Goal: Task Accomplishment & Management: Manage account settings

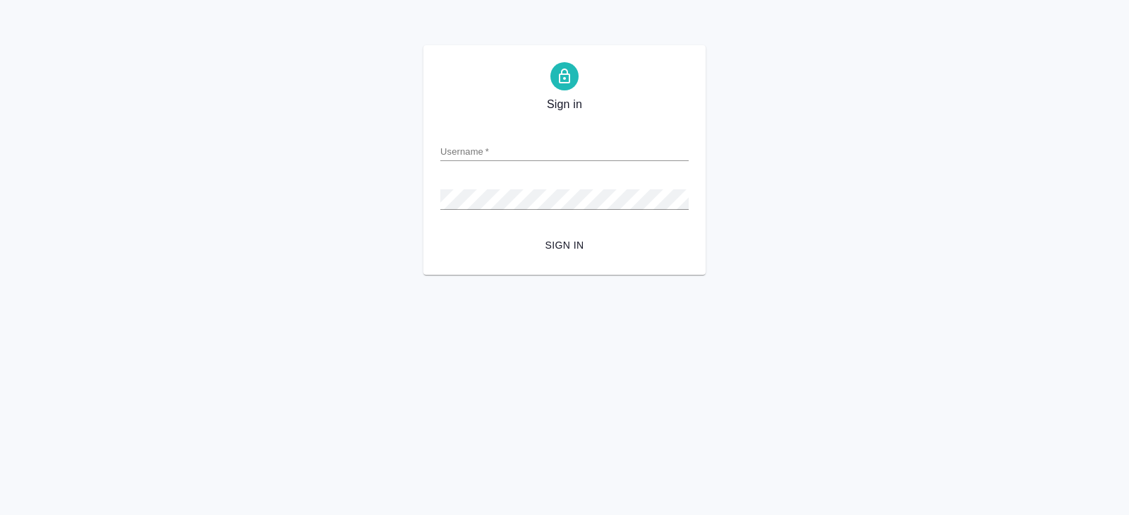
type input "y.belyakova@awatera.com"
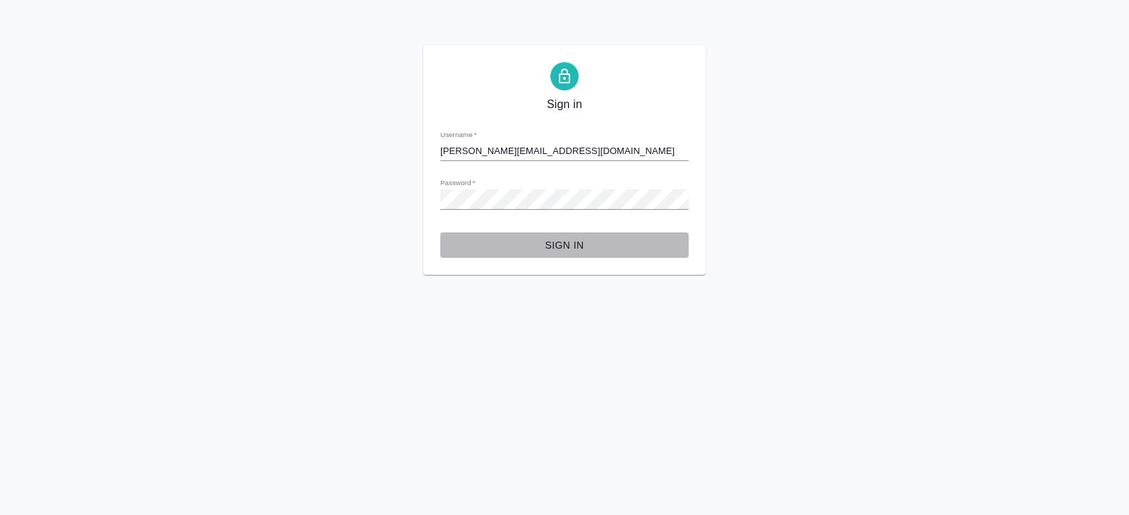
click at [577, 244] on span "Sign in" at bounding box center [565, 245] width 226 height 18
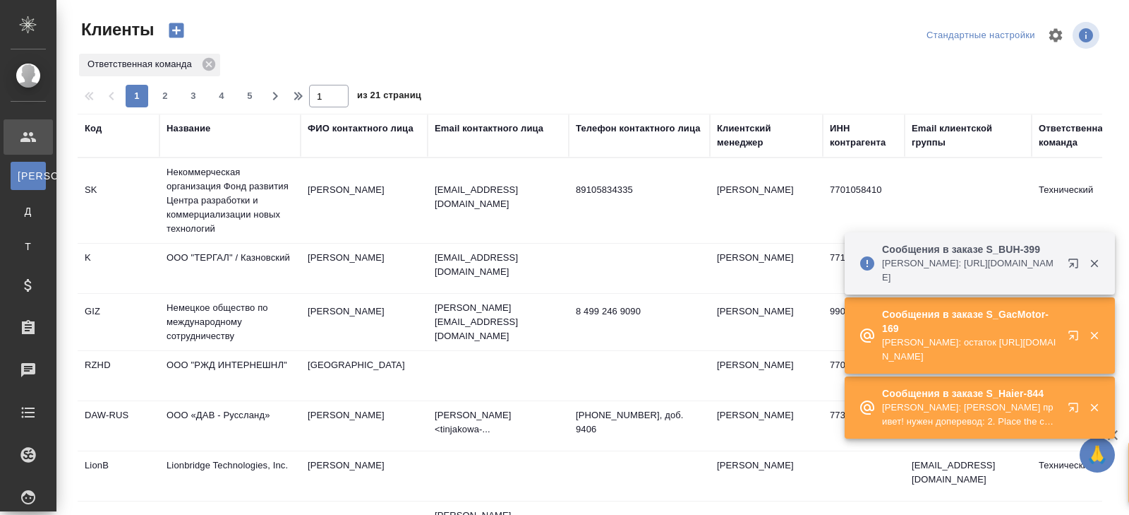
select select "RU"
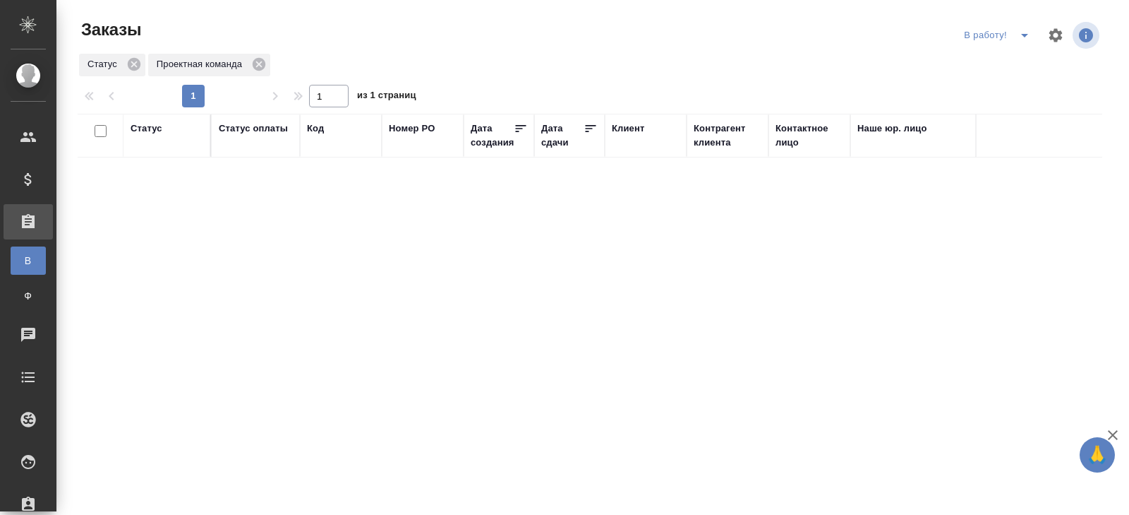
click at [1022, 42] on icon "split button" at bounding box center [1025, 35] width 17 height 17
click at [1014, 62] on li "ПМ" at bounding box center [999, 63] width 78 height 23
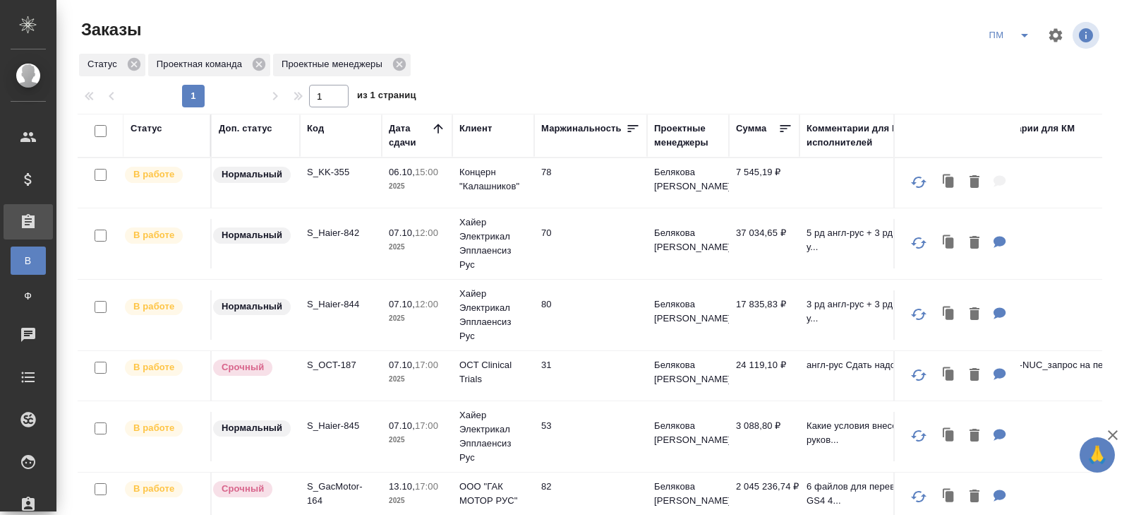
click at [1017, 40] on icon "split button" at bounding box center [1025, 35] width 17 height 17
click at [1002, 89] on li "начислить" at bounding box center [1010, 86] width 71 height 23
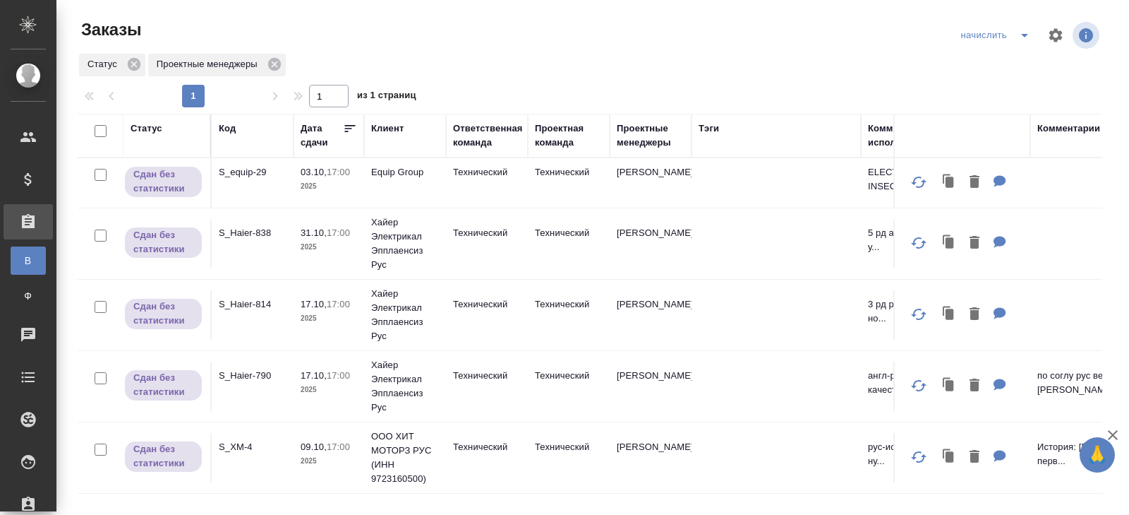
click at [1019, 36] on icon "split button" at bounding box center [1025, 35] width 17 height 17
click at [984, 110] on li "КМ" at bounding box center [997, 108] width 83 height 23
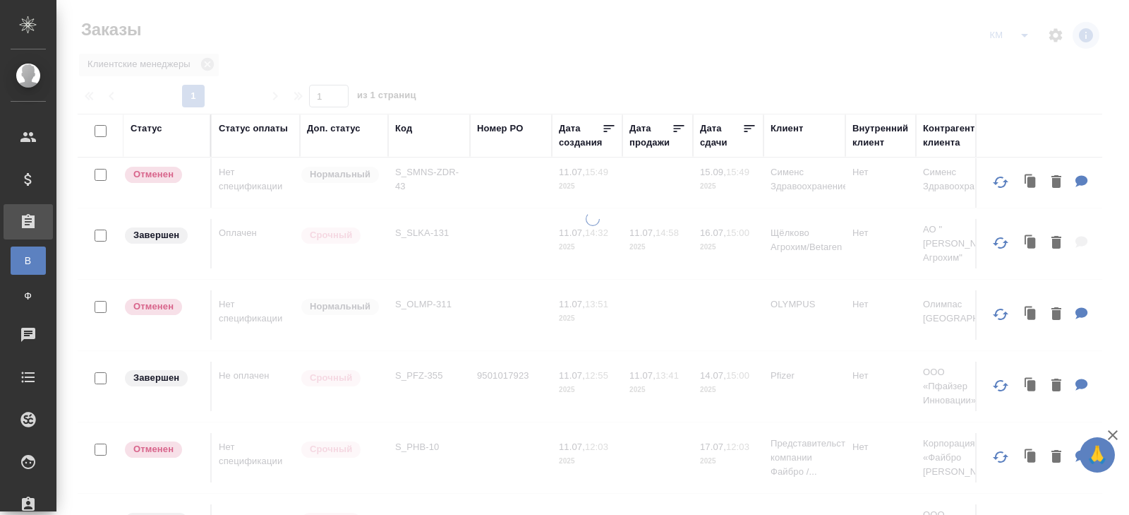
click at [1024, 37] on icon "split button" at bounding box center [1024, 36] width 7 height 4
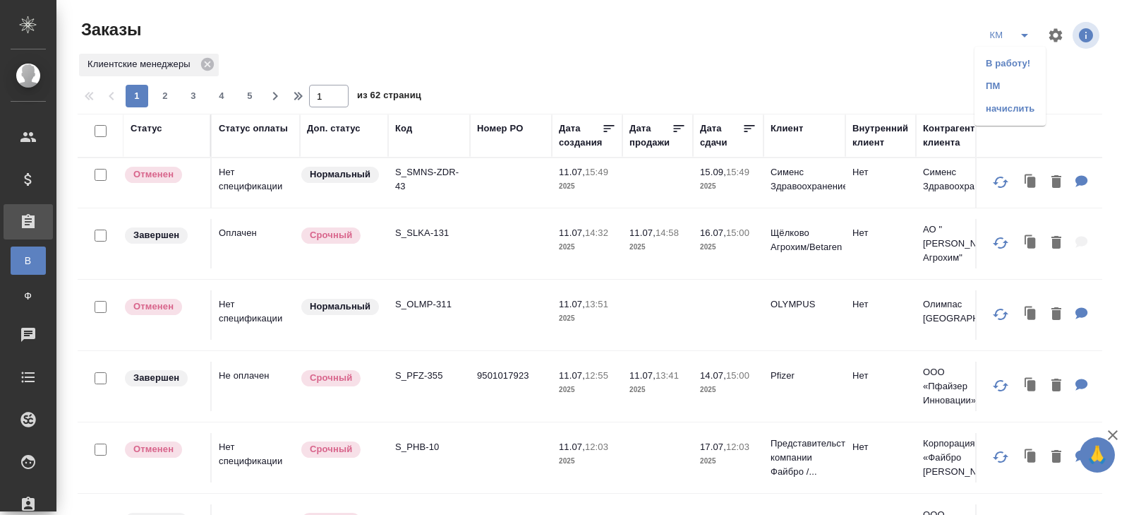
click at [1011, 89] on li "ПМ" at bounding box center [1010, 86] width 71 height 23
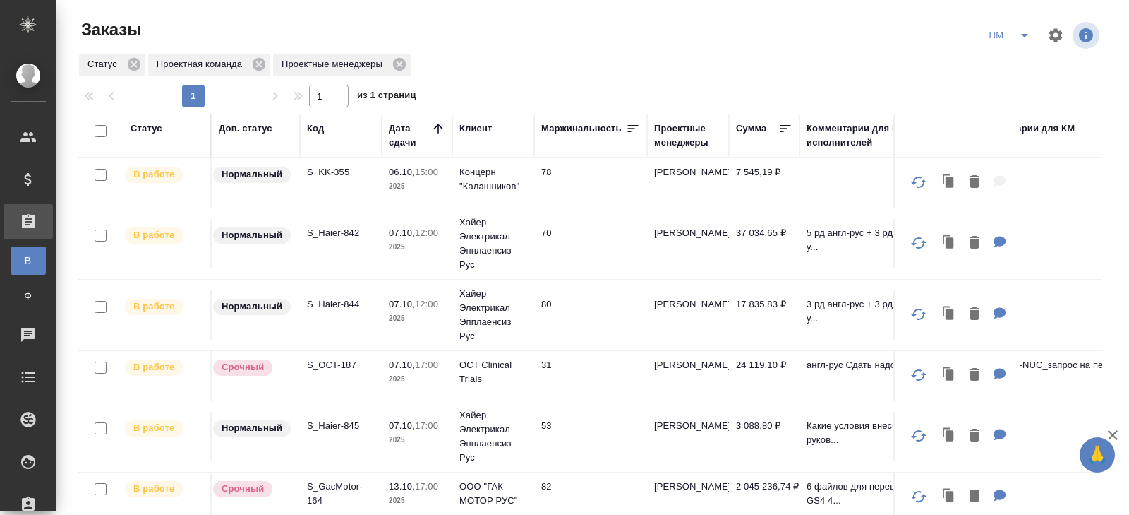
click at [313, 127] on div "Код" at bounding box center [315, 128] width 17 height 14
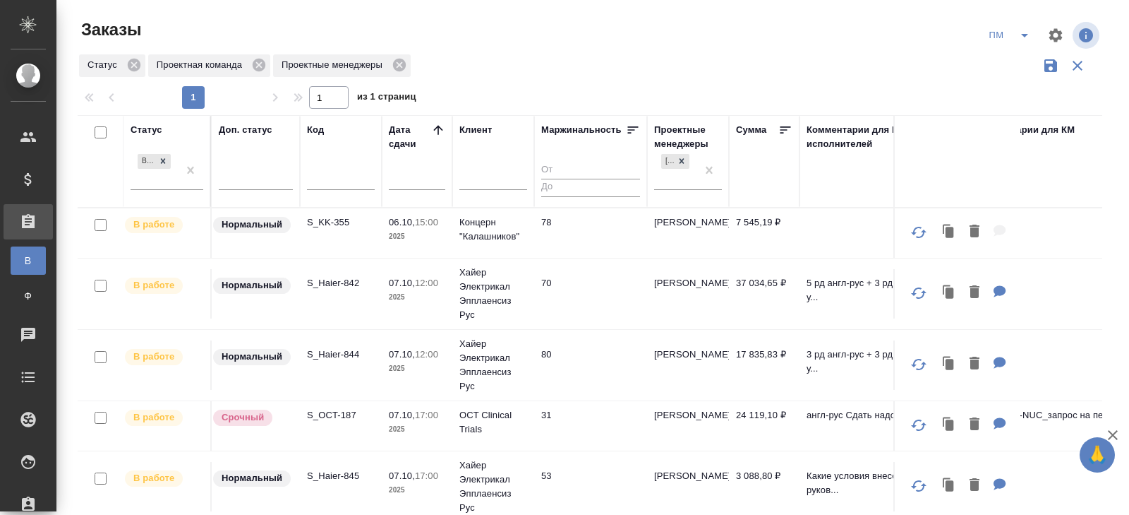
click at [339, 186] on input "text" at bounding box center [341, 181] width 68 height 18
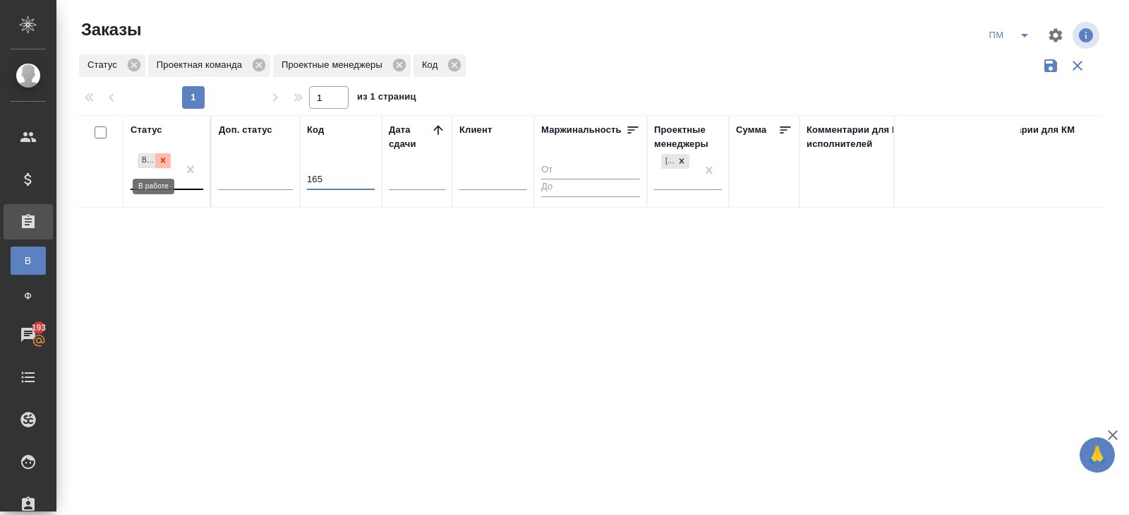
click at [159, 155] on icon at bounding box center [163, 160] width 10 height 10
type input "165"
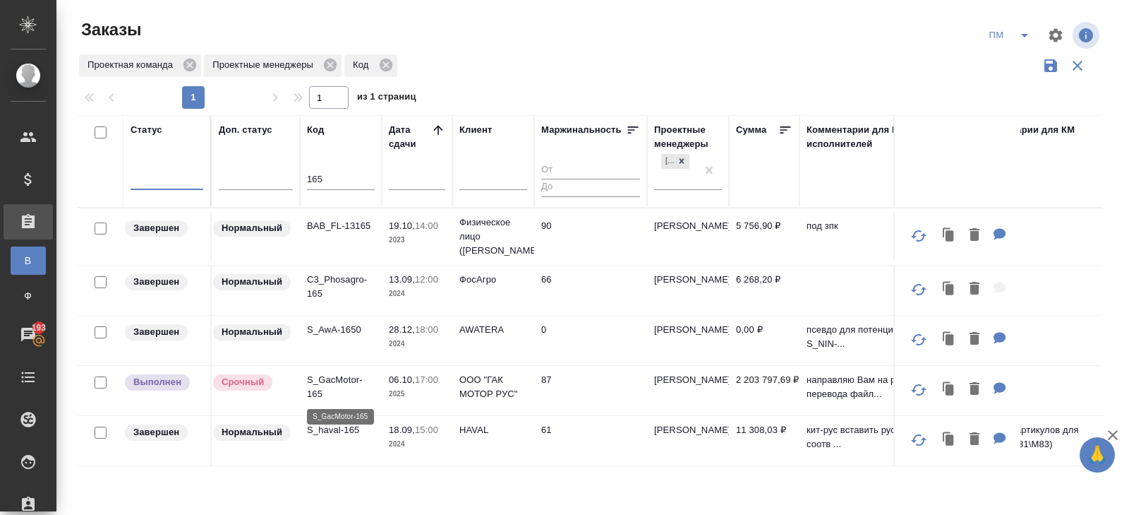
click at [316, 381] on p "S_GacMotor-165" at bounding box center [341, 387] width 68 height 28
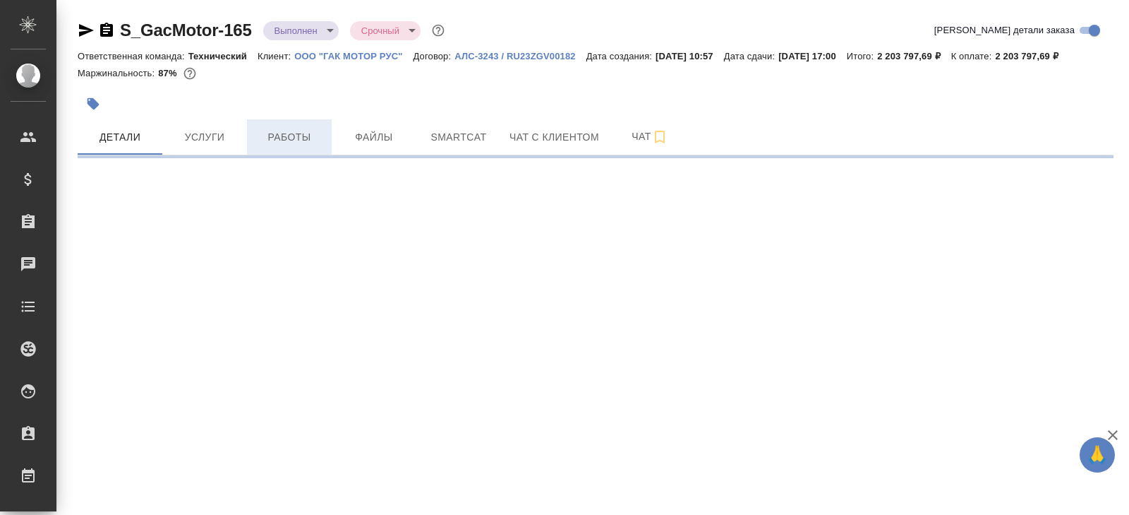
click at [296, 146] on span "Работы" at bounding box center [290, 137] width 68 height 18
select select "RU"
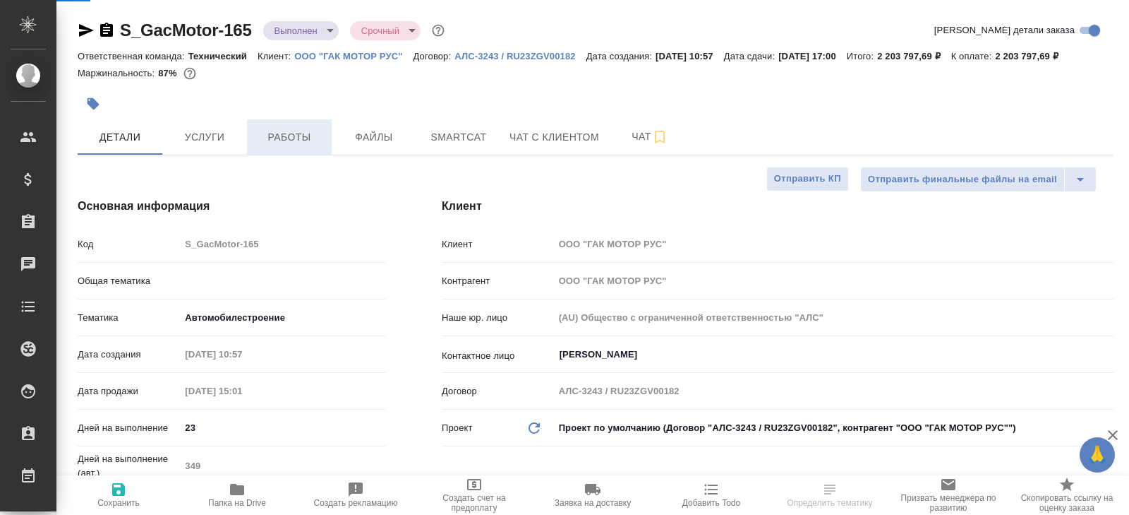
type textarea "x"
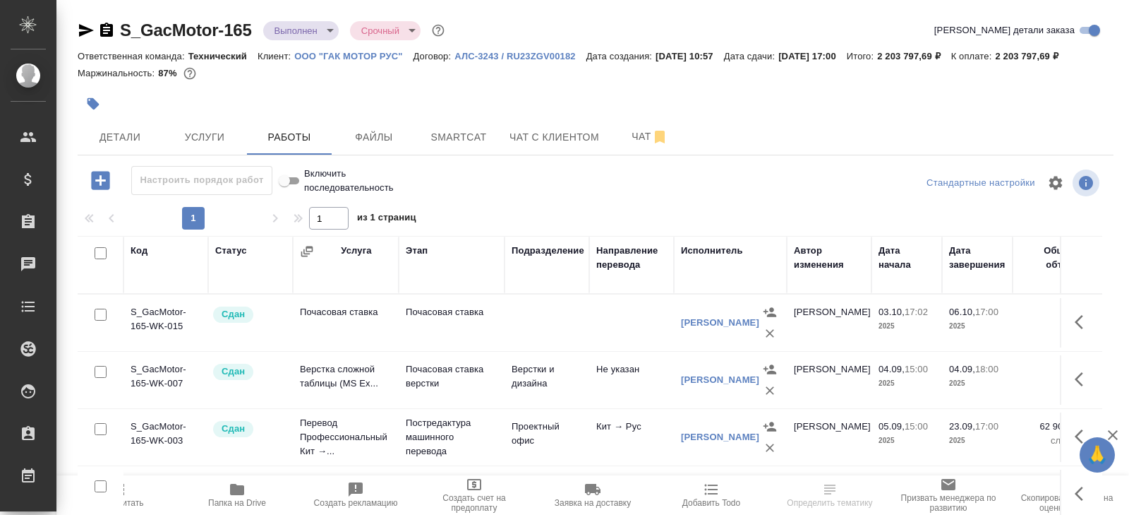
scroll to position [92, 0]
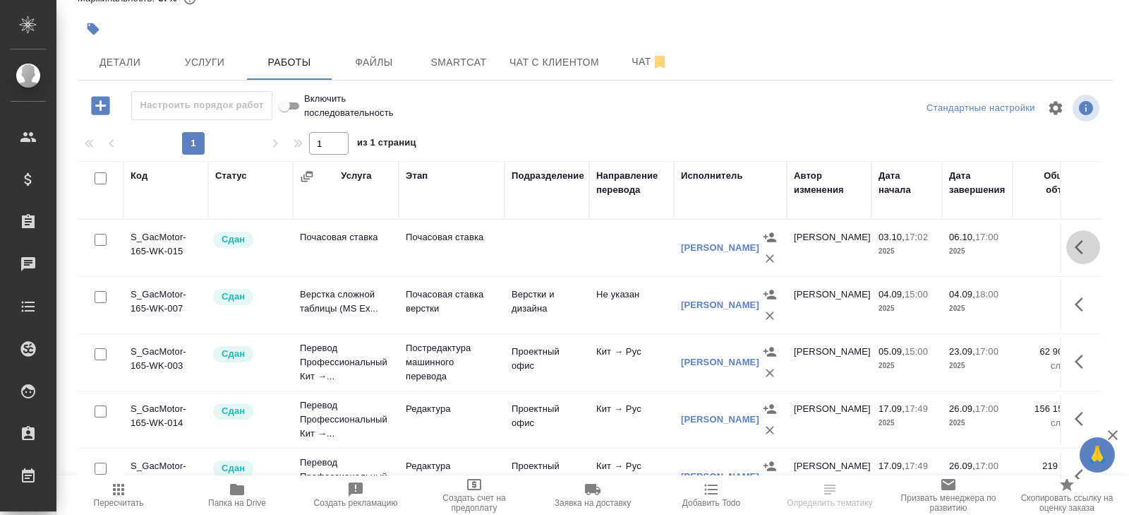
click at [1080, 242] on icon "button" at bounding box center [1079, 247] width 8 height 14
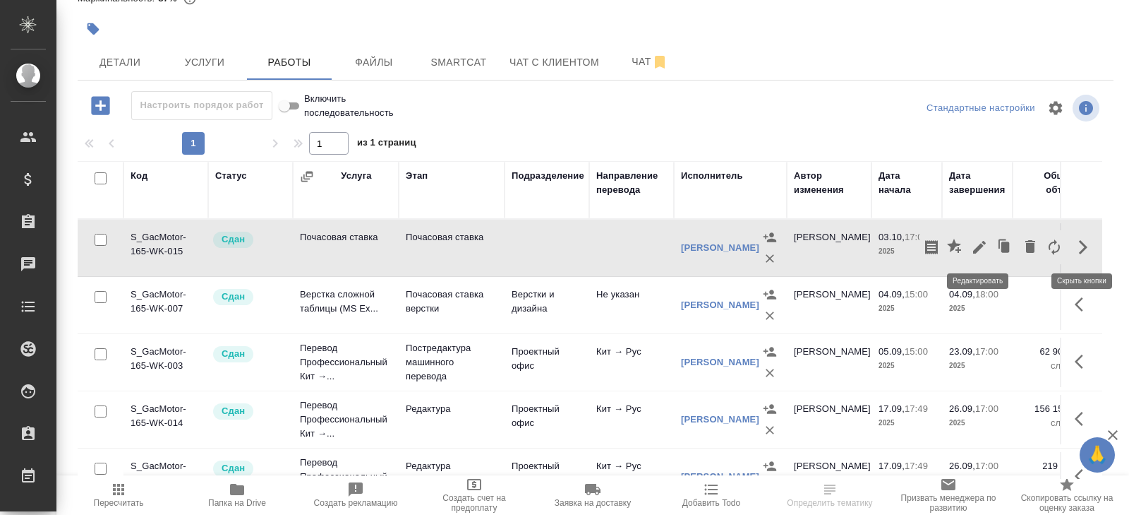
click at [987, 243] on icon "button" at bounding box center [979, 247] width 17 height 17
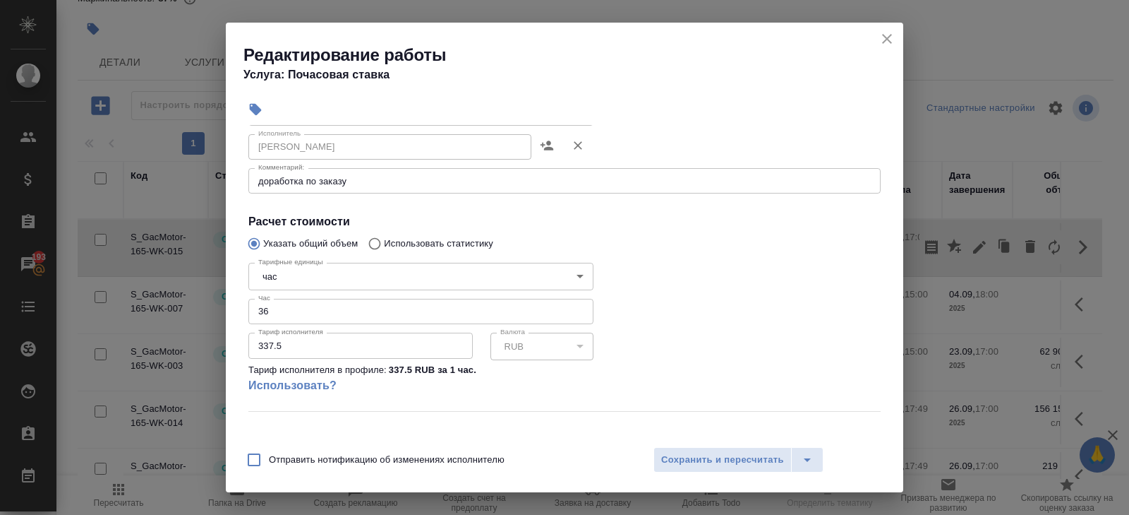
scroll to position [239, 0]
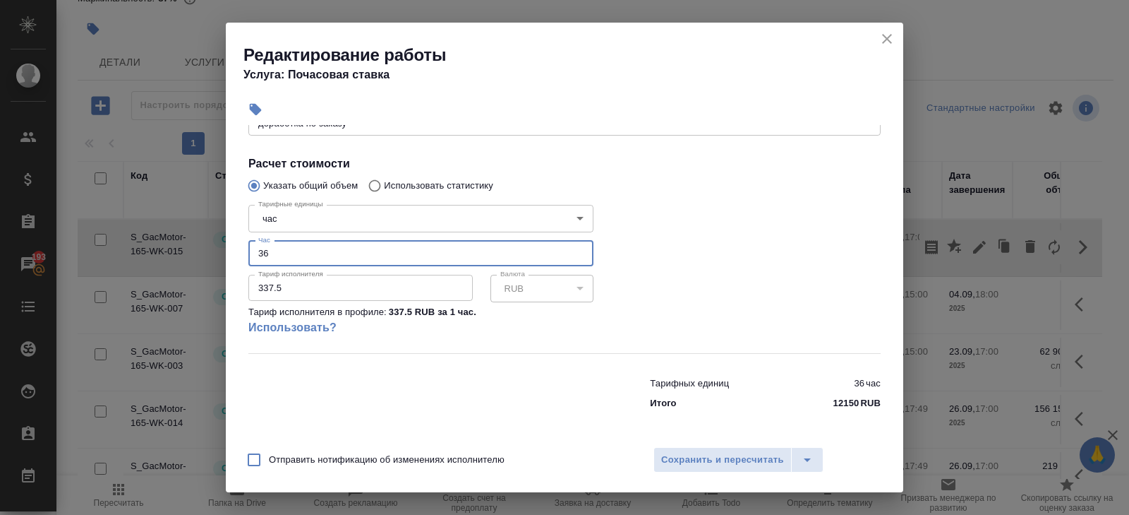
drag, startPoint x: 299, startPoint y: 255, endPoint x: 193, endPoint y: 254, distance: 105.2
click at [198, 254] on div "Редактирование работы Услуга: Почасовая ставка Параметры Файлы Вид работ Почасо…" at bounding box center [564, 257] width 1129 height 515
type input "42"
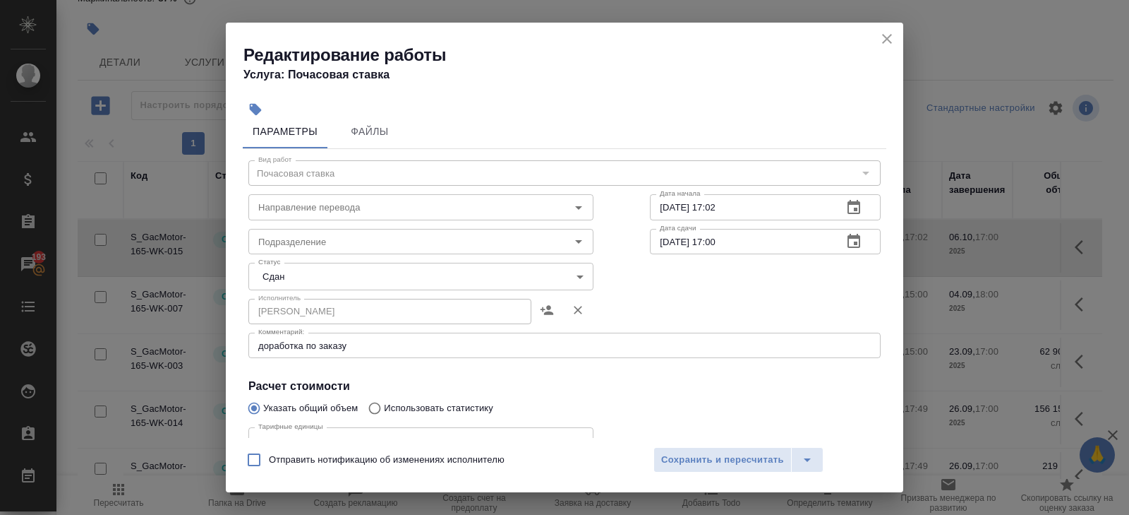
scroll to position [0, 0]
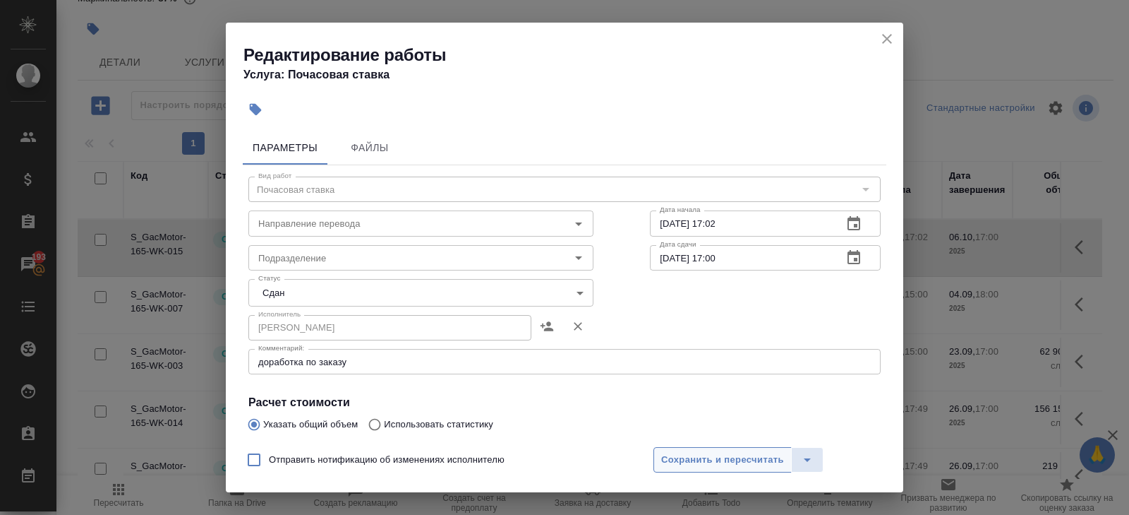
click at [717, 467] on button "Сохранить и пересчитать" at bounding box center [723, 459] width 138 height 25
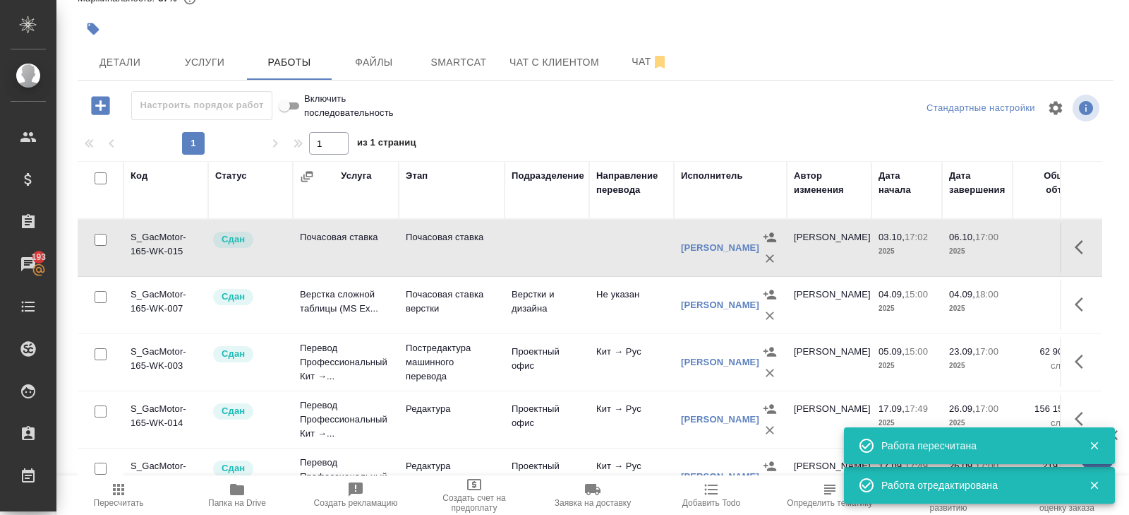
click at [121, 496] on icon "button" at bounding box center [118, 489] width 17 height 17
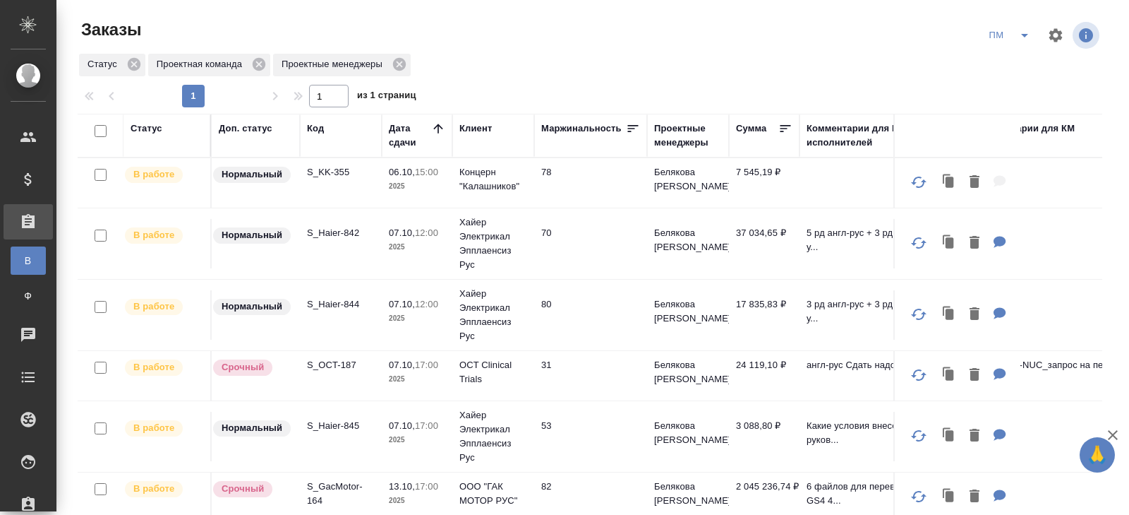
click at [323, 174] on p "S_KK-355" at bounding box center [341, 172] width 68 height 14
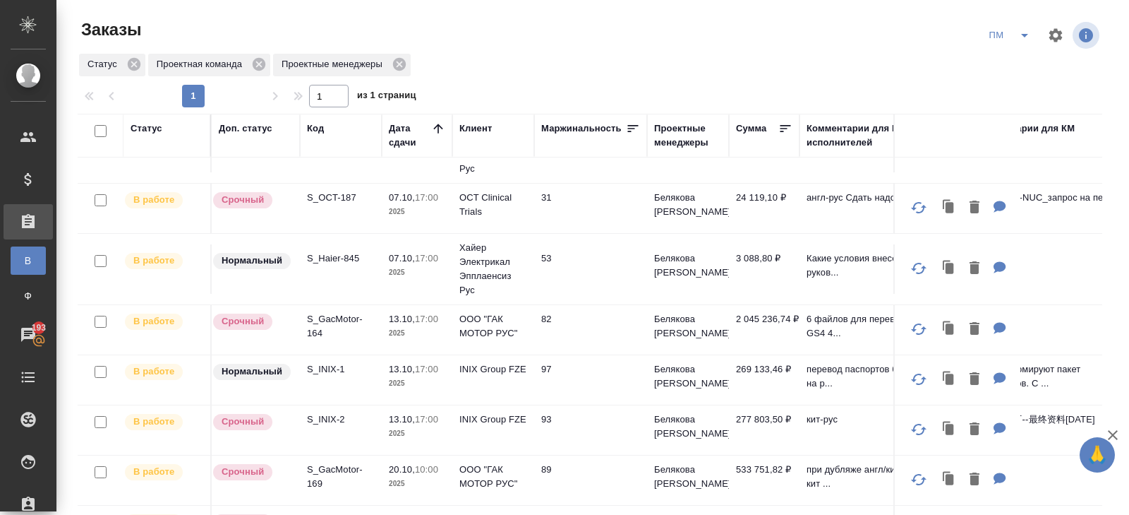
scroll to position [115, 0]
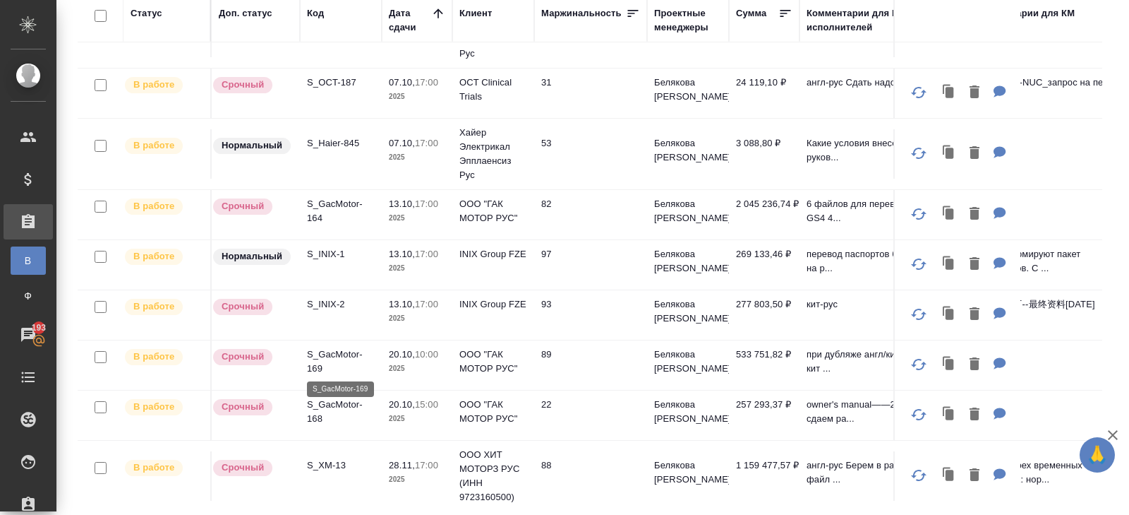
click at [315, 353] on p "S_GacMotor-169" at bounding box center [341, 361] width 68 height 28
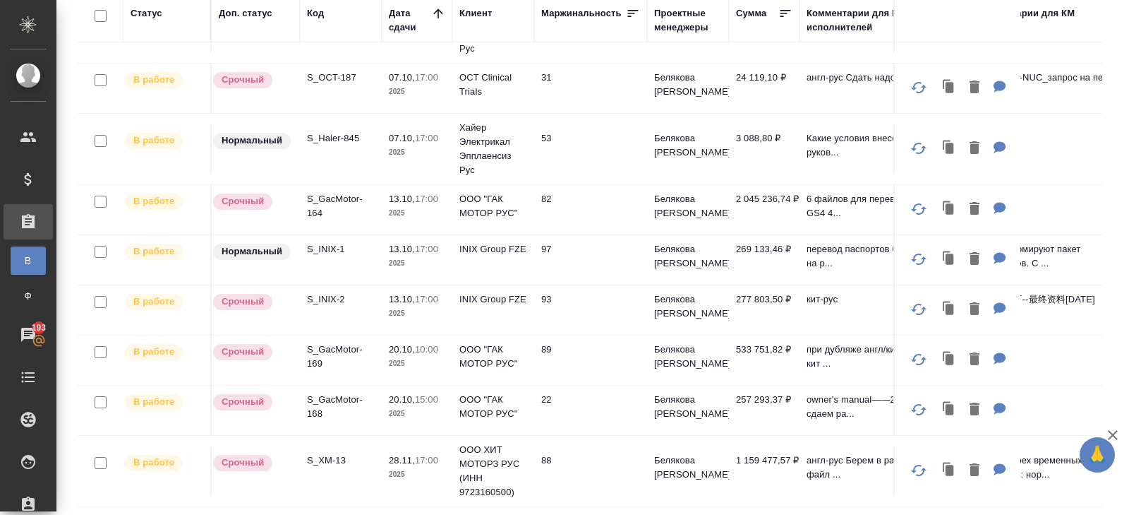
scroll to position [118, 0]
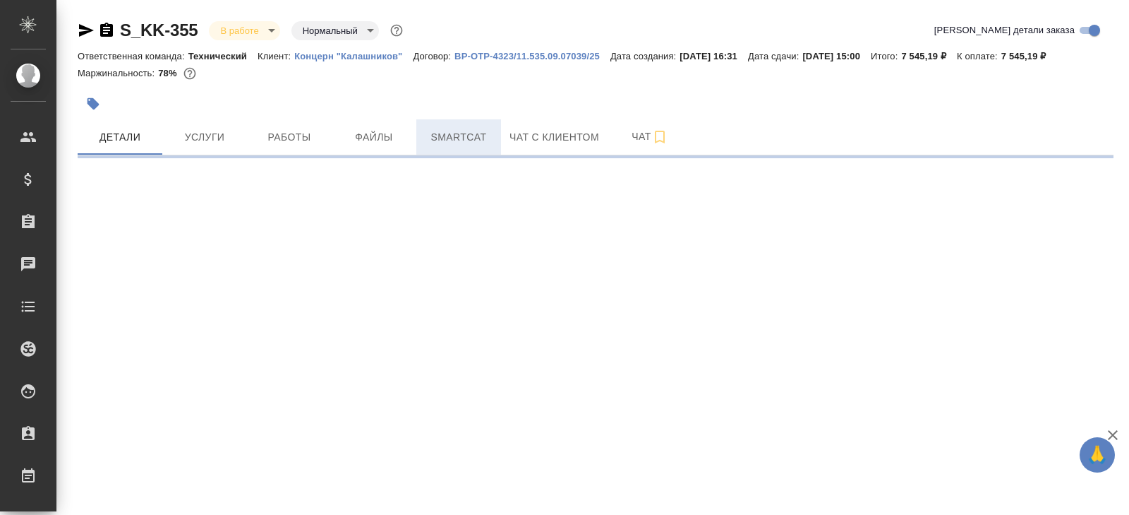
select select "RU"
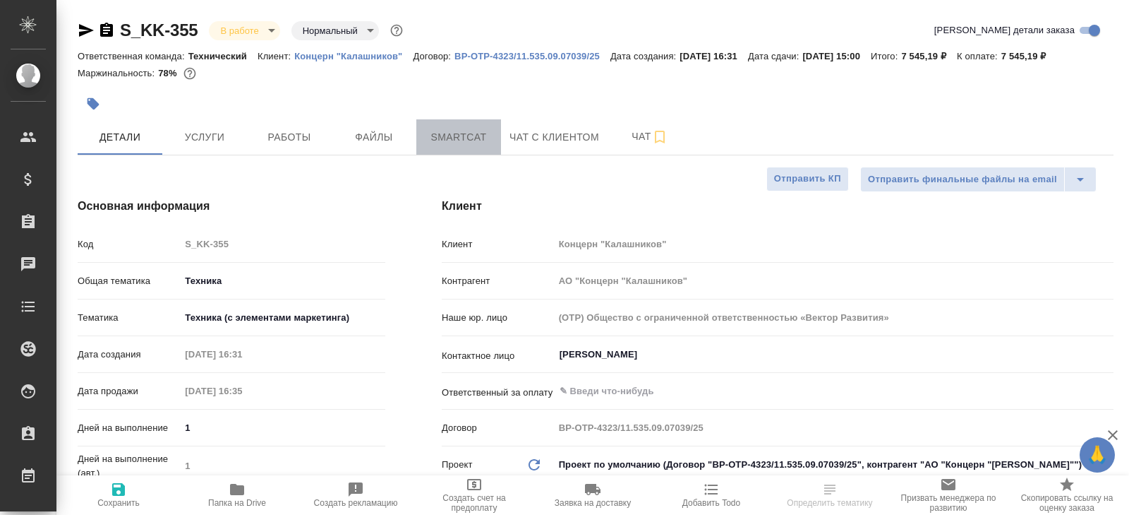
click at [449, 125] on button "Smartcat" at bounding box center [458, 136] width 85 height 35
type textarea "x"
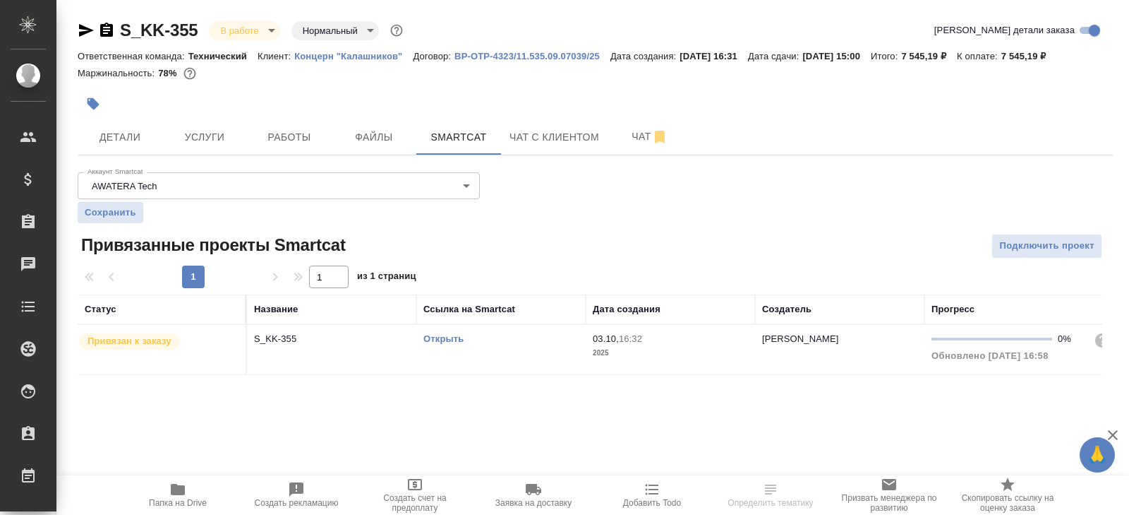
click at [445, 337] on link "Открыть" at bounding box center [444, 338] width 40 height 11
click at [360, 360] on td "S_KK-355" at bounding box center [331, 349] width 169 height 49
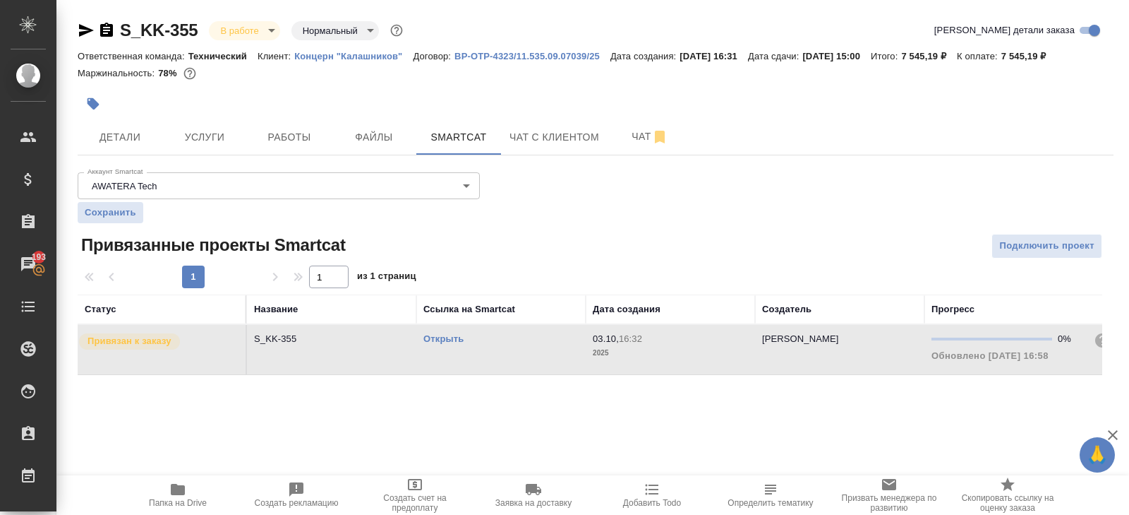
click at [174, 489] on icon "button" at bounding box center [178, 489] width 14 height 11
click at [316, 112] on div at bounding box center [423, 103] width 691 height 31
click at [303, 140] on span "Работы" at bounding box center [290, 137] width 68 height 18
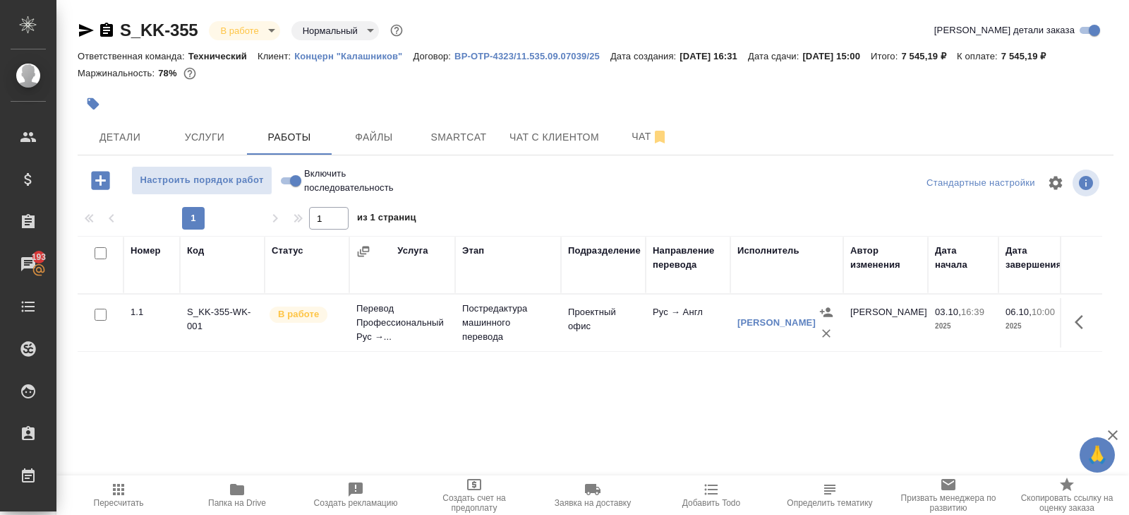
click at [84, 32] on icon "button" at bounding box center [86, 30] width 15 height 13
click at [246, 40] on div "S_KK-355 В работе inProgress Нормальный normal" at bounding box center [242, 30] width 328 height 23
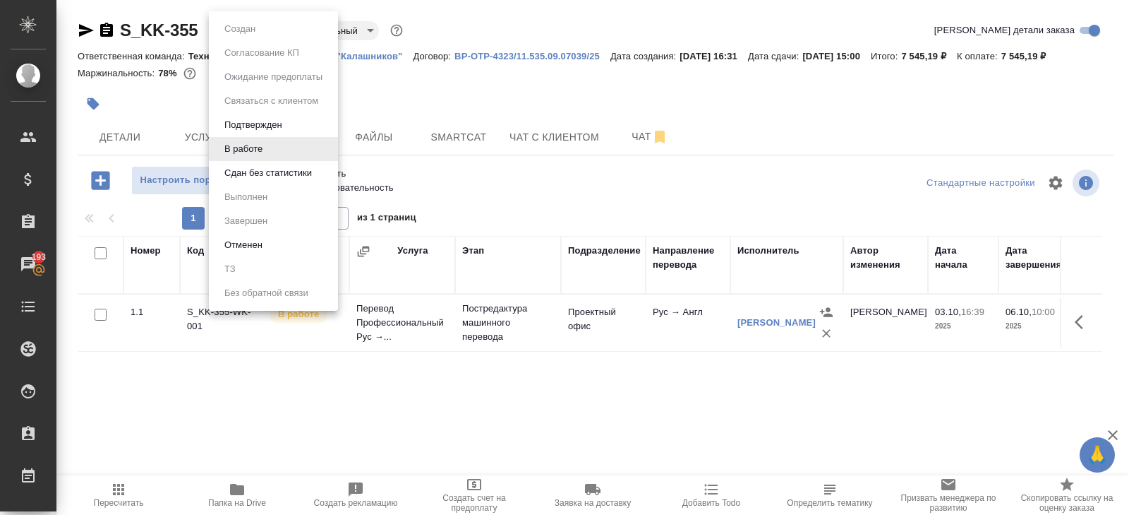
click at [246, 25] on body "🙏 .cls-1 fill:#fff; AWATERA Belyakova Yulia Клиенты Спецификации Заказы 193 Чат…" at bounding box center [564, 257] width 1129 height 515
click at [248, 186] on ul "Создан Согласование КП Ожидание предоплаты Связаться с клиентом Подтвержден В р…" at bounding box center [273, 160] width 129 height 299
click at [248, 181] on li "Сдан без статистики" at bounding box center [273, 173] width 129 height 24
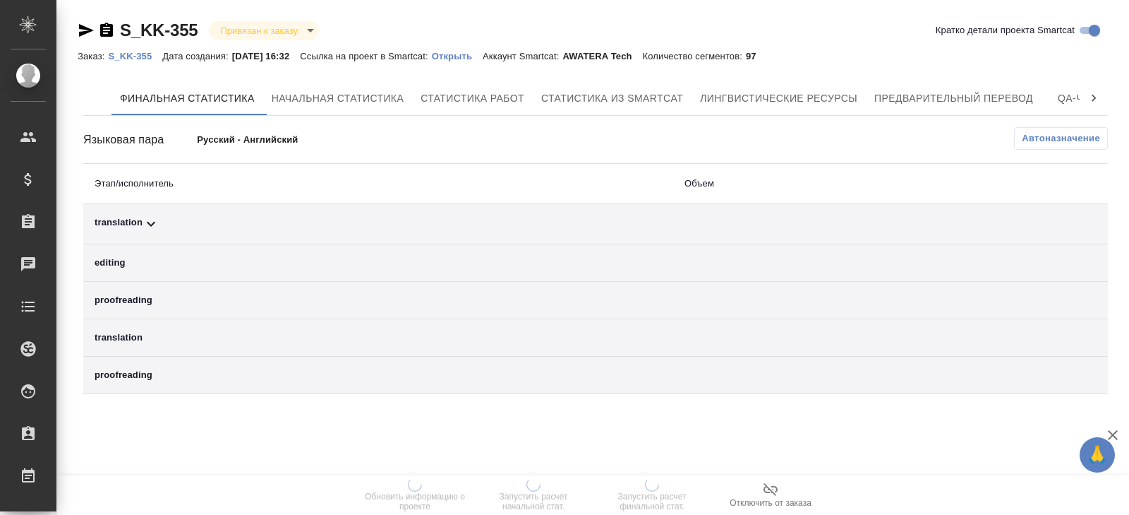
click at [1035, 138] on span "Автоназначение" at bounding box center [1061, 138] width 78 height 14
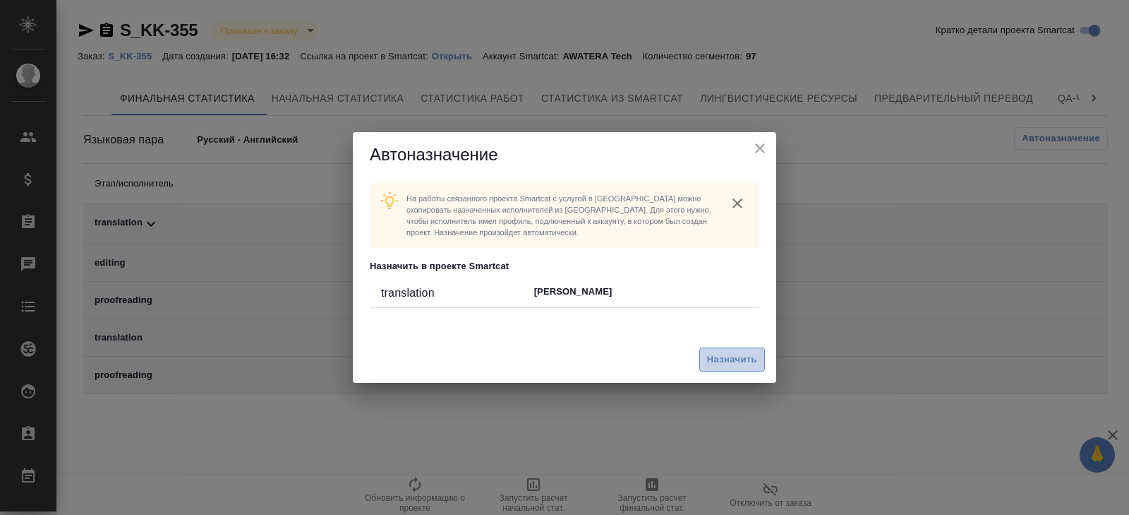
click at [736, 361] on span "Назначить" at bounding box center [732, 360] width 50 height 16
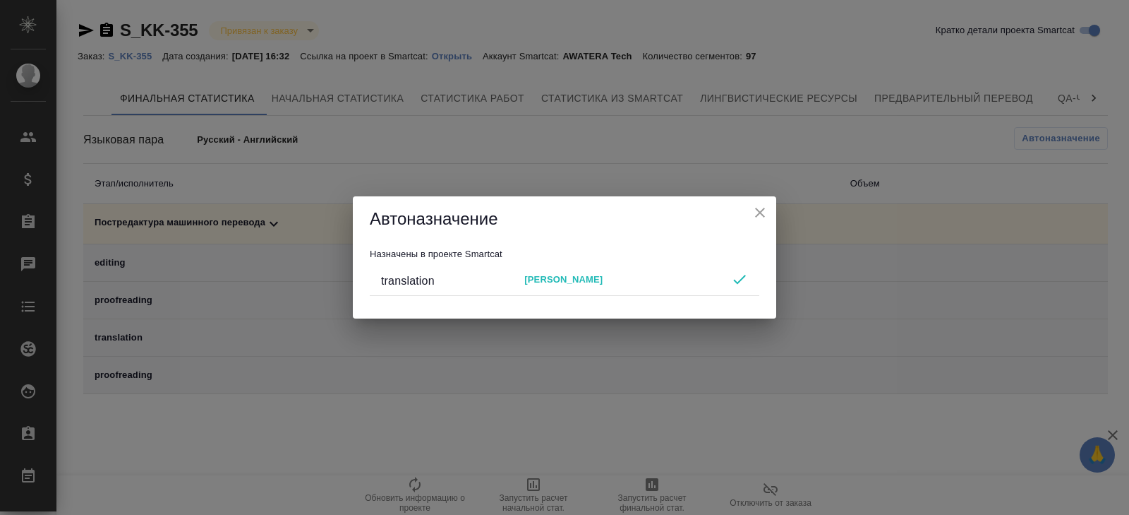
click at [682, 436] on div "Автоназначение Назначены в проекте Smartcat translation [PERSON_NAME]" at bounding box center [564, 257] width 1129 height 515
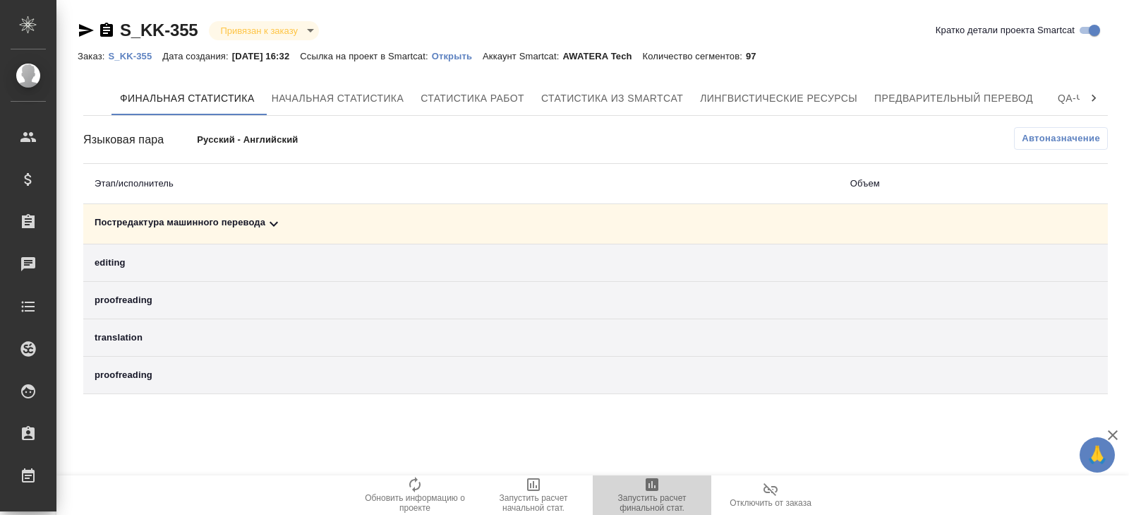
click at [648, 495] on span "Запустить расчет финальной стат." at bounding box center [652, 503] width 102 height 20
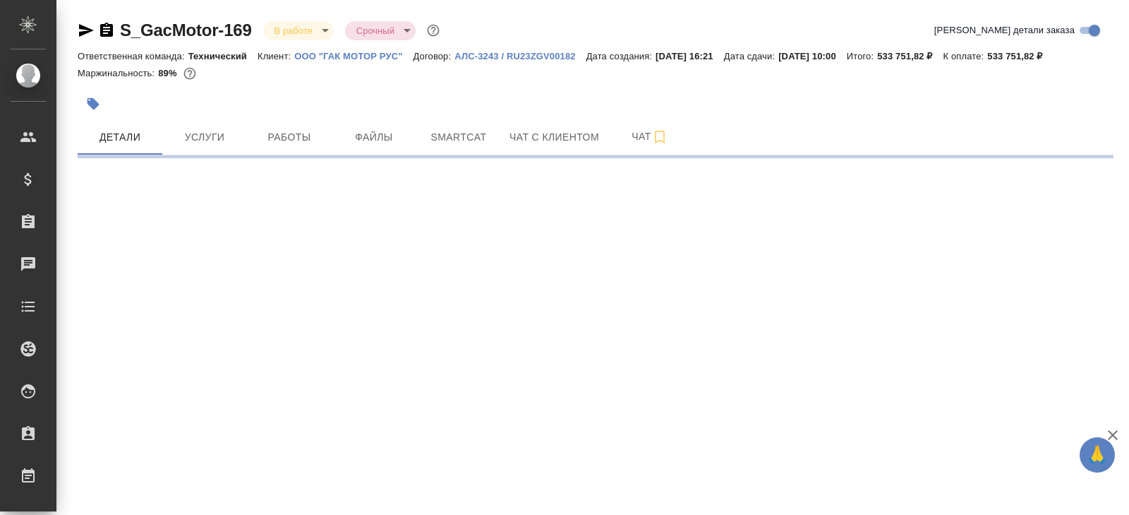
select select "RU"
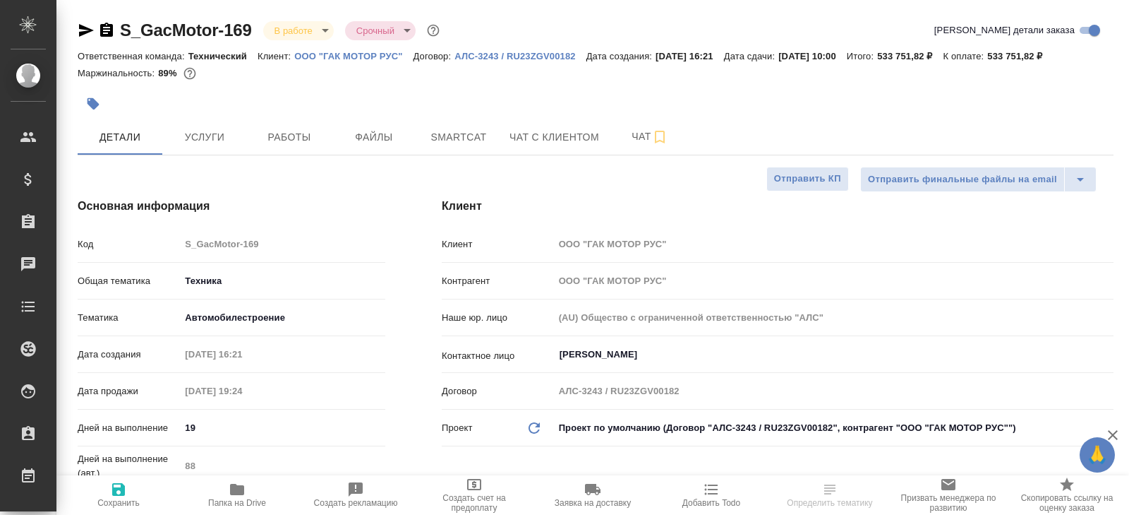
type textarea "x"
click at [647, 136] on span "Чат" at bounding box center [650, 137] width 68 height 18
type textarea "x"
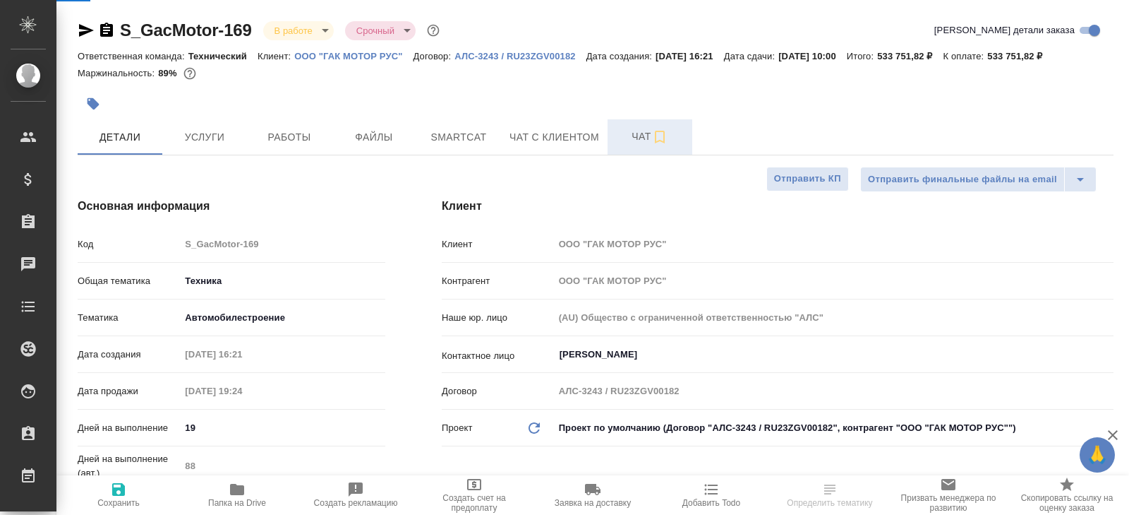
type textarea "x"
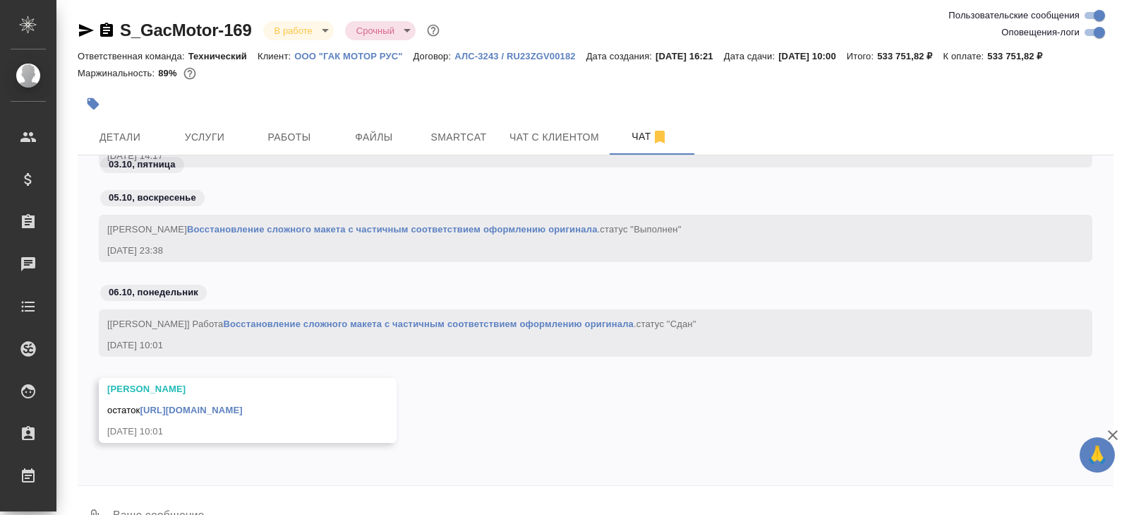
click at [1093, 30] on input "Оповещения-логи" at bounding box center [1099, 32] width 51 height 17
checkbox input "false"
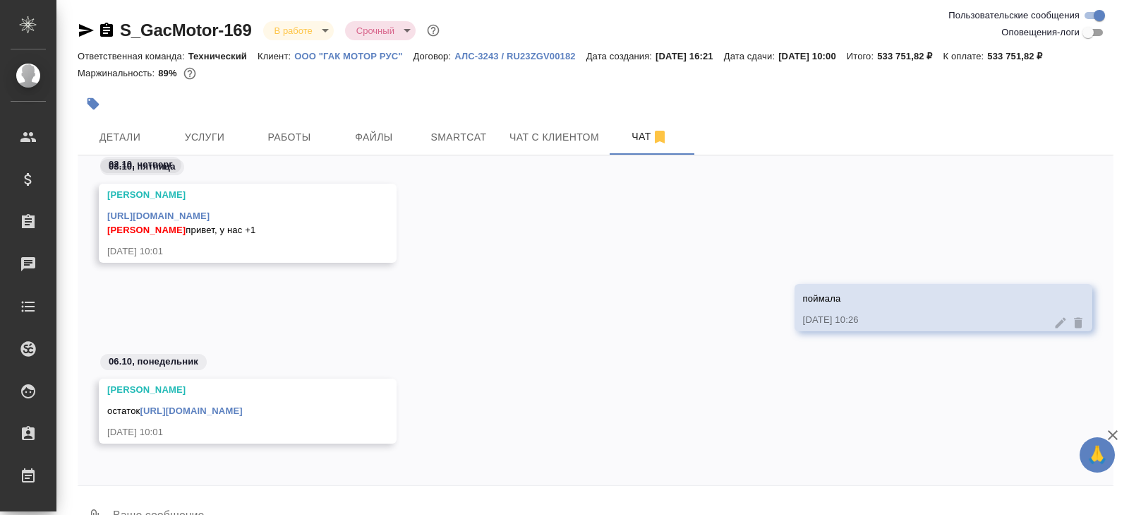
scroll to position [3596, 0]
click at [242, 409] on link "https://drive.awatera.com/apps/files/files/10601870?dir=/Shares/GacMotor/Orders…" at bounding box center [191, 409] width 102 height 11
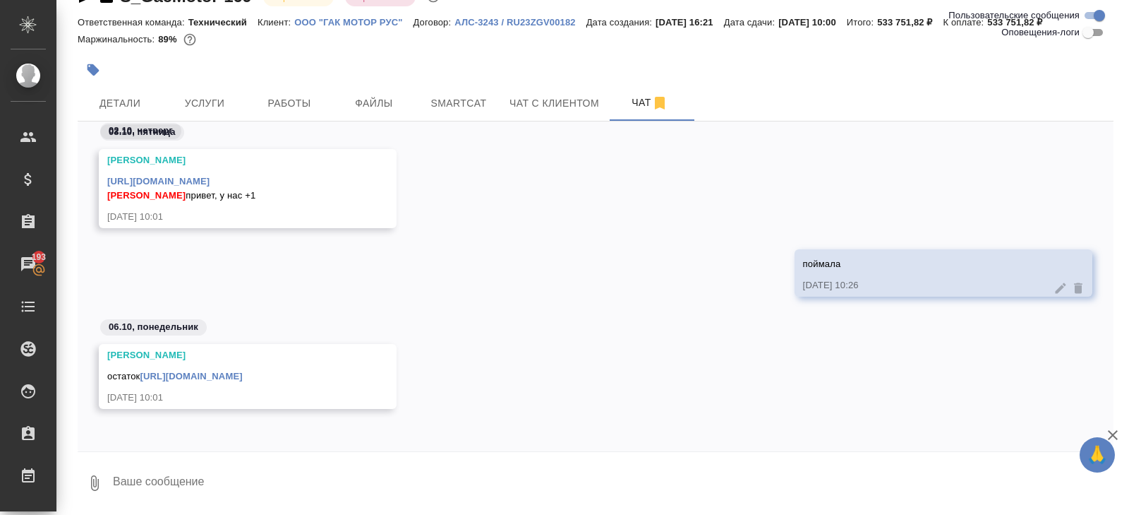
click at [210, 474] on textarea at bounding box center [613, 483] width 1002 height 48
type textarea "спасибо"
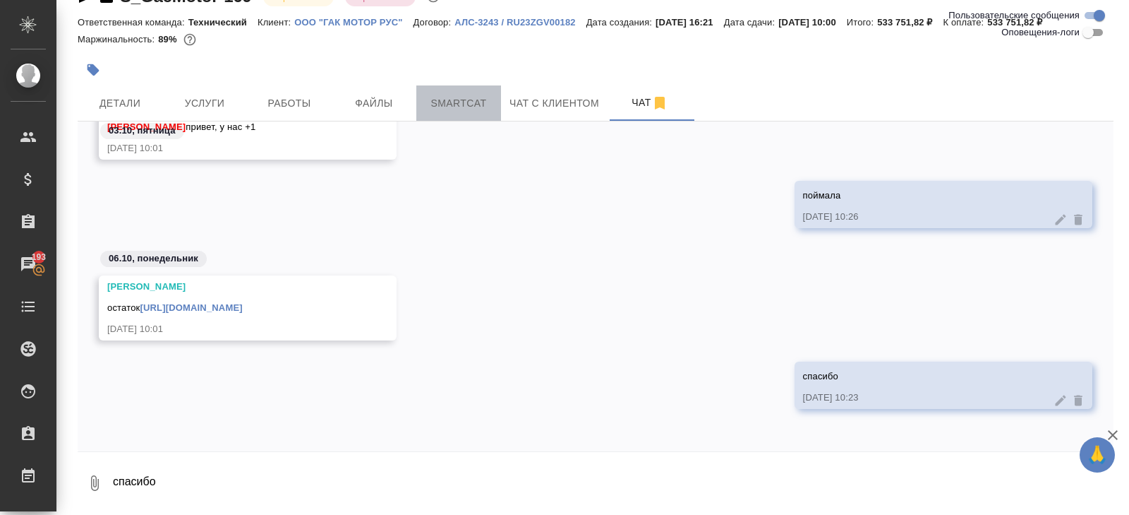
click at [452, 102] on span "Smartcat" at bounding box center [459, 104] width 68 height 18
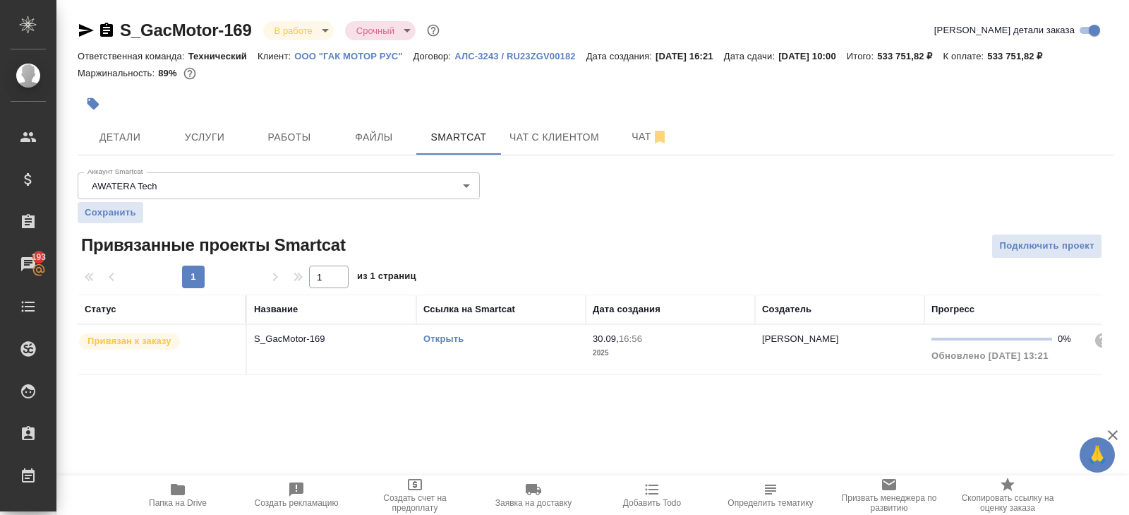
click at [433, 335] on link "Открыть" at bounding box center [444, 338] width 40 height 11
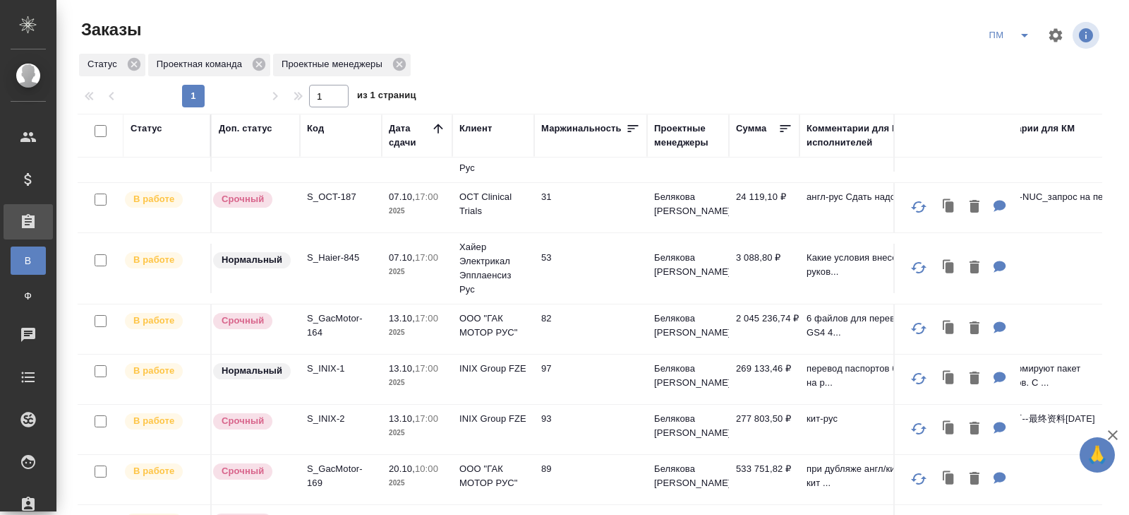
scroll to position [115, 0]
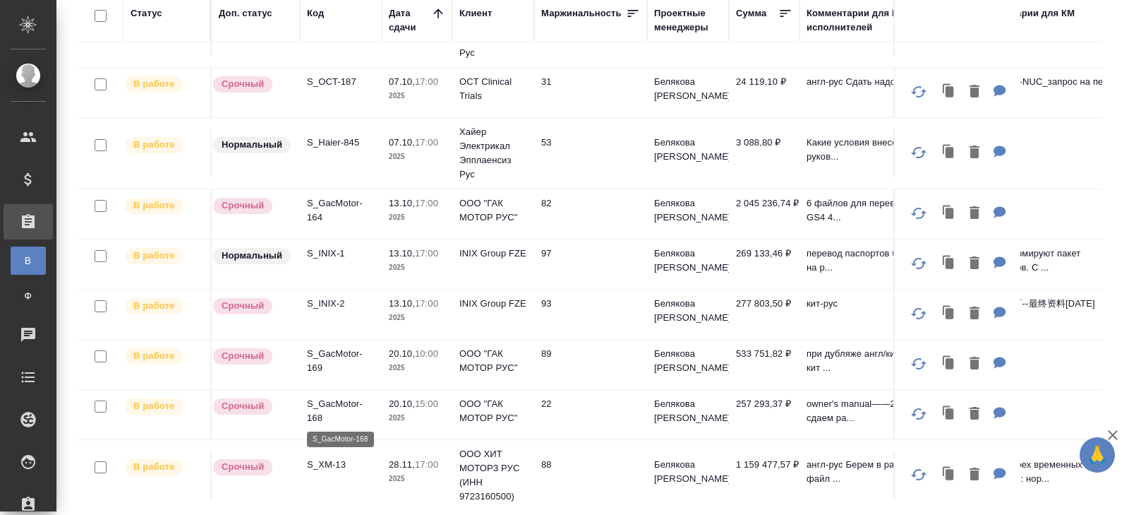
click at [316, 406] on p "S_GacMotor-168" at bounding box center [341, 411] width 68 height 28
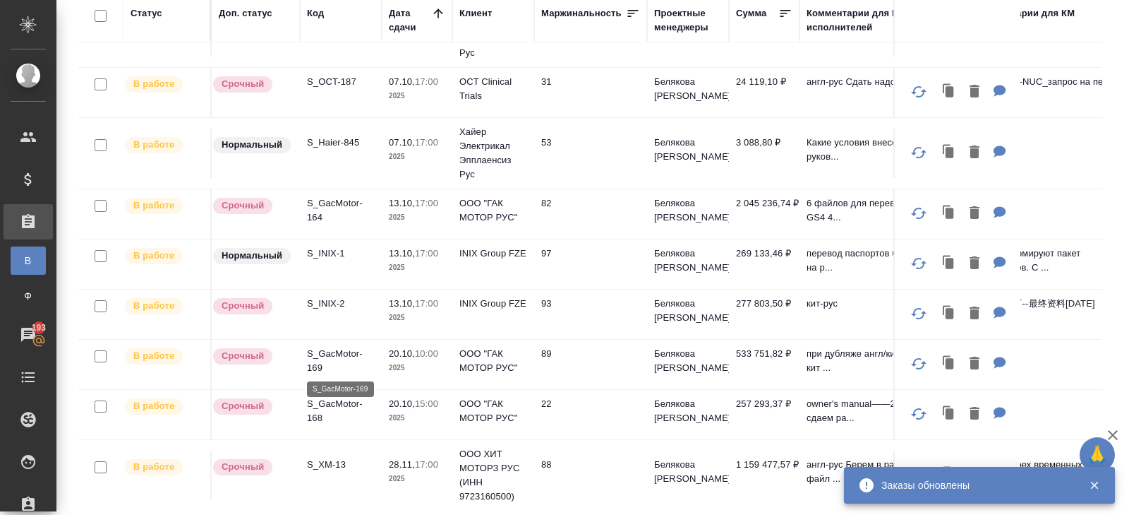
click at [320, 351] on p "S_GacMotor-169" at bounding box center [341, 361] width 68 height 28
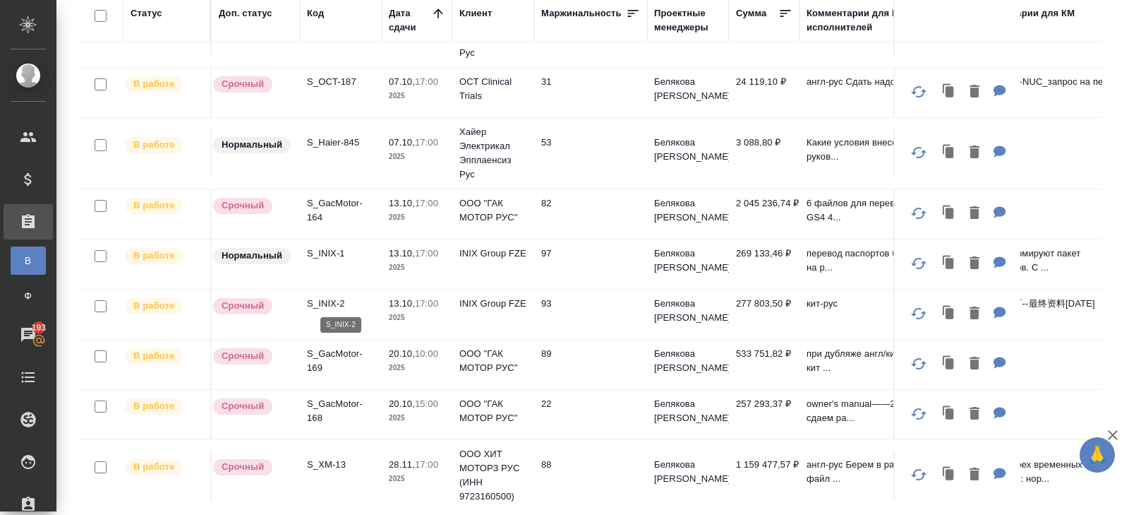
click at [320, 304] on p "S_INIX-2" at bounding box center [341, 303] width 68 height 14
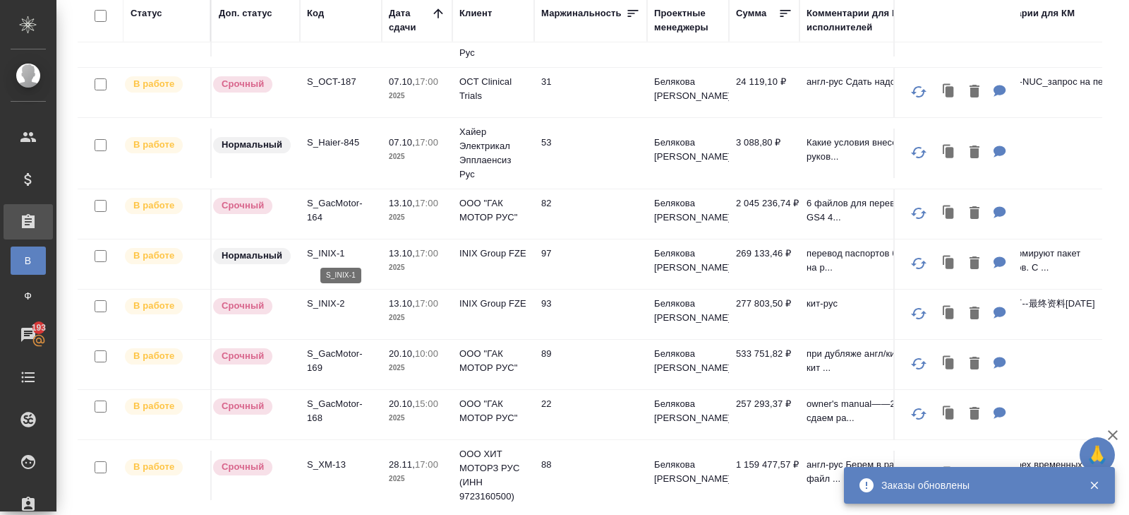
click at [328, 247] on p "S_INIX-1" at bounding box center [341, 253] width 68 height 14
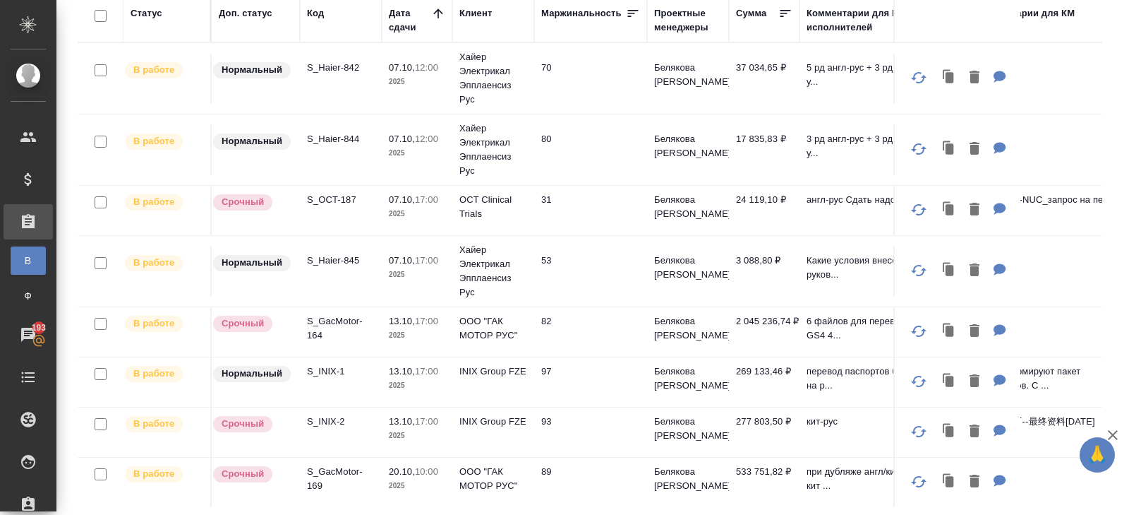
scroll to position [0, 0]
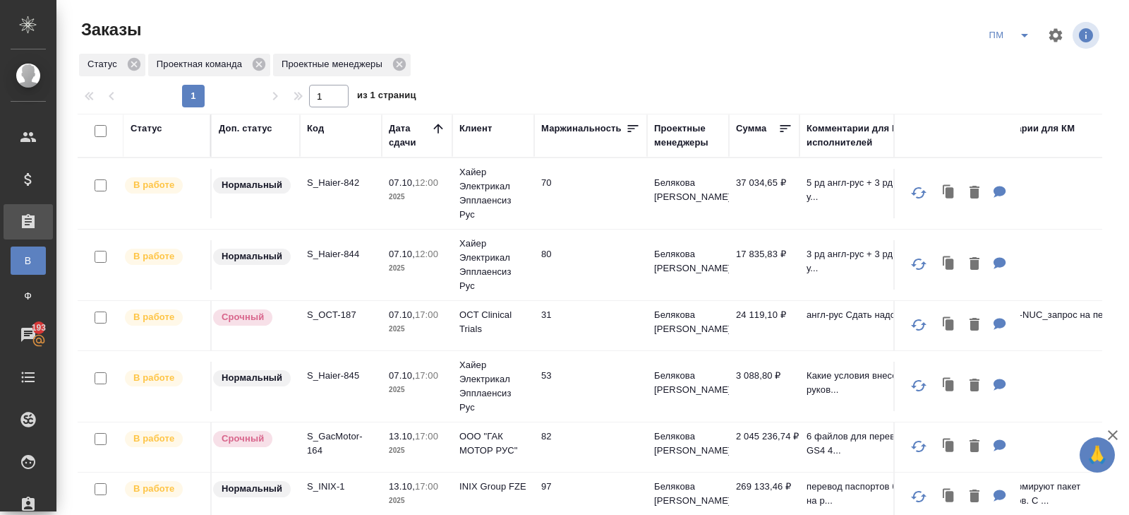
click at [1023, 37] on icon "split button" at bounding box center [1025, 35] width 17 height 17
click at [1020, 64] on li "В работу!" at bounding box center [1010, 63] width 71 height 23
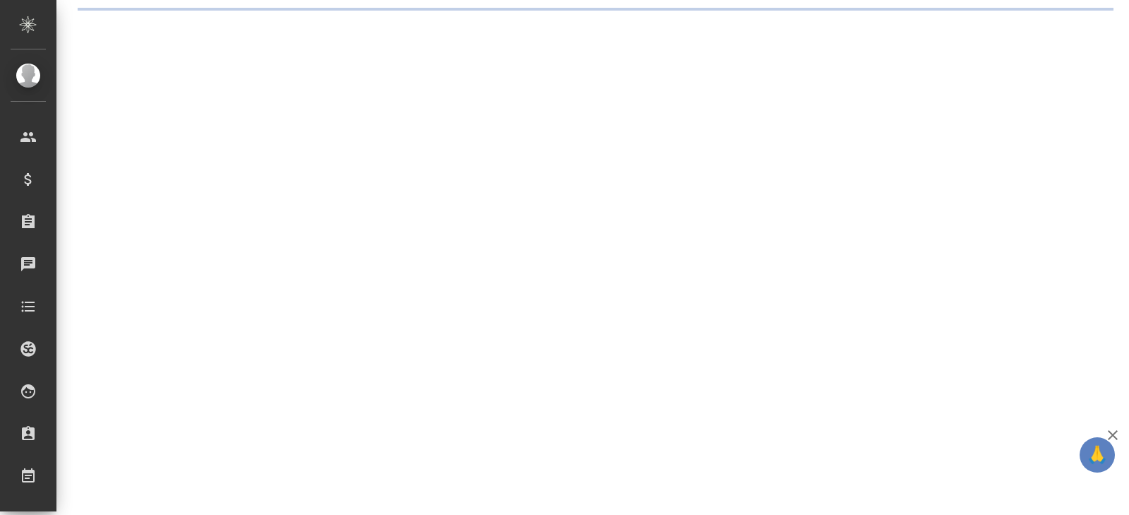
select select "RU"
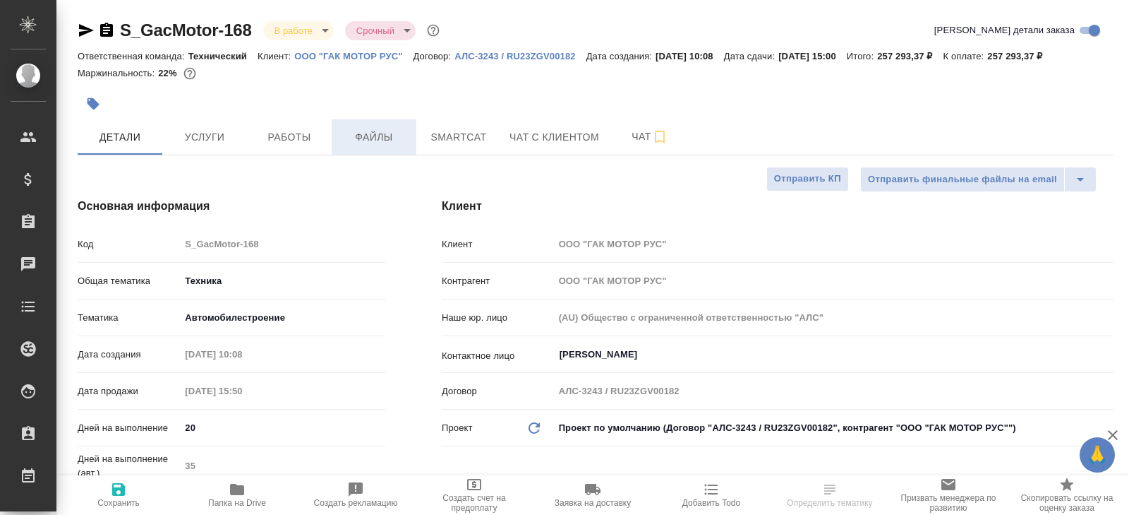
type textarea "x"
click at [463, 133] on span "Smartcat" at bounding box center [459, 137] width 68 height 18
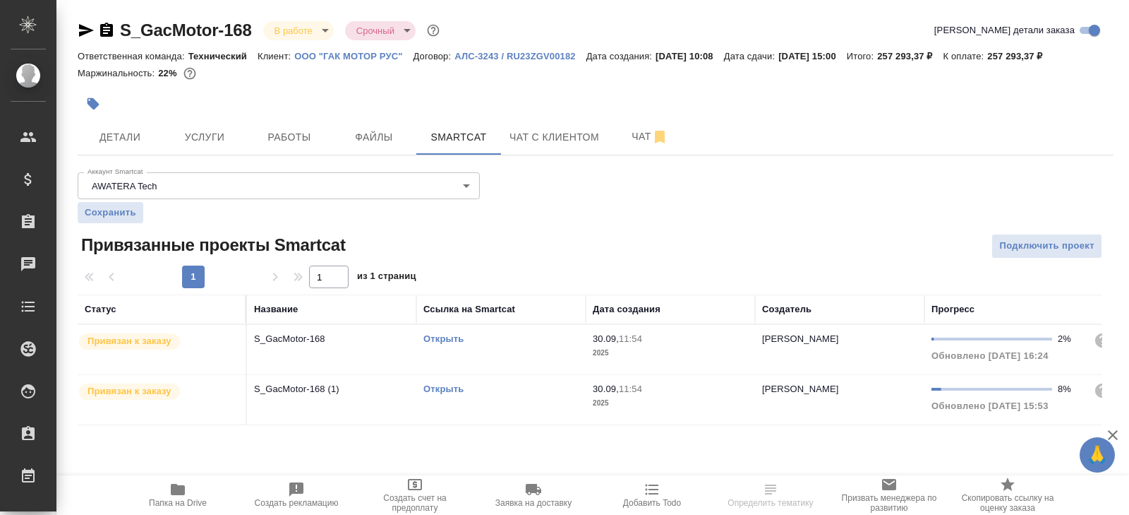
click at [443, 338] on link "Открыть" at bounding box center [444, 338] width 40 height 11
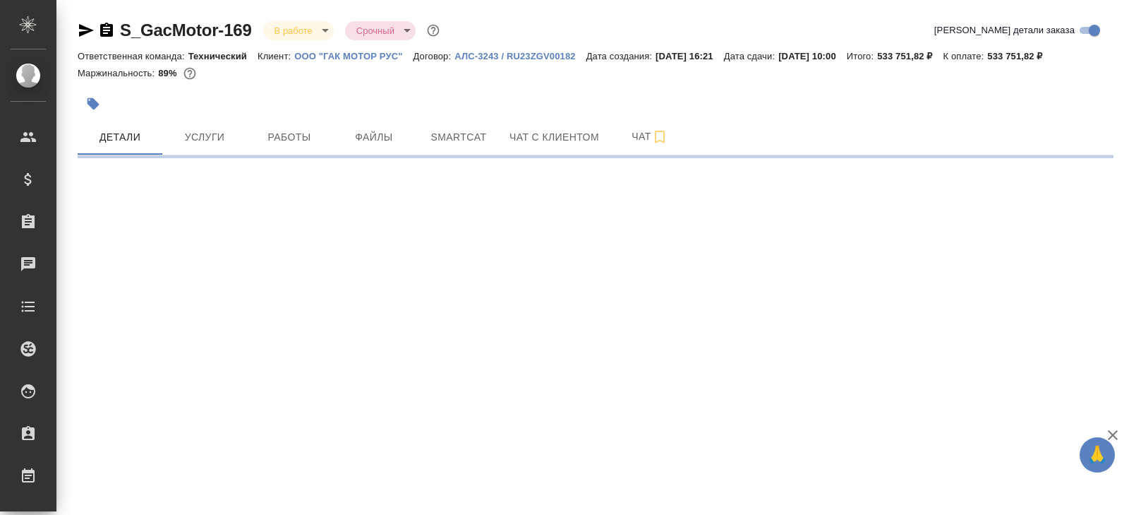
select select "RU"
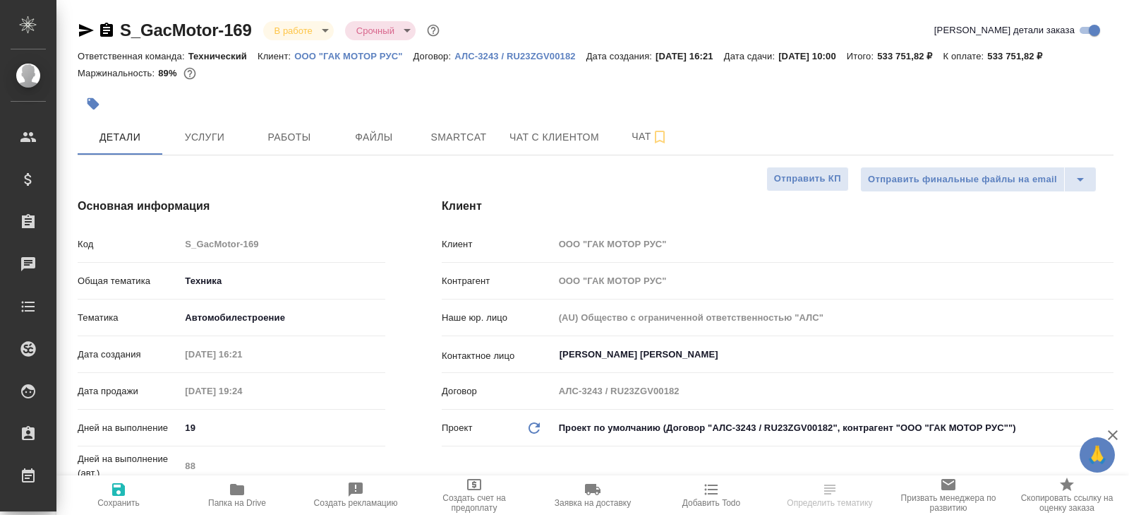
type textarea "x"
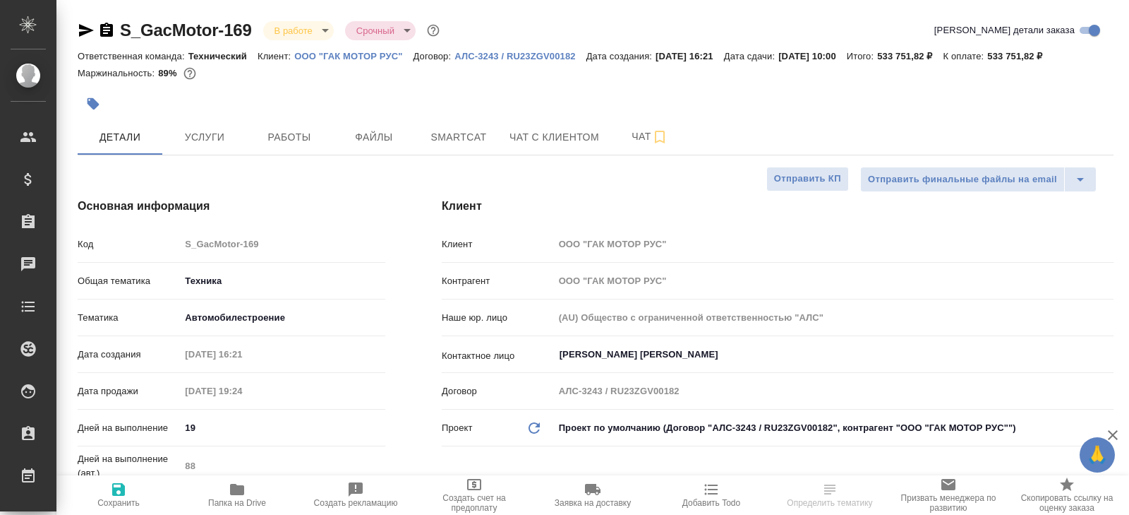
type textarea "x"
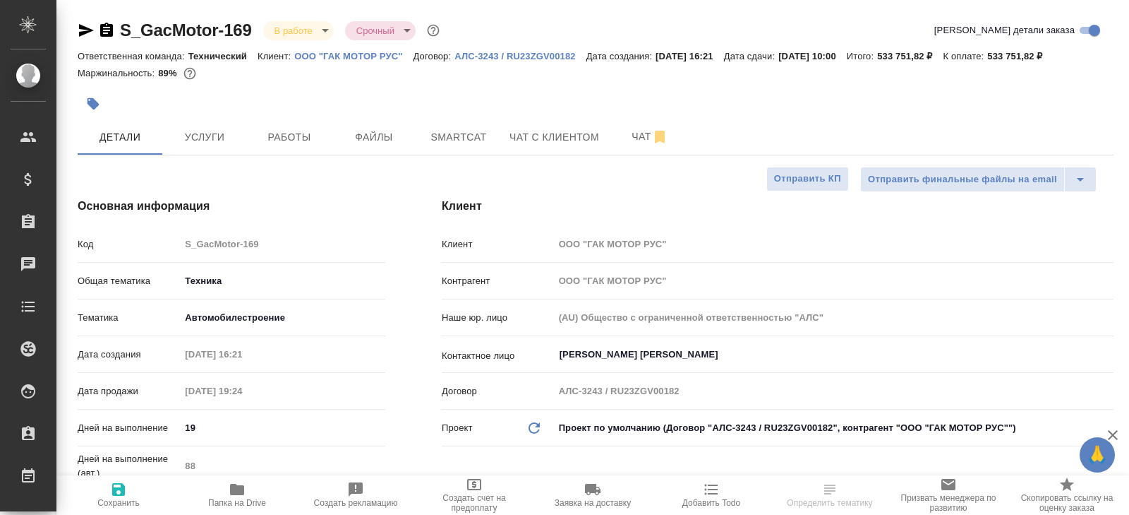
type textarea "x"
select select "RU"
type textarea "x"
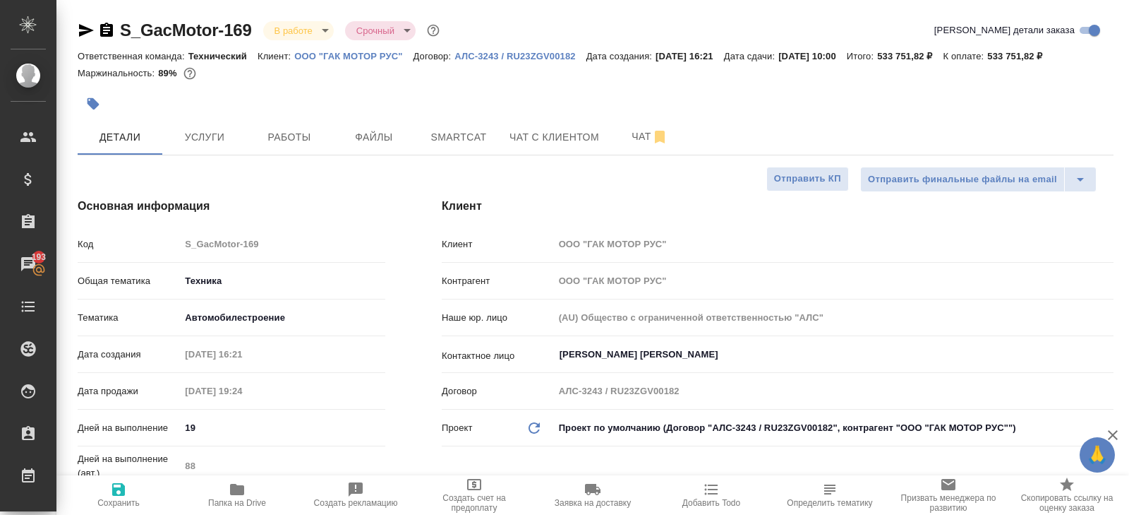
type textarea "x"
click at [631, 119] on div at bounding box center [423, 103] width 691 height 31
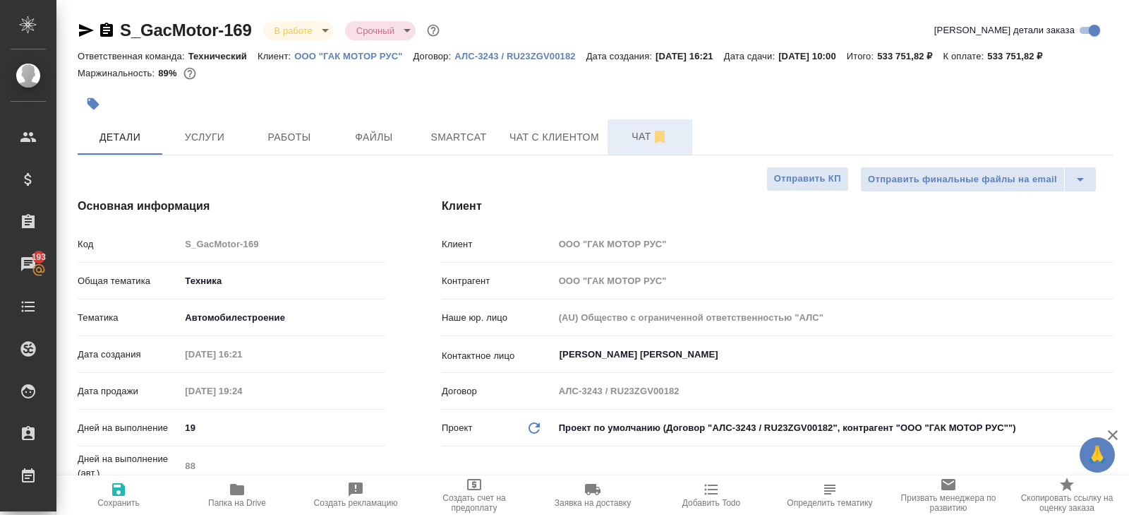
click at [644, 135] on span "Чат" at bounding box center [650, 137] width 68 height 18
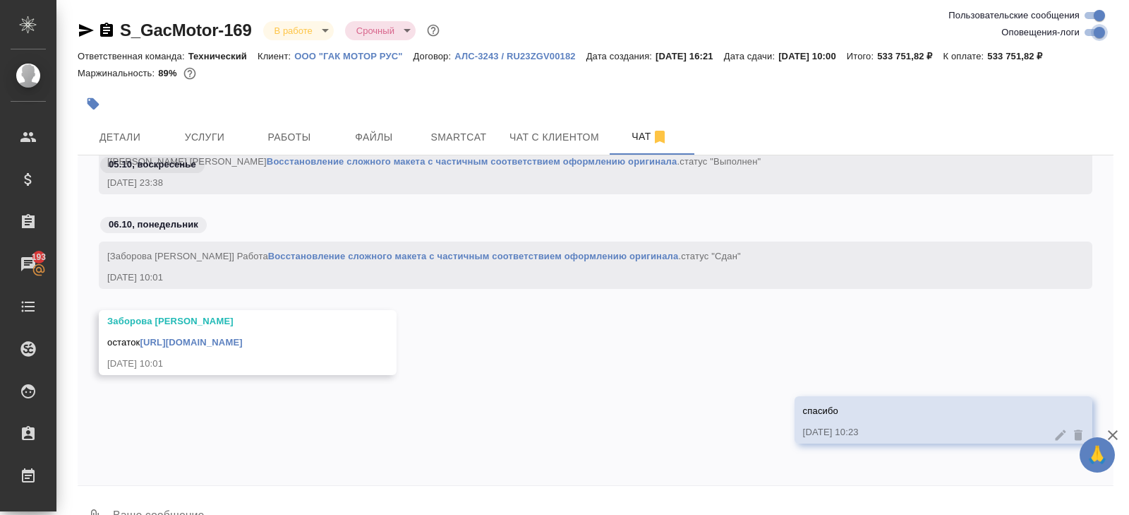
click at [1097, 30] on input "Оповещения-логи" at bounding box center [1099, 32] width 51 height 17
checkbox input "false"
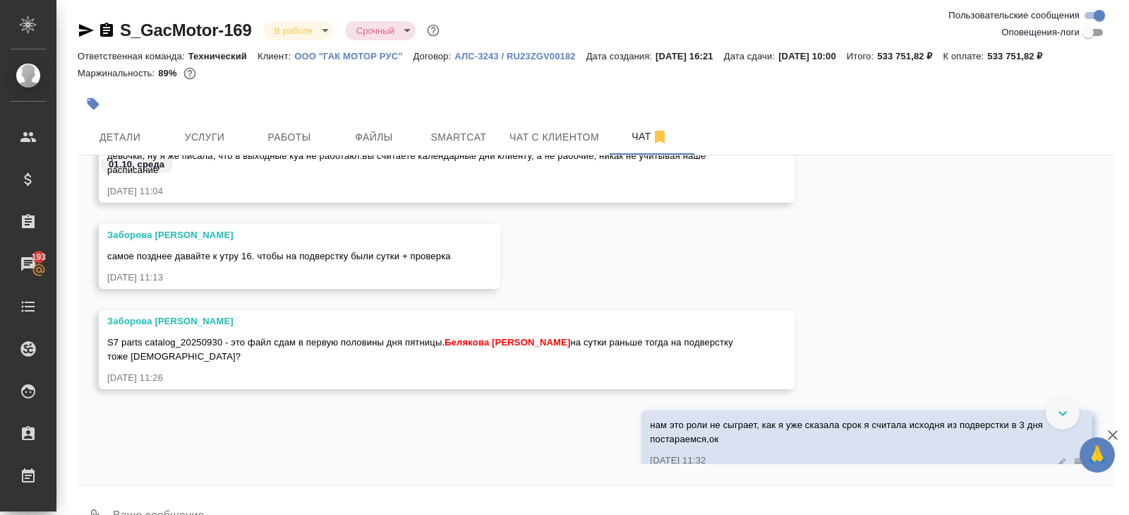
scroll to position [1890, 0]
click at [261, 128] on span "Работы" at bounding box center [290, 137] width 68 height 18
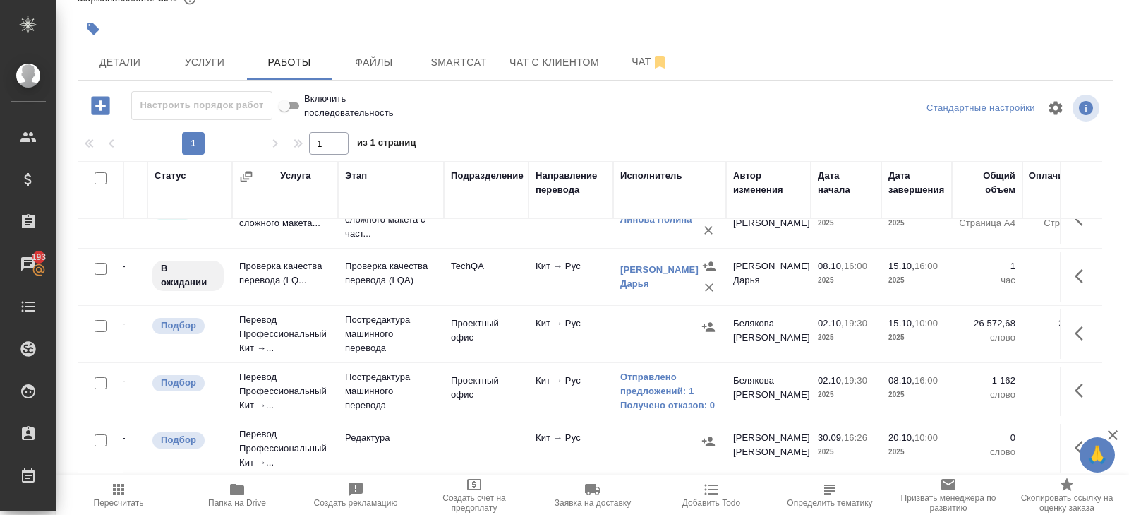
scroll to position [146, 61]
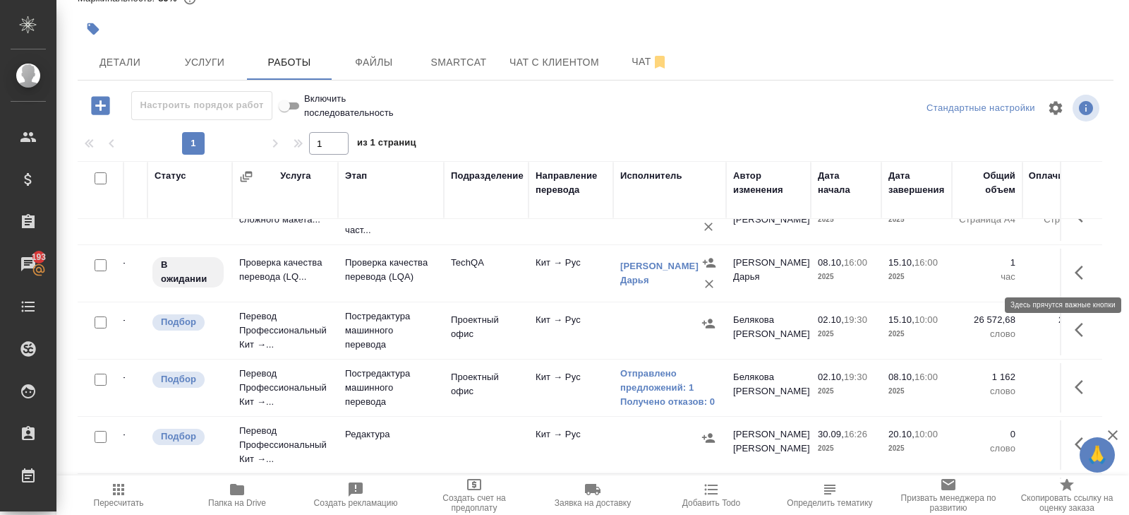
click at [1079, 275] on icon "button" at bounding box center [1083, 272] width 17 height 17
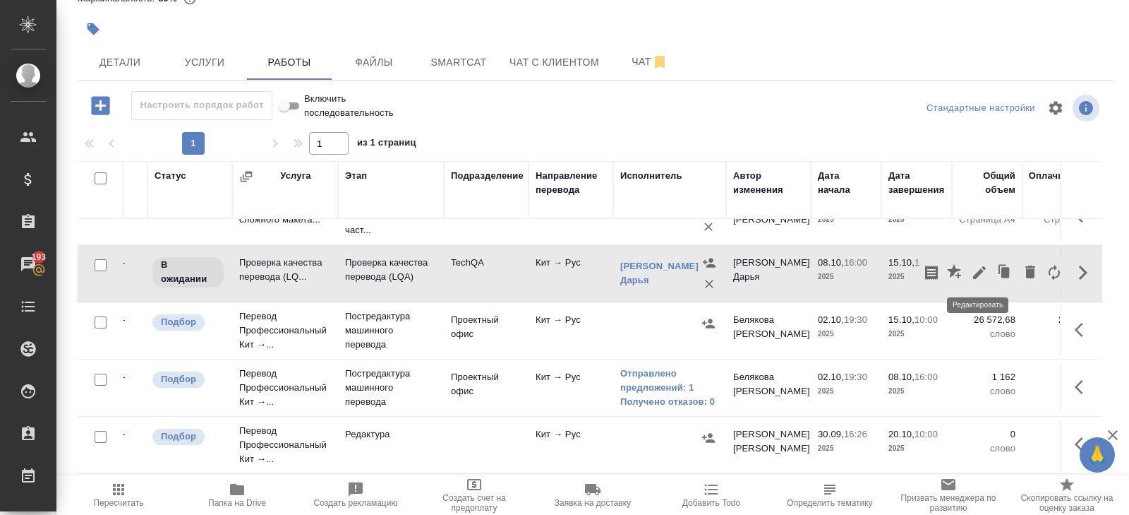
click at [973, 272] on icon "button" at bounding box center [979, 272] width 17 height 17
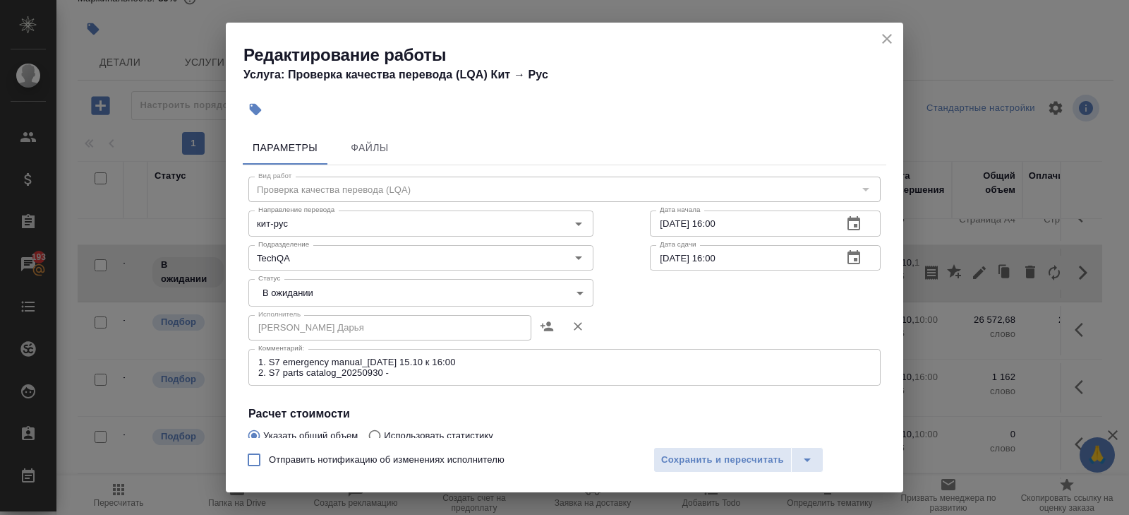
click at [421, 371] on textarea "1. S7 emergency manual_20250930 - 15.10 к 16:00 2. S7 parts catalog_20250930 -" at bounding box center [564, 367] width 613 height 22
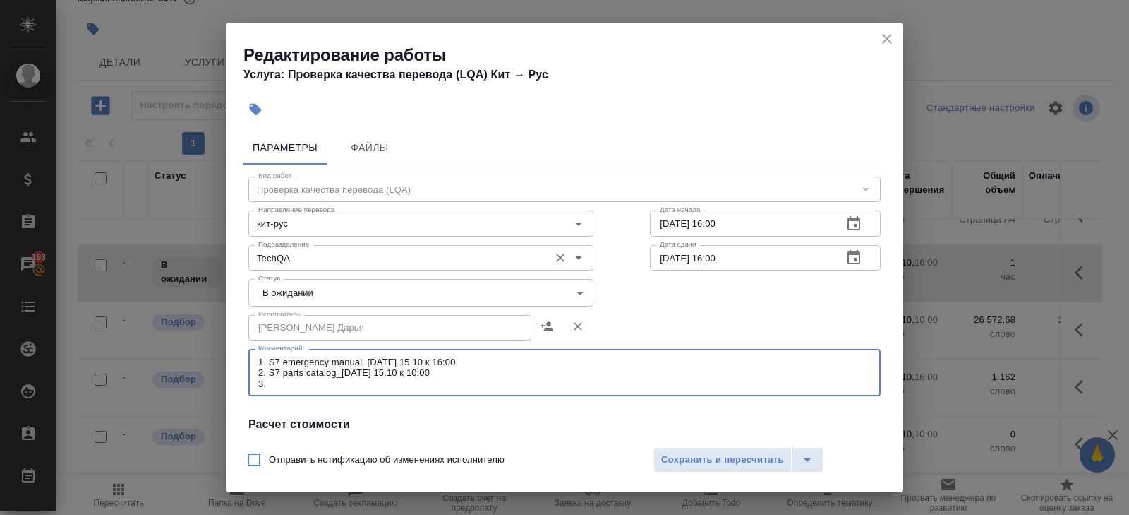
paste textarea "S7 emergency manual_20250930"
drag, startPoint x: 422, startPoint y: 384, endPoint x: 270, endPoint y: 383, distance: 151.8
click at [270, 383] on textarea "1. S7 emergency manual_20250930 - 15.10 к 16:00 2. S7 parts catalog_20250930 - …" at bounding box center [564, 372] width 613 height 32
paste textarea "owners"
type textarea "1. S7 emergency manual_20250930 - 15.10 к 16:00 2. S7 parts catalog_20250930 - …"
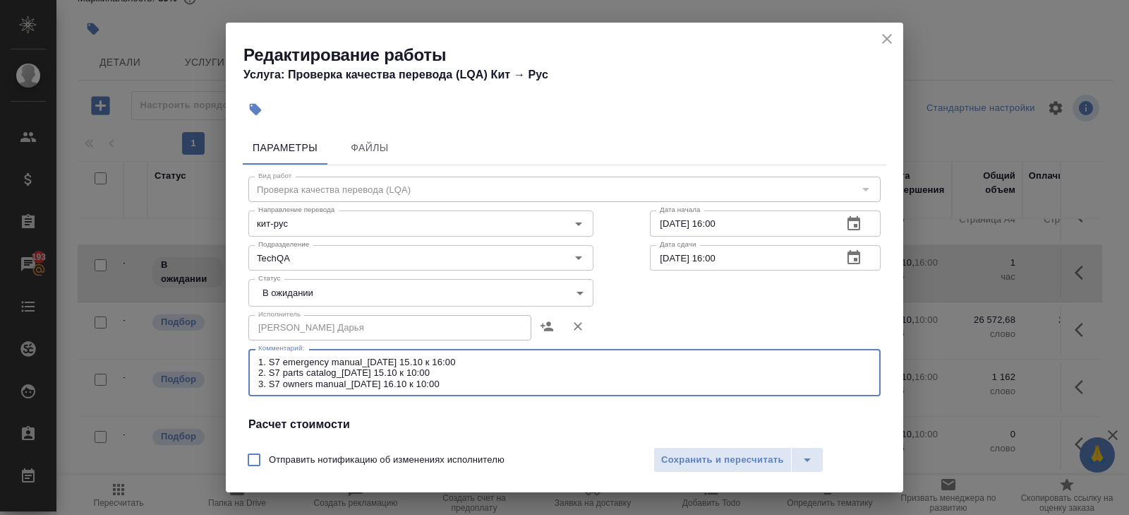
click at [852, 260] on icon "button" at bounding box center [854, 257] width 17 height 17
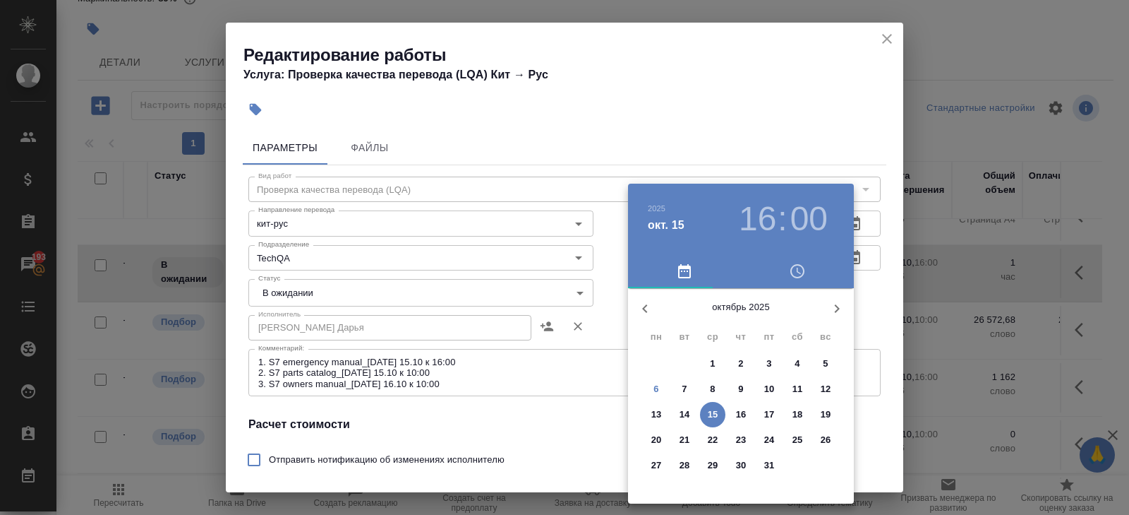
click at [741, 418] on p "16" at bounding box center [741, 414] width 11 height 14
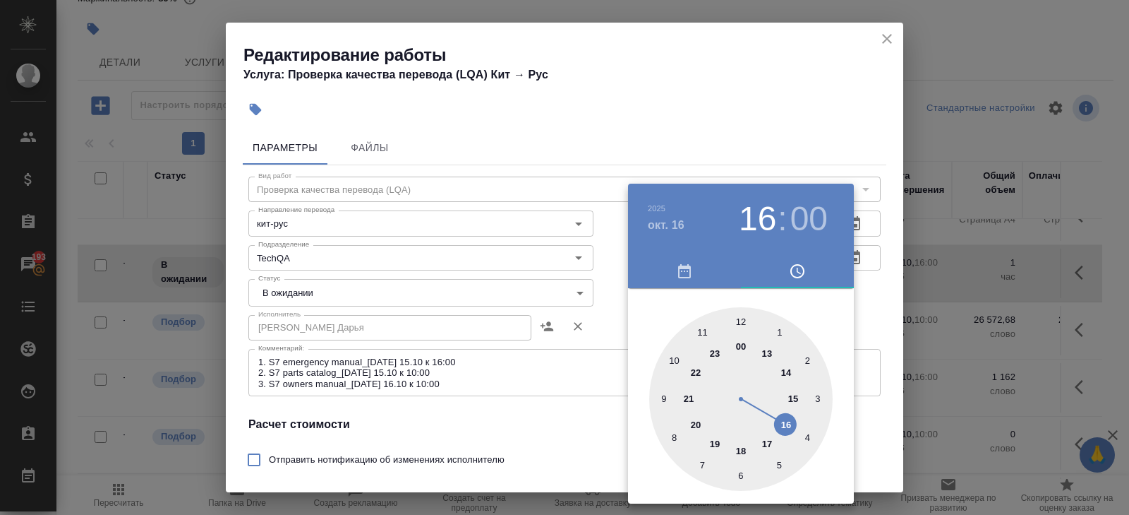
type input "16.10.2025 10:00"
click at [676, 364] on div at bounding box center [741, 399] width 184 height 184
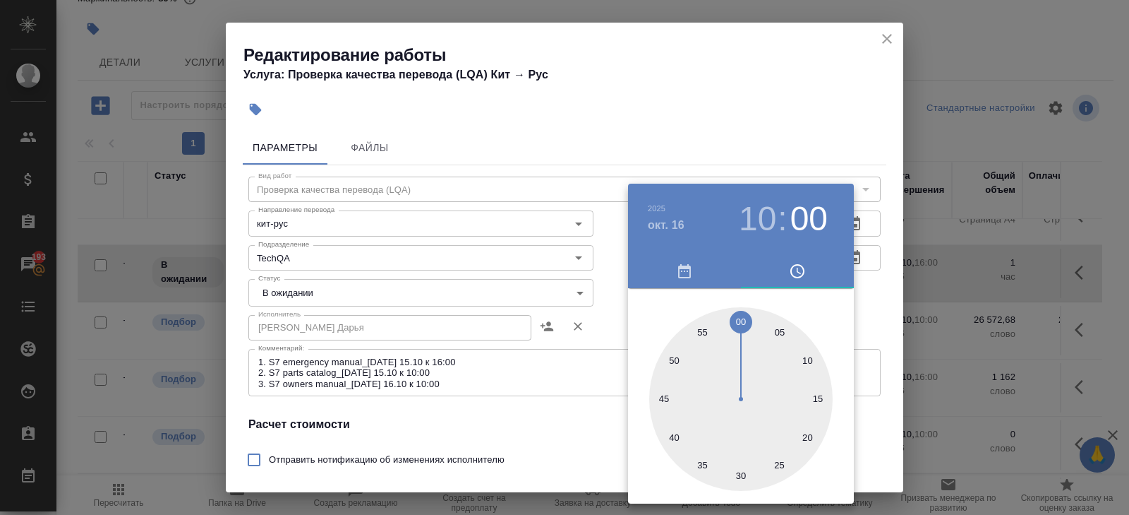
click at [559, 381] on div at bounding box center [564, 257] width 1129 height 515
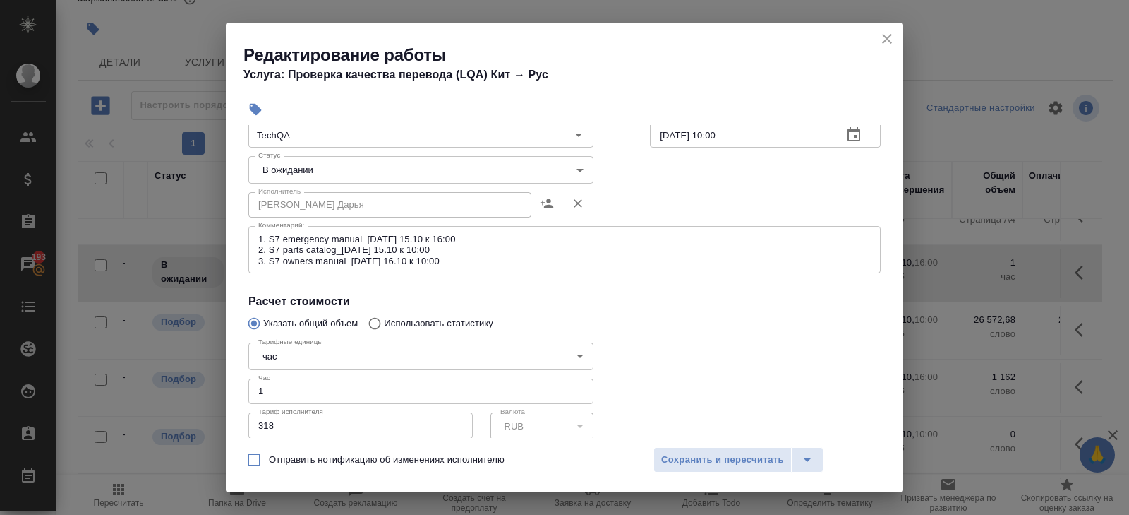
scroll to position [260, 0]
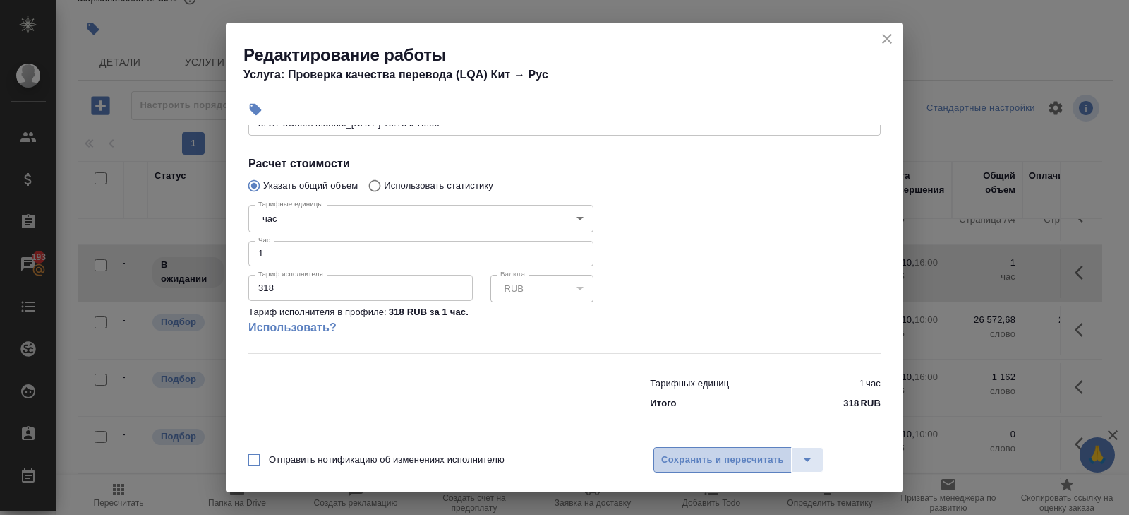
click at [674, 462] on span "Сохранить и пересчитать" at bounding box center [722, 460] width 123 height 16
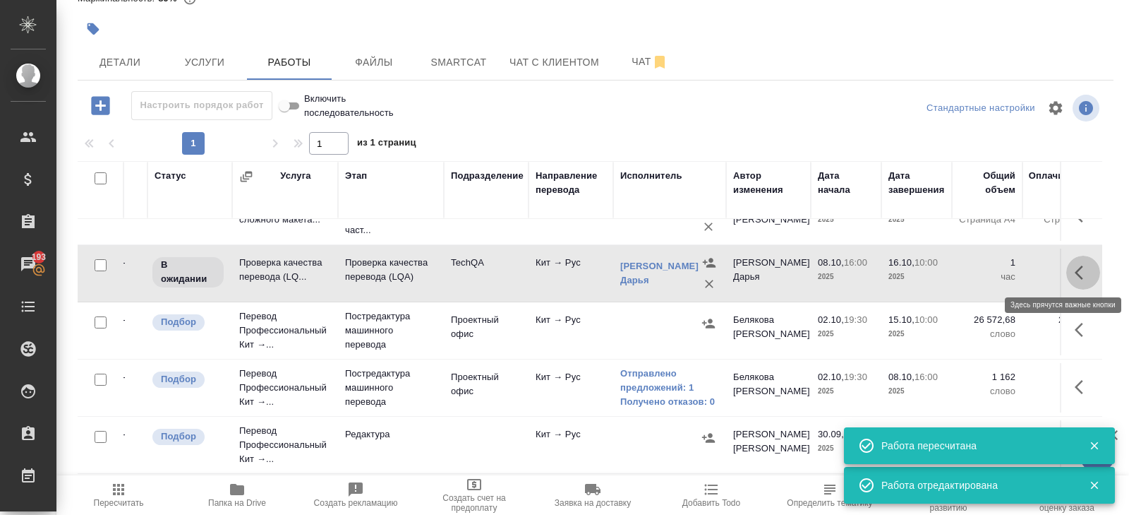
click at [1085, 268] on icon "button" at bounding box center [1083, 272] width 17 height 17
click at [976, 272] on icon "button" at bounding box center [979, 272] width 13 height 13
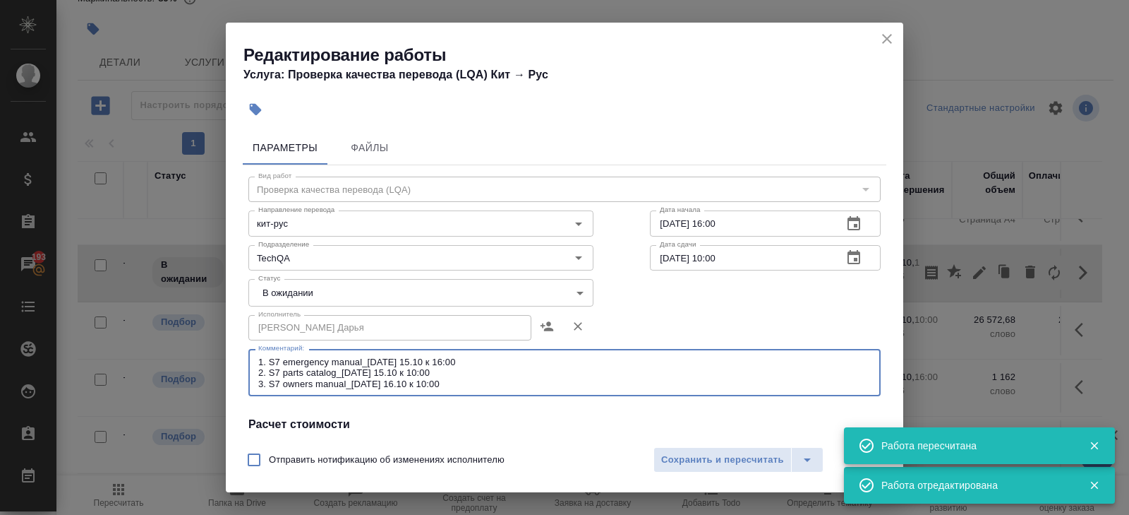
drag, startPoint x: 468, startPoint y: 387, endPoint x: 183, endPoint y: 317, distance: 293.6
click at [183, 317] on div "Редактирование работы Услуга: Проверка качества перевода (LQA) Кит → Рус Параме…" at bounding box center [564, 257] width 1129 height 515
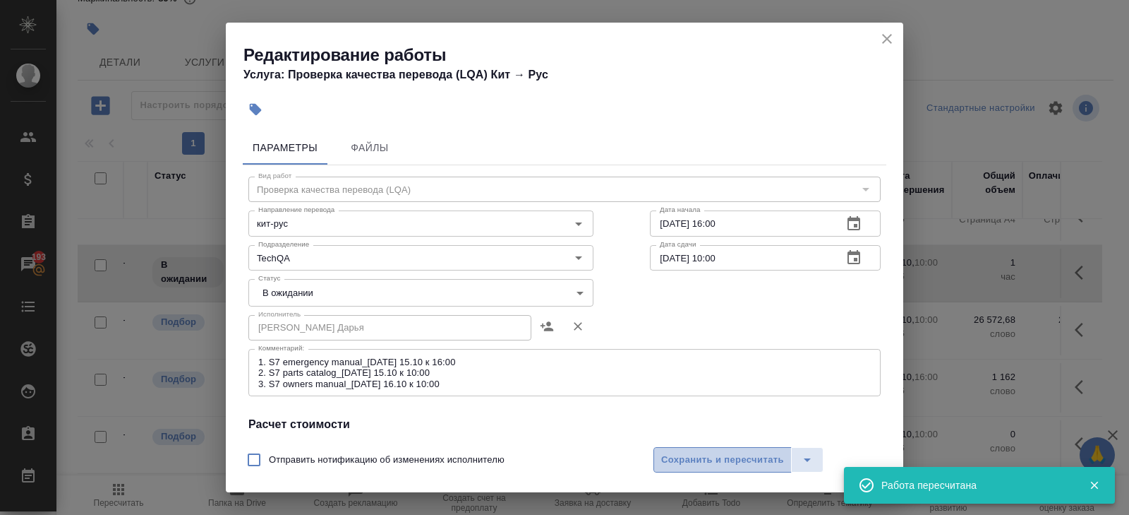
click at [725, 455] on span "Сохранить и пересчитать" at bounding box center [722, 460] width 123 height 16
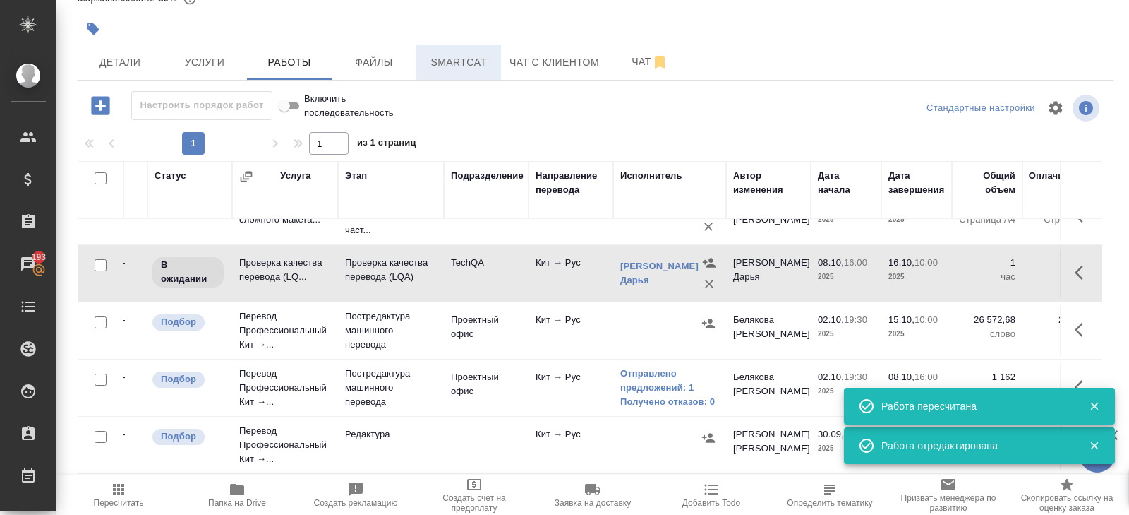
click at [474, 65] on span "Smartcat" at bounding box center [459, 63] width 68 height 18
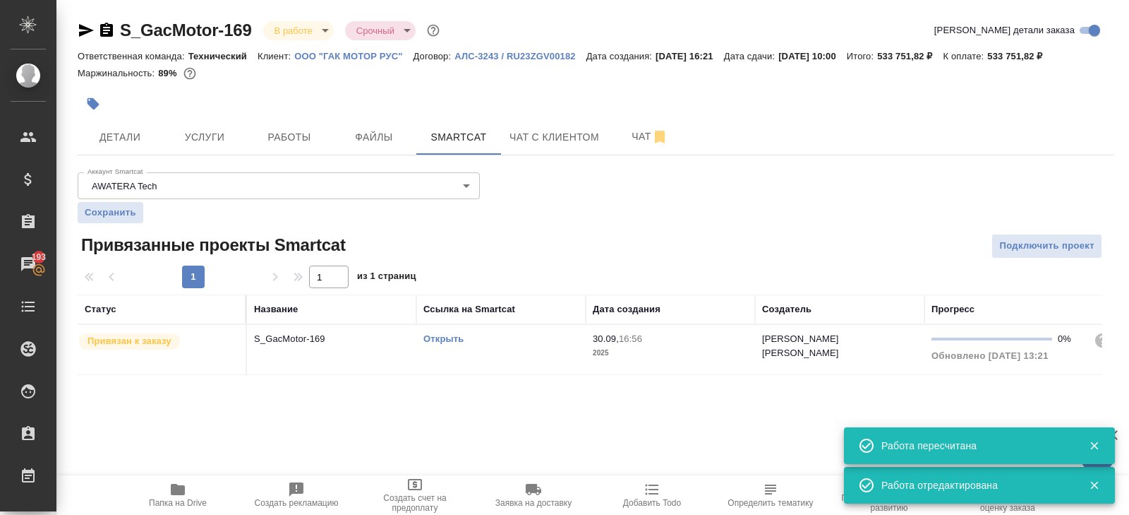
click at [506, 356] on td "Открыть" at bounding box center [500, 349] width 169 height 49
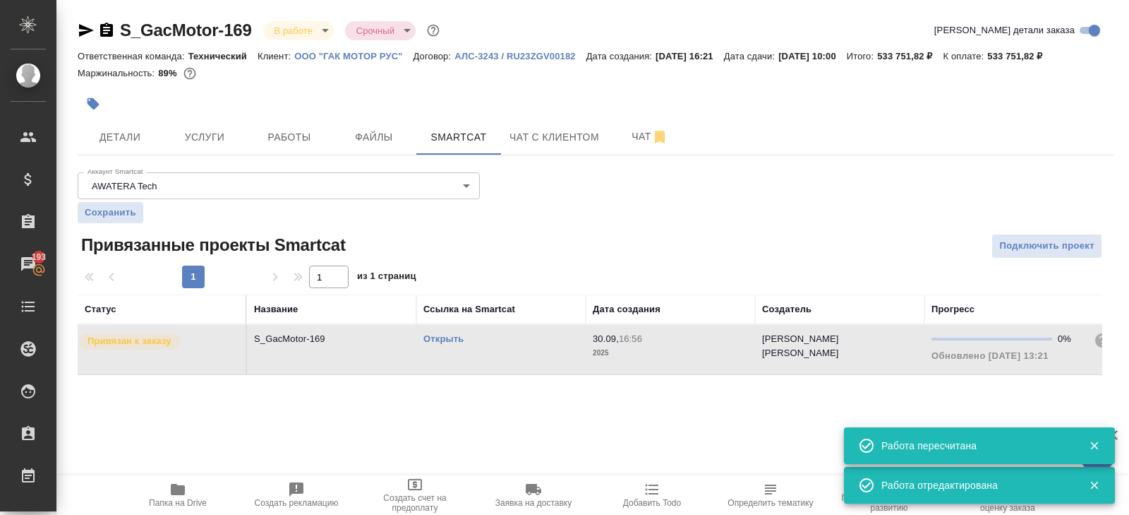
click at [506, 356] on td "Открыть" at bounding box center [500, 349] width 169 height 49
click at [304, 148] on button "Работы" at bounding box center [289, 136] width 85 height 35
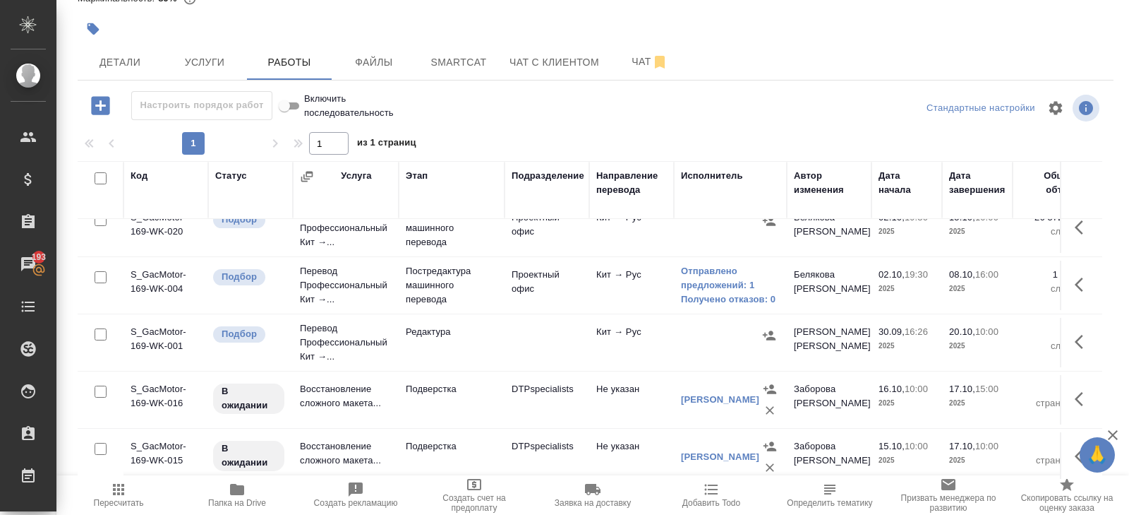
scroll to position [210, 0]
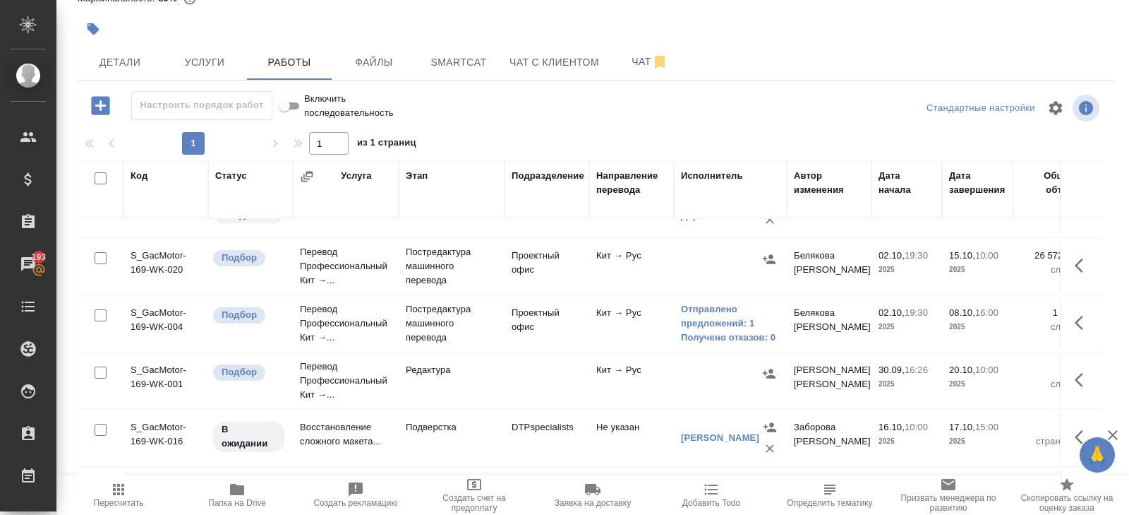
click at [1081, 318] on icon "button" at bounding box center [1083, 322] width 17 height 17
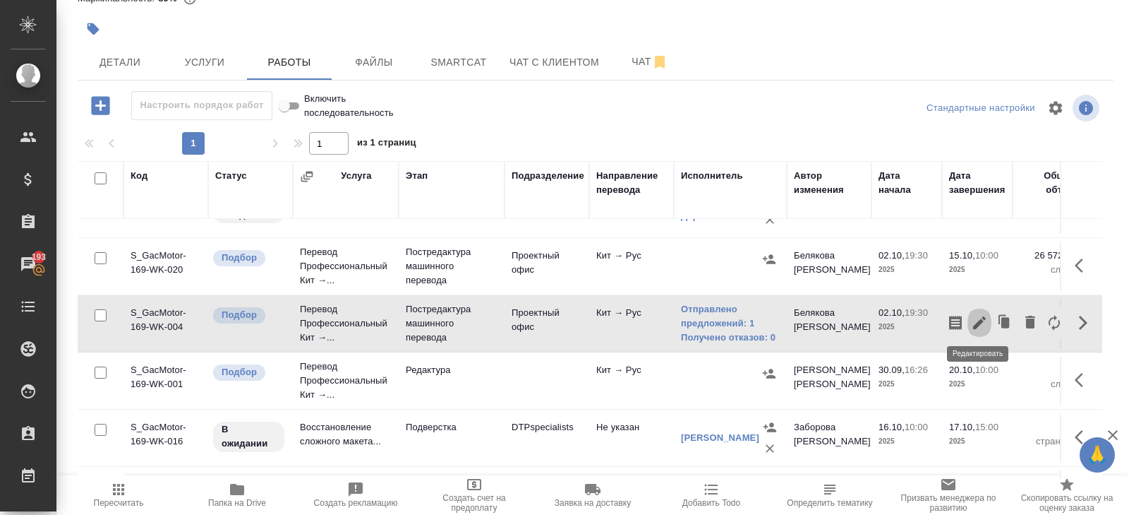
click at [978, 322] on icon "button" at bounding box center [979, 322] width 13 height 13
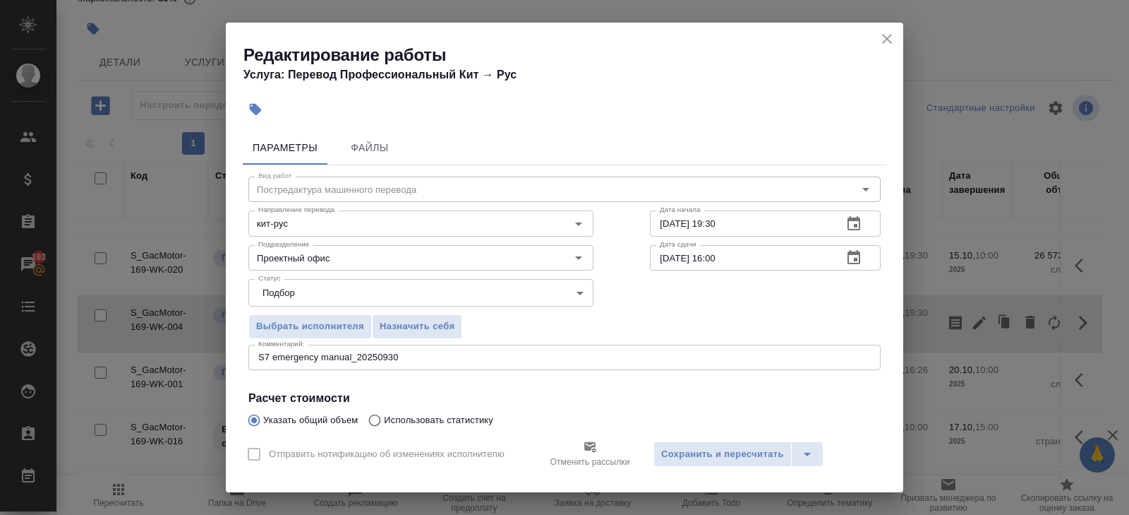
click at [414, 356] on textarea "S7 emergency manual_20250930" at bounding box center [564, 357] width 613 height 11
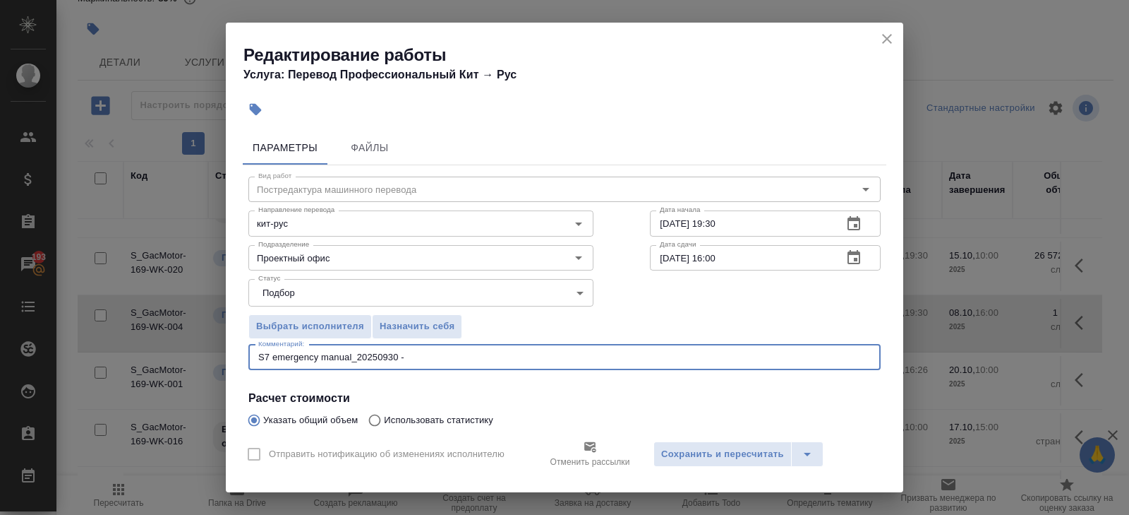
type textarea "S7 emergency manual_20250930 -"
click at [885, 38] on icon "close" at bounding box center [887, 38] width 17 height 17
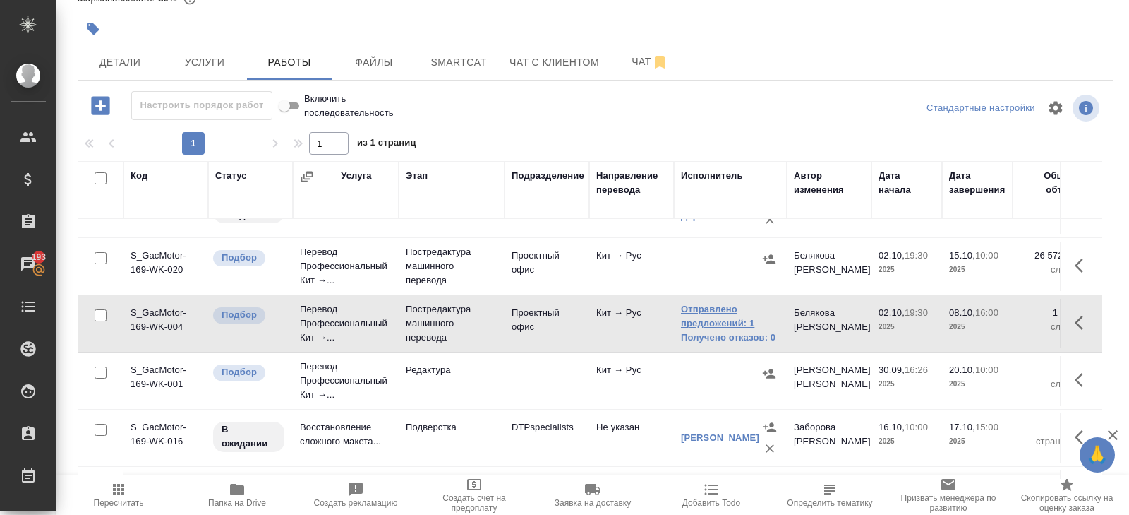
click at [701, 313] on link "Отправлено предложений: 1" at bounding box center [730, 316] width 99 height 28
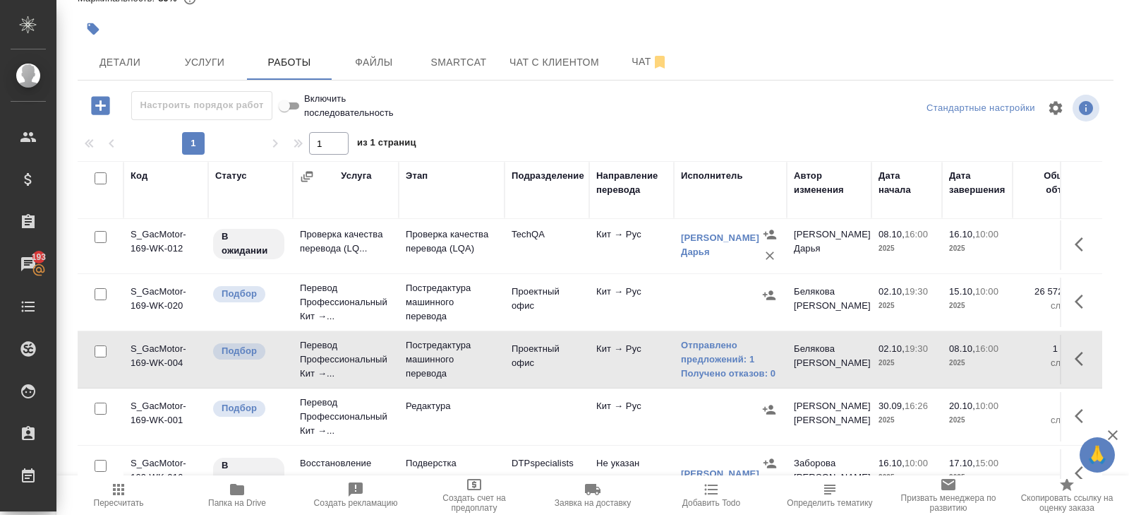
scroll to position [165, 0]
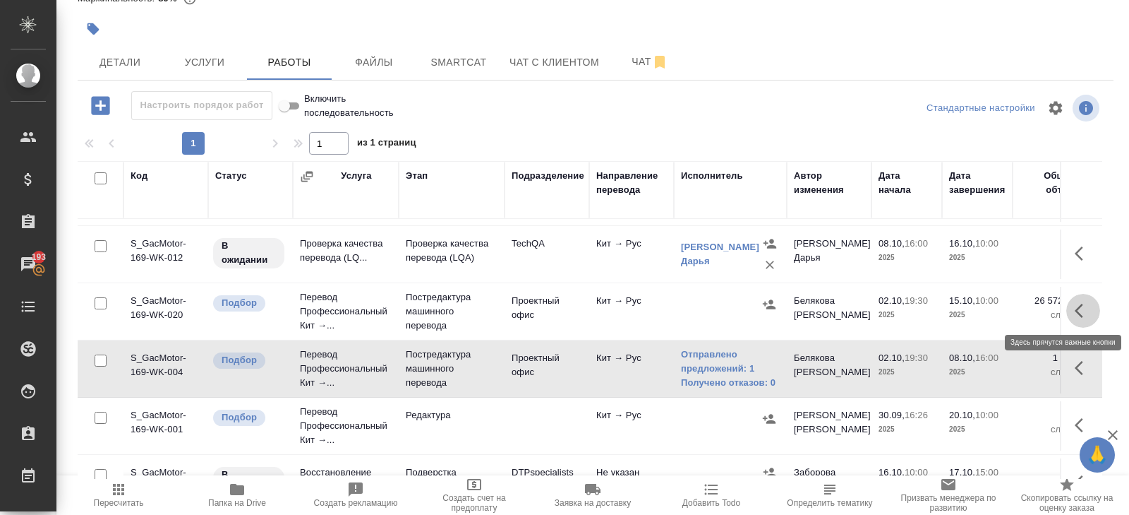
click at [1075, 310] on icon "button" at bounding box center [1083, 310] width 17 height 17
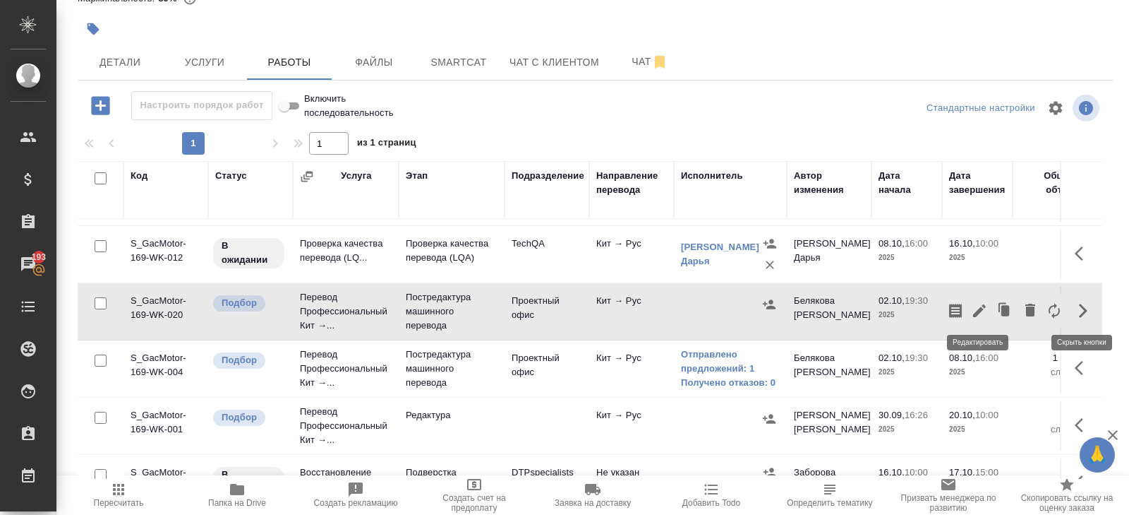
click at [981, 311] on icon "button" at bounding box center [979, 310] width 17 height 17
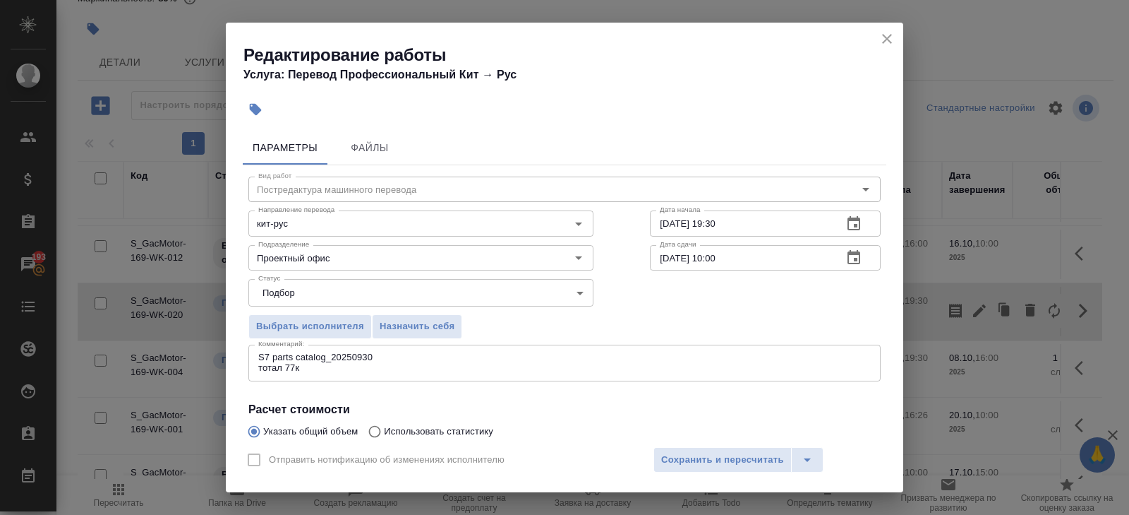
click at [385, 357] on textarea "S7 parts catalog_20250930 тотал 77к" at bounding box center [564, 363] width 613 height 22
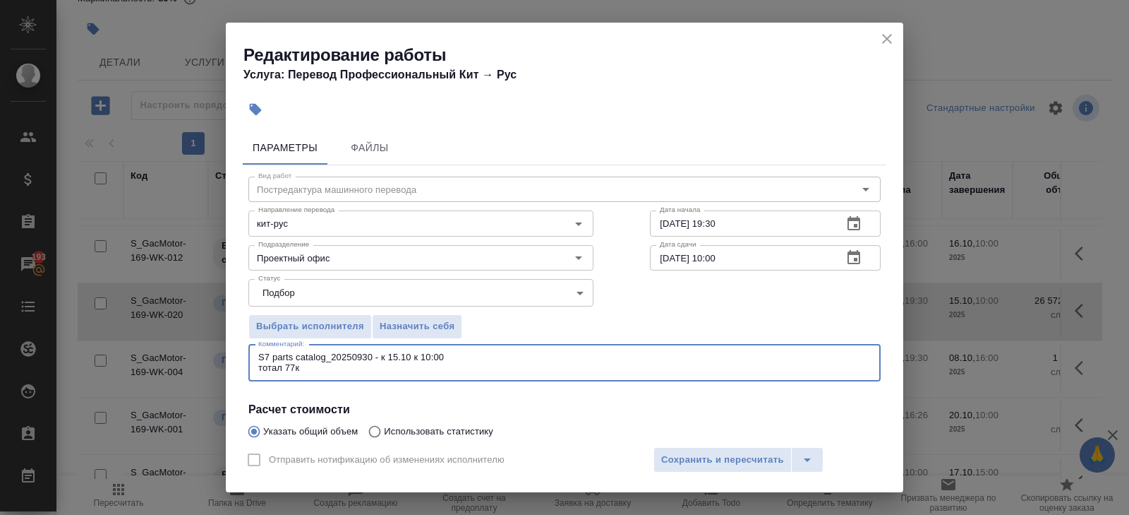
click at [258, 352] on textarea "S7 parts catalog_20250930 - к 15.10 к 10:00 тотал 77к" at bounding box center [564, 363] width 613 height 22
click at [320, 369] on textarea "1. S7 parts catalog_20250930 - к 15.10 к 10:00 тотал 77к" at bounding box center [564, 363] width 613 height 22
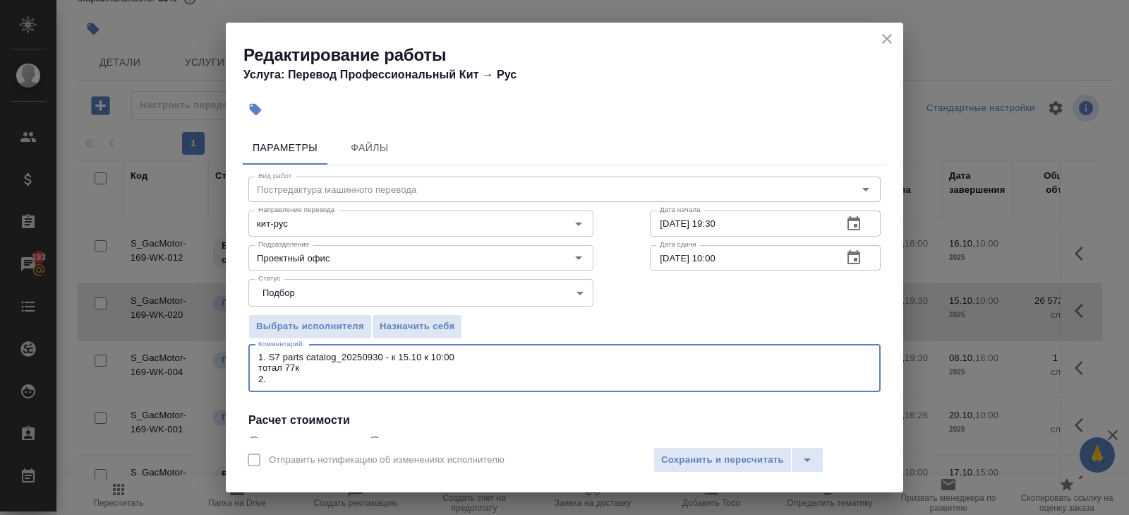
paste textarea "S7 owners manual_20250930"
type textarea "1. S7 parts catalog_20250930 - к 15.10 к 10:00 тотал 77к 2. S7 owners manual_20…"
click at [861, 259] on icon "button" at bounding box center [854, 257] width 17 height 17
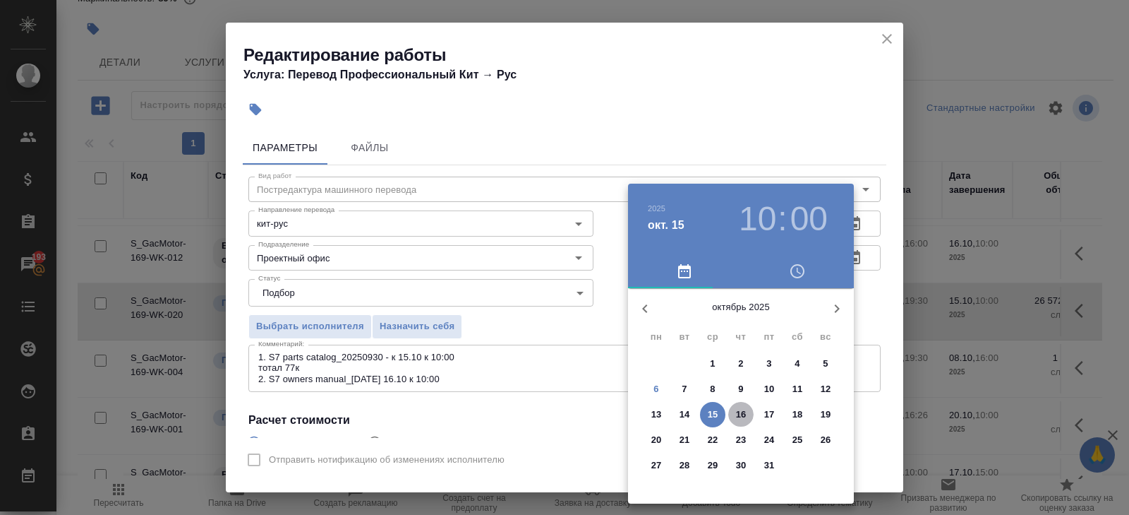
click at [739, 414] on p "16" at bounding box center [741, 414] width 11 height 14
type input "16.10.2025 10:00"
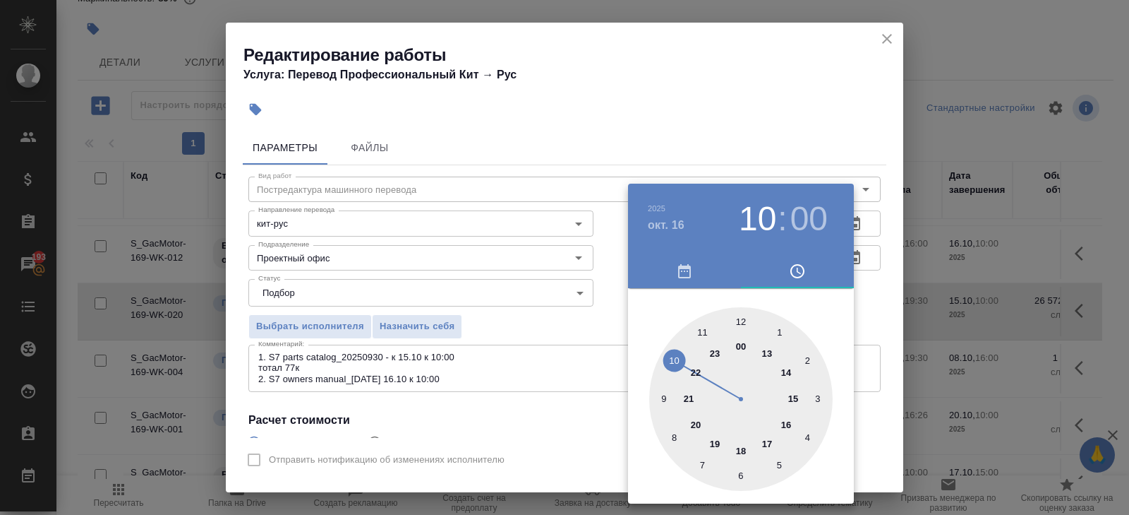
click at [502, 383] on div at bounding box center [564, 257] width 1129 height 515
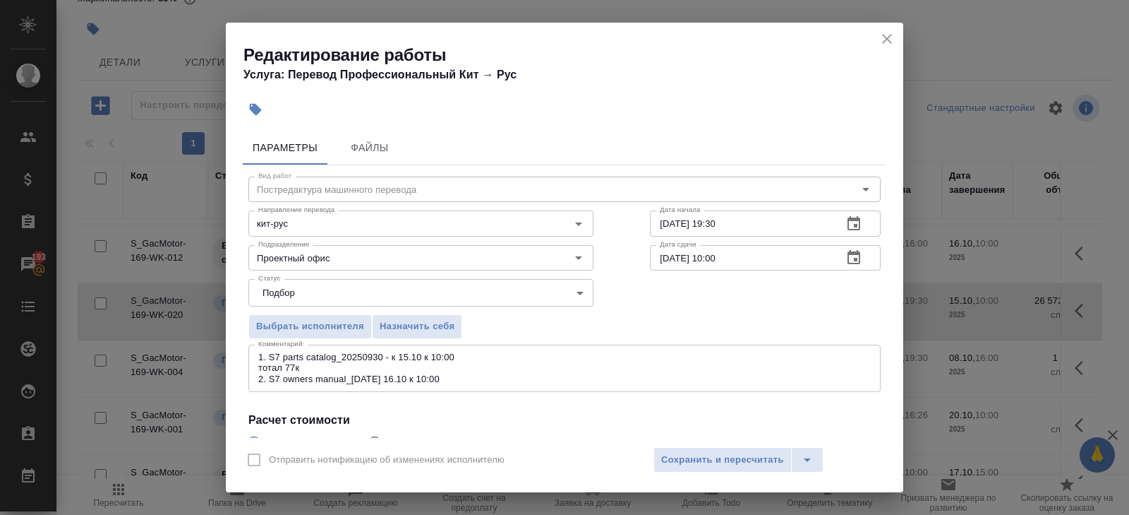
click at [467, 380] on textarea "1. S7 parts catalog_20250930 - к 15.10 к 10:00 тотал 77к 2. S7 owners manual_20…" at bounding box center [564, 368] width 613 height 32
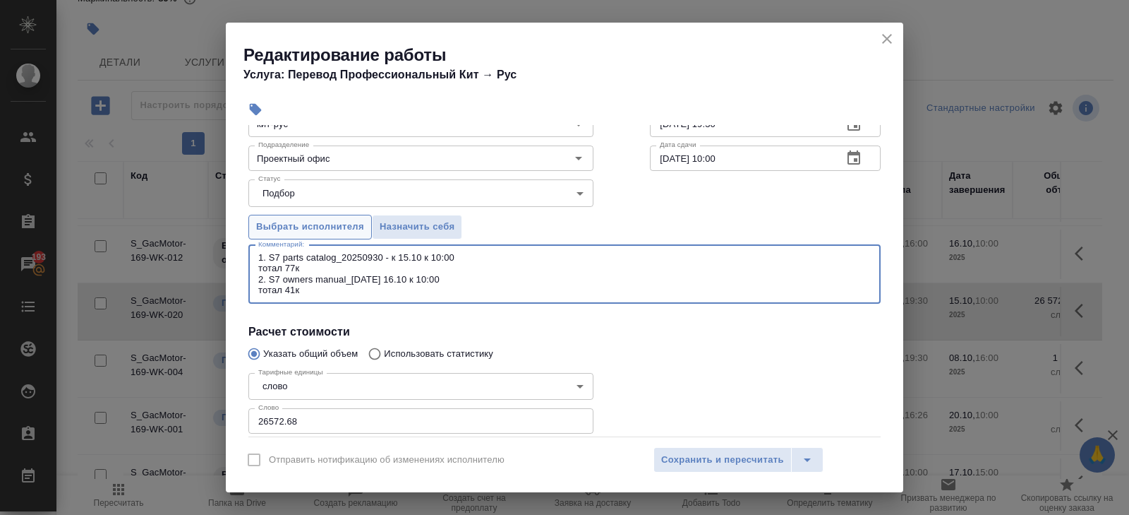
scroll to position [183, 0]
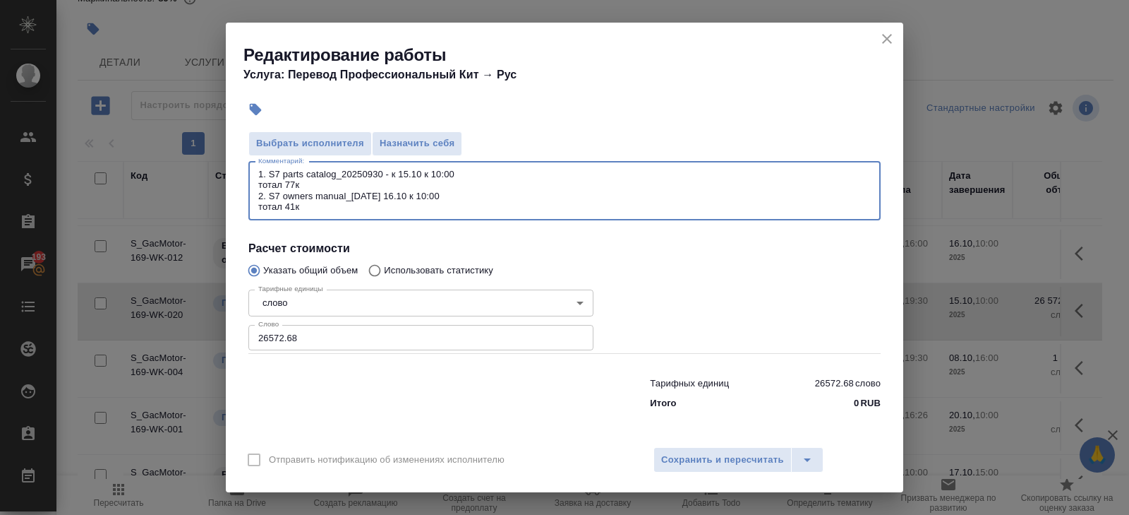
type textarea "1. S7 parts catalog_20250930 - к 15.10 к 10:00 тотал 77к 2. S7 owners manual_20…"
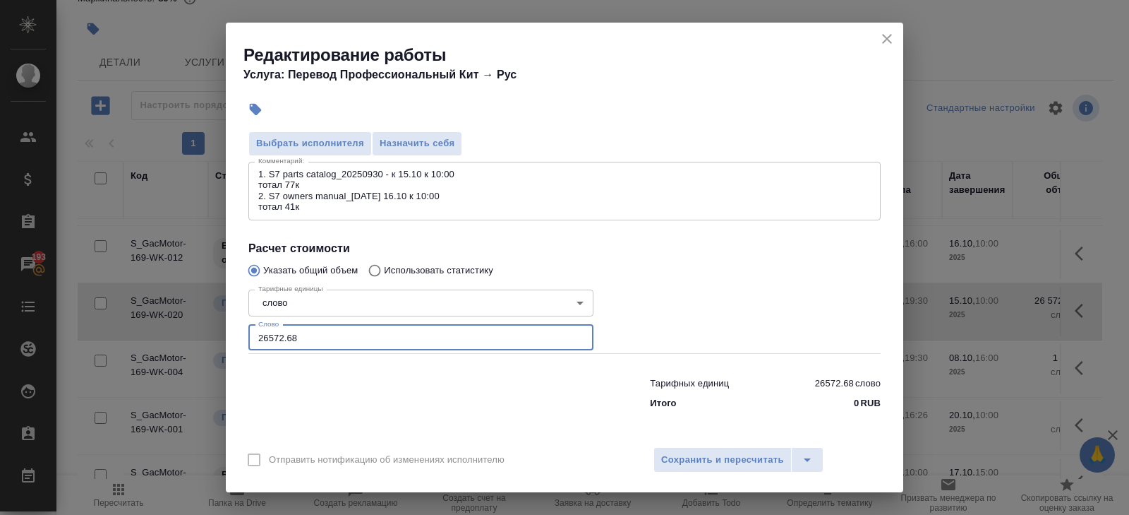
drag, startPoint x: 308, startPoint y: 339, endPoint x: 202, endPoint y: 337, distance: 106.6
click at [202, 337] on div "Редактирование работы Услуга: Перевод Профессиональный Кит → Рус Параметры Файл…" at bounding box center [564, 257] width 1129 height 515
type input "48048"
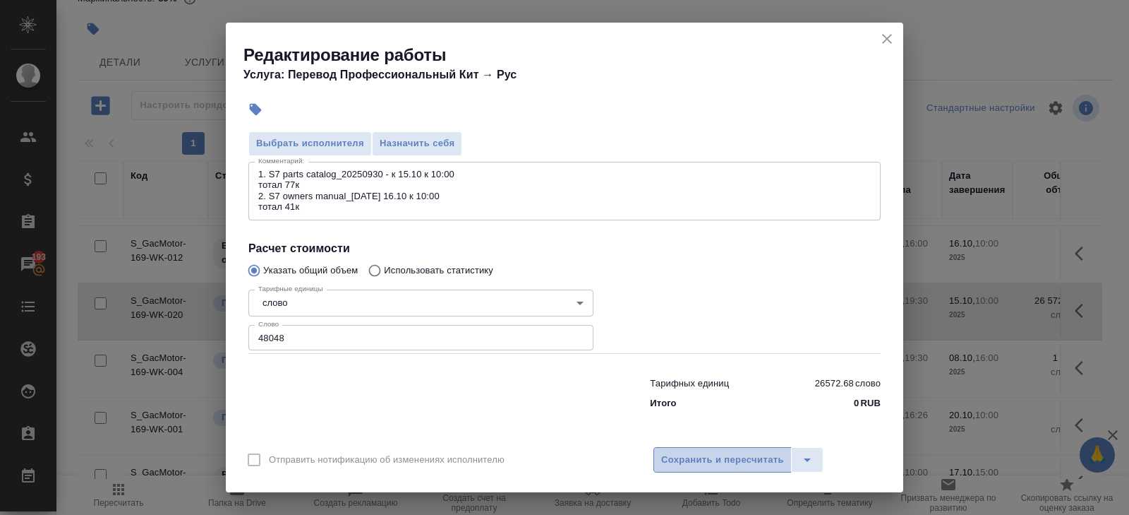
click at [661, 459] on span "Сохранить и пересчитать" at bounding box center [722, 460] width 123 height 16
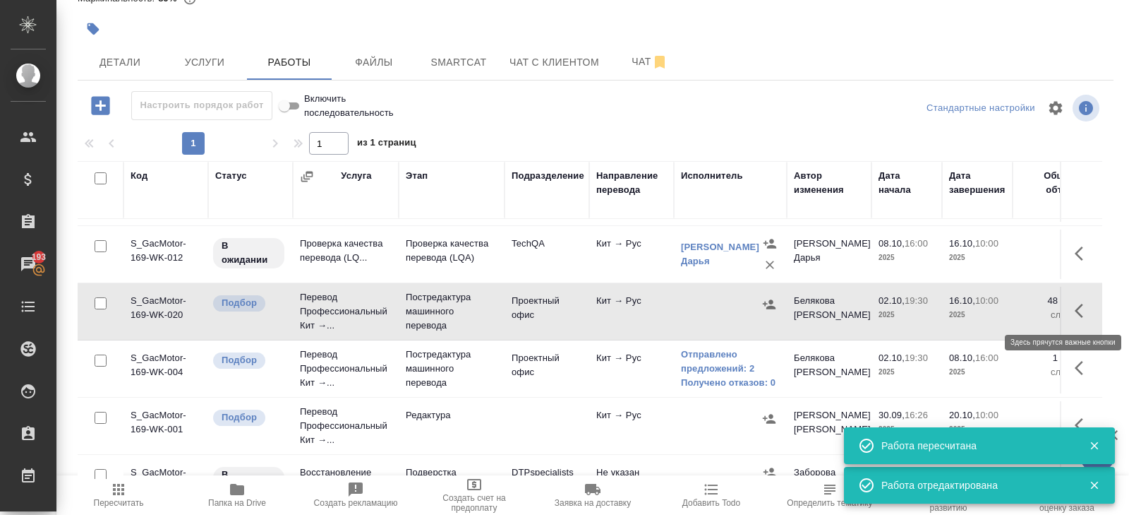
click at [1081, 306] on icon "button" at bounding box center [1083, 310] width 17 height 17
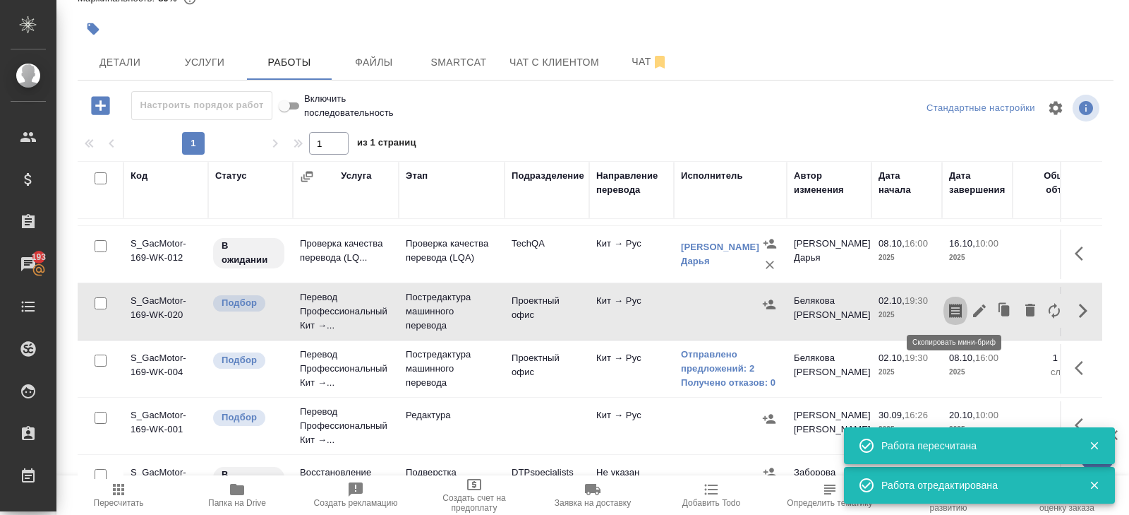
click at [961, 307] on icon "button" at bounding box center [955, 311] width 13 height 14
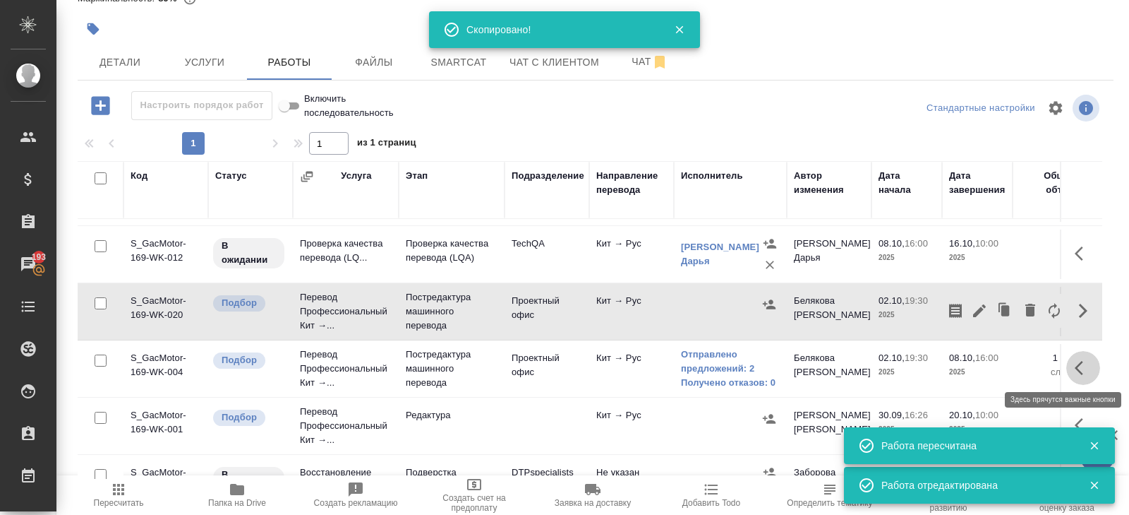
click at [1074, 360] on button "button" at bounding box center [1084, 368] width 34 height 34
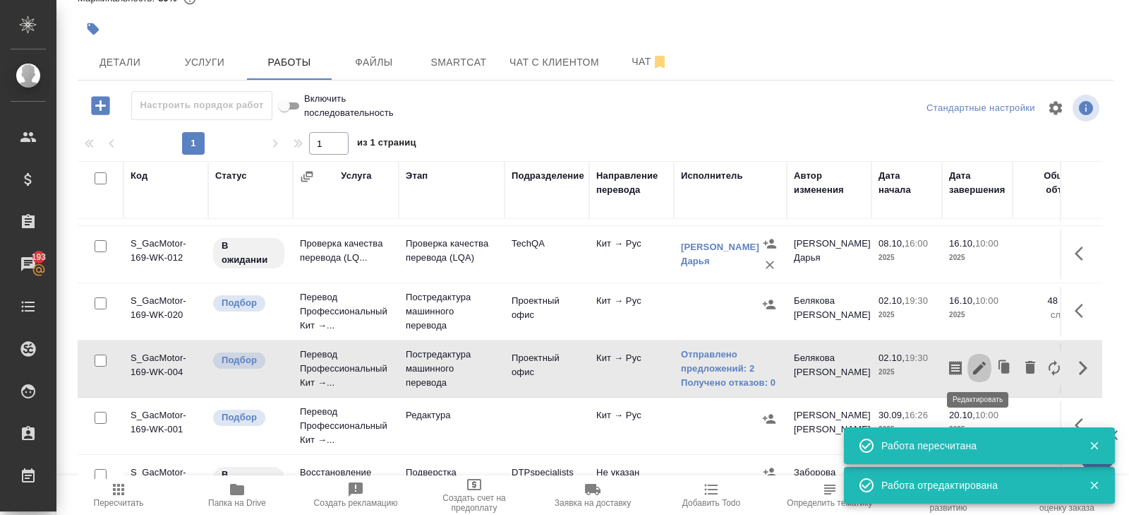
click at [981, 368] on icon "button" at bounding box center [979, 367] width 17 height 17
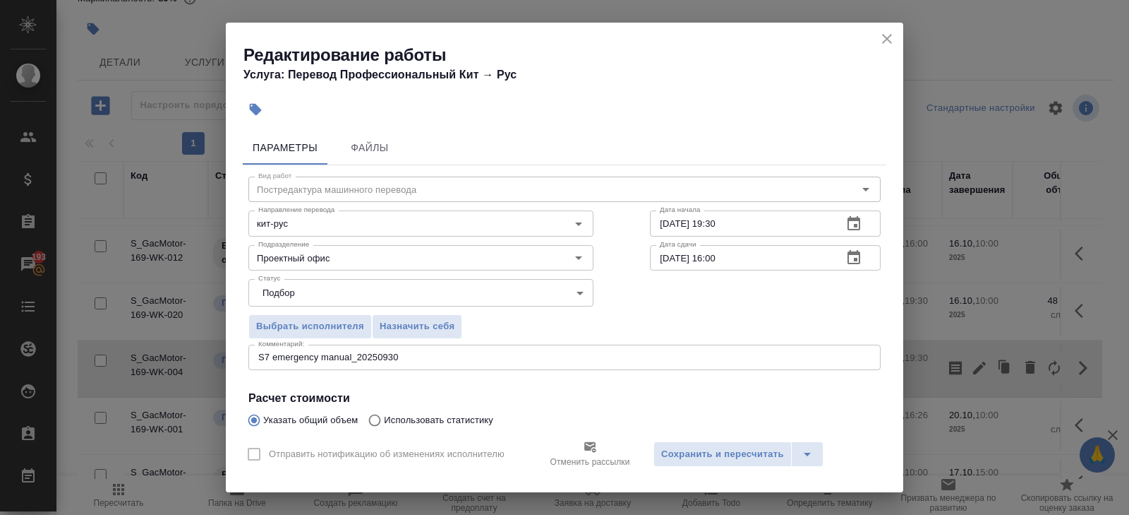
drag, startPoint x: 256, startPoint y: 356, endPoint x: 467, endPoint y: 362, distance: 211.2
click at [467, 362] on div "S7 emergency manual_20250930 x Комментарий:" at bounding box center [564, 356] width 633 height 25
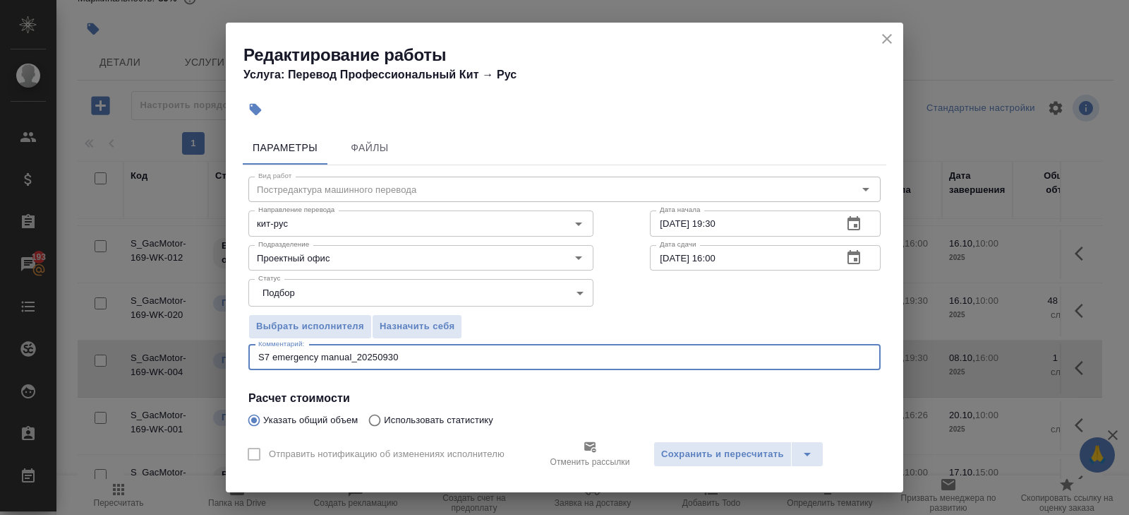
drag, startPoint x: 441, startPoint y: 357, endPoint x: 176, endPoint y: 357, distance: 265.4
click at [176, 357] on div "Редактирование работы Услуга: Перевод Профессиональный Кит → Рус Параметры Файл…" at bounding box center [564, 257] width 1129 height 515
click at [685, 453] on span "Сохранить и пересчитать" at bounding box center [722, 454] width 123 height 16
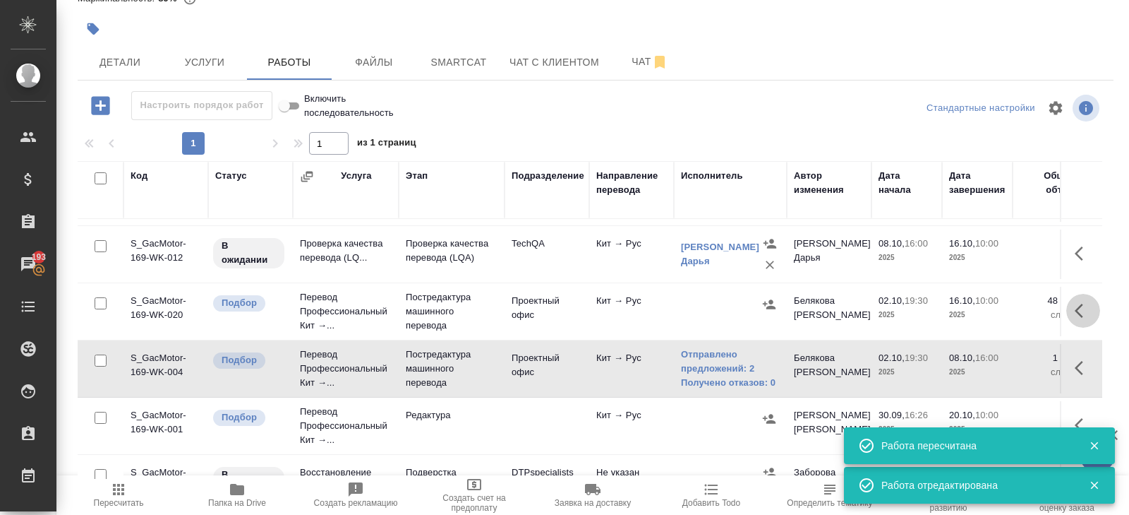
click at [1080, 310] on icon "button" at bounding box center [1083, 310] width 17 height 17
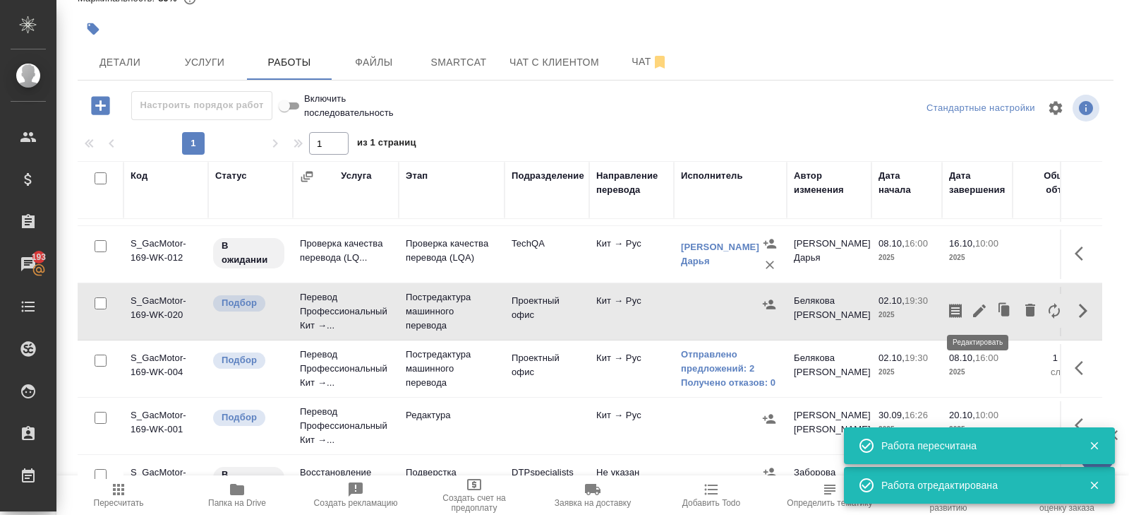
click at [978, 310] on icon "button" at bounding box center [979, 310] width 13 height 13
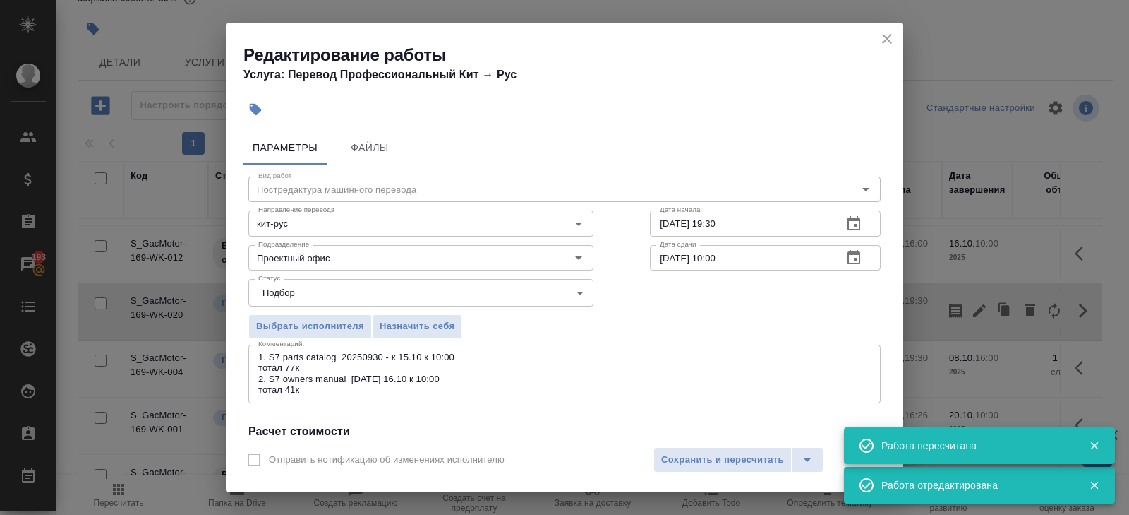
click at [256, 354] on div "1. S7 parts catalog_20250930 - к 15.10 к 10:00 тотал 77к 2. S7 owners manual_20…" at bounding box center [564, 373] width 633 height 59
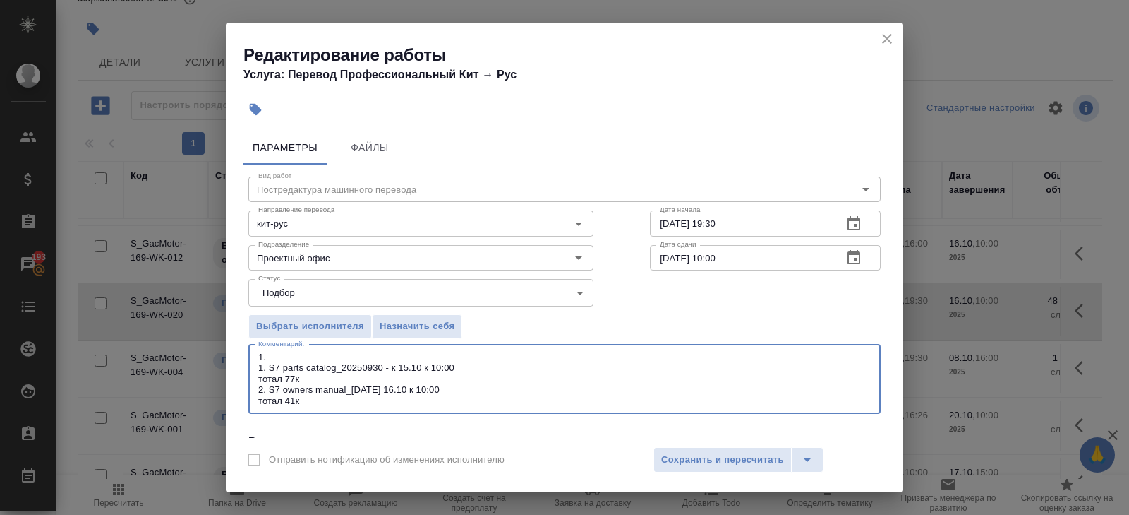
paste textarea "S7 emergency manual_20250930"
click at [419, 356] on textarea "1. S7 emergency manual_20250930 - 8.10 к 16:00 1. S7 parts catalog_20250930 - к…" at bounding box center [564, 379] width 613 height 54
click at [476, 355] on textarea "1. S7 emergency manual_20250930 - 15.10 к 16:00 1. S7 parts catalog_20250930 - …" at bounding box center [564, 379] width 613 height 54
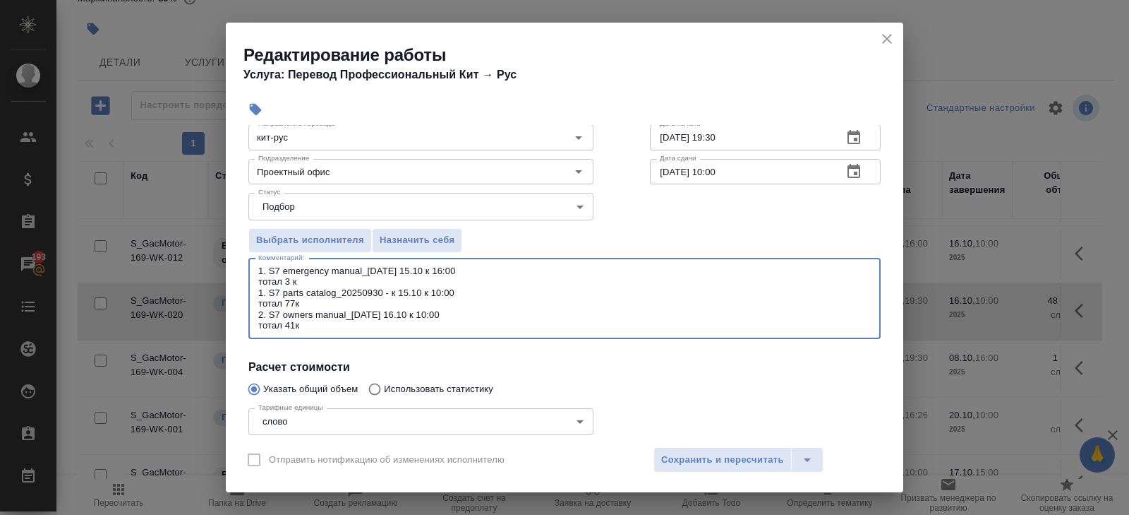
scroll to position [0, 0]
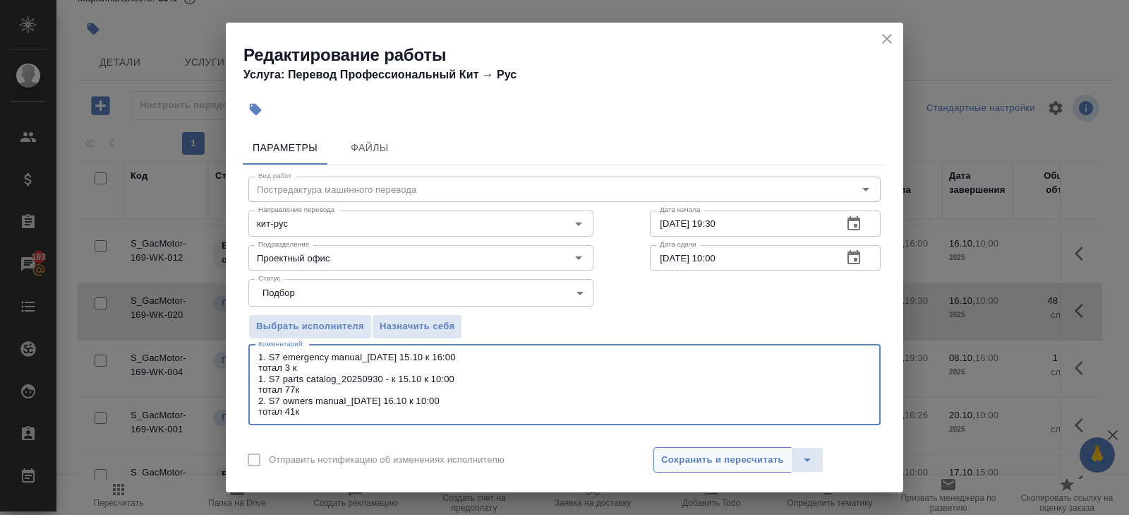
type textarea "1. S7 emergency manual_20250930 - 15.10 к 16:00 тотал 3 к 1. S7 parts catalog_2…"
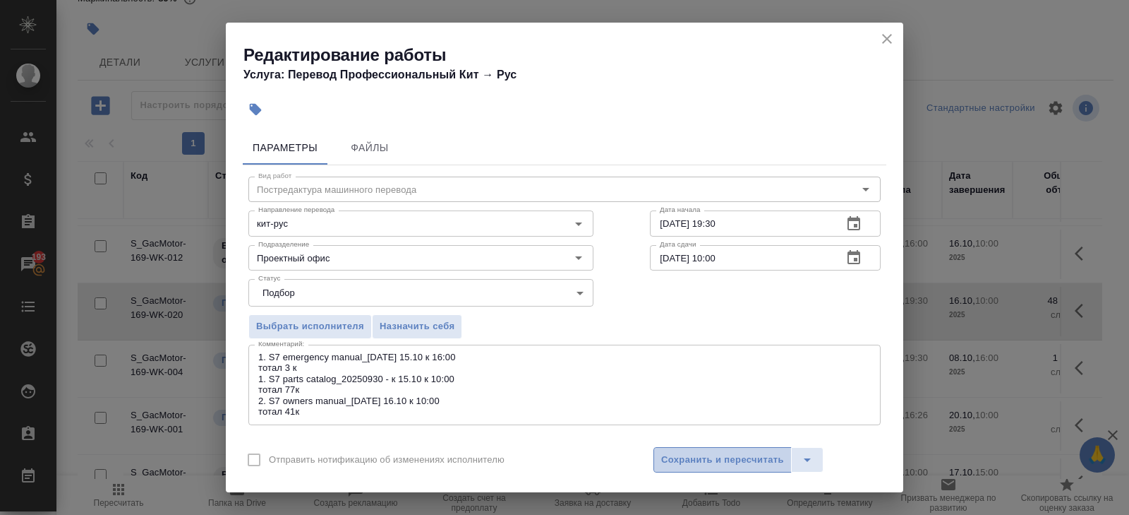
click at [711, 460] on span "Сохранить и пересчитать" at bounding box center [722, 460] width 123 height 16
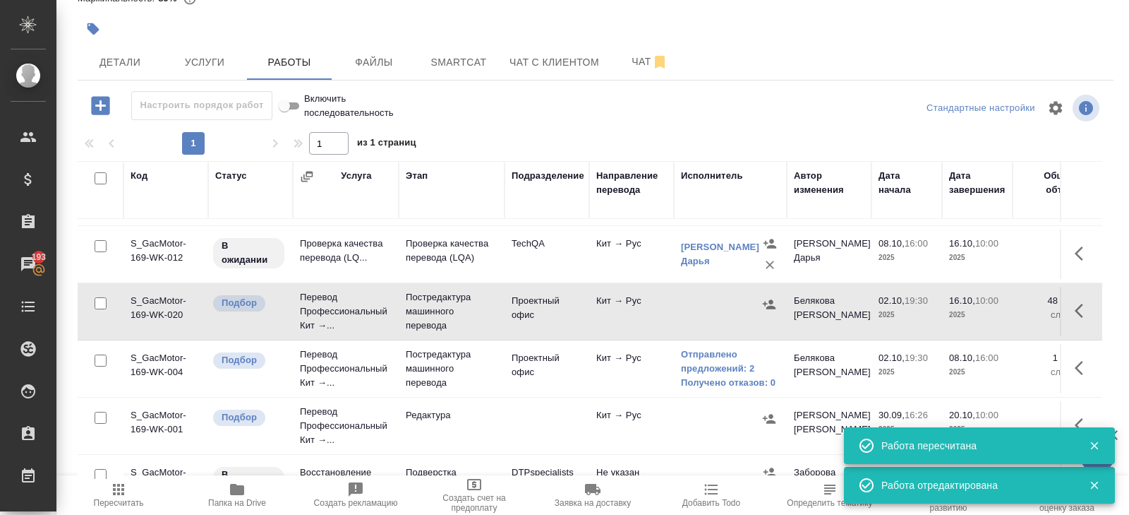
click at [1075, 305] on icon "button" at bounding box center [1083, 310] width 17 height 17
click at [952, 312] on icon "button" at bounding box center [955, 311] width 13 height 14
click at [981, 313] on icon "button" at bounding box center [979, 310] width 17 height 17
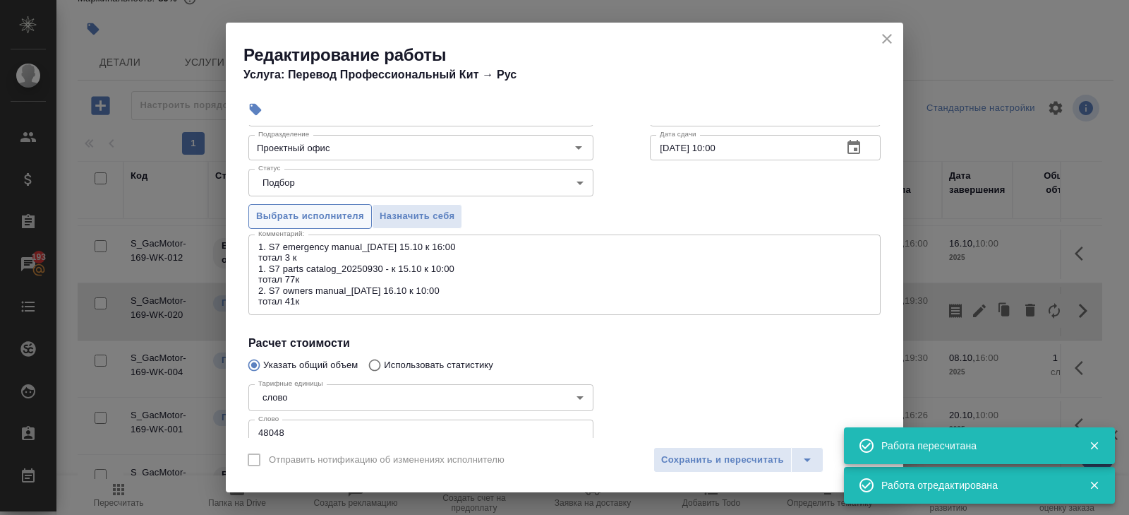
scroll to position [123, 0]
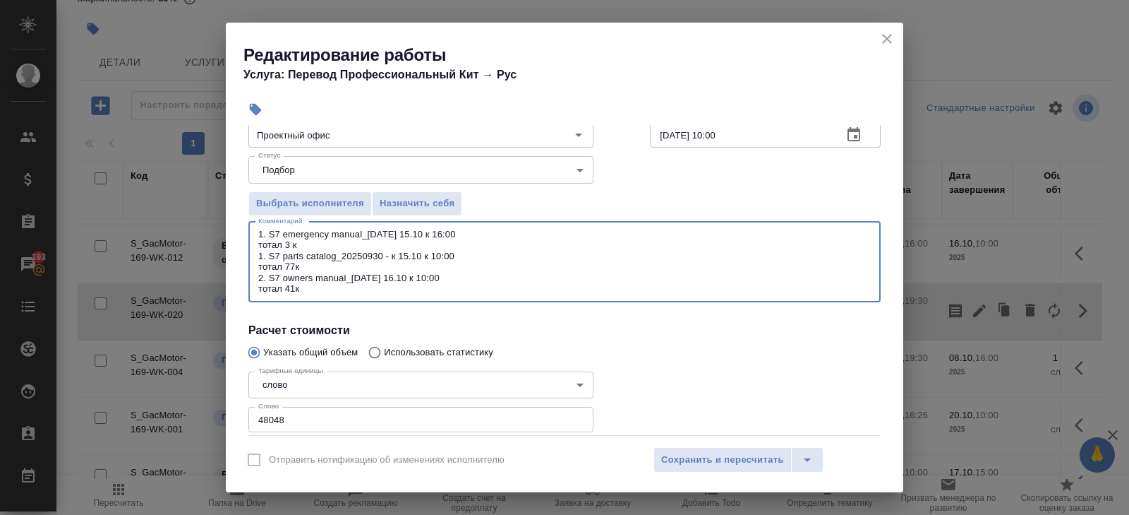
drag, startPoint x: 314, startPoint y: 293, endPoint x: 227, endPoint y: 215, distance: 116.5
click at [227, 215] on div "Параметры Файлы Вид работ Постредактура машинного перевода Вид работ Направлени…" at bounding box center [565, 281] width 678 height 313
click at [694, 458] on span "Сохранить и пересчитать" at bounding box center [722, 460] width 123 height 16
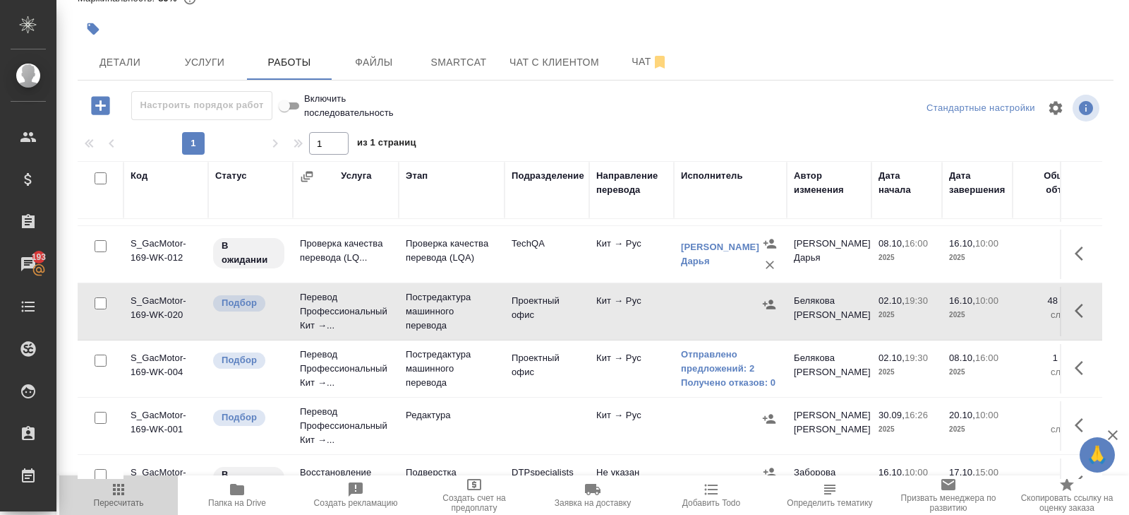
click at [128, 481] on span "Пересчитать" at bounding box center [119, 494] width 102 height 27
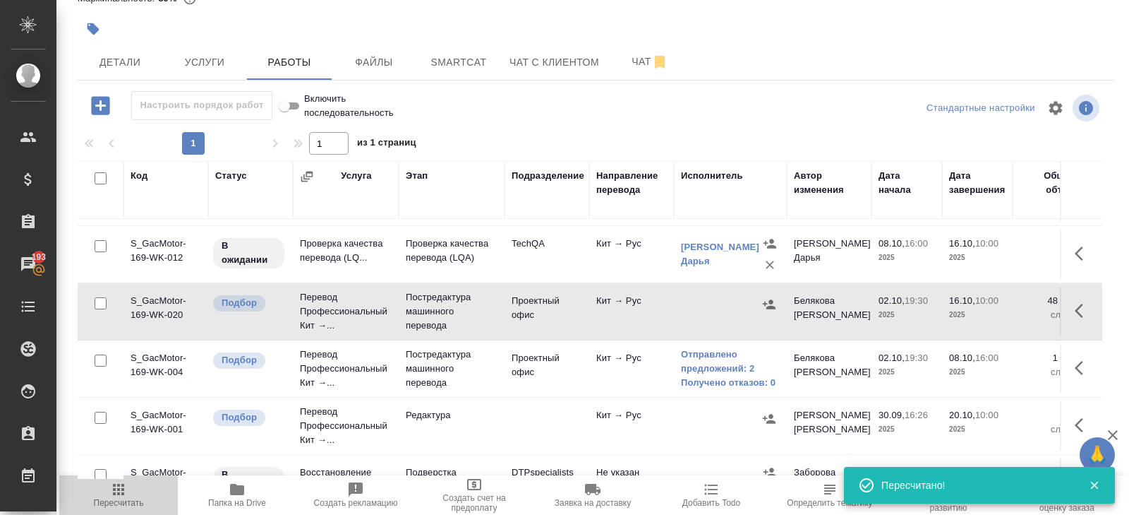
click at [121, 488] on icon "button" at bounding box center [118, 489] width 17 height 17
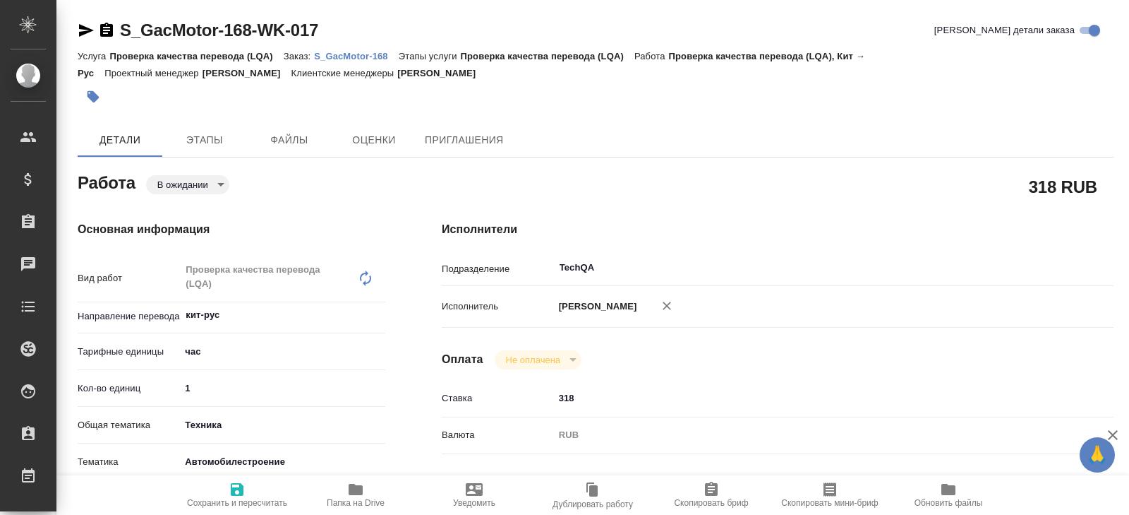
type textarea "x"
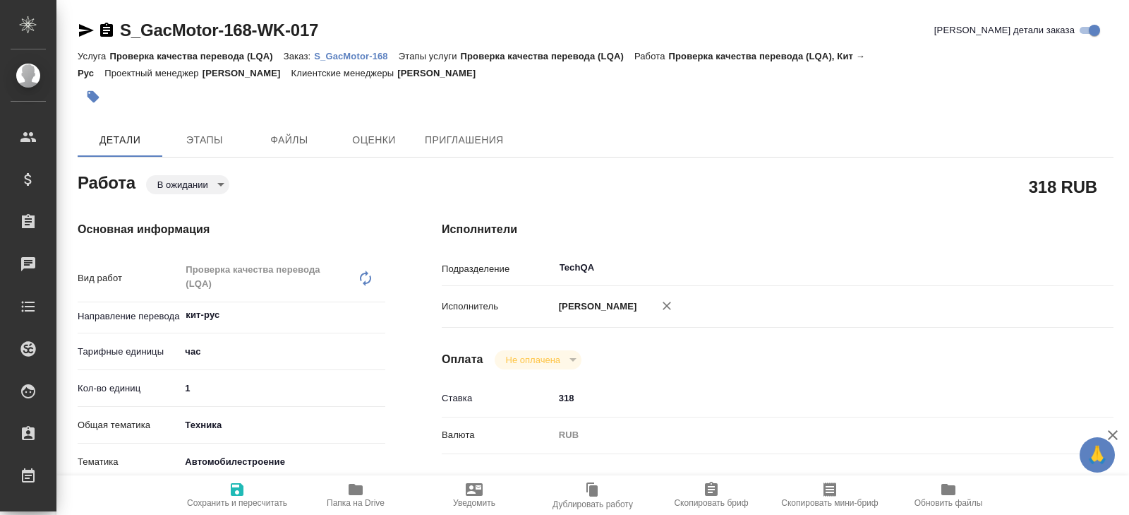
type textarea "x"
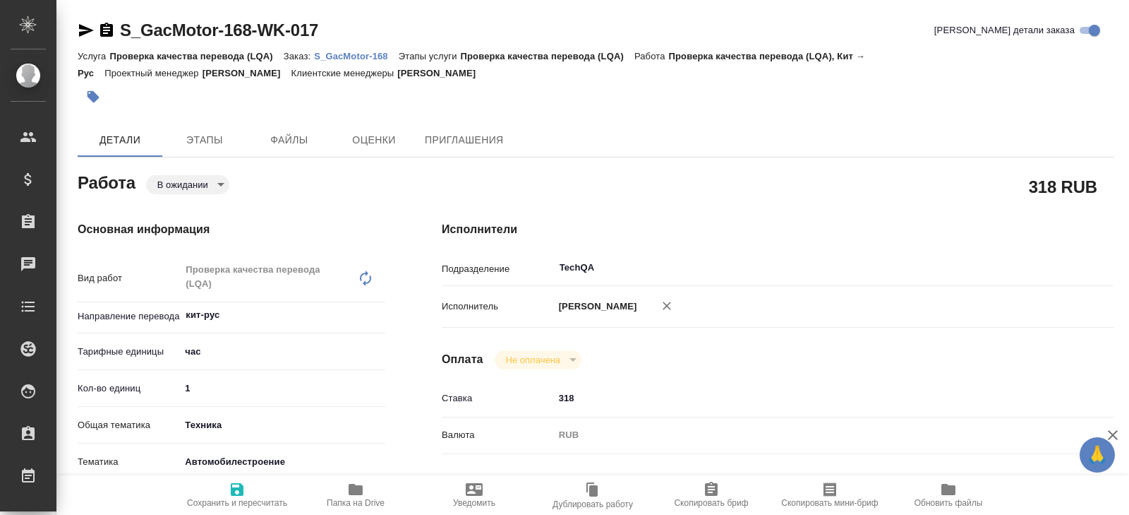
type textarea "x"
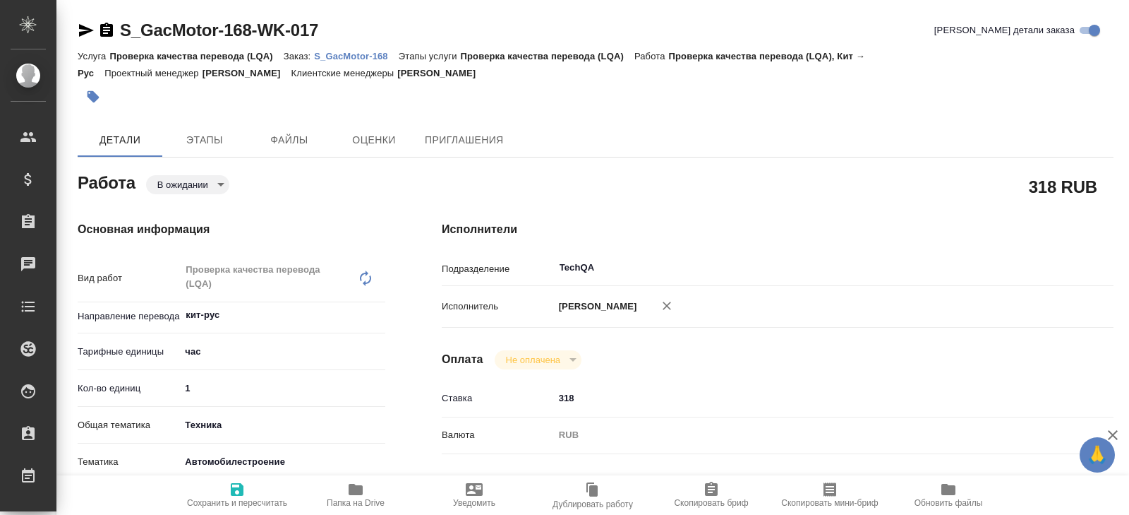
type textarea "x"
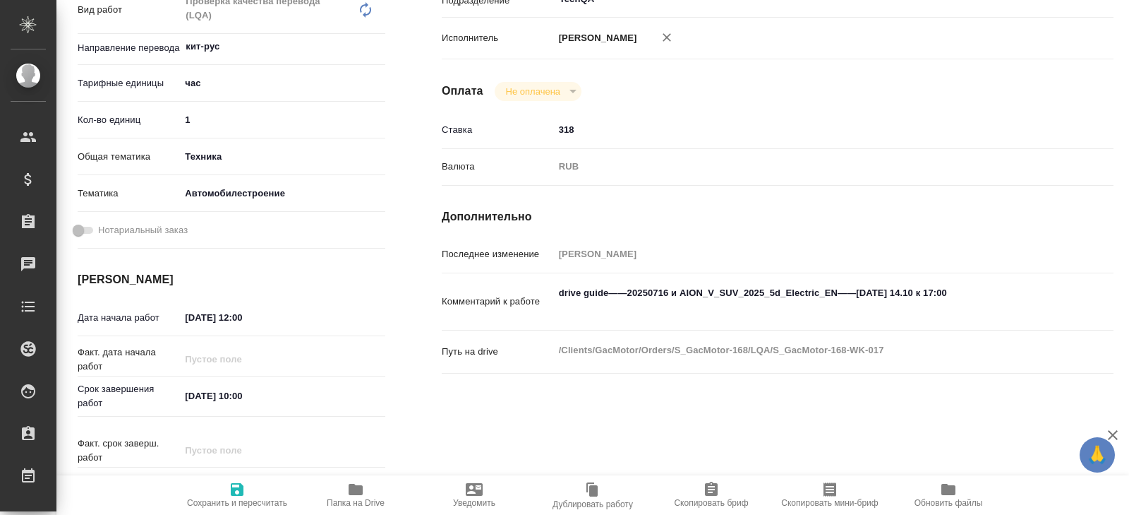
type textarea "x"
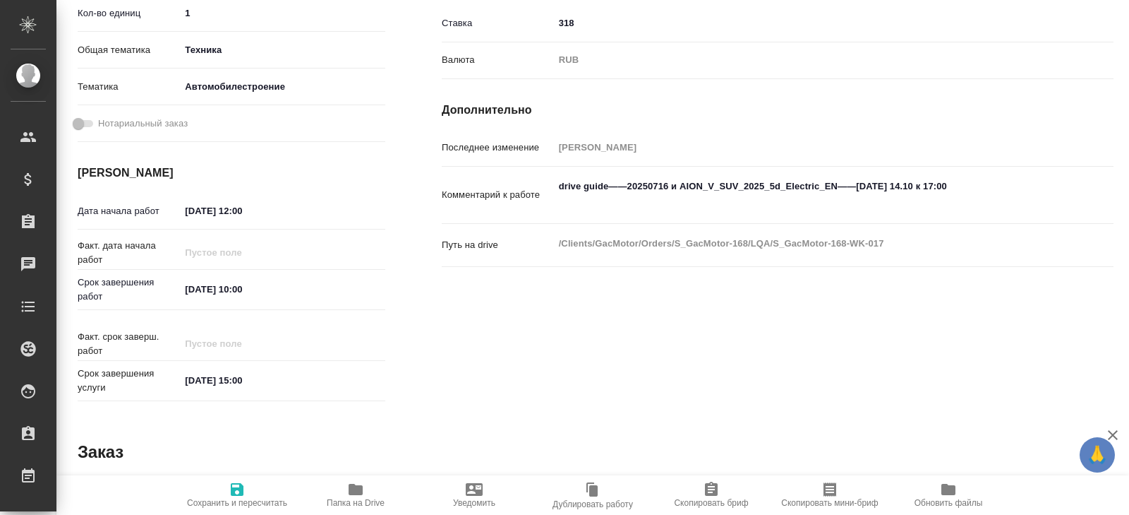
type textarea "x"
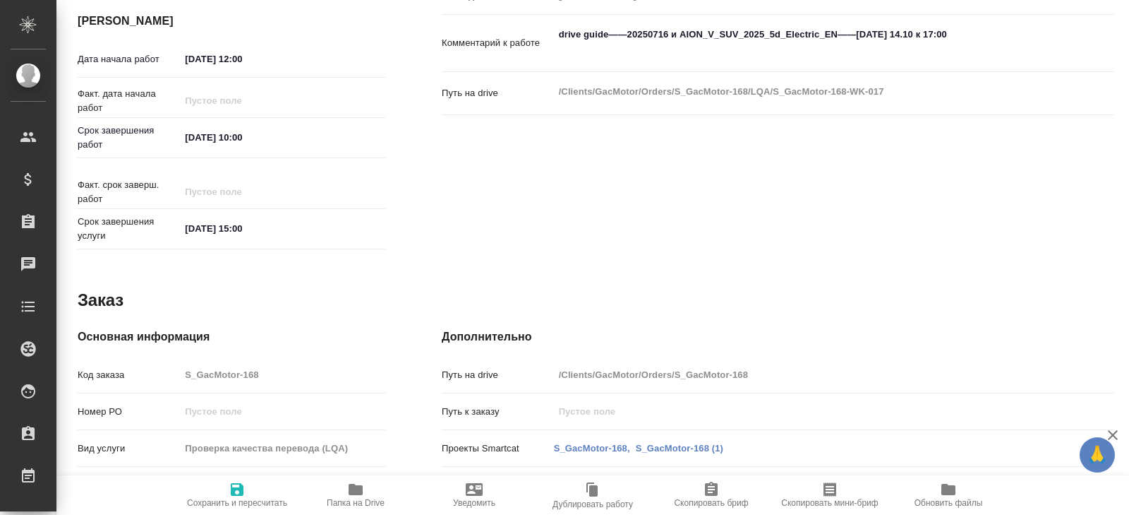
type textarea "x"
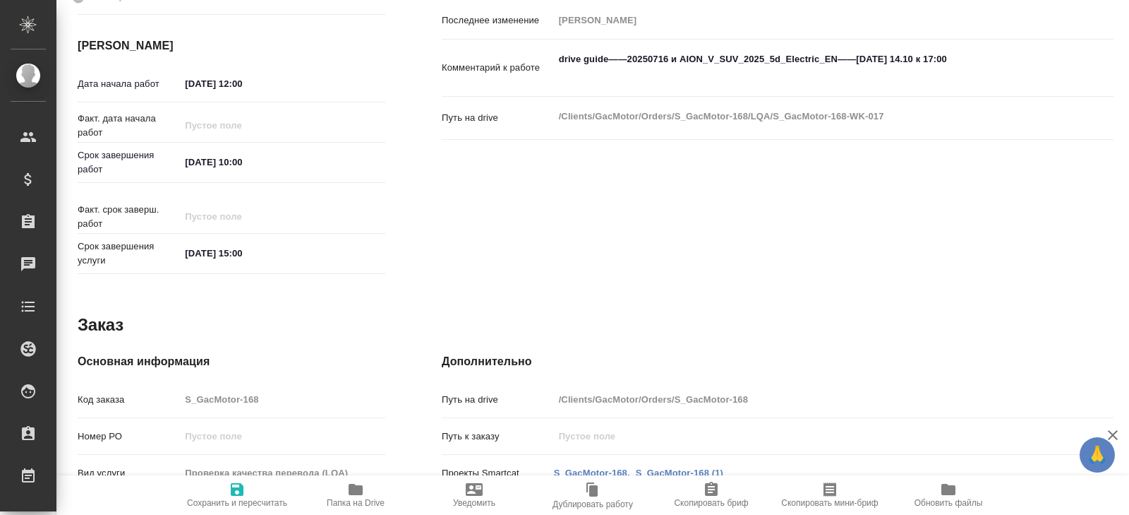
type textarea "x"
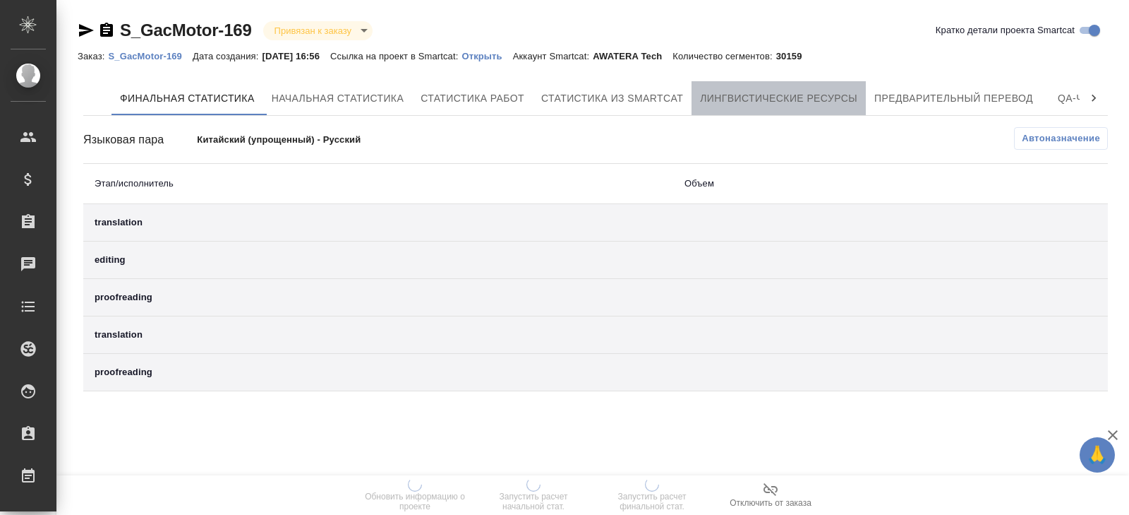
click at [844, 99] on span "Лингвистические ресурсы" at bounding box center [778, 99] width 157 height 18
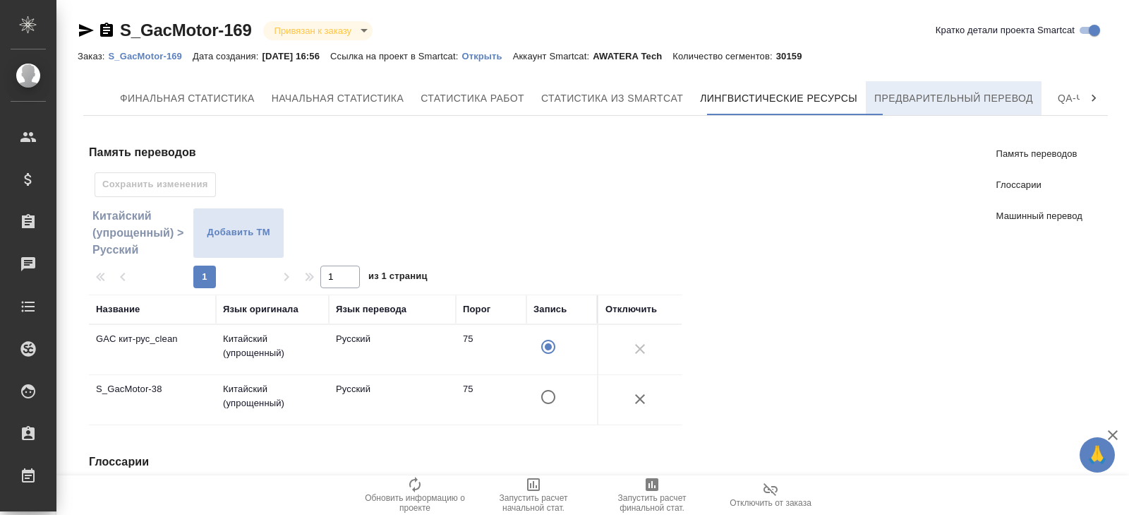
click at [963, 85] on button "Предварительный перевод" at bounding box center [954, 98] width 176 height 34
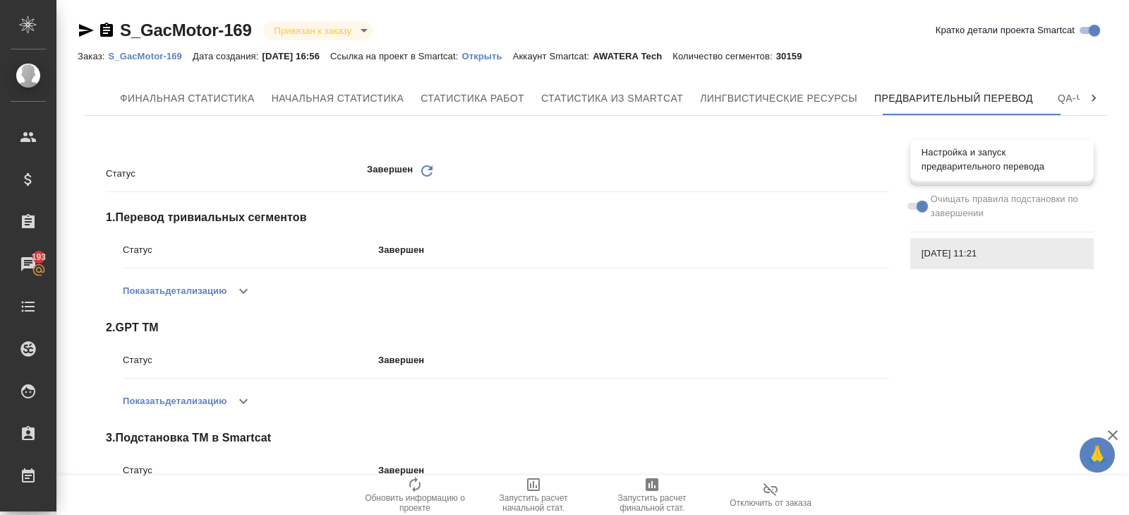
click at [1014, 165] on span "Настройка и запуск предварительного перевода" at bounding box center [1002, 159] width 161 height 28
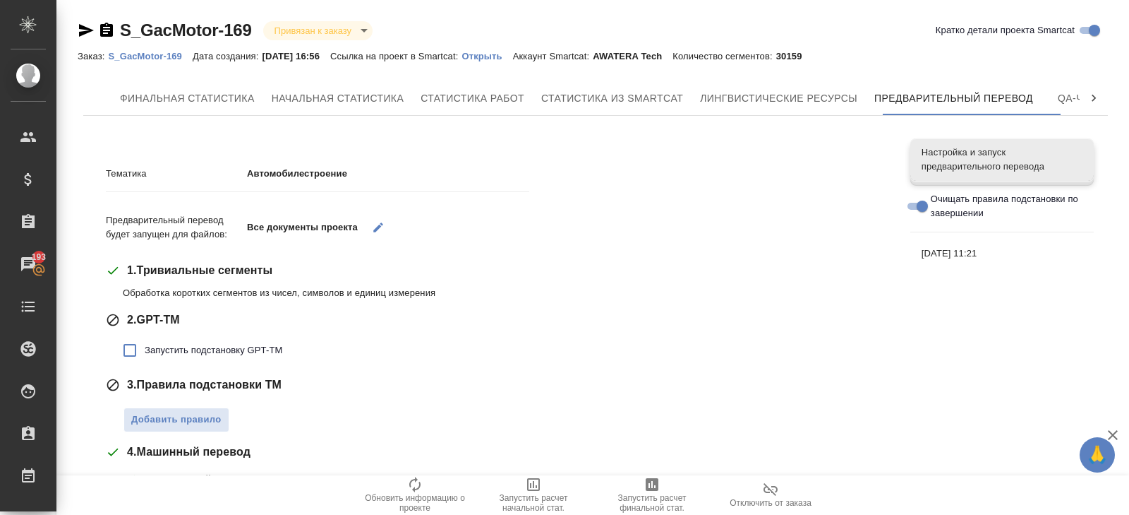
click at [179, 349] on span "Запустить подстановку GPT-TM" at bounding box center [214, 350] width 138 height 14
click at [145, 349] on input "Запустить подстановку GPT-TM" at bounding box center [130, 350] width 30 height 30
checkbox input "true"
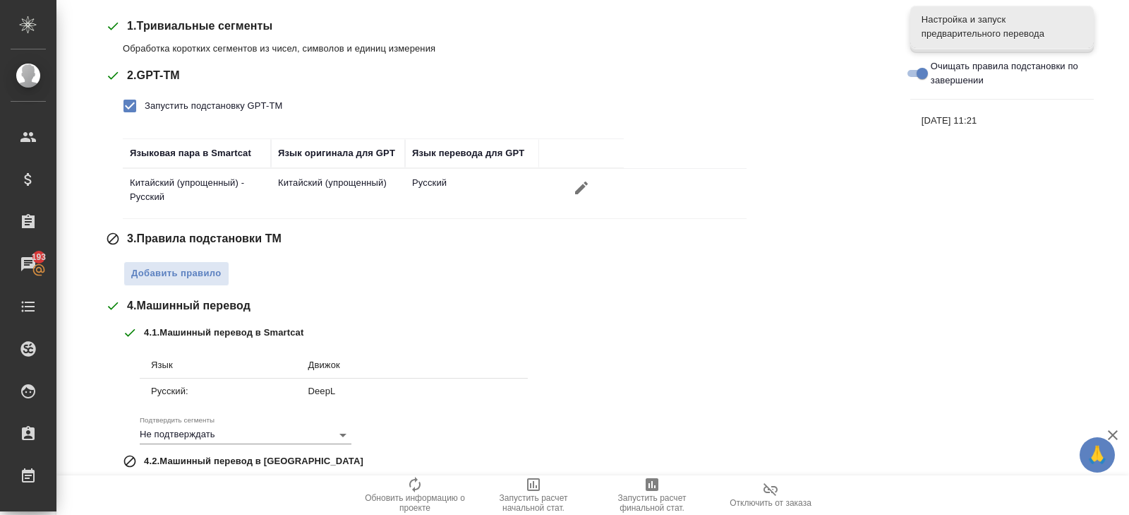
scroll to position [244, 0]
click at [172, 274] on span "Добавить правило" at bounding box center [176, 274] width 90 height 16
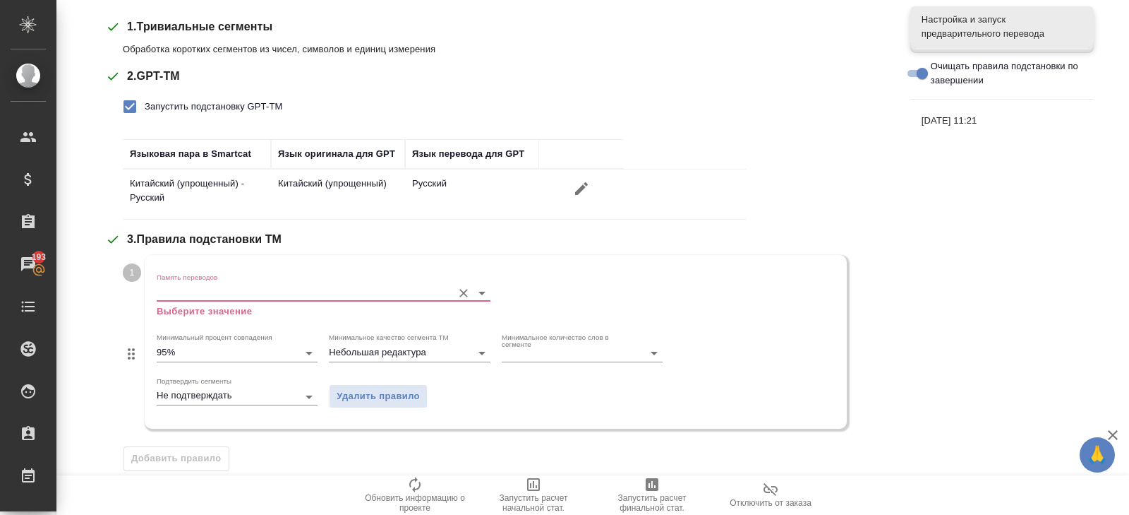
click at [173, 287] on input "Память переводов" at bounding box center [301, 292] width 289 height 17
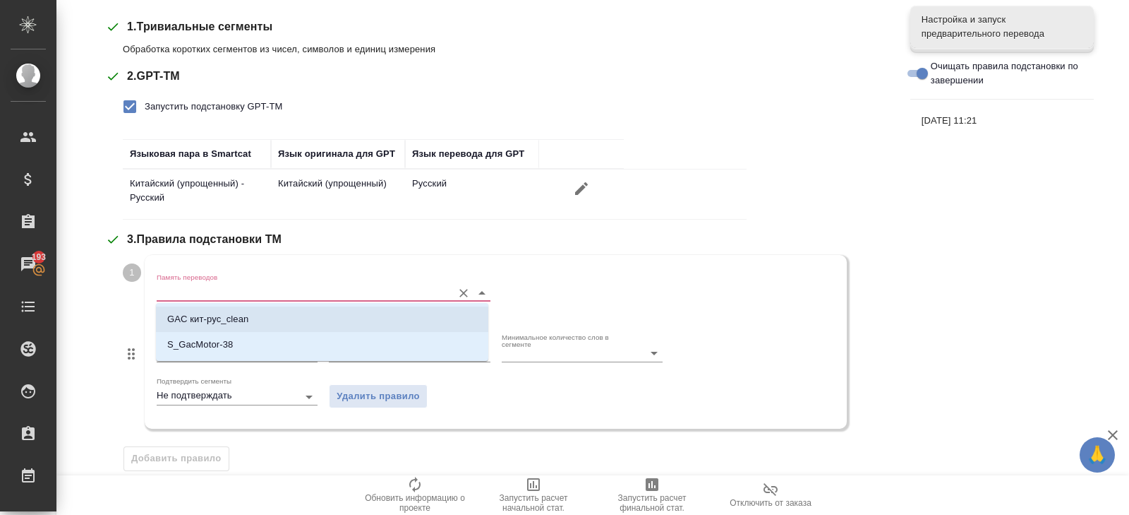
click at [178, 311] on li "GAC кит-рус_clean" at bounding box center [322, 318] width 332 height 25
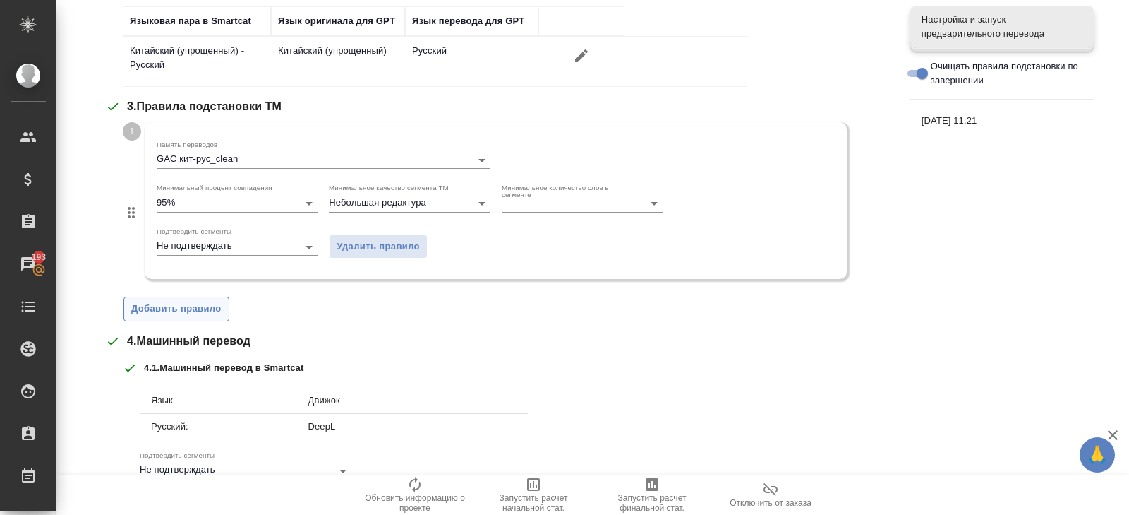
scroll to position [375, 0]
click at [178, 312] on span "Добавить правило" at bounding box center [176, 310] width 90 height 16
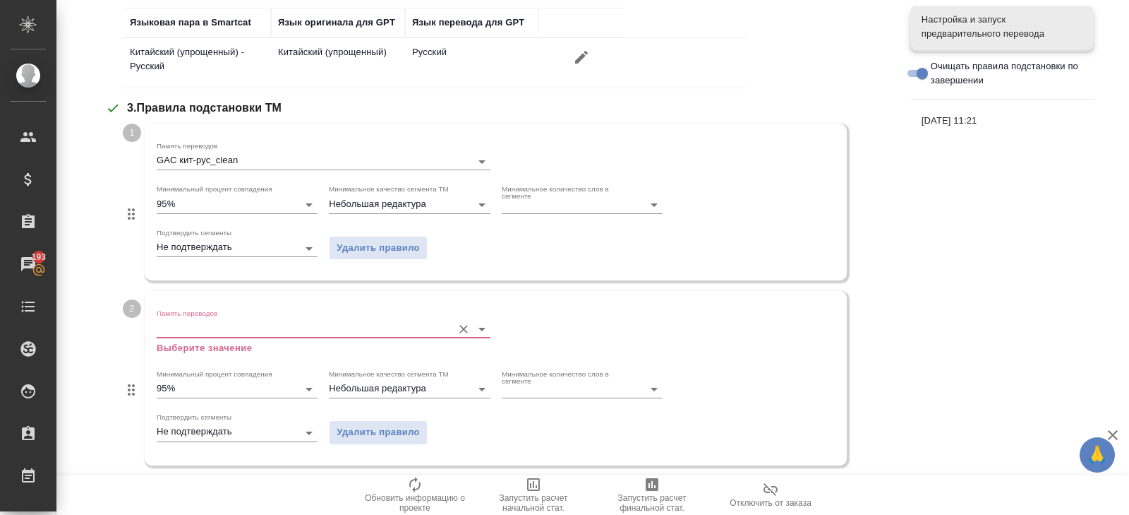
click at [179, 332] on input "Память переводов" at bounding box center [301, 328] width 289 height 17
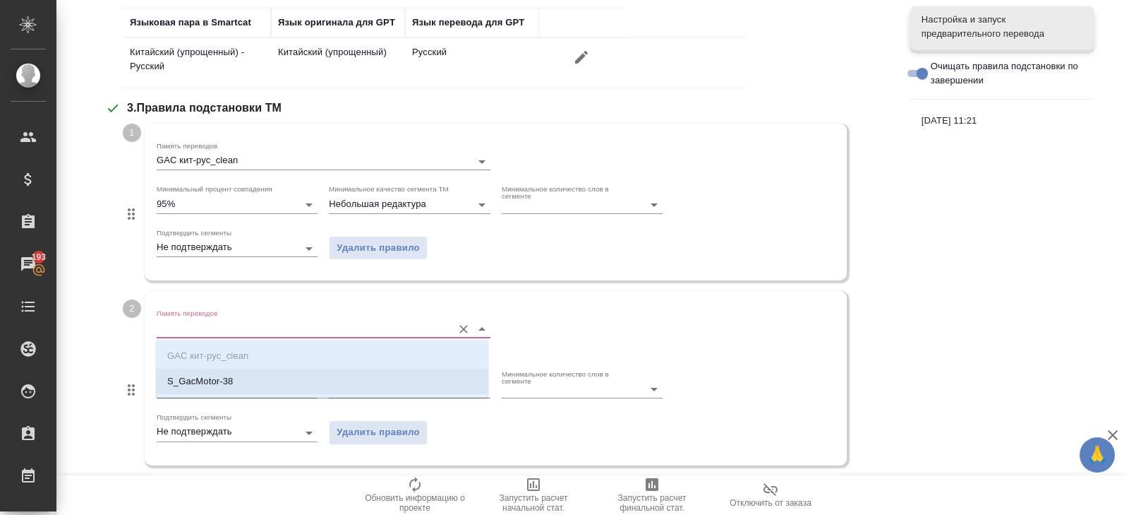
click at [179, 380] on p "S_GacMotor-38" at bounding box center [200, 381] width 66 height 14
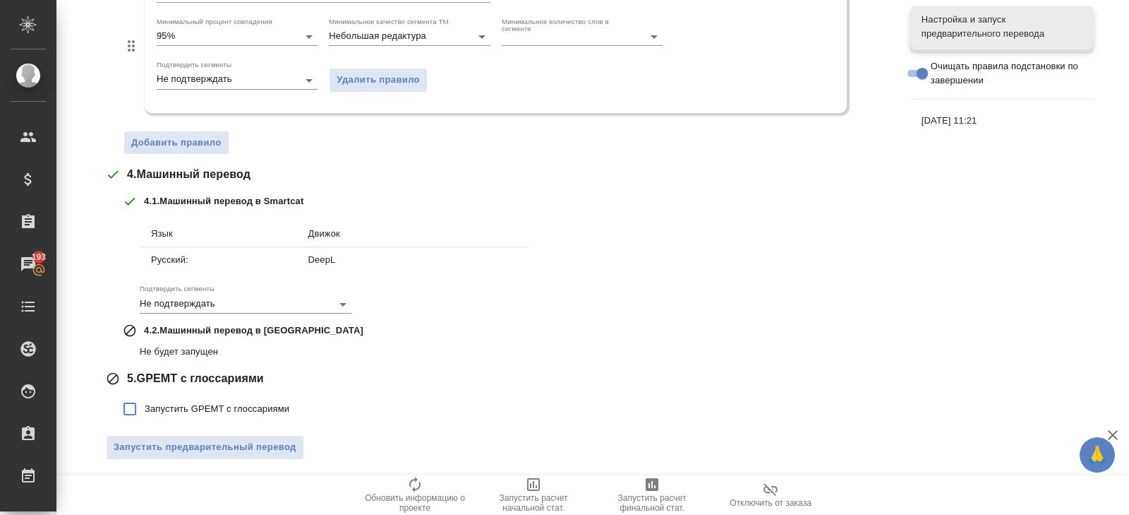
click at [181, 404] on span "Запустить GPEMT с глоссариями" at bounding box center [217, 409] width 145 height 14
click at [145, 404] on input "Запустить GPEMT с глоссариями" at bounding box center [130, 409] width 30 height 30
checkbox input "true"
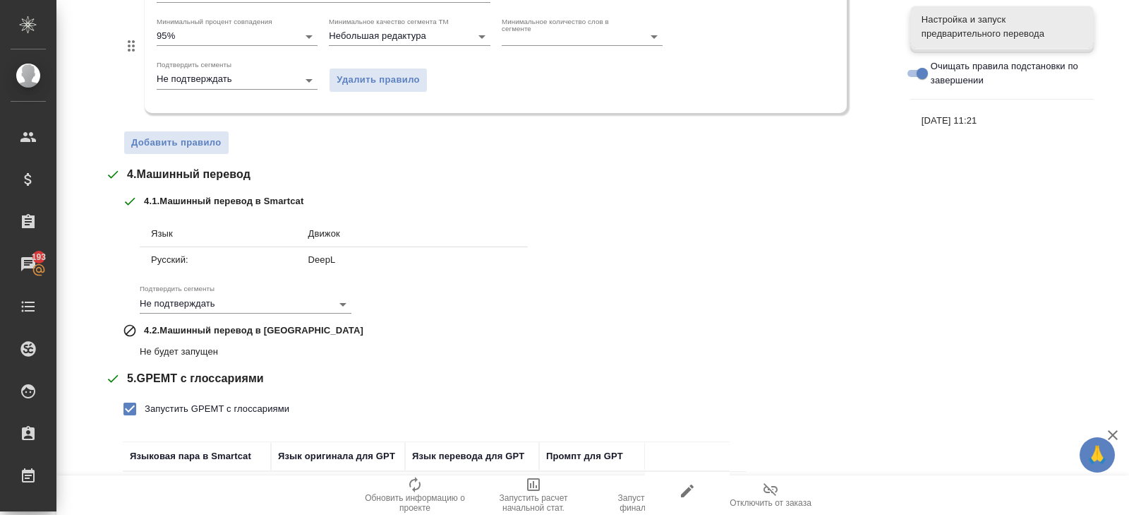
scroll to position [807, 0]
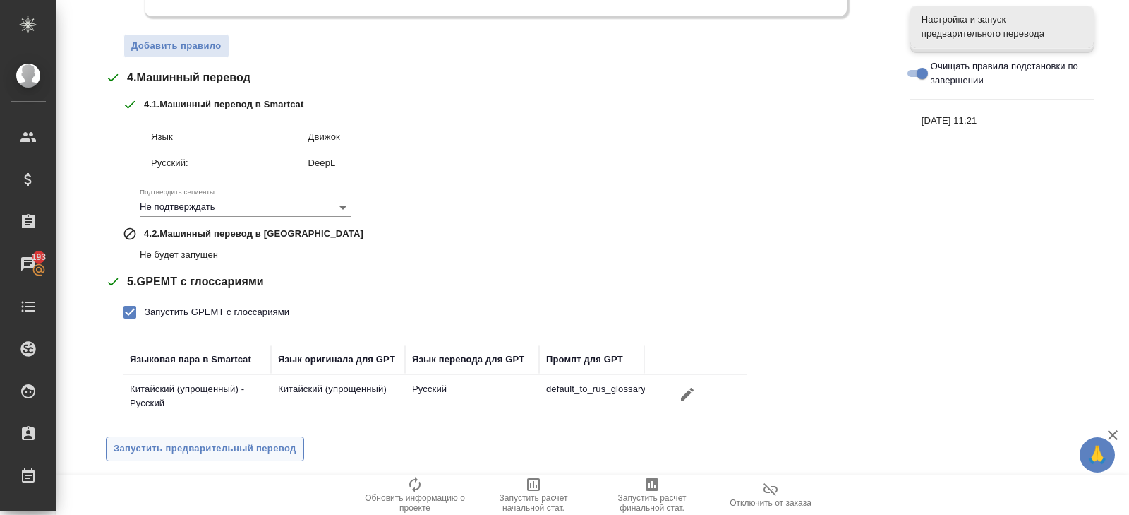
click at [189, 440] on span "Запустить предварительный перевод" at bounding box center [205, 448] width 183 height 16
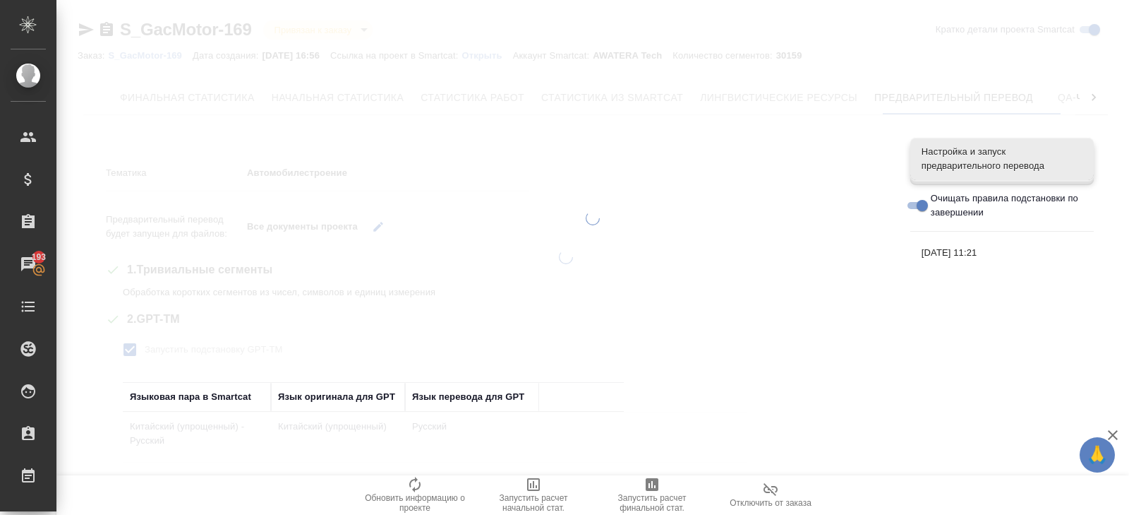
scroll to position [0, 0]
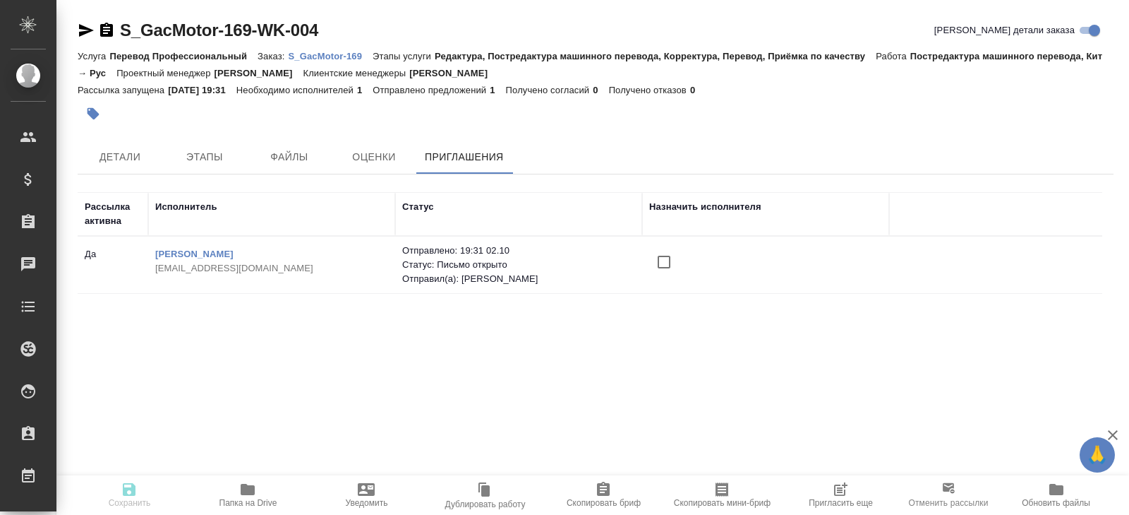
click at [829, 490] on span "Пригласить еще" at bounding box center [841, 494] width 102 height 27
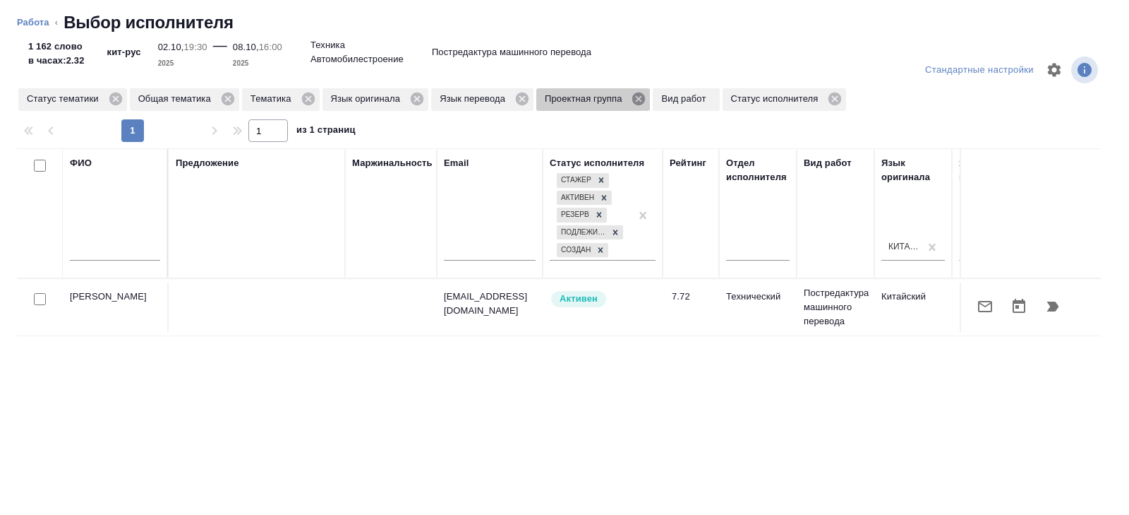
click at [647, 101] on icon at bounding box center [639, 99] width 16 height 16
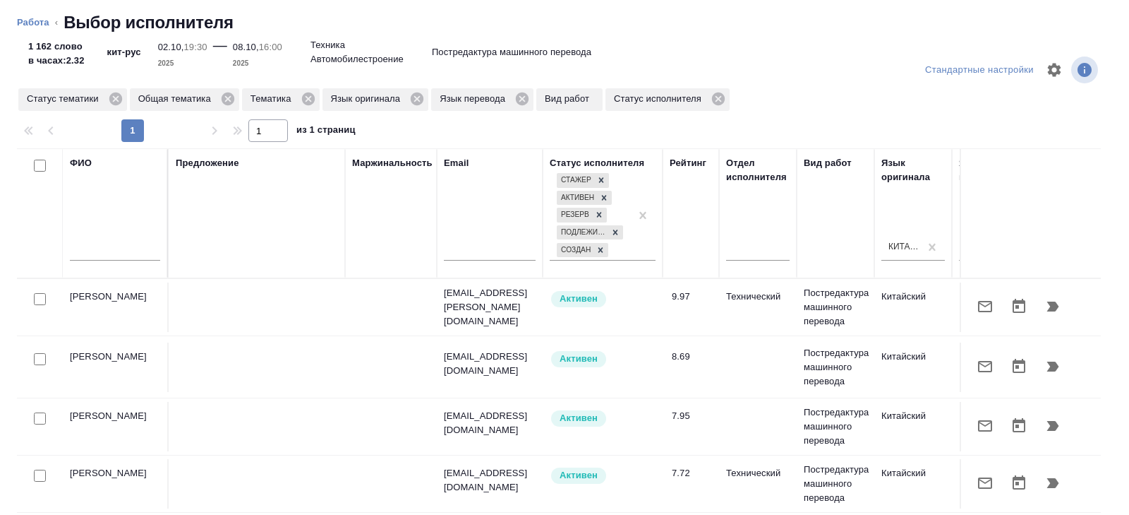
click at [103, 247] on input "text" at bounding box center [115, 252] width 90 height 18
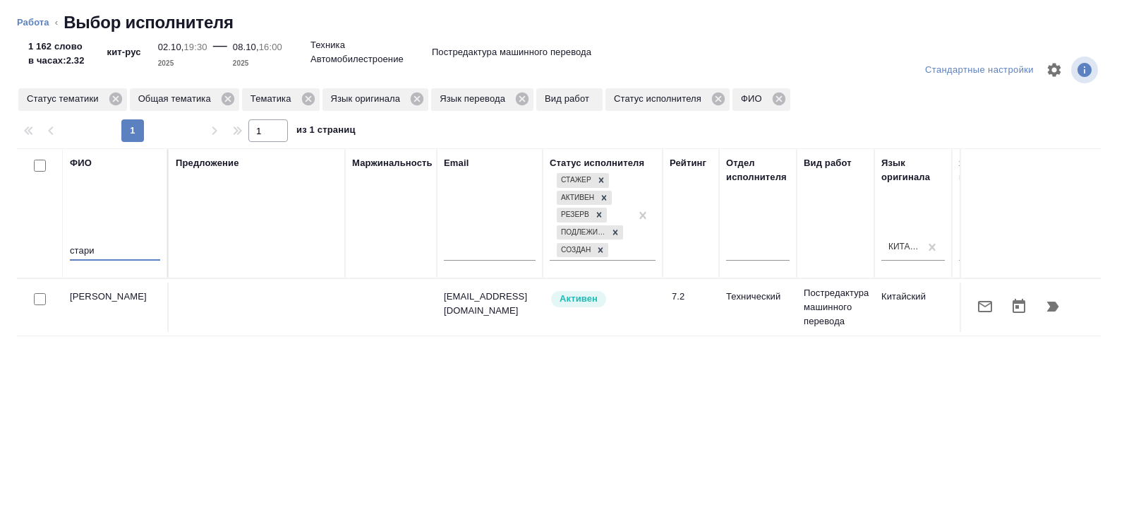
type input "стари"
click at [988, 305] on icon "button" at bounding box center [985, 306] width 17 height 17
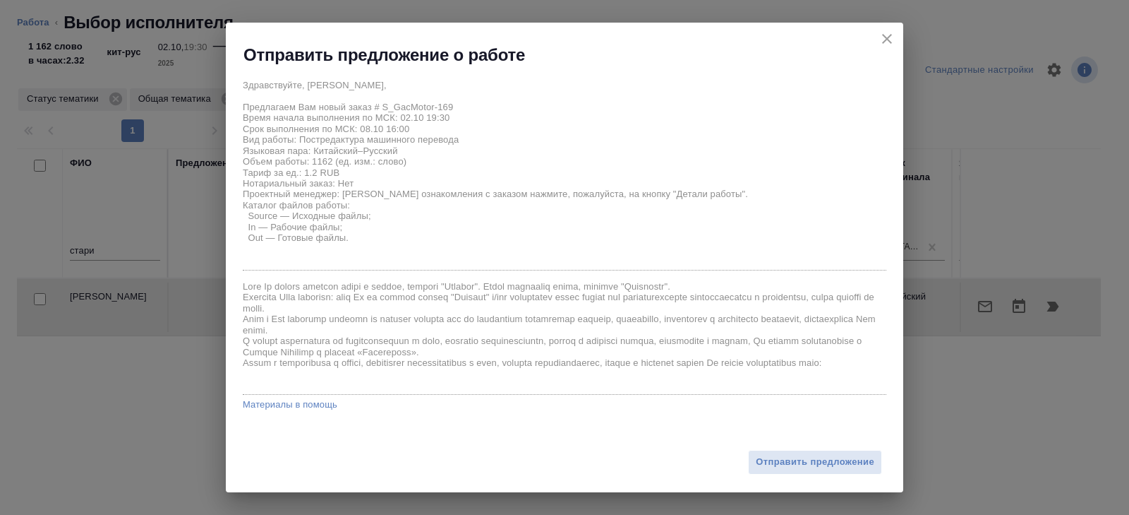
scroll to position [86, 0]
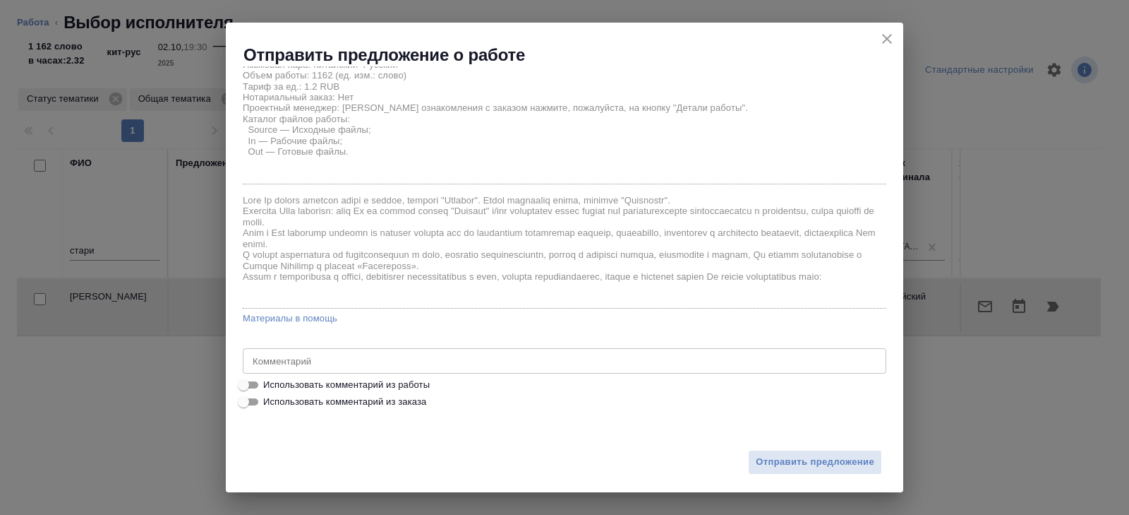
click at [292, 383] on span "Использовать комментарий из работы" at bounding box center [346, 385] width 167 height 14
click at [269, 383] on input "Использовать комментарий из работы" at bounding box center [243, 384] width 51 height 17
checkbox input "true"
click at [419, 351] on div "S7 emergency manual_20250930 x Комментарий" at bounding box center [565, 360] width 644 height 25
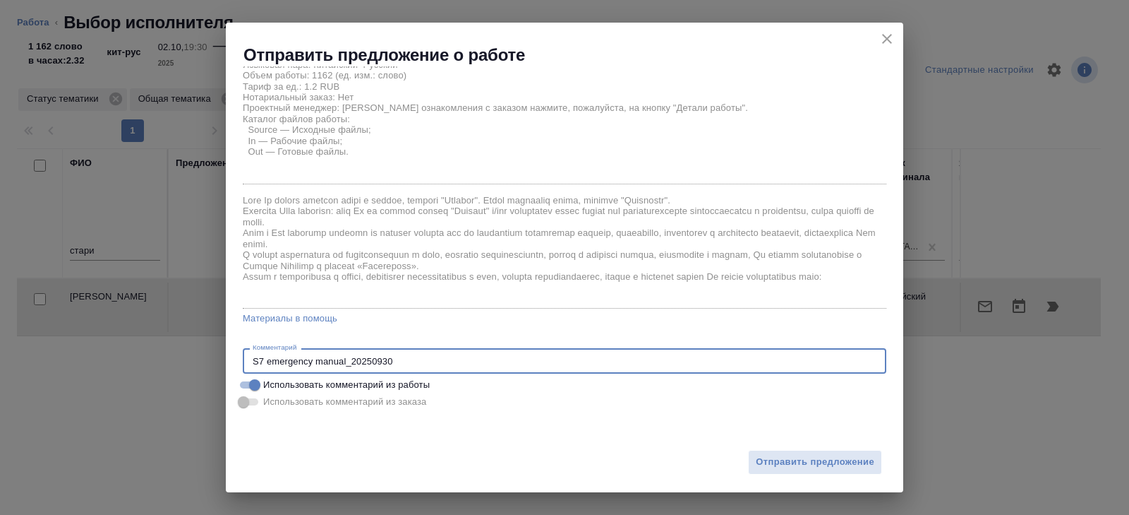
click at [419, 356] on textarea "S7 emergency manual_20250930" at bounding box center [565, 361] width 624 height 11
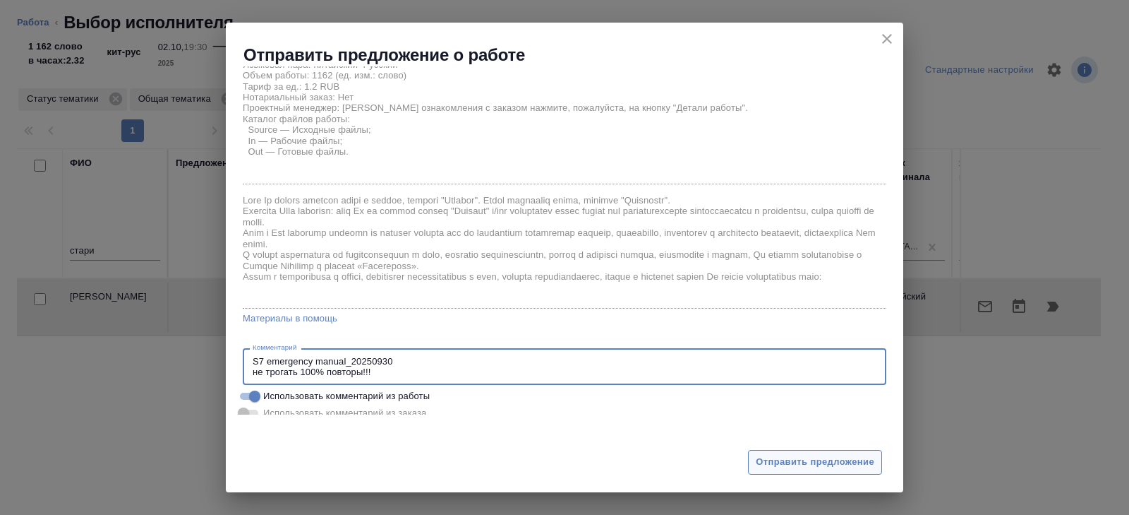
type textarea "S7 emergency manual_20250930 не трогать 100% повторы!!!"
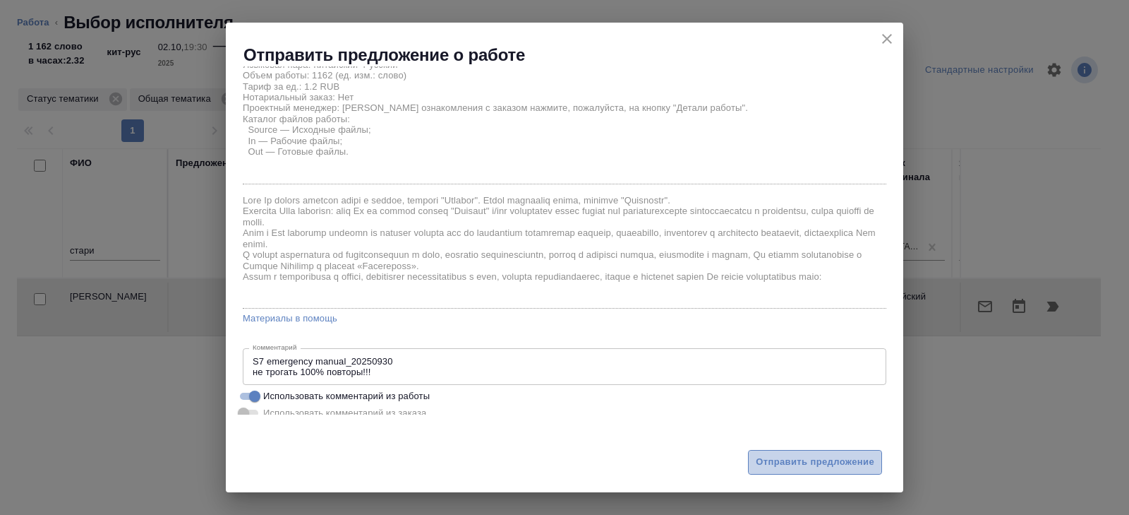
click at [790, 464] on span "Отправить предложение" at bounding box center [815, 462] width 119 height 16
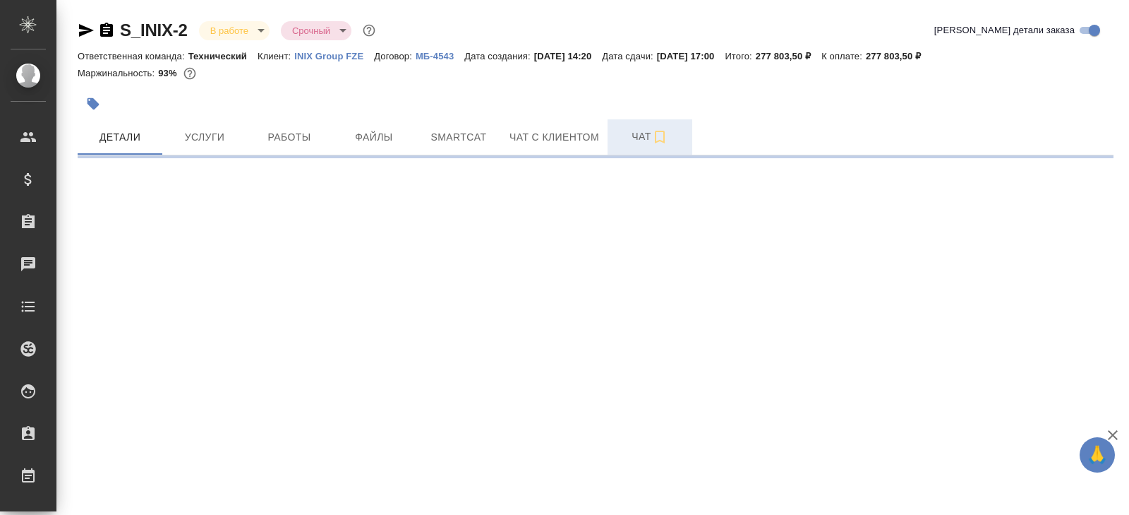
select select "RU"
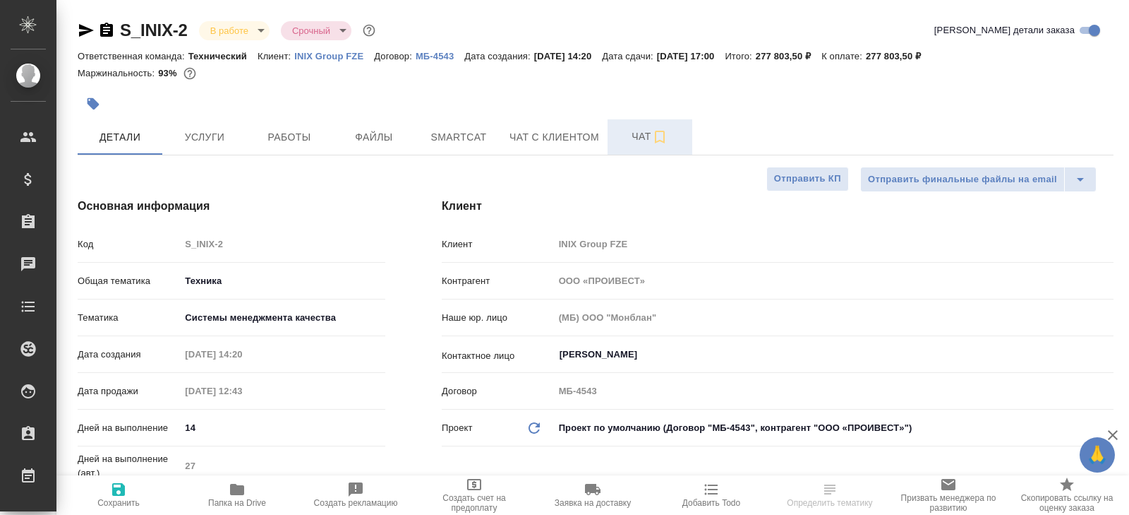
type textarea "x"
click at [659, 128] on icon "button" at bounding box center [660, 136] width 17 height 17
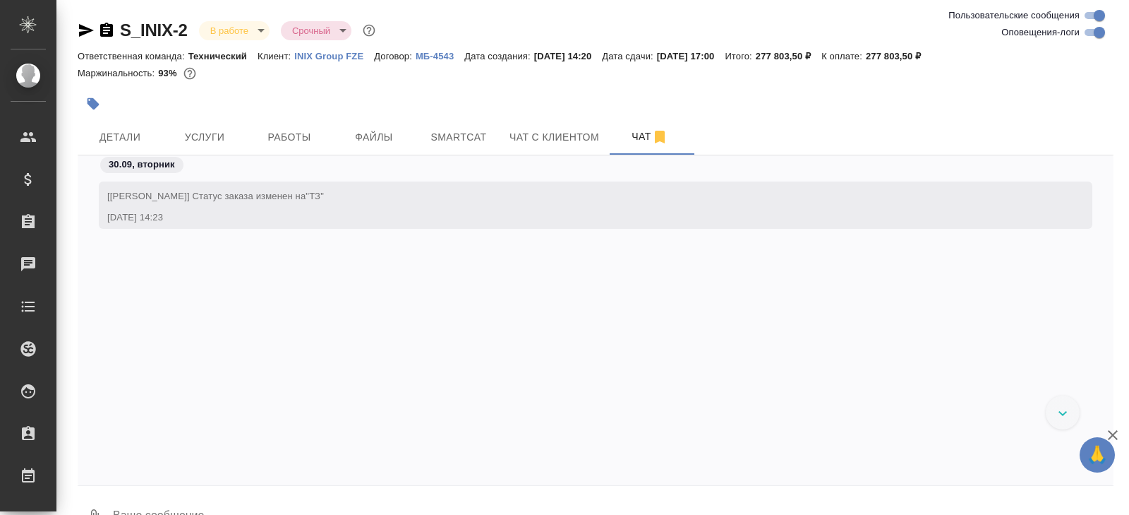
click at [1093, 37] on input "Оповещения-логи" at bounding box center [1099, 32] width 51 height 17
checkbox input "false"
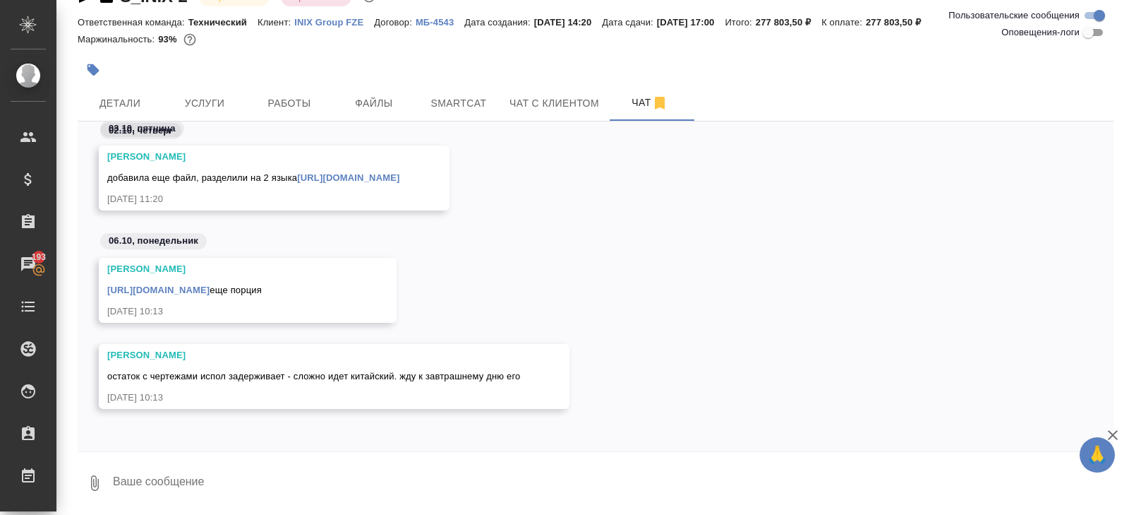
scroll to position [633, 0]
click at [431, 104] on span "Smartcat" at bounding box center [459, 104] width 68 height 18
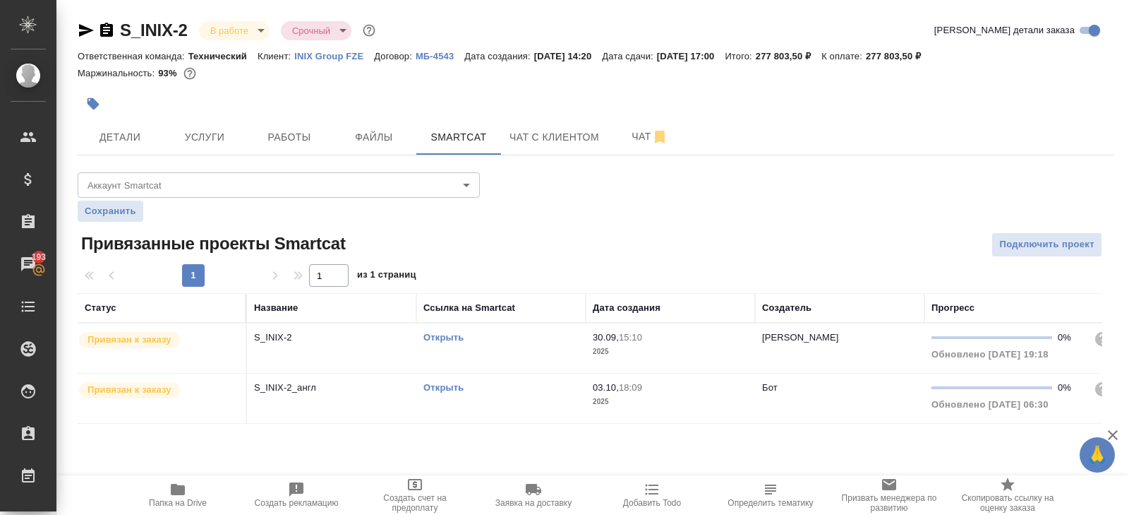
click at [433, 332] on link "Открыть" at bounding box center [444, 337] width 40 height 11
click at [645, 151] on button "Чат" at bounding box center [650, 136] width 85 height 35
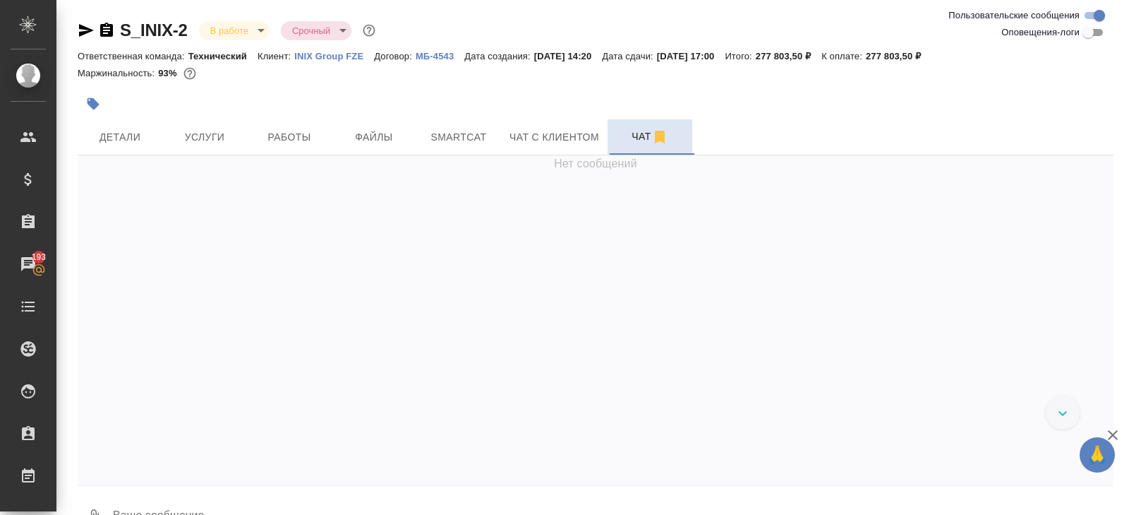
scroll to position [653, 0]
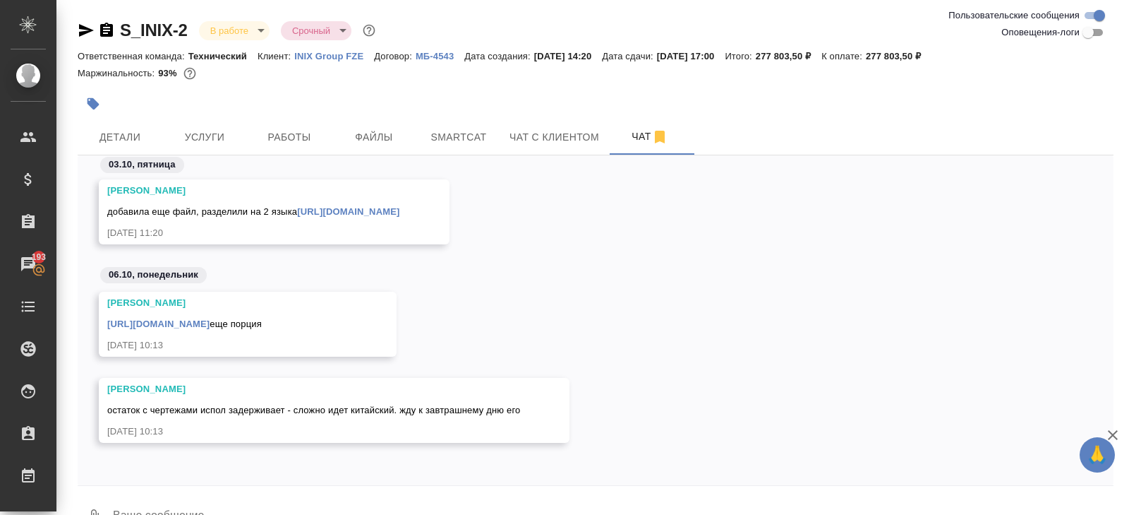
click at [210, 318] on link "https://drive.awatera.com/apps/files/?dir=/Shares/INIX%20/Orders/S_INIX-2/ForTr…" at bounding box center [158, 323] width 102 height 11
click at [460, 139] on span "Smartcat" at bounding box center [459, 137] width 68 height 18
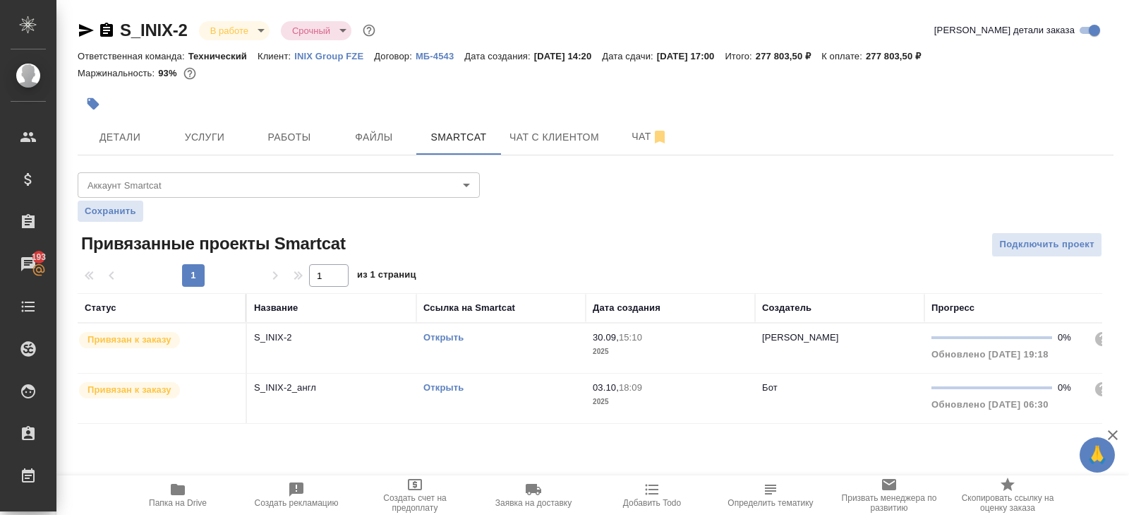
click at [541, 366] on td "Открыть" at bounding box center [500, 347] width 169 height 49
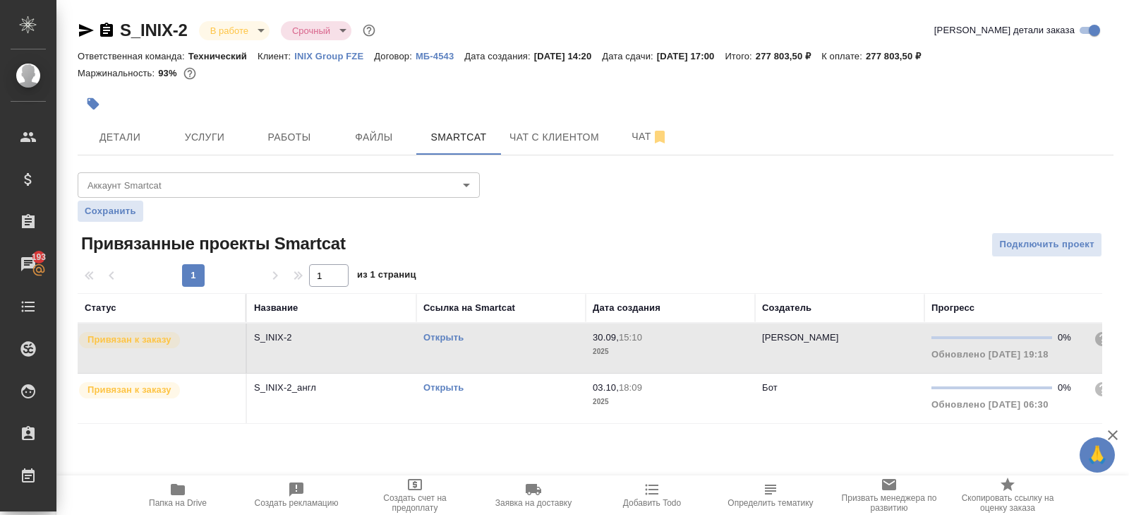
click at [541, 366] on td "Открыть" at bounding box center [500, 347] width 169 height 49
click at [279, 137] on span "Работы" at bounding box center [290, 137] width 68 height 18
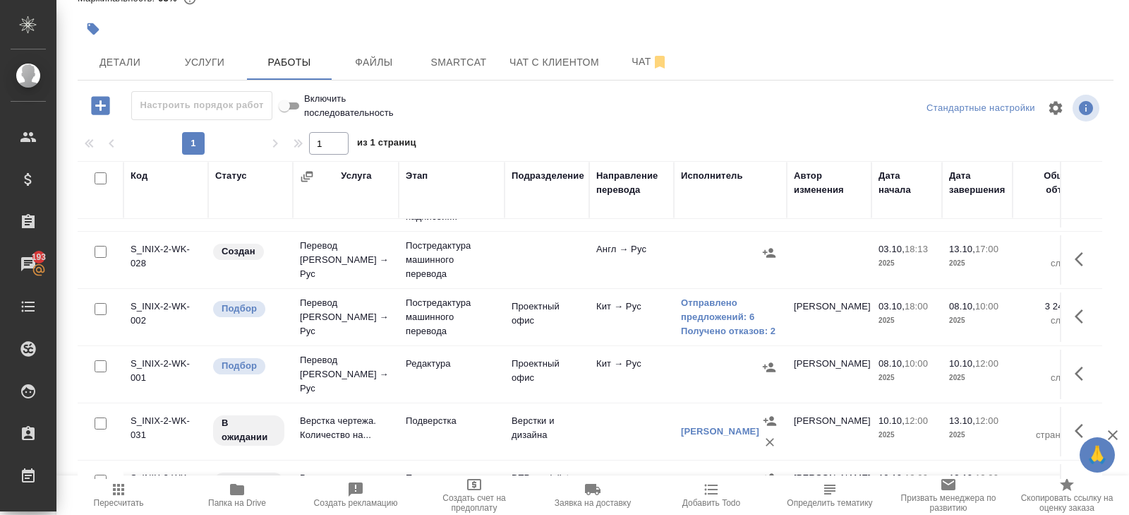
scroll to position [160, 0]
click at [1077, 311] on icon "button" at bounding box center [1079, 315] width 8 height 14
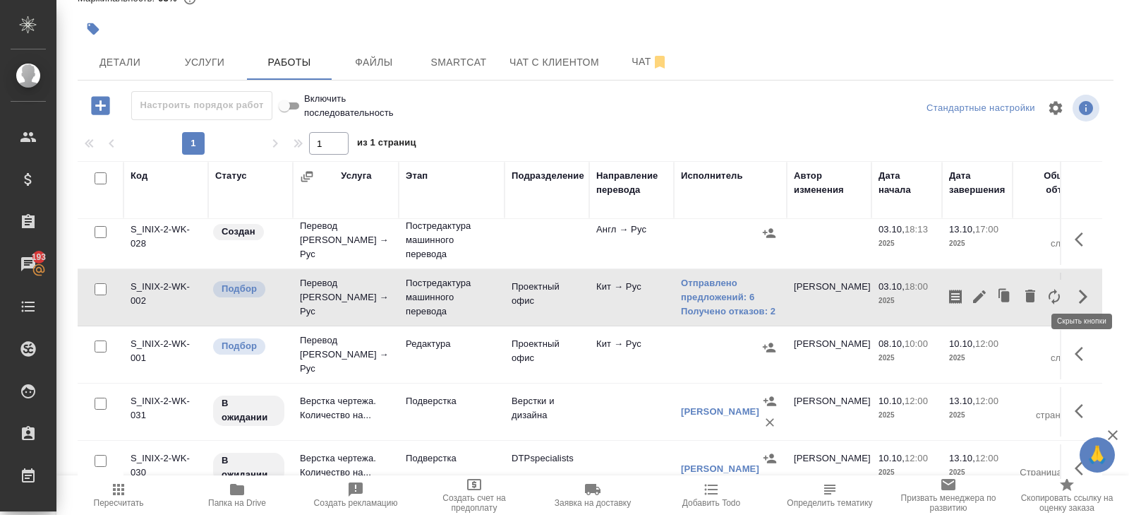
scroll to position [187, 0]
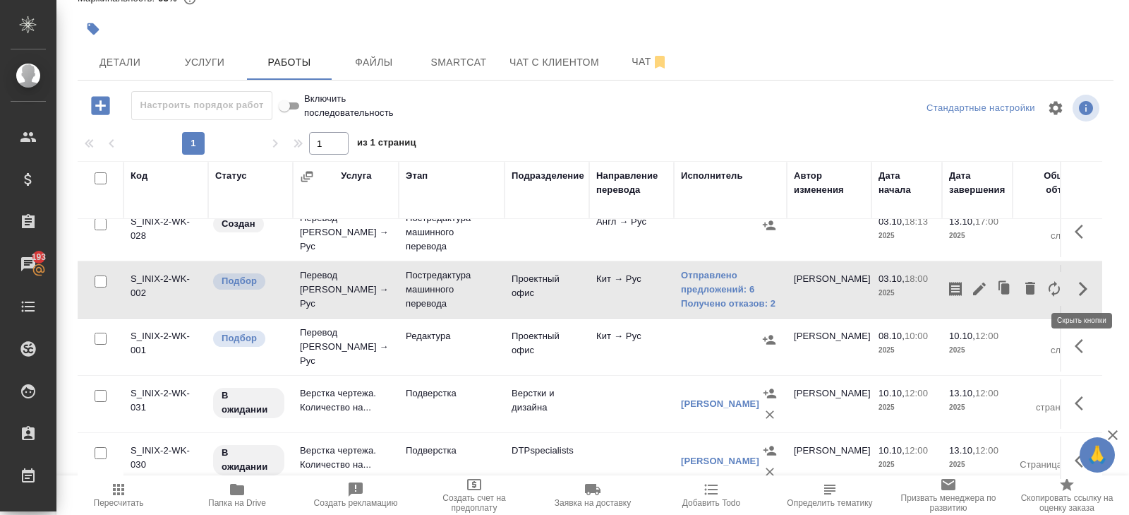
click at [672, 342] on td "Кит → Рус" at bounding box center [631, 346] width 85 height 49
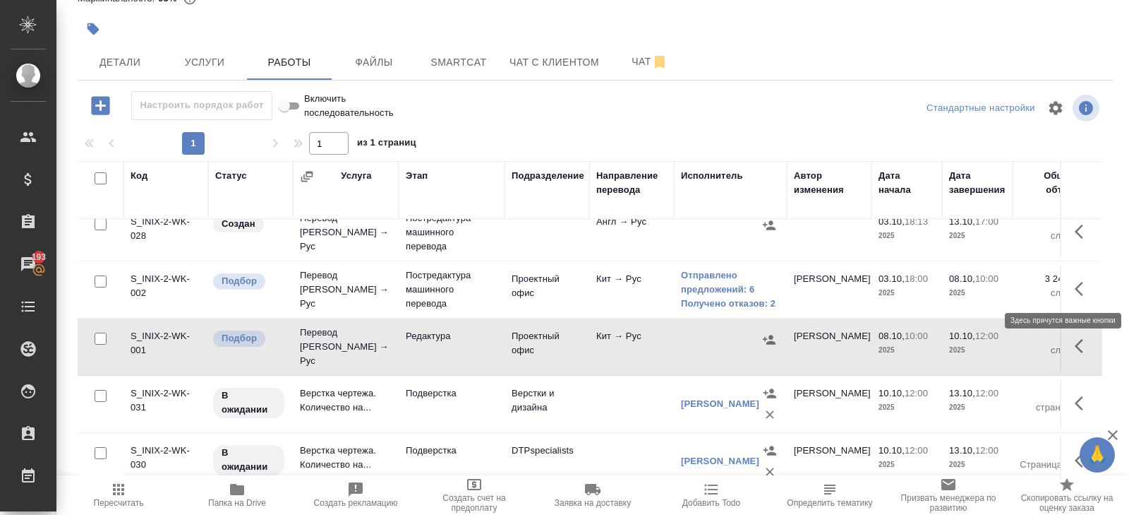
click at [1077, 284] on icon "button" at bounding box center [1079, 289] width 8 height 14
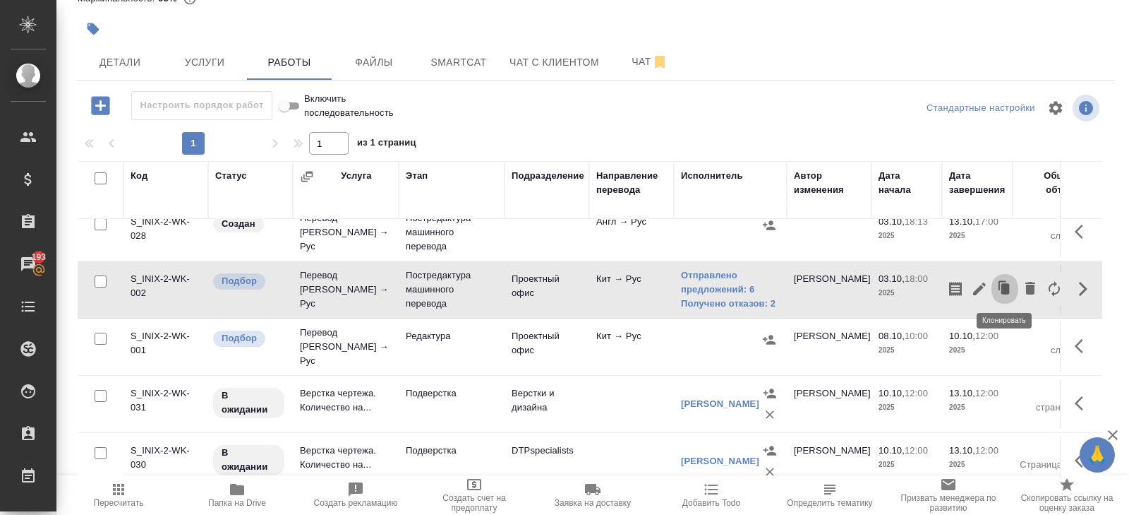
click at [1004, 289] on icon "button" at bounding box center [1006, 288] width 8 height 11
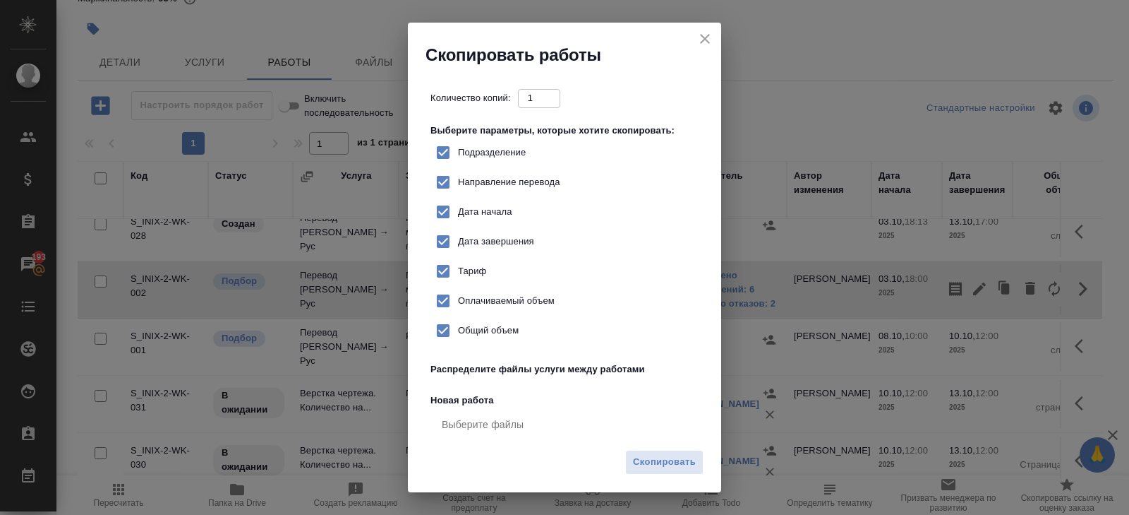
checkbox input "true"
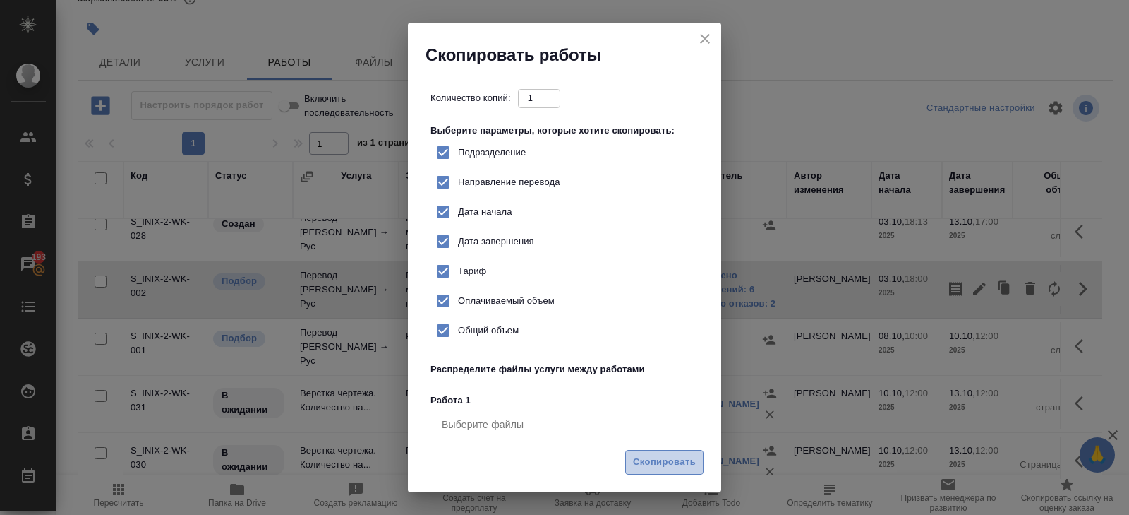
click at [686, 456] on span "Скопировать" at bounding box center [664, 462] width 63 height 16
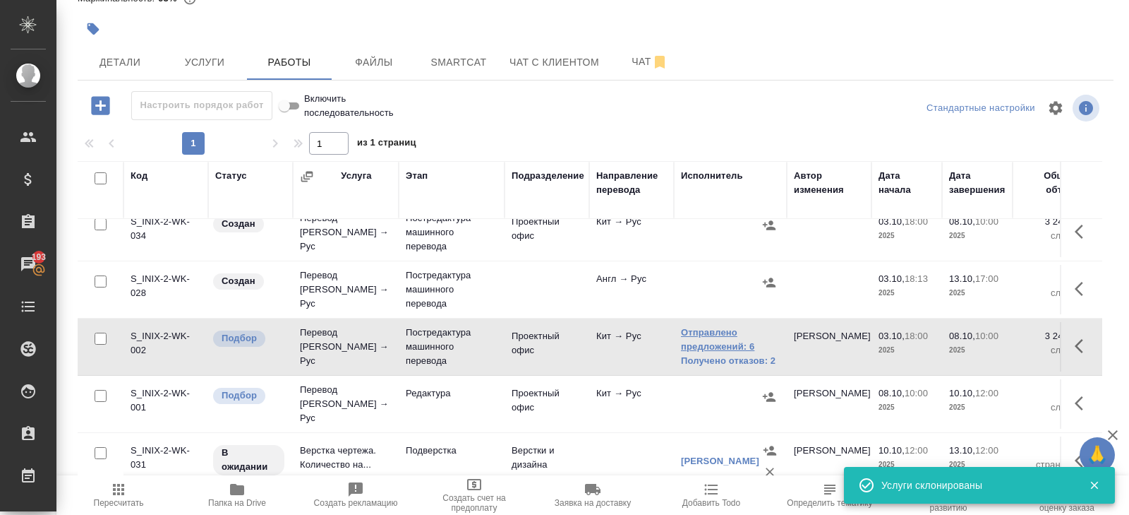
click at [730, 333] on link "Отправлено предложений: 6" at bounding box center [730, 339] width 99 height 28
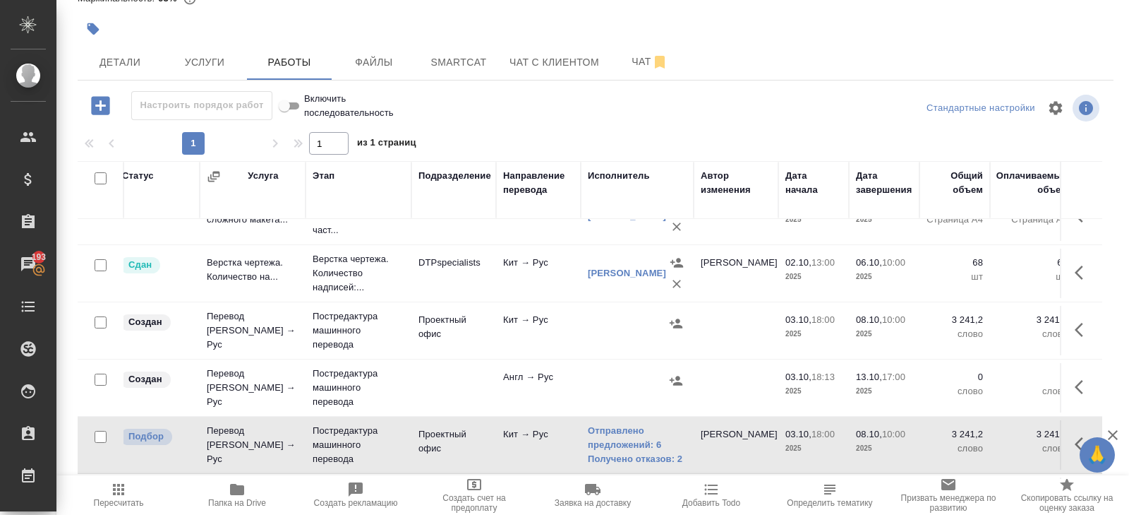
scroll to position [85, 93]
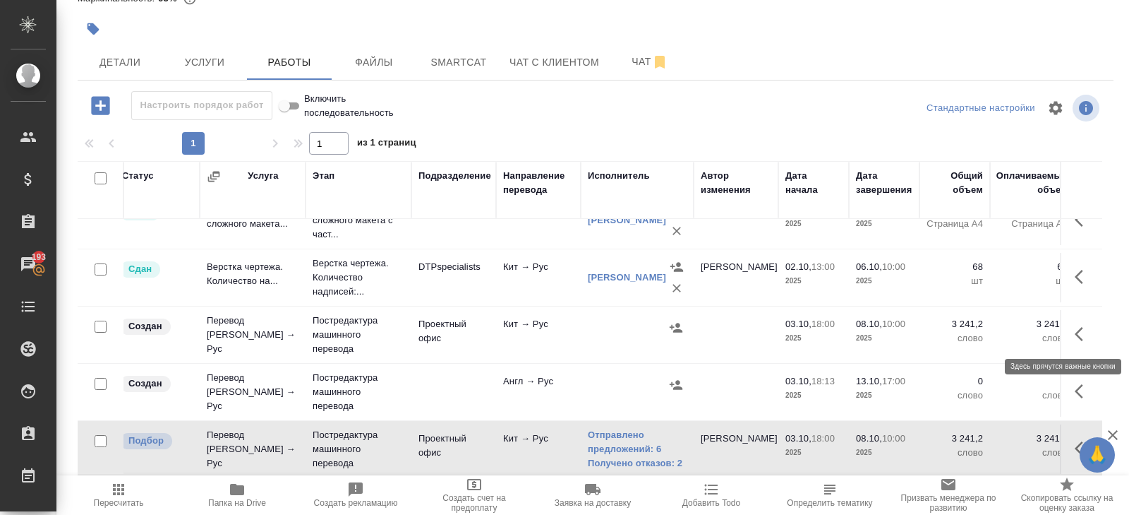
click at [1077, 330] on icon "button" at bounding box center [1079, 334] width 8 height 14
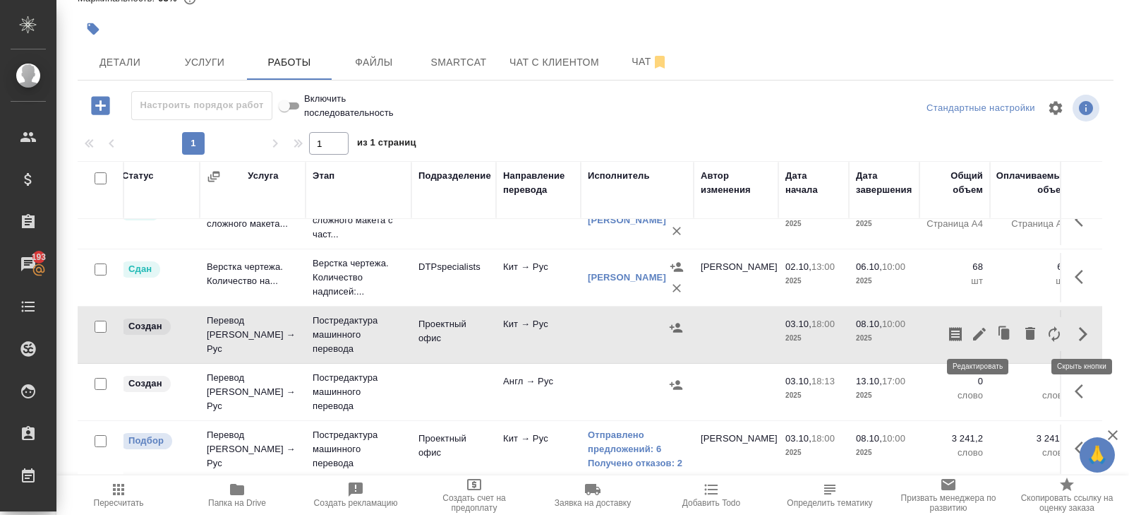
click at [975, 335] on icon "button" at bounding box center [979, 334] width 13 height 13
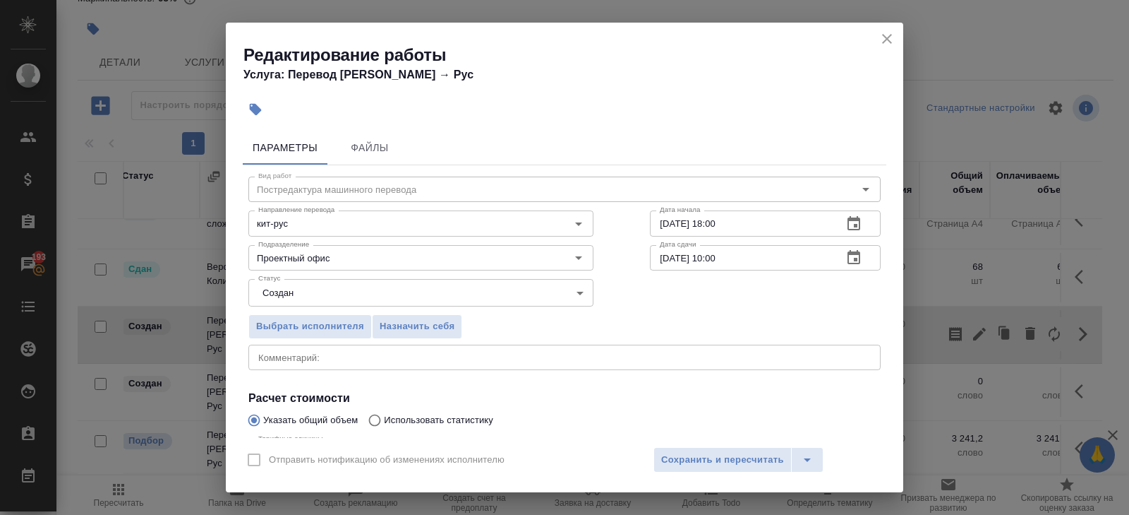
click at [286, 293] on body "🙏 .cls-1 fill:#fff; AWATERA Belyakova Yulia Клиенты Спецификации Заказы 193 Чат…" at bounding box center [564, 257] width 1129 height 515
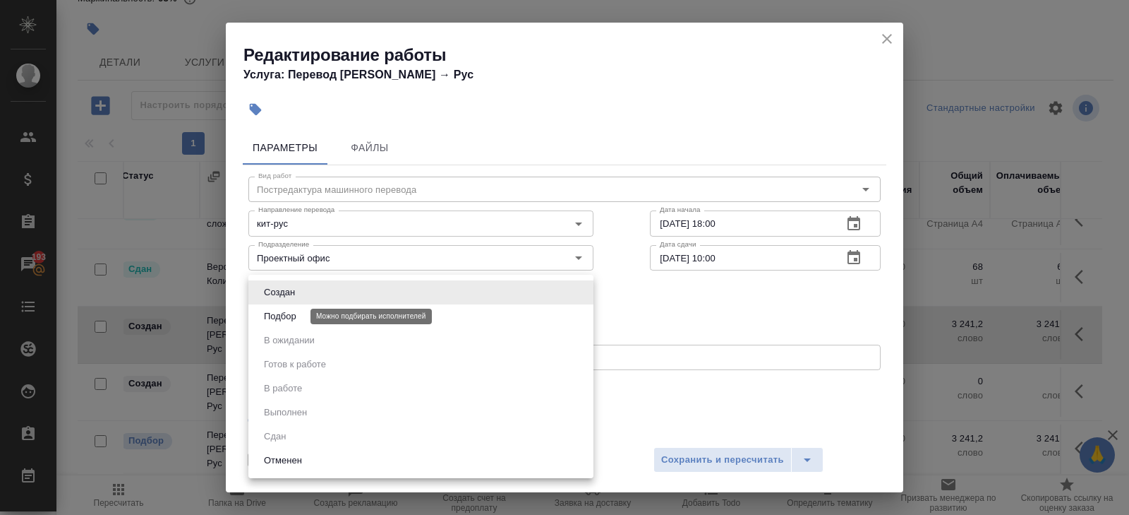
click at [286, 318] on button "Подбор" at bounding box center [280, 316] width 41 height 16
type input "recruiting"
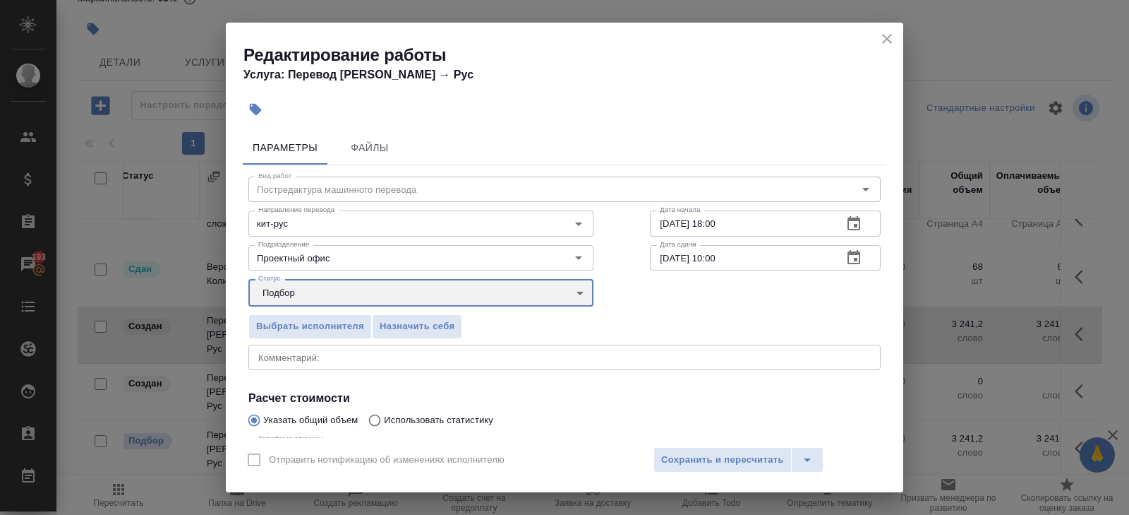
scroll to position [150, 0]
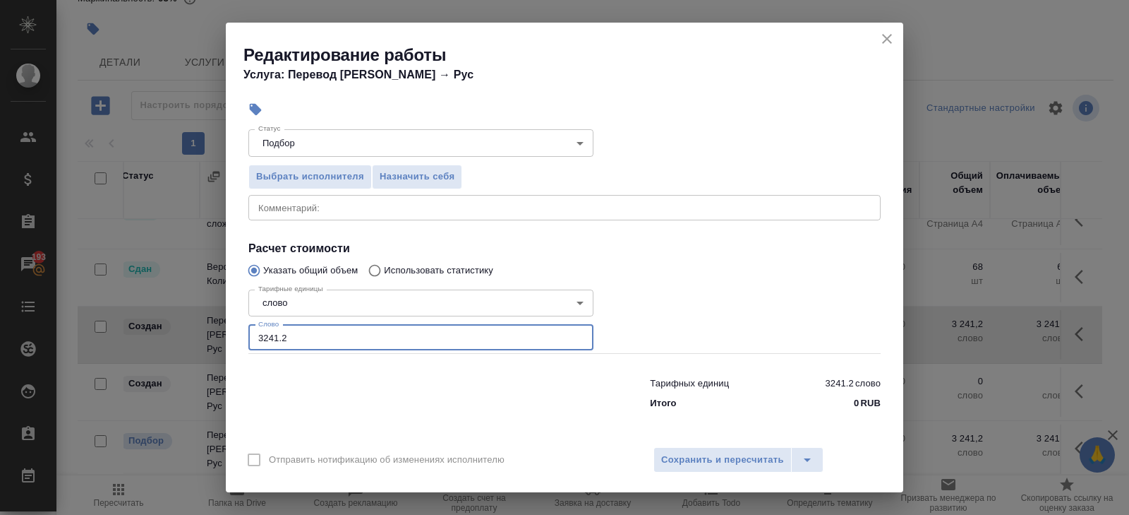
drag, startPoint x: 299, startPoint y: 339, endPoint x: 96, endPoint y: 327, distance: 203.7
click at [96, 327] on div "Редактирование работы Услуга: Перевод Стандарт Кит → Рус Параметры Файлы Вид ра…" at bounding box center [564, 257] width 1129 height 515
type input "9402"
type input "9402.6"
click at [673, 456] on span "Сохранить и пересчитать" at bounding box center [722, 460] width 123 height 16
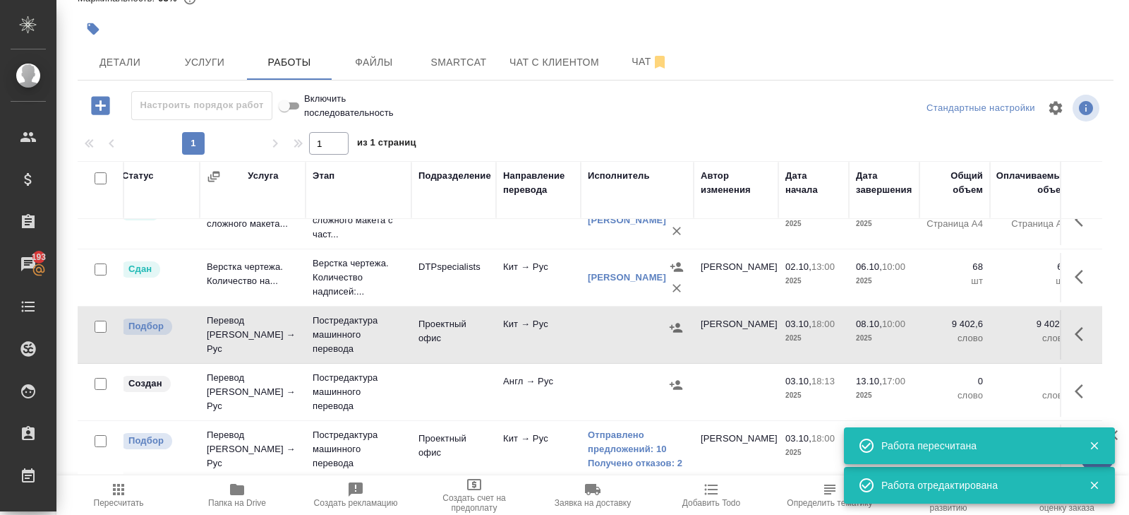
scroll to position [111, 93]
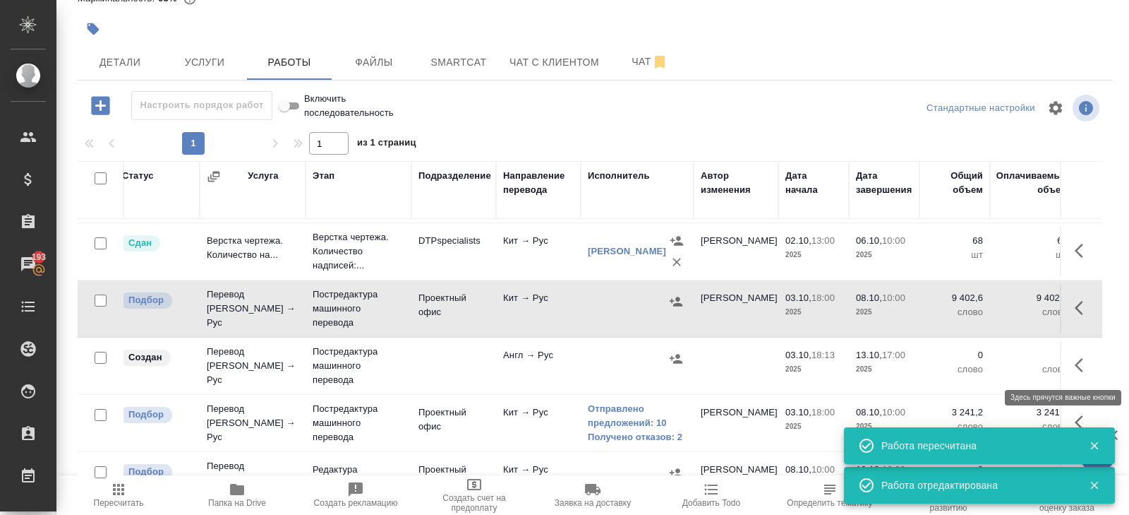
click at [1079, 367] on icon "button" at bounding box center [1083, 364] width 17 height 17
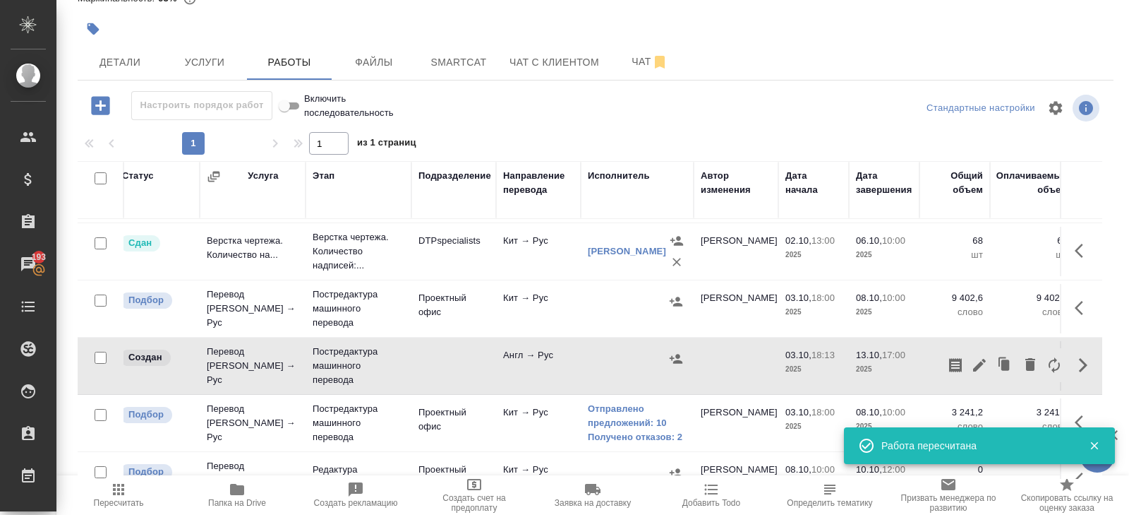
click at [717, 350] on td at bounding box center [736, 365] width 85 height 49
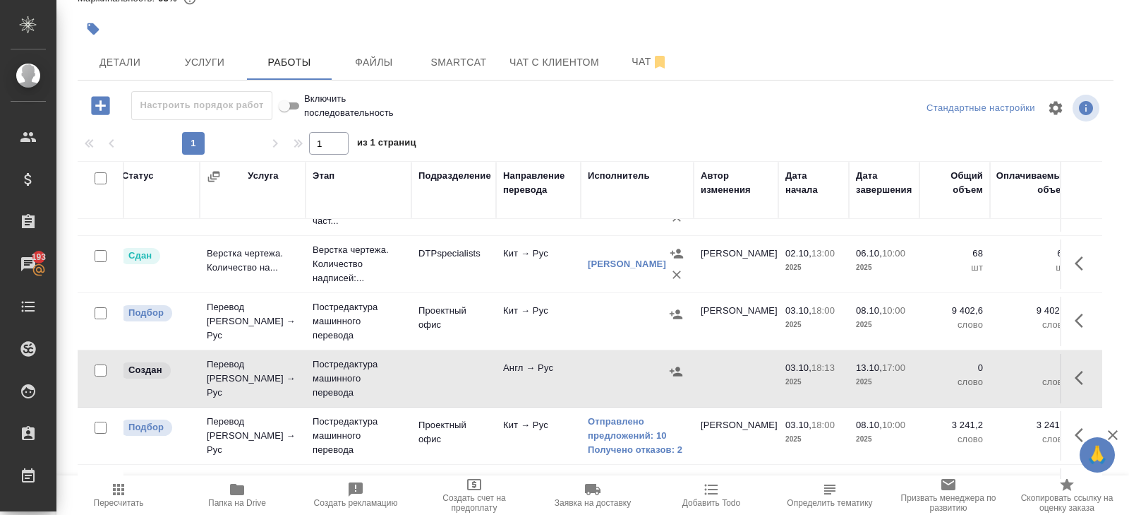
scroll to position [97, 93]
click at [676, 315] on icon "button" at bounding box center [676, 315] width 13 height 9
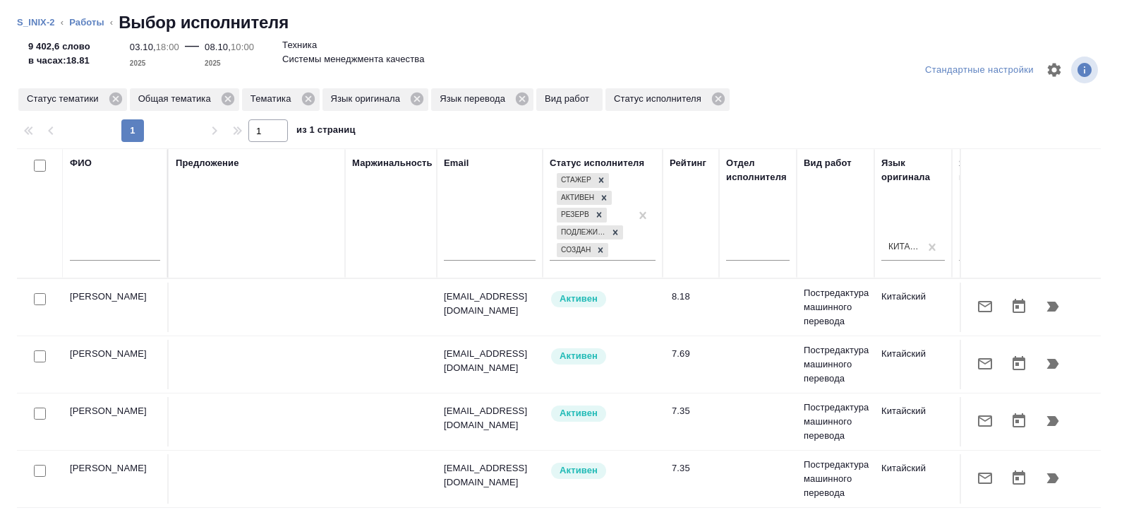
click at [661, 325] on td "Активен" at bounding box center [603, 306] width 120 height 49
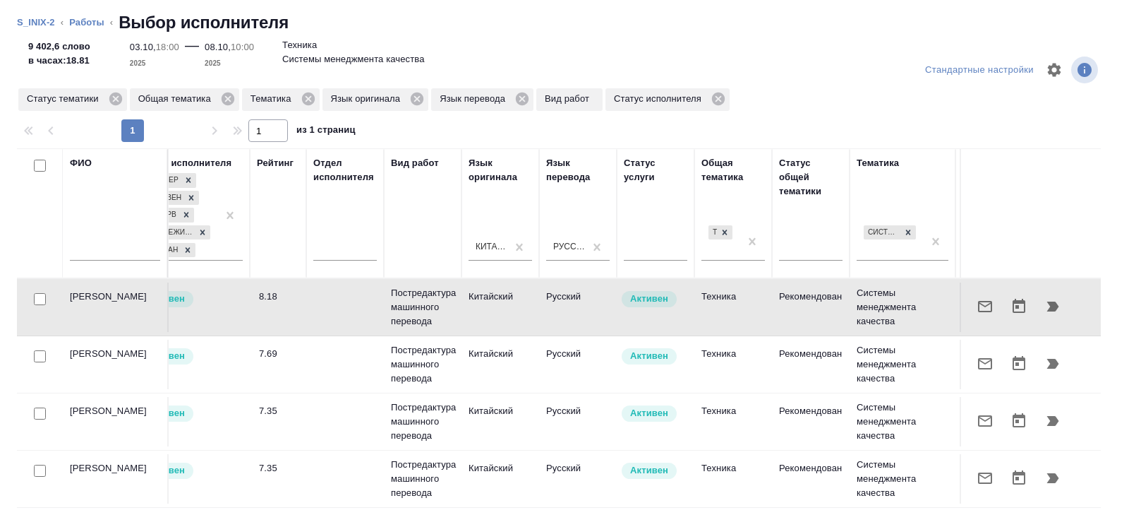
scroll to position [0, 966]
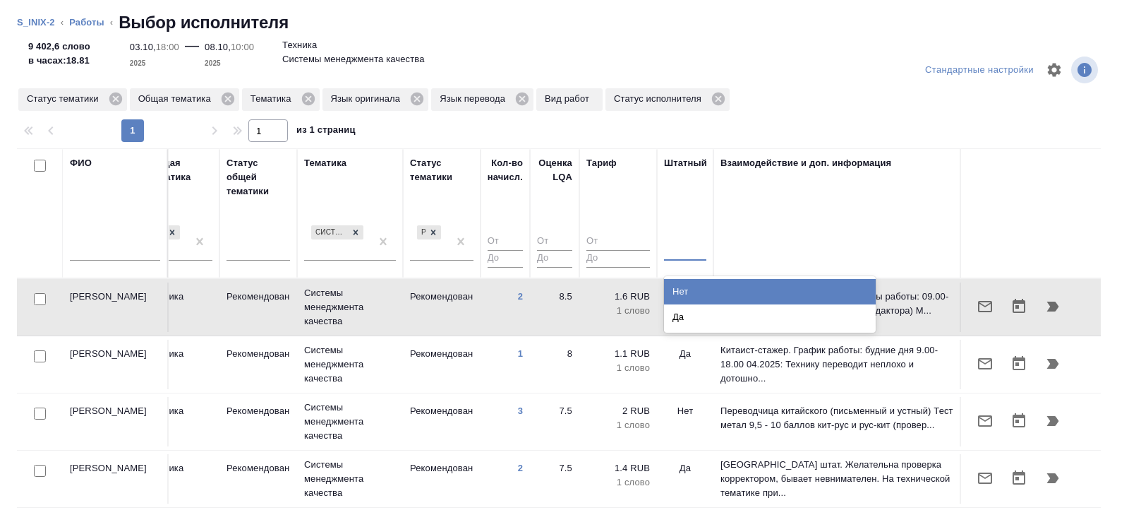
click at [683, 254] on div at bounding box center [685, 246] width 42 height 20
click at [683, 272] on th "Штатный option Нет focused, 1 of 2. 2 results available. Use Up and Down to cho…" at bounding box center [685, 213] width 56 height 130
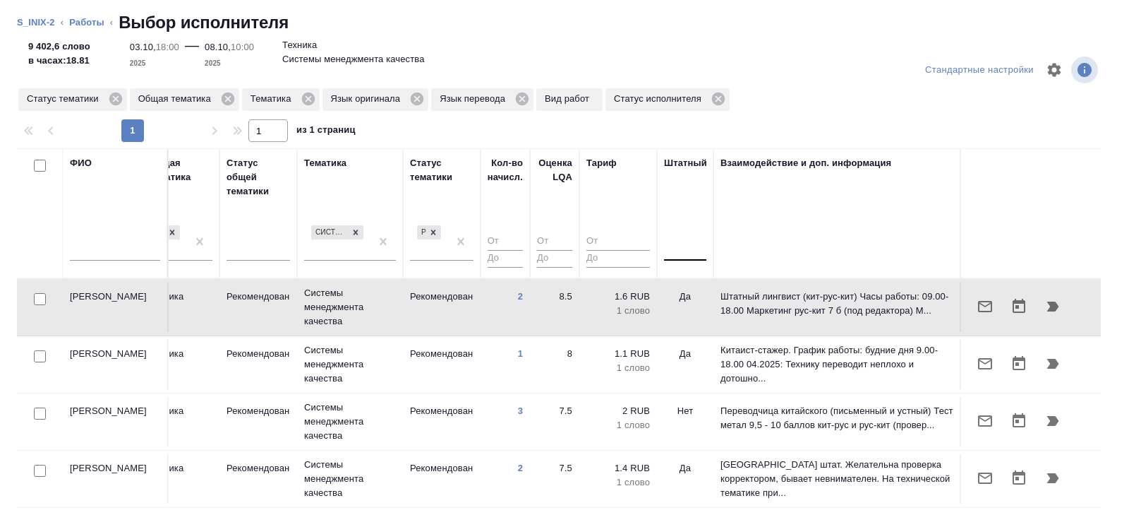
click at [682, 248] on div at bounding box center [685, 246] width 42 height 20
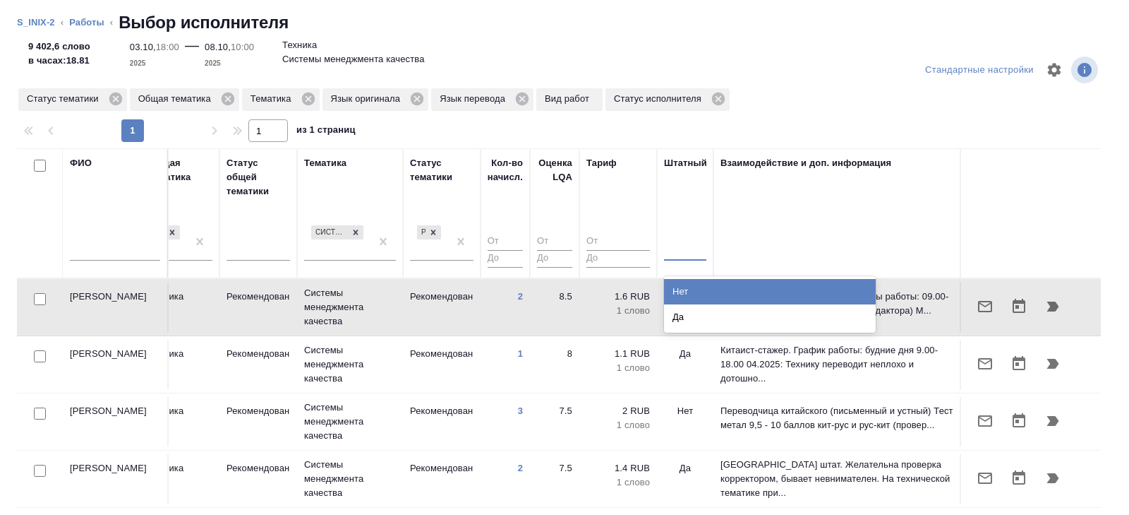
click at [682, 290] on div "Нет" at bounding box center [770, 291] width 212 height 25
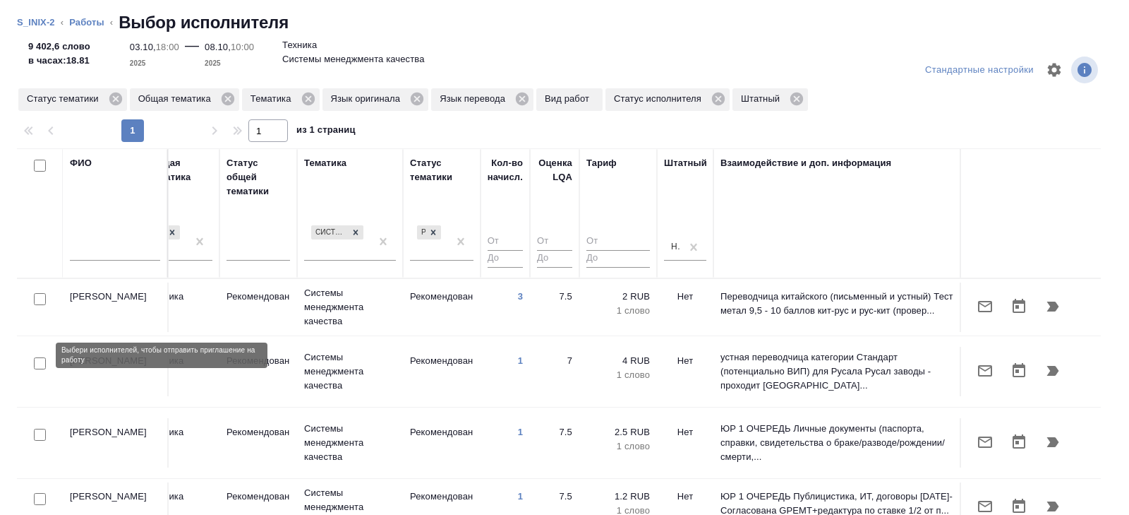
click at [41, 357] on input "checkbox" at bounding box center [40, 363] width 12 height 12
checkbox input "true"
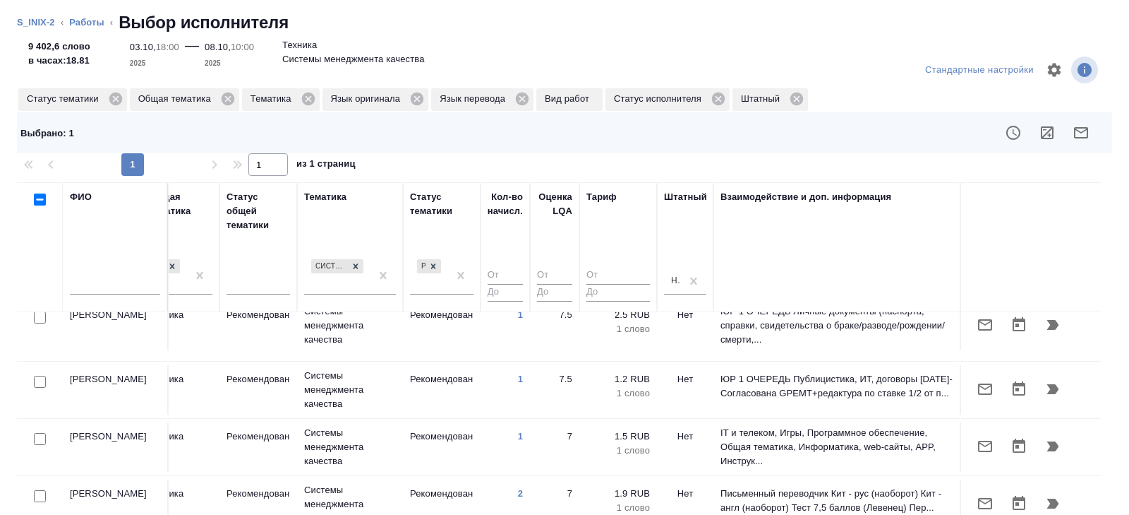
scroll to position [148, 966]
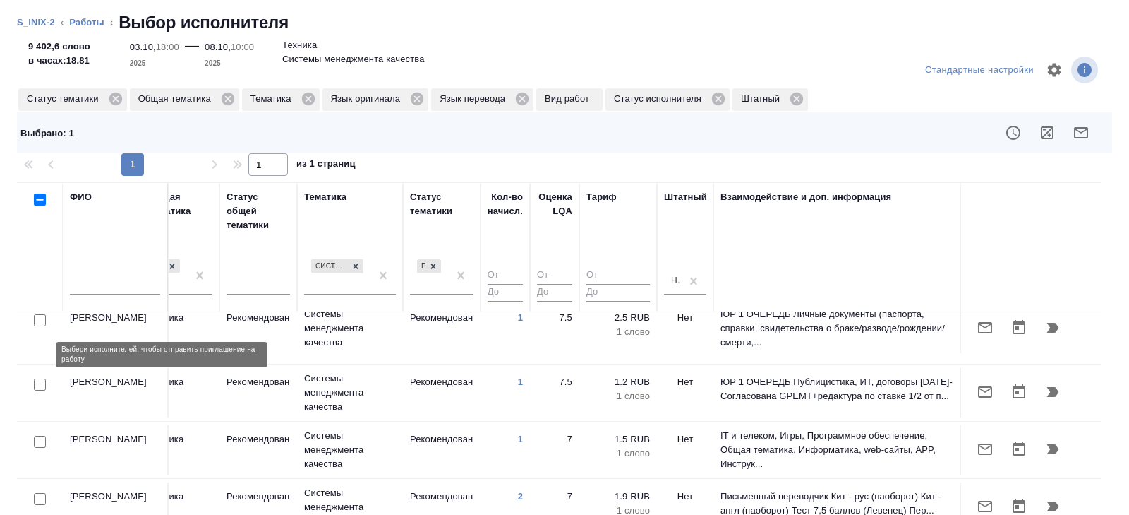
click at [38, 378] on input "checkbox" at bounding box center [40, 384] width 12 height 12
checkbox input "true"
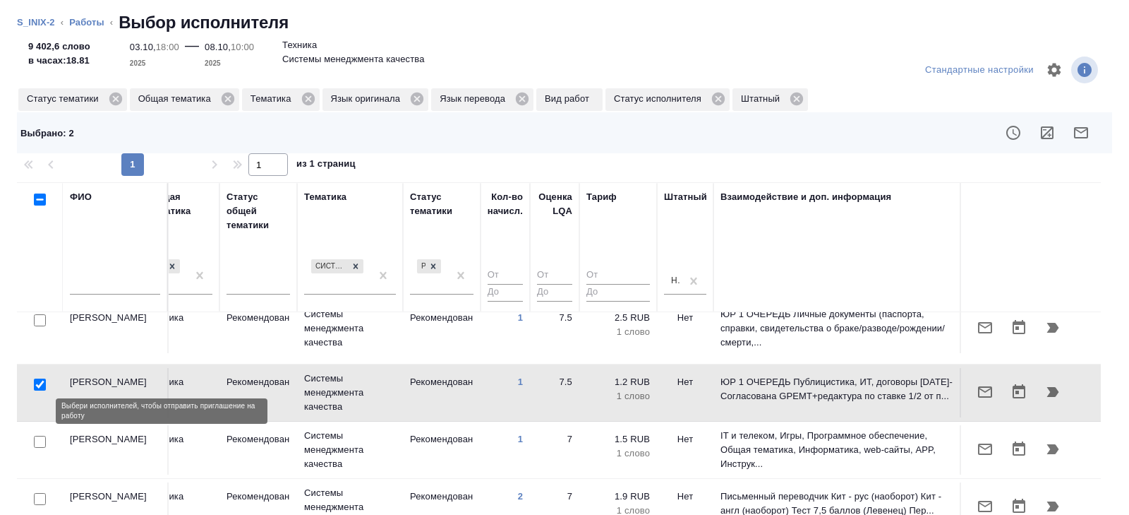
click at [40, 436] on input "checkbox" at bounding box center [40, 442] width 12 height 12
checkbox input "true"
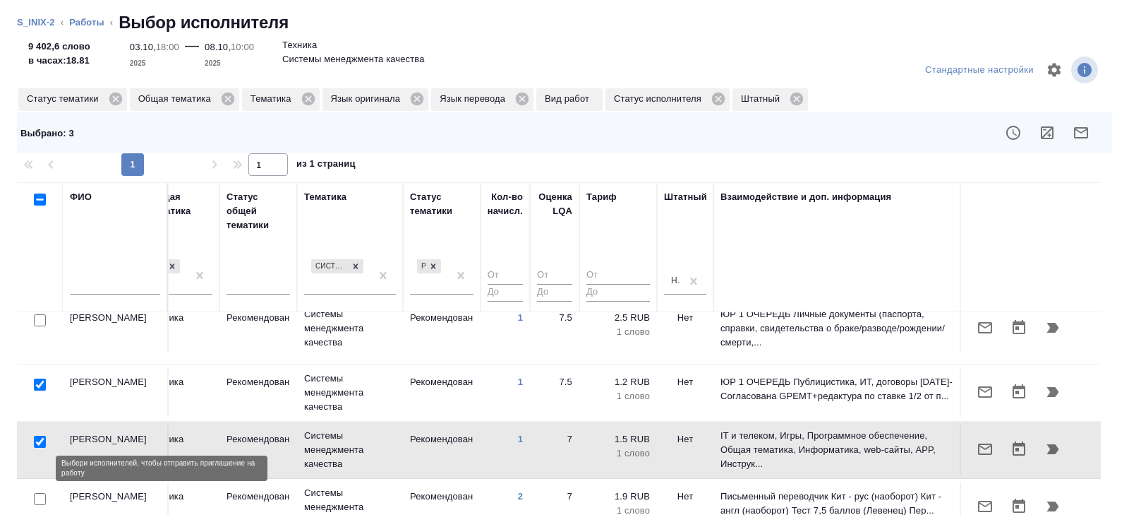
click at [40, 493] on input "checkbox" at bounding box center [40, 499] width 12 height 12
checkbox input "true"
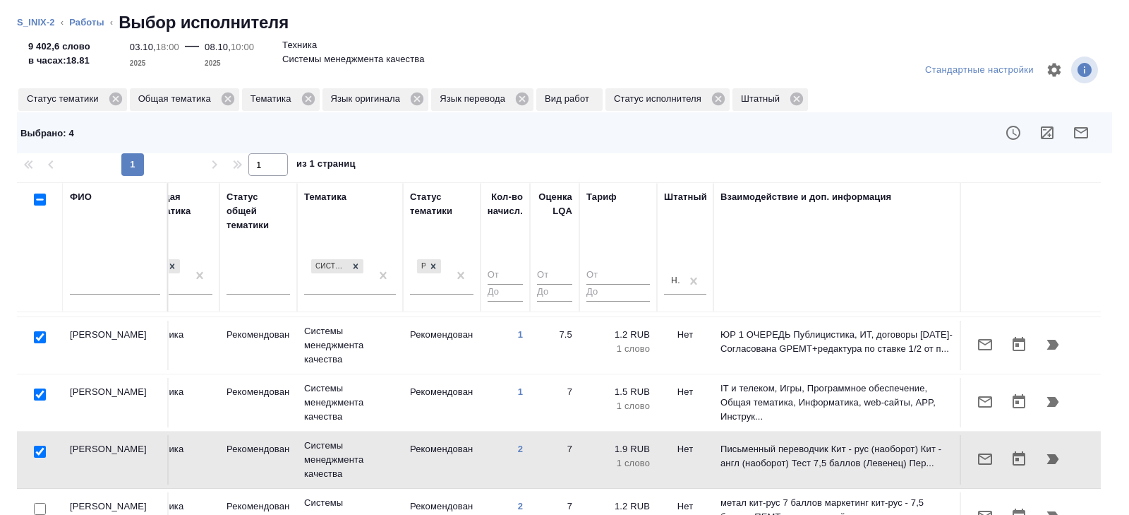
scroll to position [196, 966]
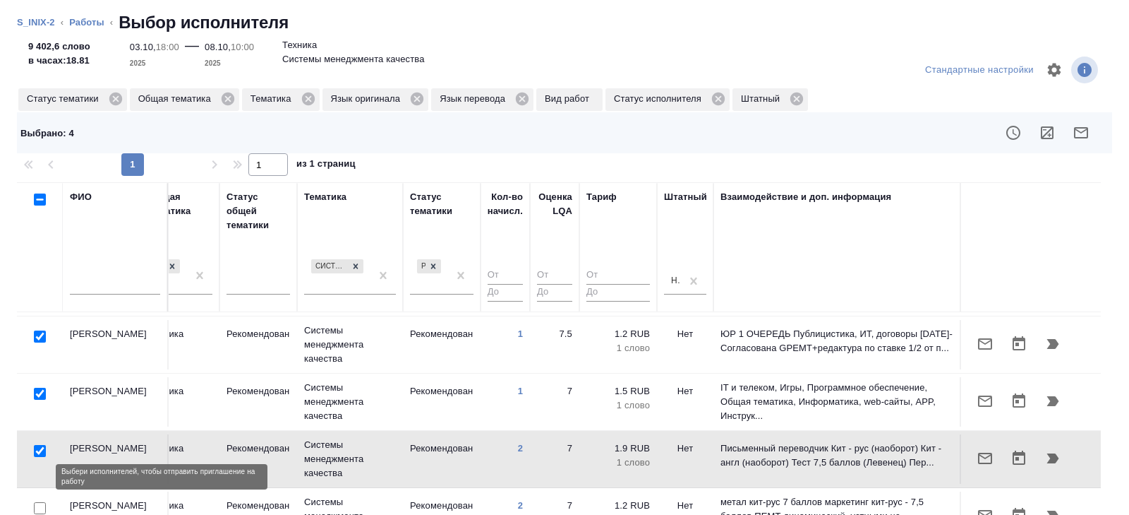
click at [40, 502] on input "checkbox" at bounding box center [40, 508] width 12 height 12
checkbox input "true"
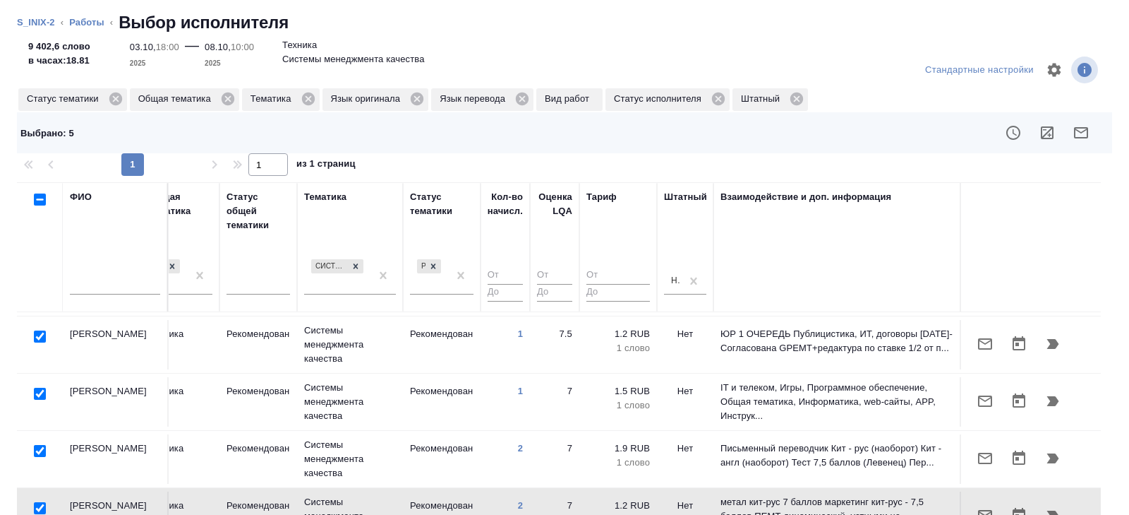
scroll to position [0, 966]
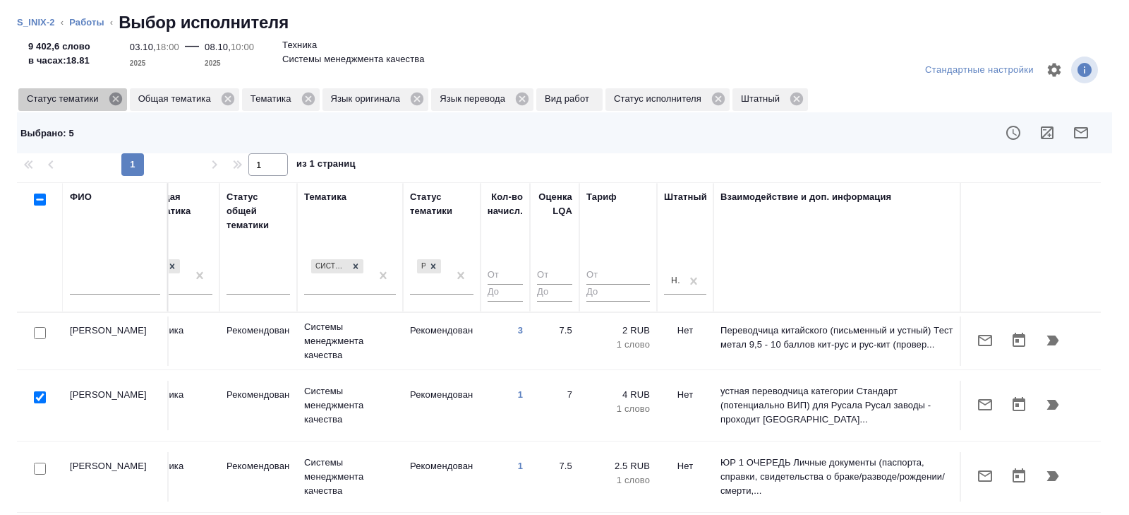
click at [119, 99] on icon at bounding box center [116, 99] width 16 height 16
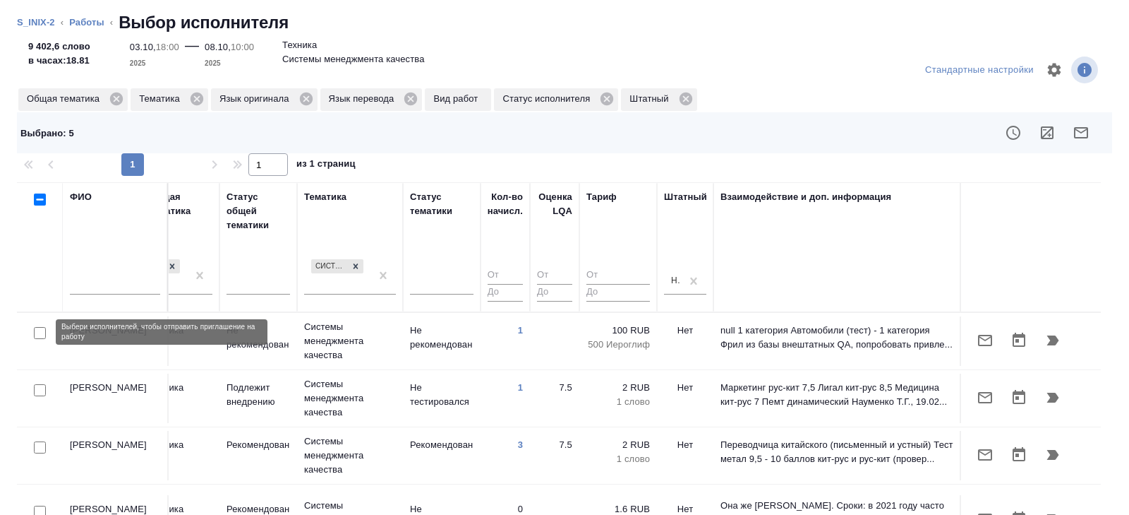
click at [40, 335] on input "checkbox" at bounding box center [40, 333] width 12 height 12
checkbox input "true"
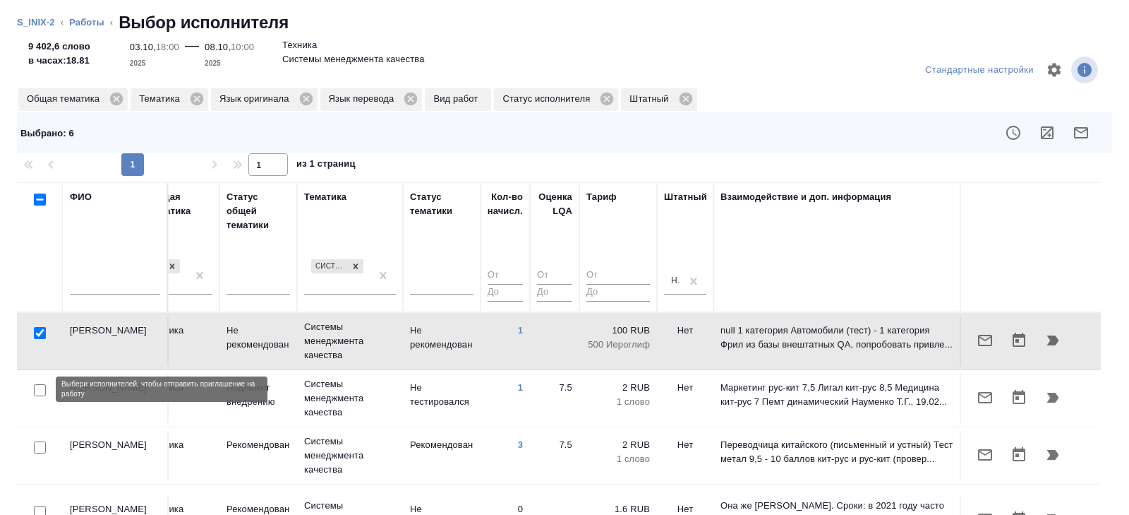
click at [39, 388] on input "checkbox" at bounding box center [40, 390] width 12 height 12
checkbox input "true"
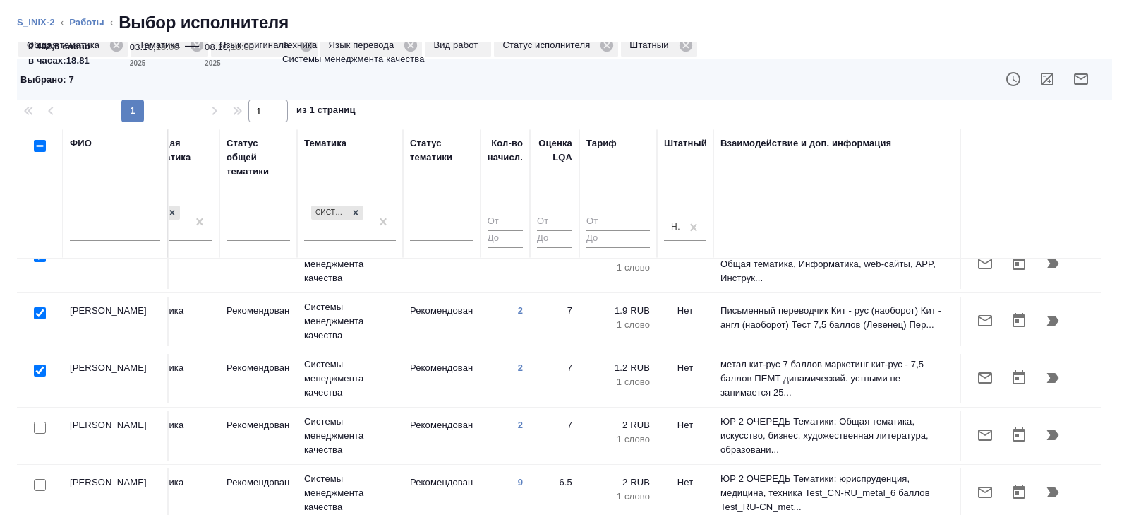
scroll to position [55, 0]
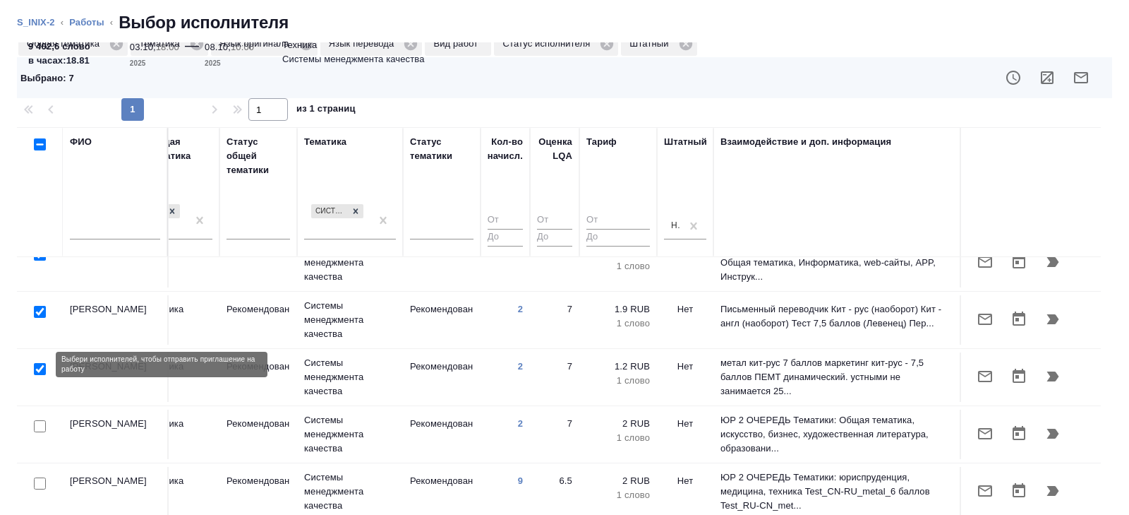
click at [37, 420] on input "checkbox" at bounding box center [40, 426] width 12 height 12
checkbox input "true"
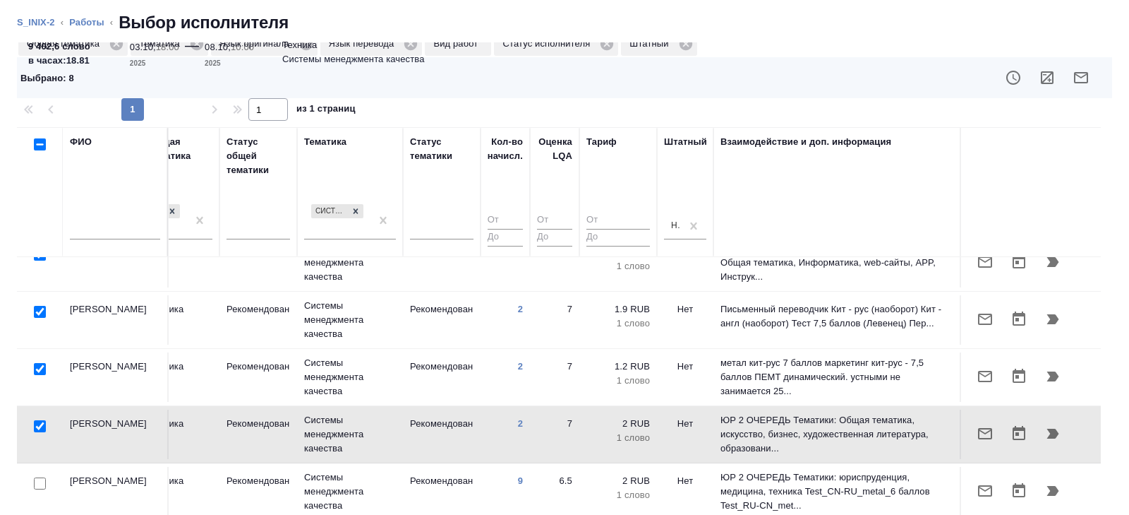
scroll to position [0, 0]
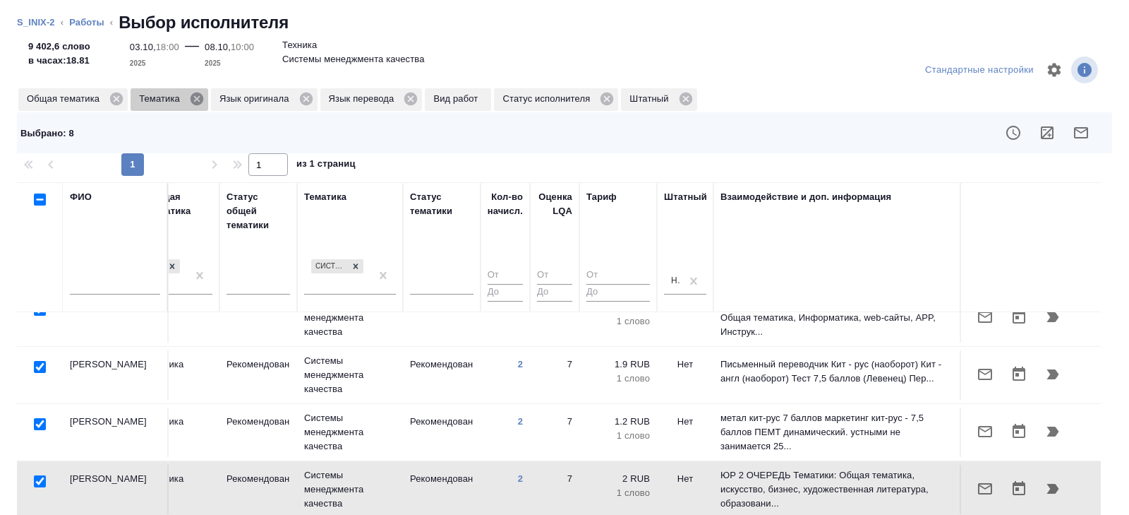
click at [201, 97] on icon at bounding box center [197, 99] width 16 height 16
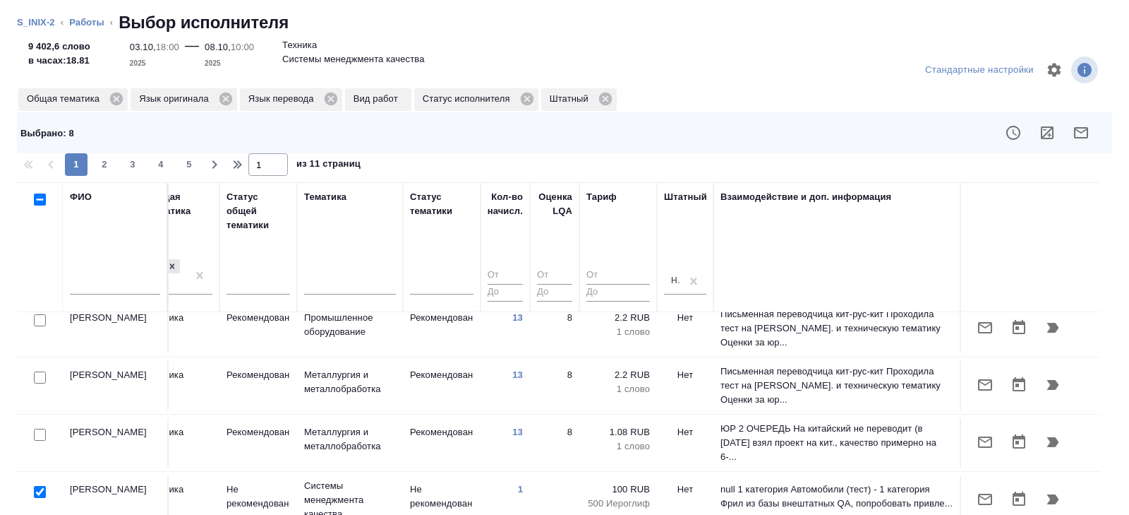
scroll to position [0, 966]
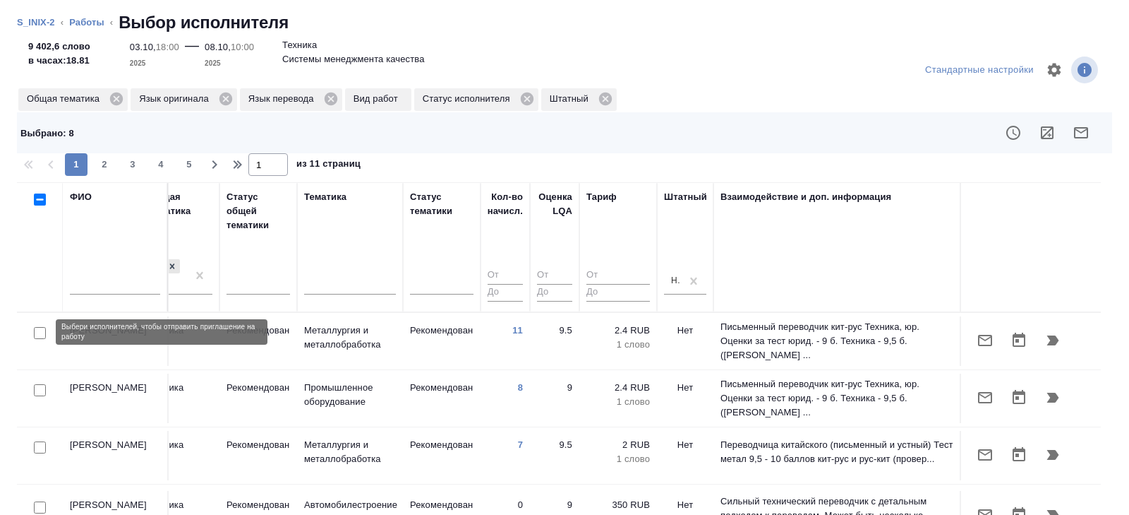
click at [39, 332] on input "checkbox" at bounding box center [40, 333] width 12 height 12
checkbox input "true"
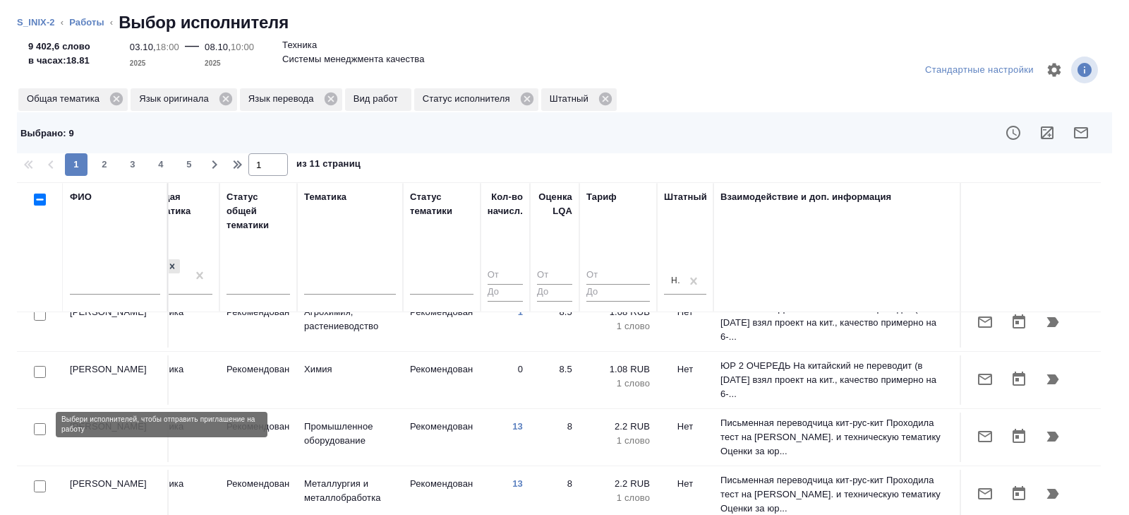
scroll to position [428, 966]
click at [40, 426] on input "checkbox" at bounding box center [40, 429] width 12 height 12
checkbox input "true"
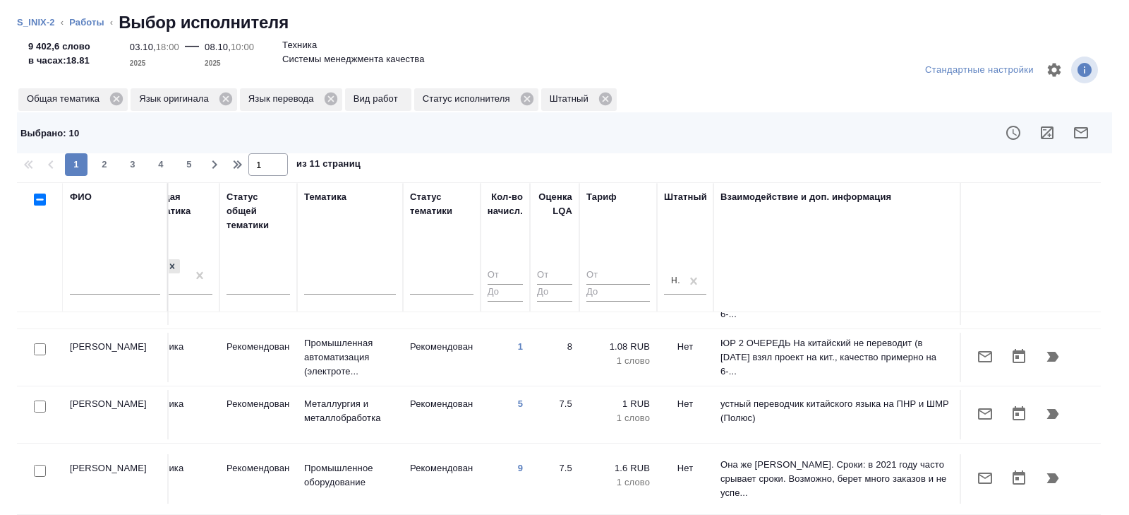
scroll to position [1110, 966]
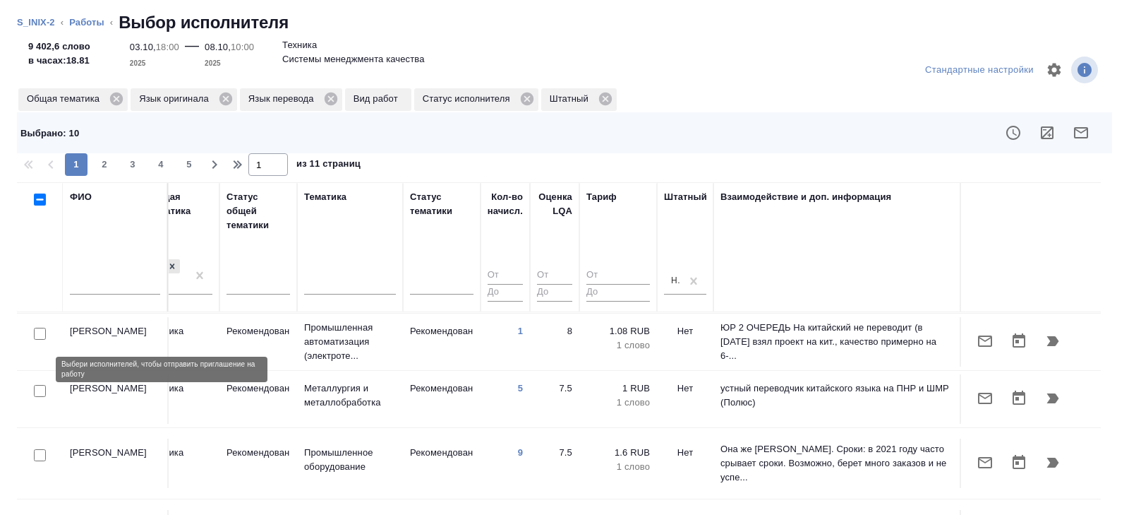
click at [38, 385] on input "checkbox" at bounding box center [40, 391] width 12 height 12
checkbox input "true"
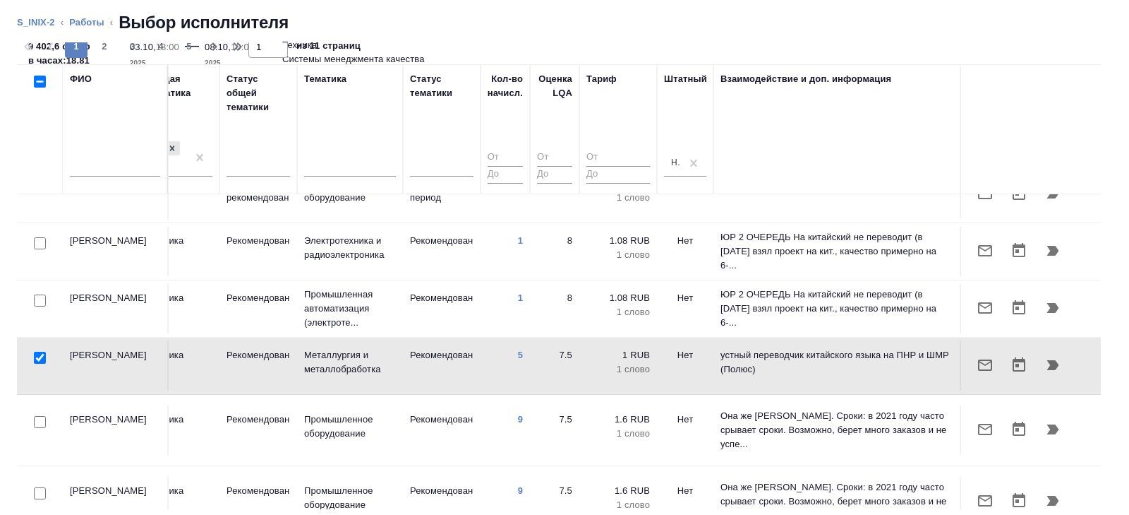
scroll to position [1116, 966]
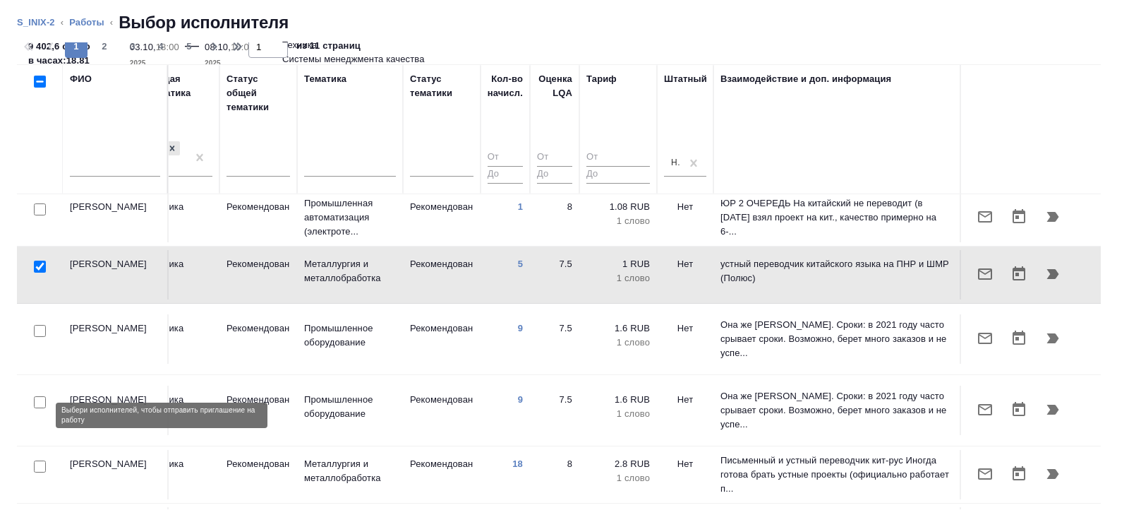
click at [42, 460] on input "checkbox" at bounding box center [40, 466] width 12 height 12
checkbox input "true"
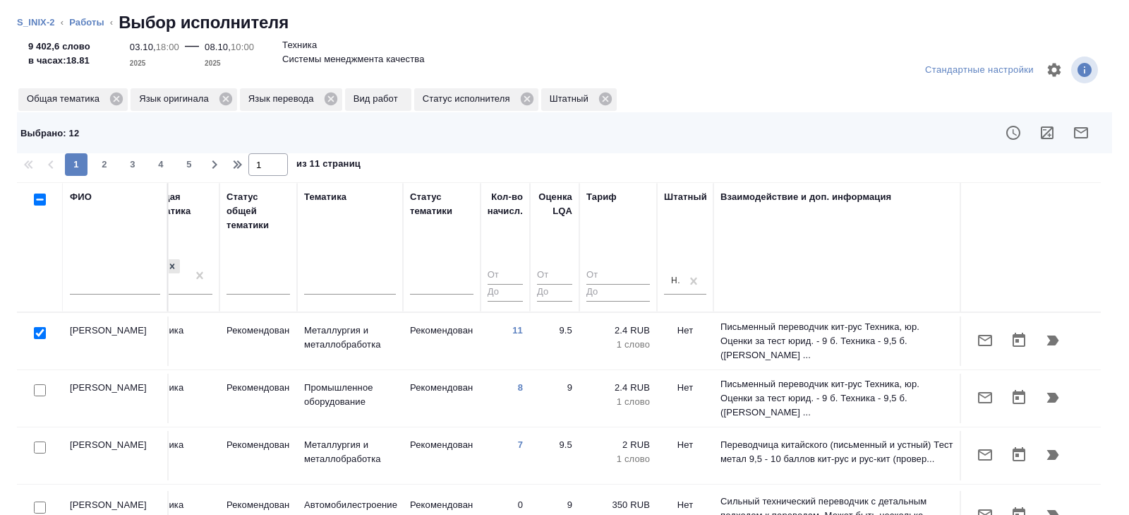
scroll to position [0, 0]
click at [1087, 128] on icon "button" at bounding box center [1081, 132] width 14 height 11
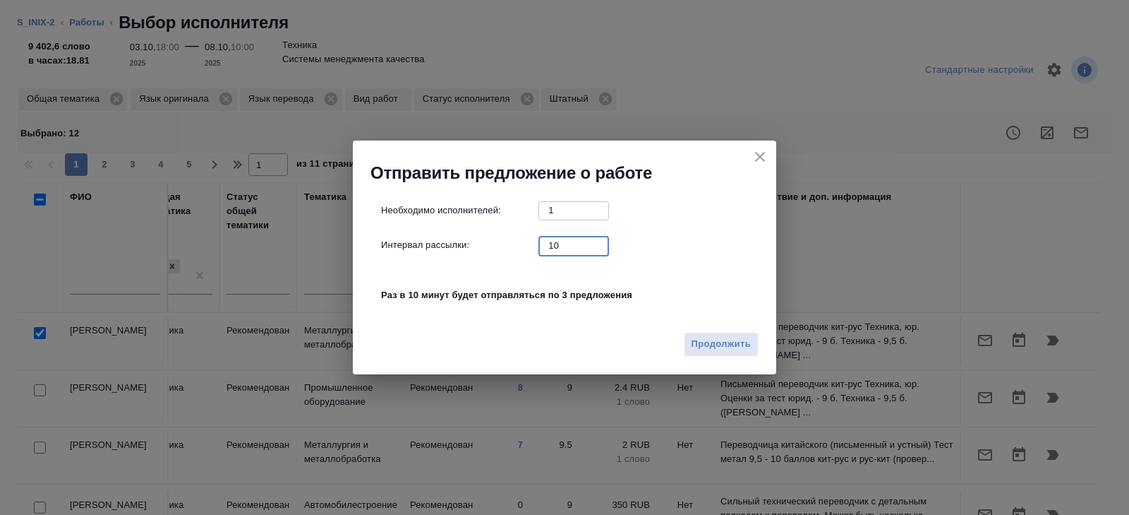
drag, startPoint x: 573, startPoint y: 253, endPoint x: 484, endPoint y: 233, distance: 91.3
click at [484, 233] on div "Необходимо исполнителей: 1 ​ Интервал рассылки: 10 ​ Раз в 10 минут будет отпра…" at bounding box center [570, 260] width 378 height 118
type input "0"
click at [706, 354] on button "Продолжить" at bounding box center [721, 344] width 75 height 25
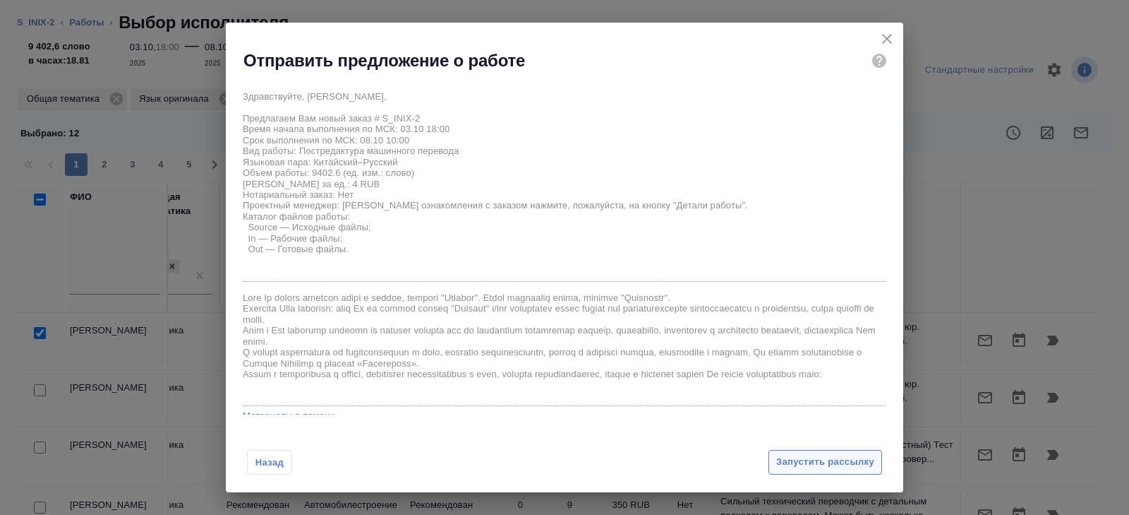
click at [817, 457] on span "Запустить рассылку" at bounding box center [826, 462] width 98 height 16
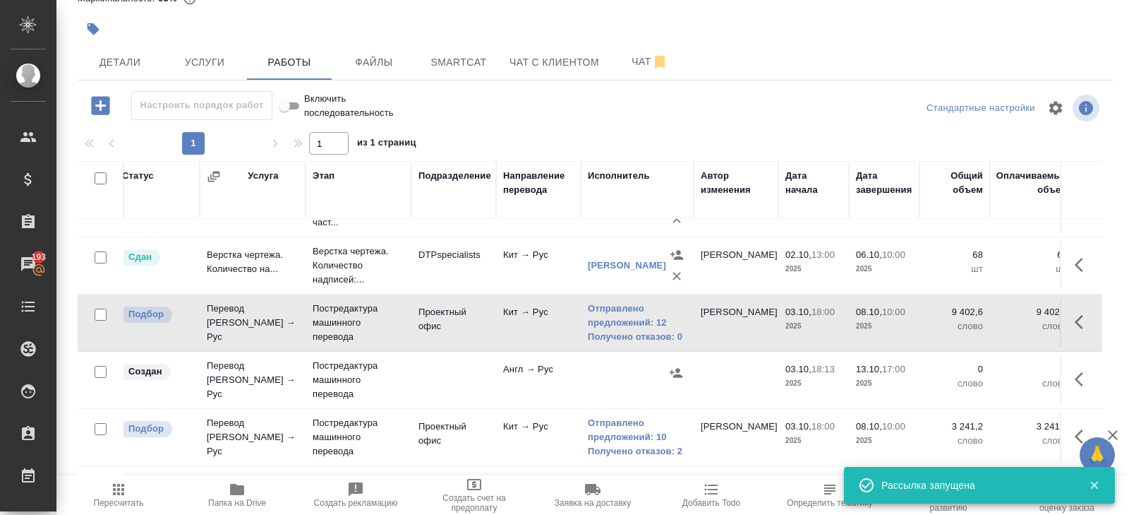
click at [119, 494] on icon "button" at bounding box center [118, 489] width 11 height 11
click at [122, 484] on icon "button" at bounding box center [118, 489] width 11 height 11
click at [116, 489] on icon "button" at bounding box center [118, 489] width 17 height 17
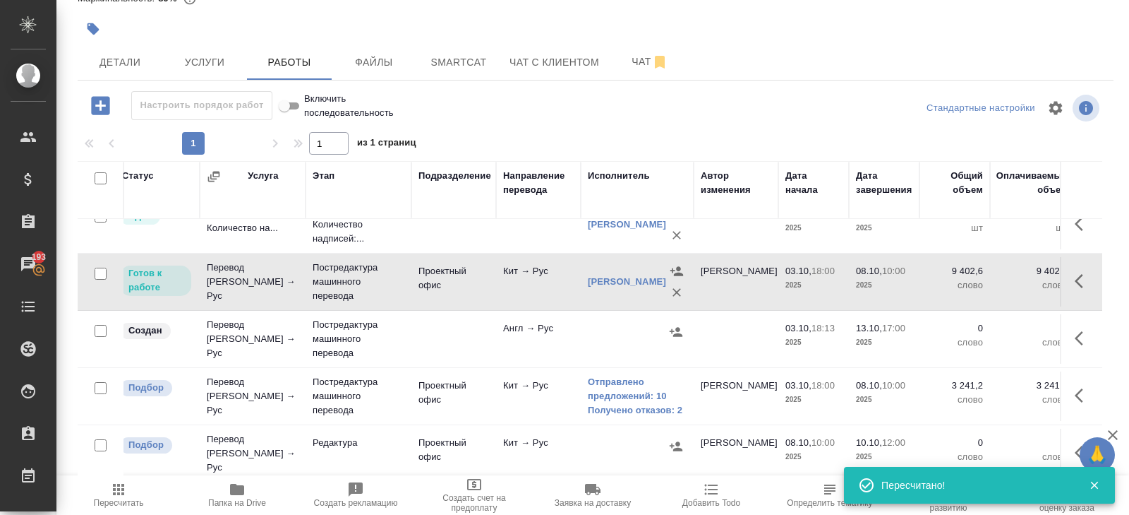
scroll to position [140, 93]
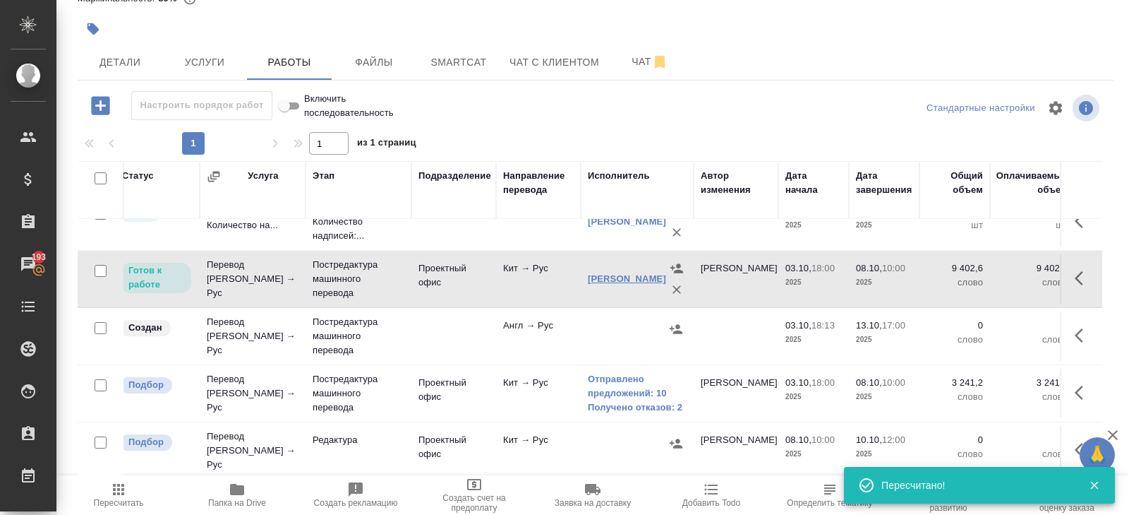
click at [594, 273] on link "[PERSON_NAME]" at bounding box center [627, 278] width 78 height 11
click at [473, 66] on span "Smartcat" at bounding box center [459, 63] width 68 height 18
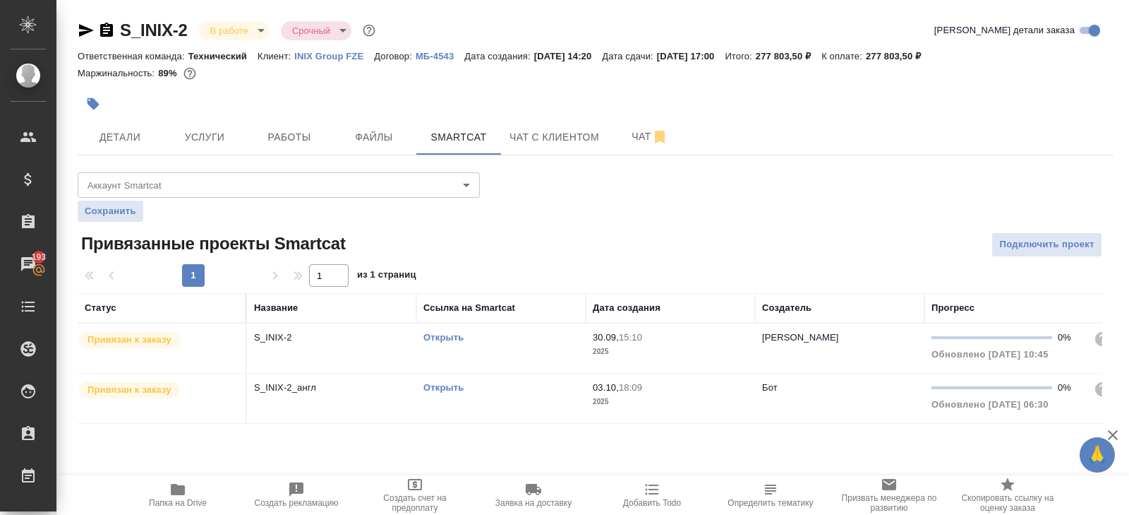
click at [442, 337] on link "Открыть" at bounding box center [444, 337] width 40 height 11
click at [321, 123] on button "Работы" at bounding box center [289, 136] width 85 height 35
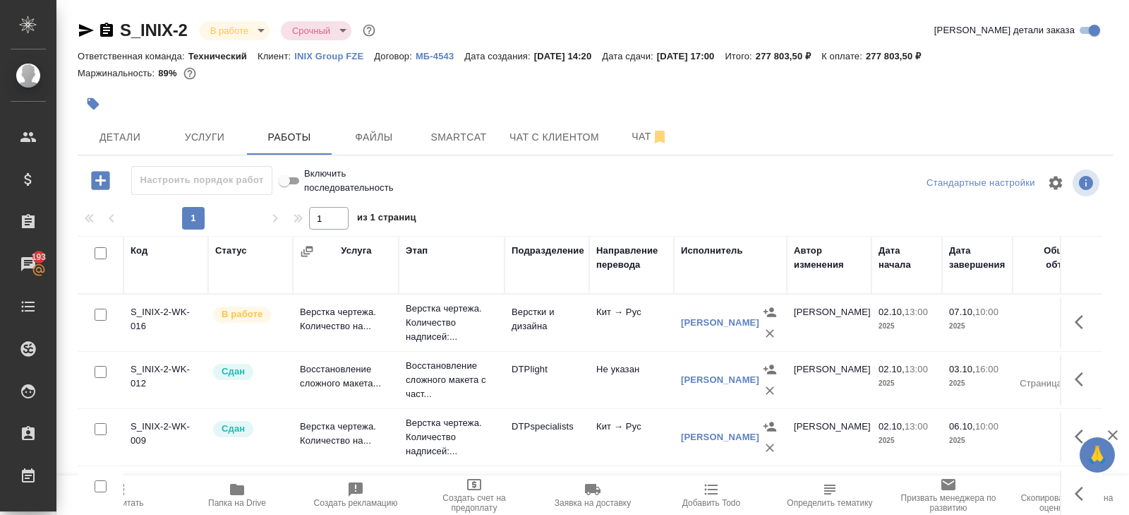
scroll to position [75, 0]
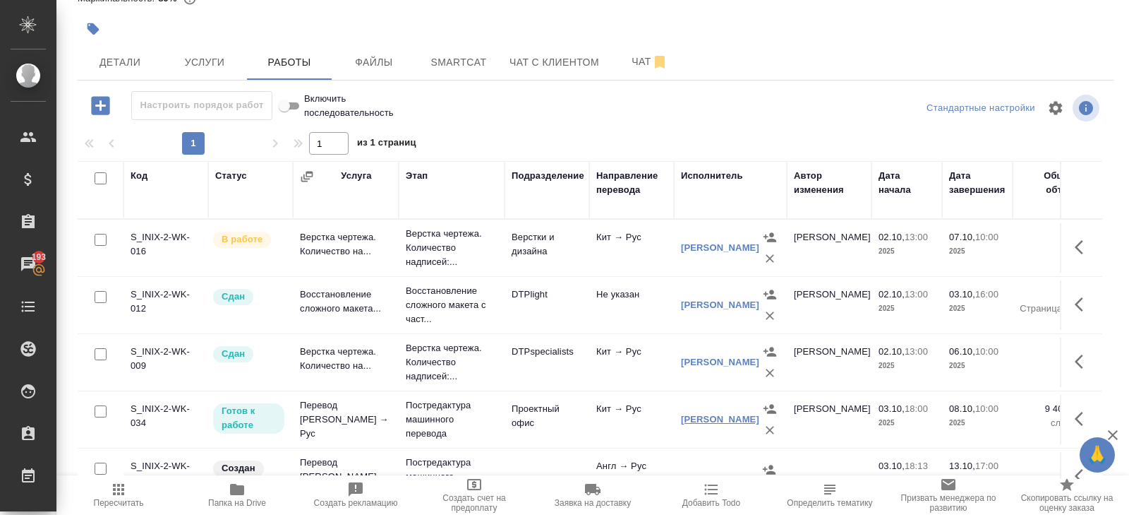
click at [701, 414] on link "[PERSON_NAME]" at bounding box center [720, 419] width 78 height 11
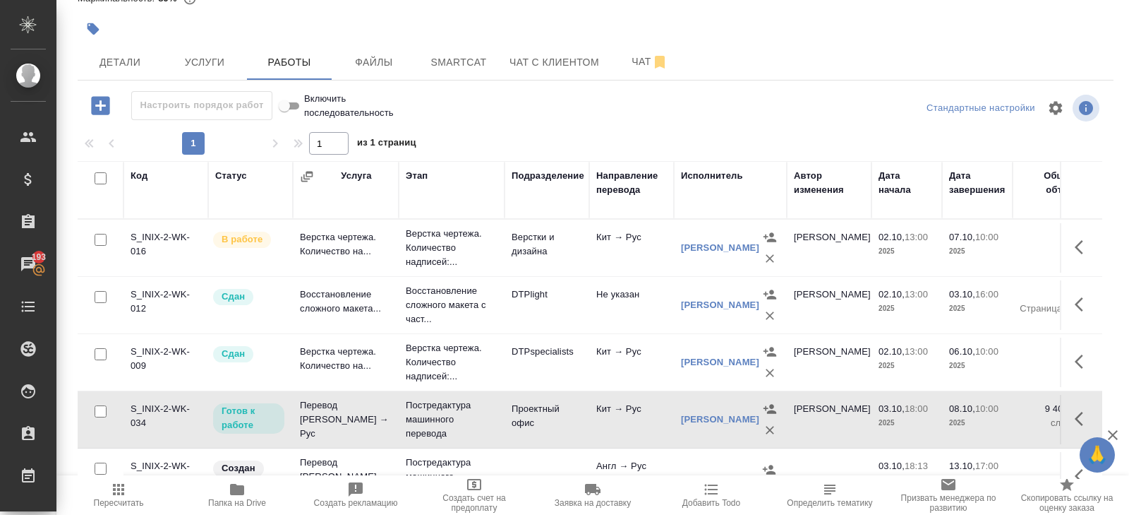
click at [116, 491] on icon "button" at bounding box center [118, 489] width 17 height 17
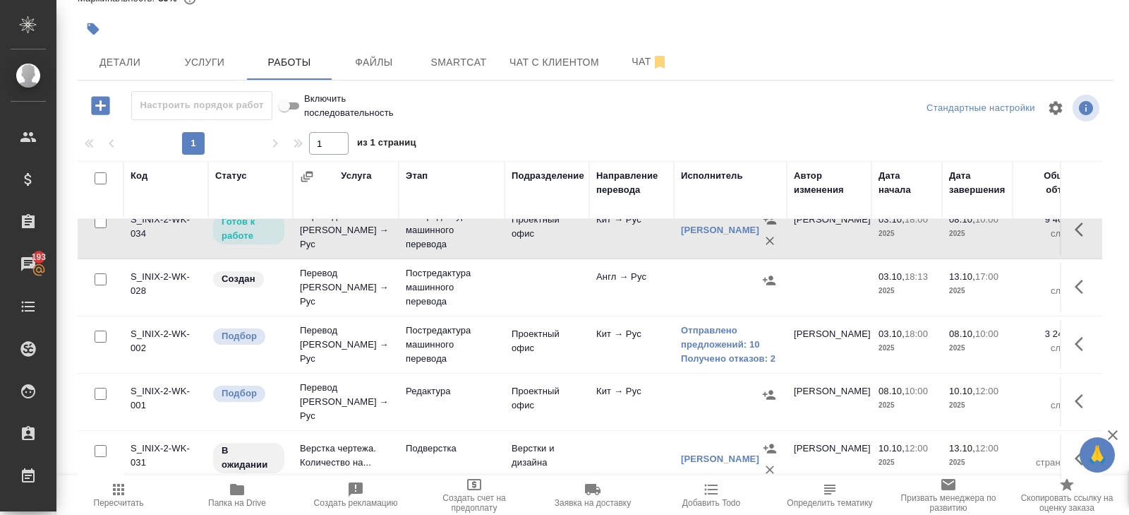
scroll to position [196, 0]
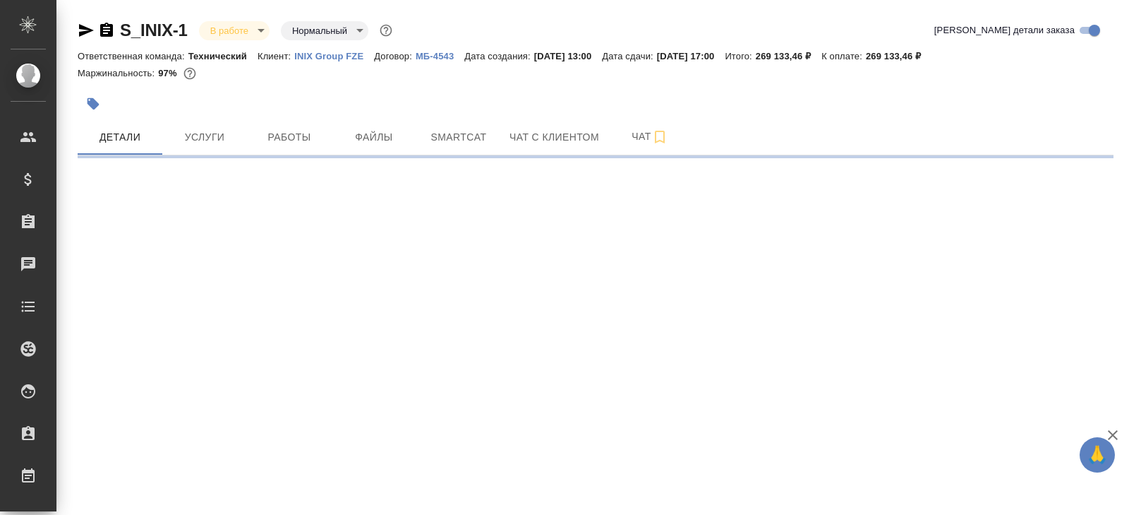
select select "RU"
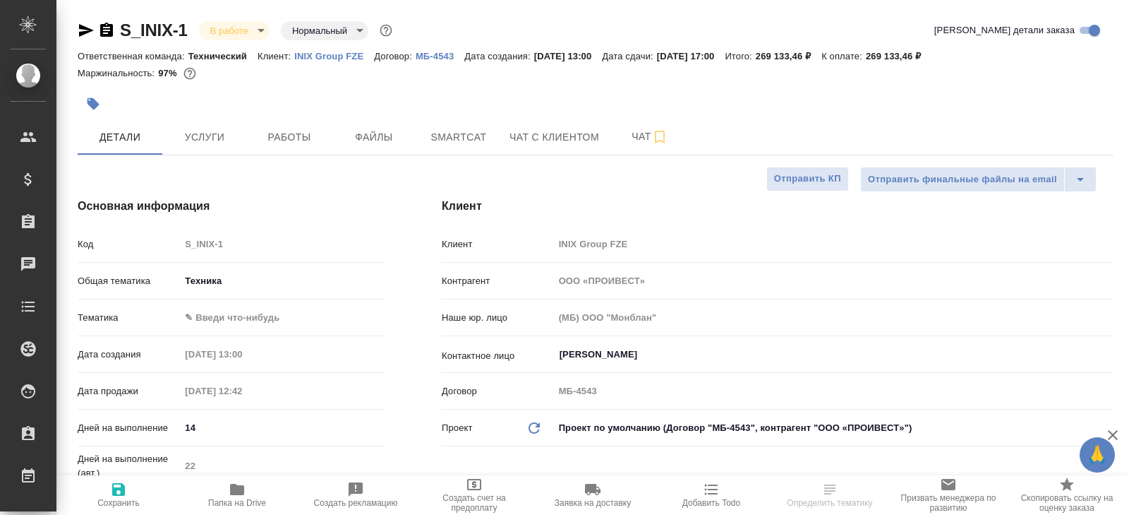
type textarea "x"
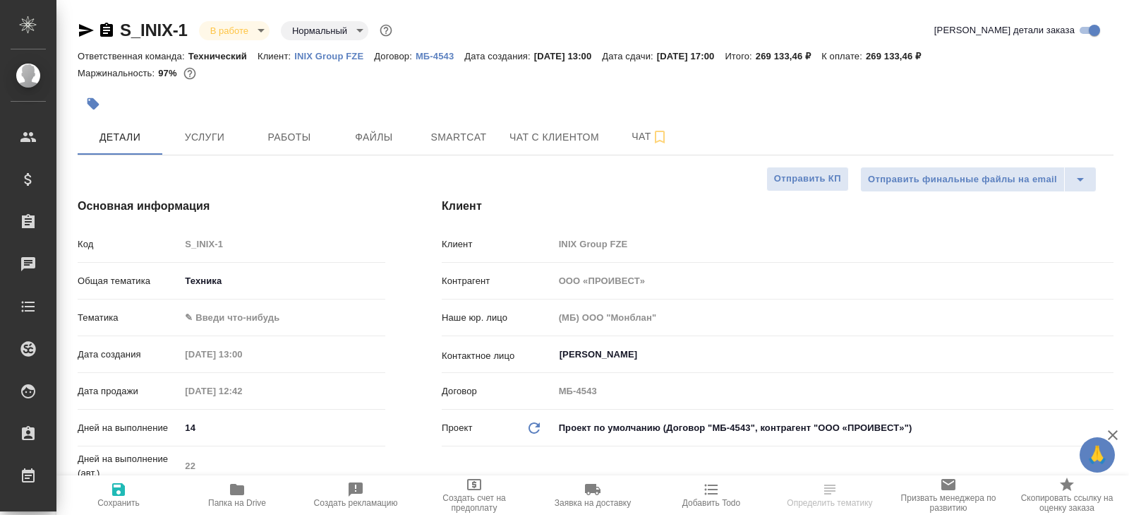
type textarea "x"
click at [649, 142] on span "Чат" at bounding box center [650, 137] width 68 height 18
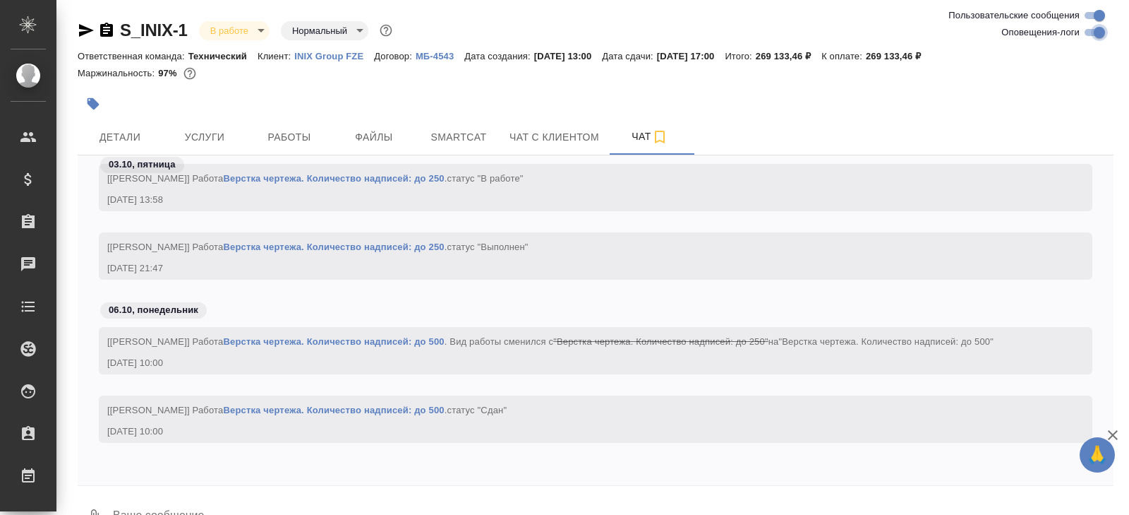
click at [1095, 30] on input "Оповещения-логи" at bounding box center [1099, 32] width 51 height 17
checkbox input "false"
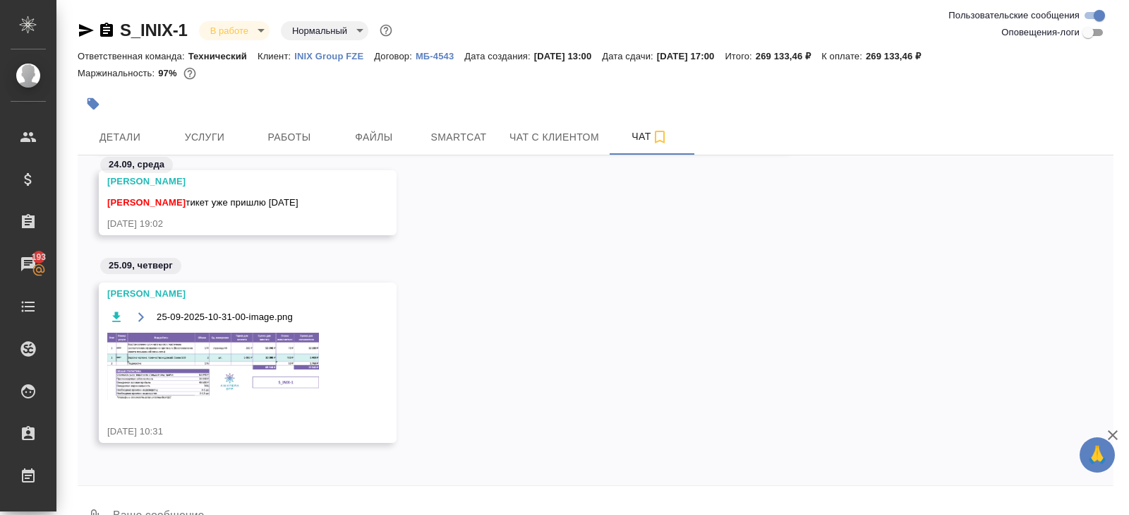
scroll to position [34, 0]
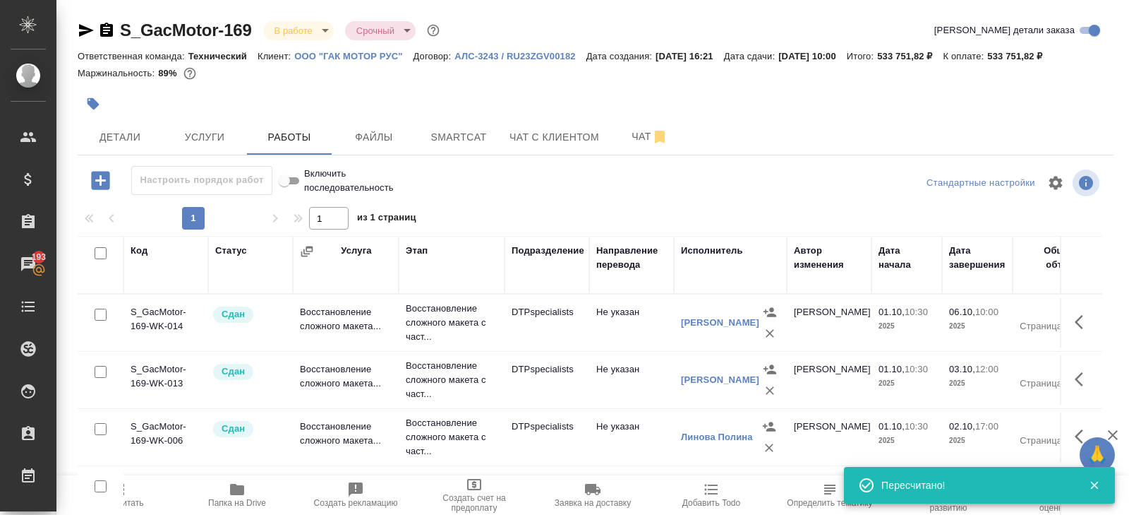
scroll to position [165, 0]
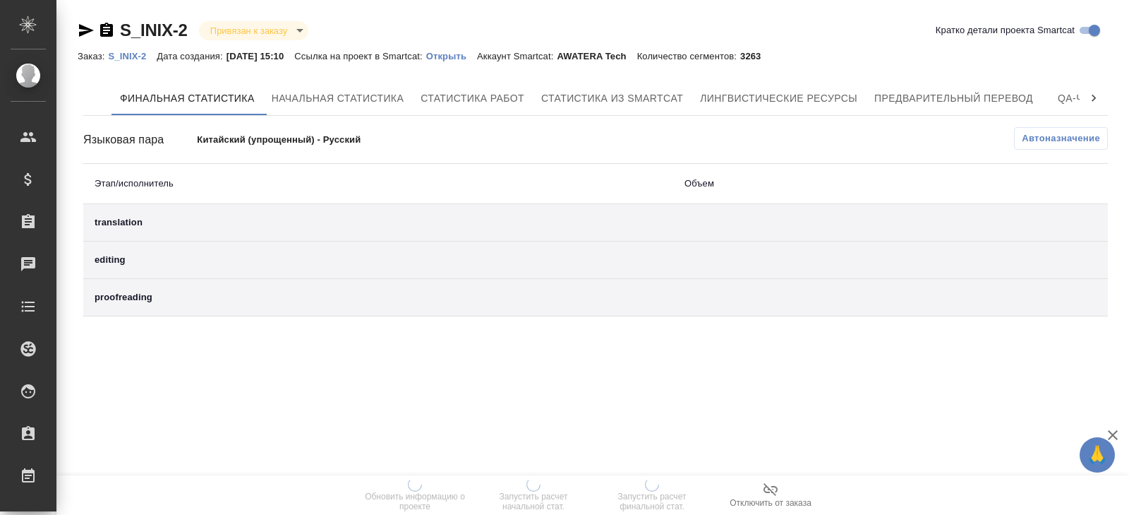
click at [916, 124] on div "Финальная статистика Начальная статистика Статистика работ Статистика из Smartc…" at bounding box center [595, 198] width 1025 height 235
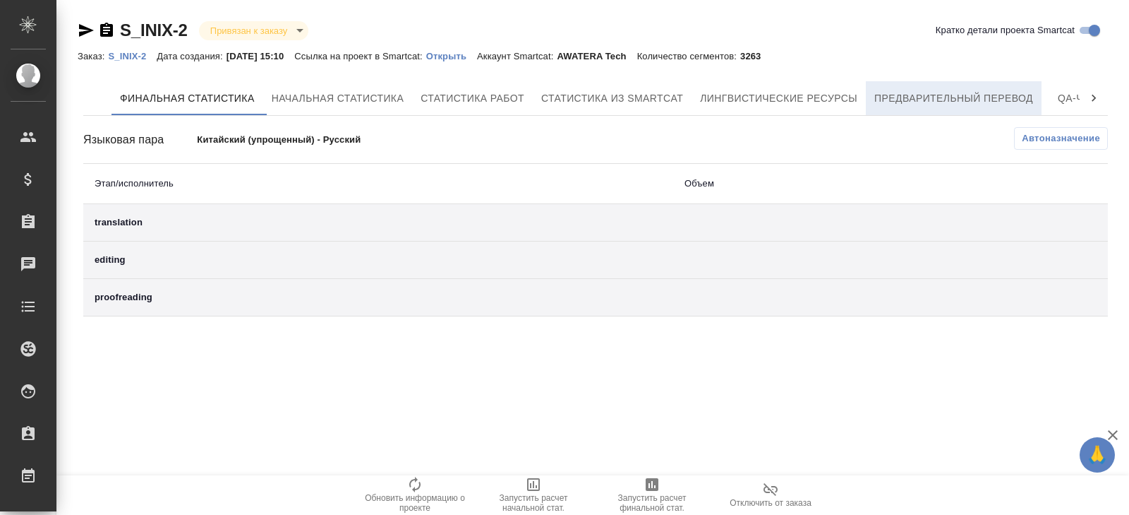
click at [916, 111] on button "Предварительный перевод" at bounding box center [954, 98] width 176 height 34
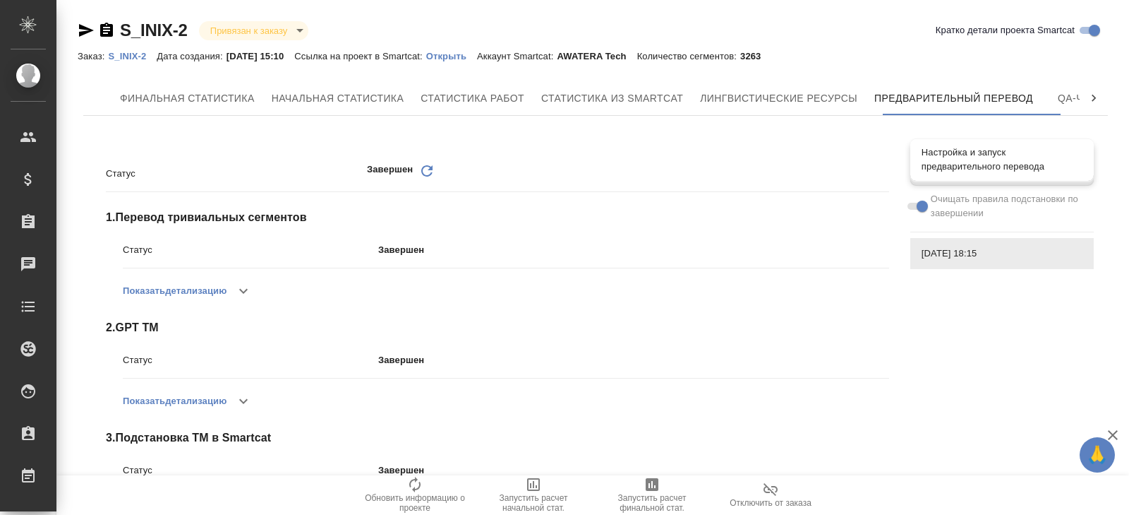
click at [963, 155] on span "Настройка и запуск предварительного перевода" at bounding box center [1002, 159] width 161 height 28
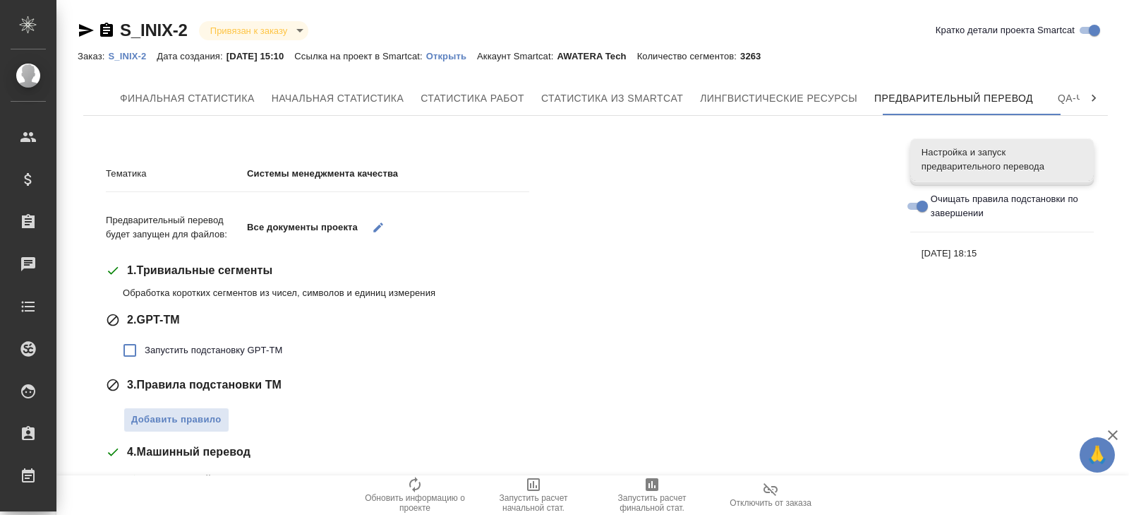
click at [169, 342] on label "Запустить подстановку GPT-TM" at bounding box center [198, 350] width 167 height 30
click at [145, 342] on input "Запустить подстановку GPT-TM" at bounding box center [130, 350] width 30 height 30
checkbox input "true"
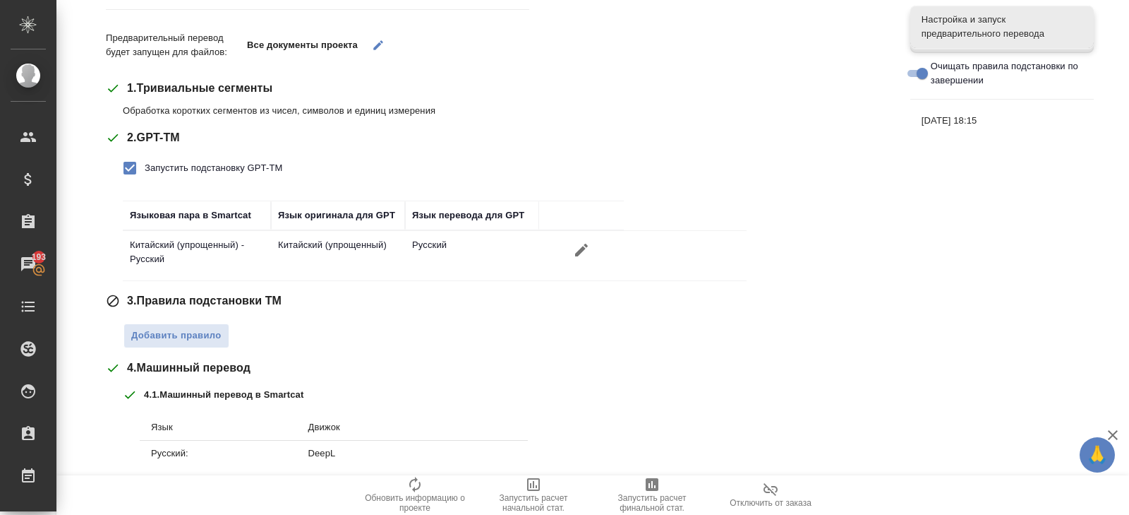
scroll to position [220, 0]
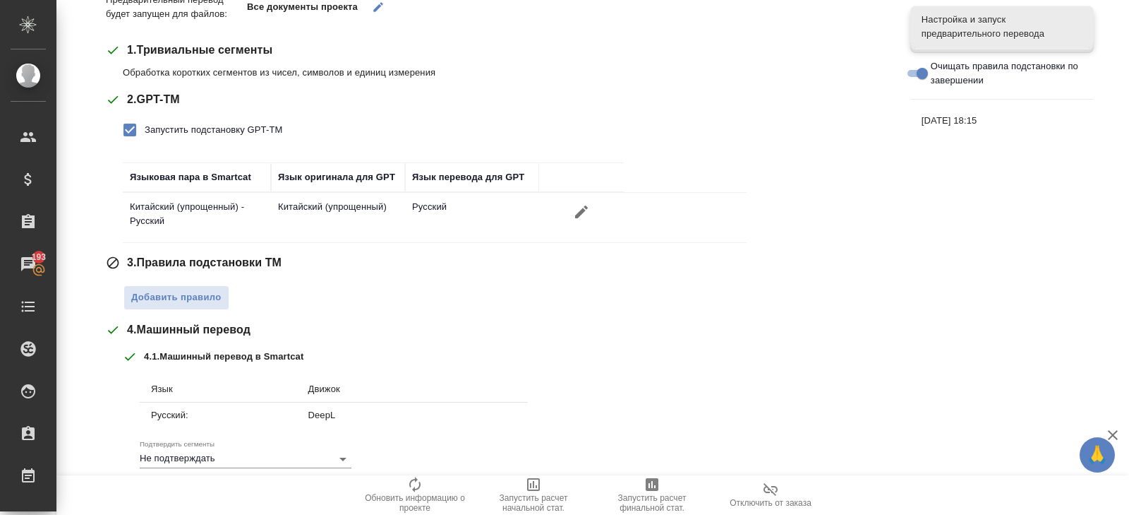
click at [168, 314] on div "Тематика Системы менеджмента качества Предварительный перевод будет запущен для…" at bounding box center [498, 277] width 784 height 696
click at [168, 301] on span "Добавить правило" at bounding box center [176, 297] width 90 height 16
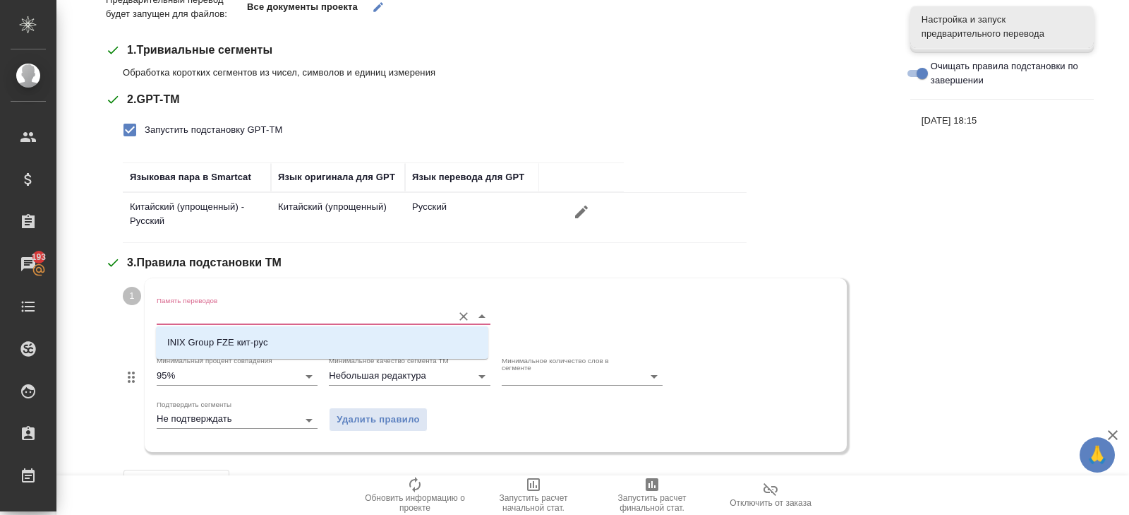
click at [169, 317] on input "Память переводов" at bounding box center [301, 315] width 289 height 17
click at [176, 338] on p "INIX Group FZE кит-рус" at bounding box center [217, 342] width 101 height 14
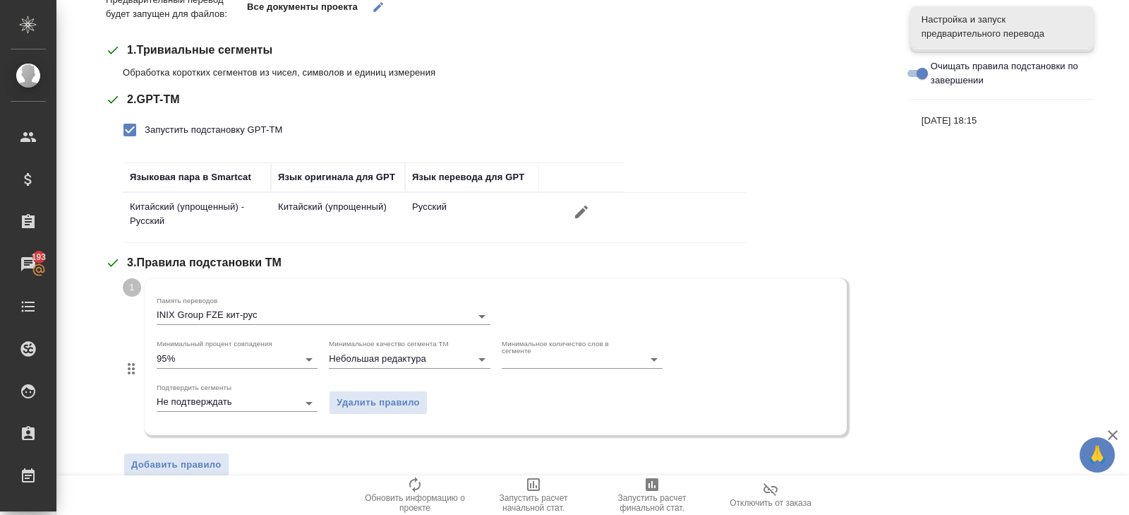
scroll to position [542, 0]
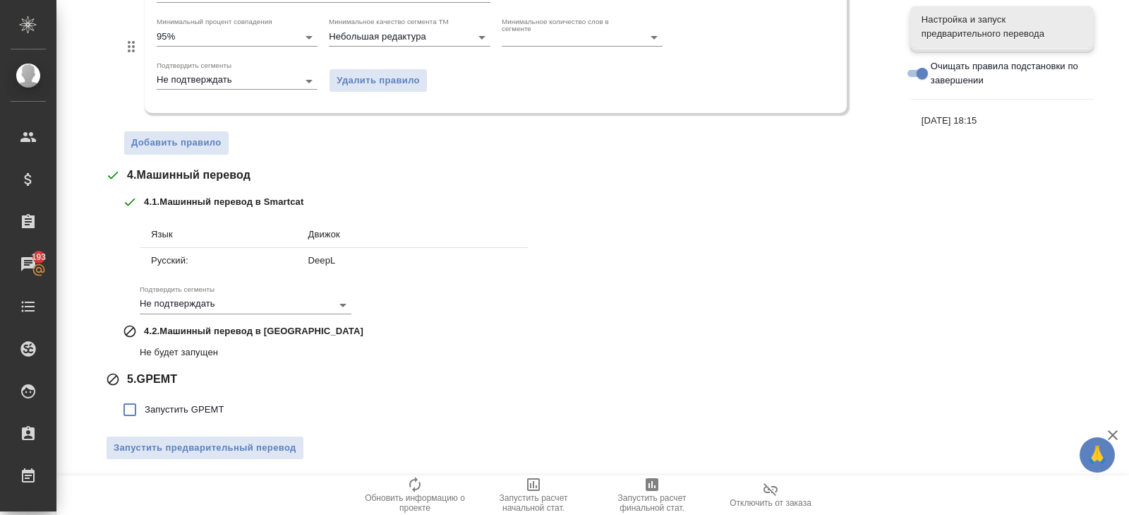
click at [176, 409] on span "Запустить GPEMT" at bounding box center [185, 409] width 80 height 14
click at [145, 409] on input "Запустить GPEMT" at bounding box center [130, 410] width 30 height 30
checkbox input "true"
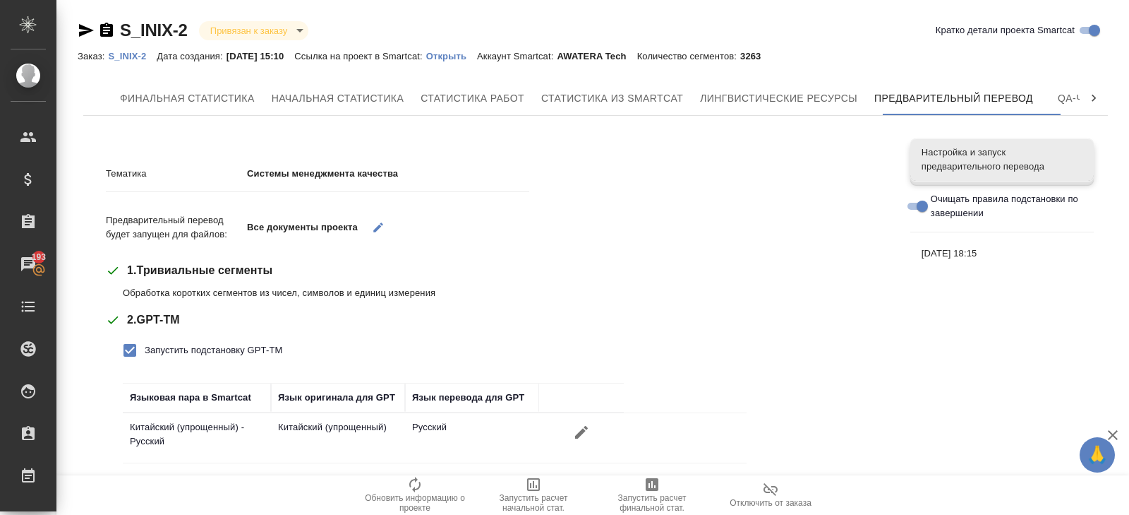
scroll to position [640, 0]
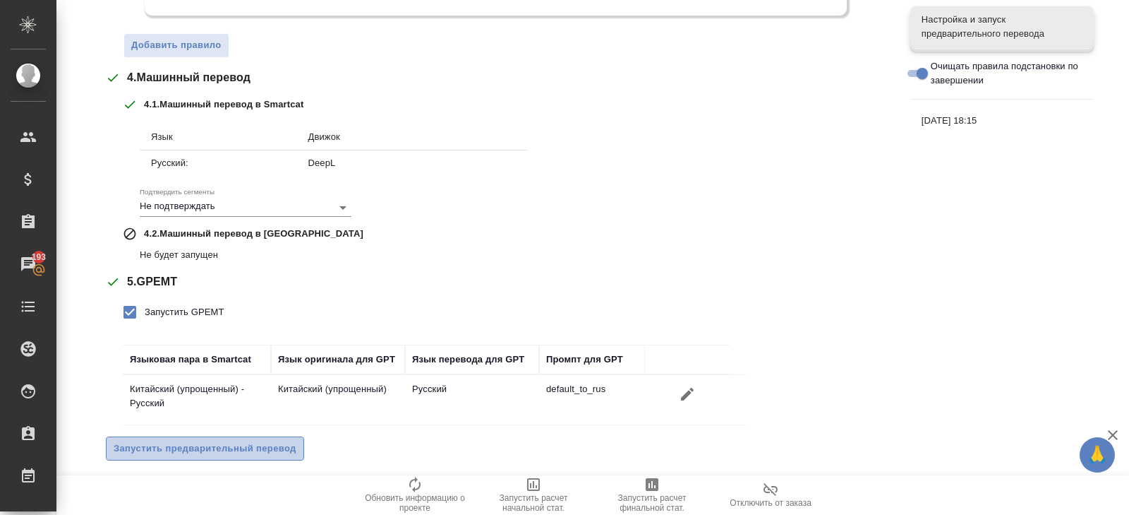
click at [181, 440] on span "Запустить предварительный перевод" at bounding box center [205, 448] width 183 height 16
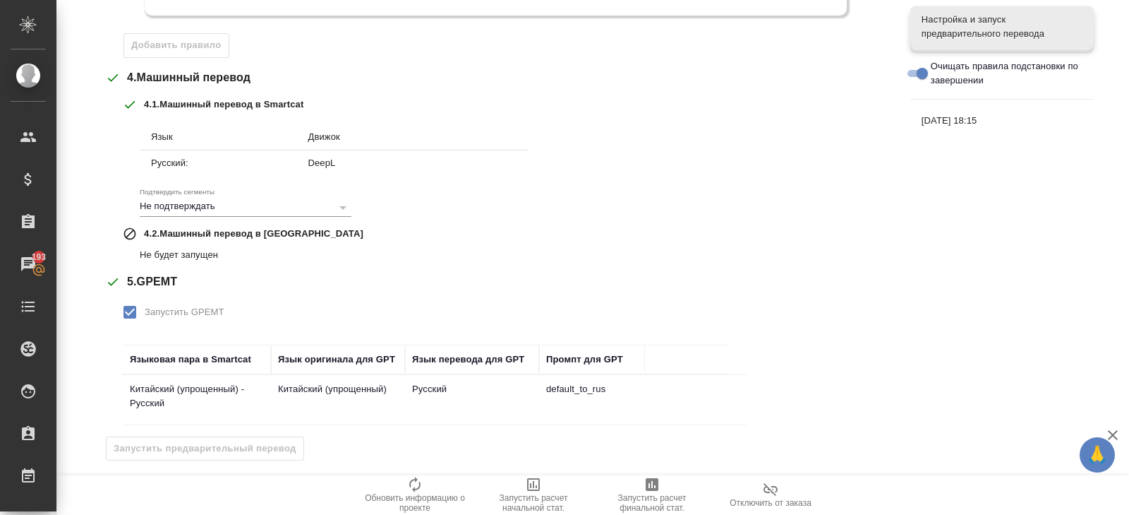
scroll to position [0, 0]
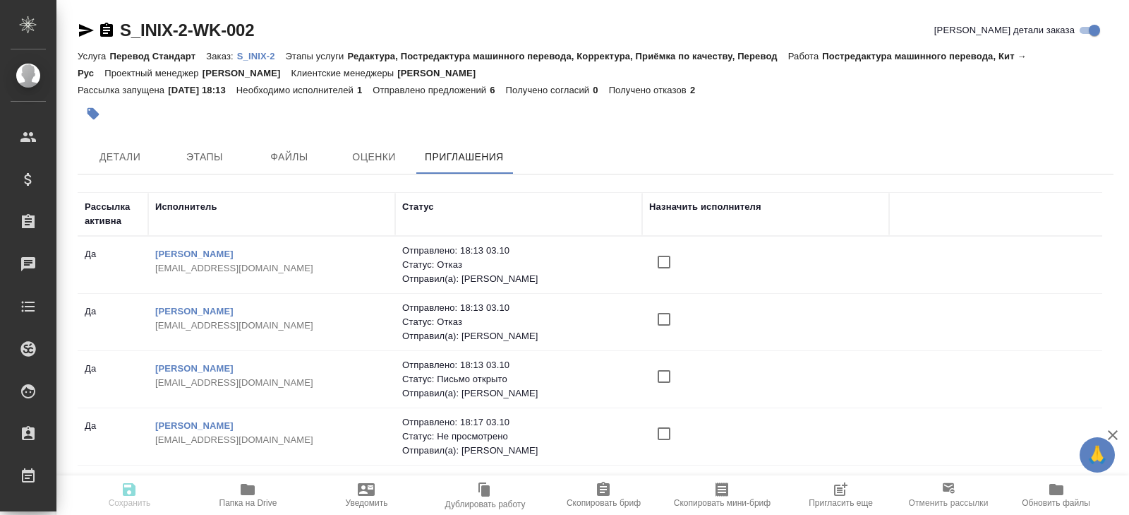
click at [840, 489] on icon "button" at bounding box center [842, 487] width 11 height 11
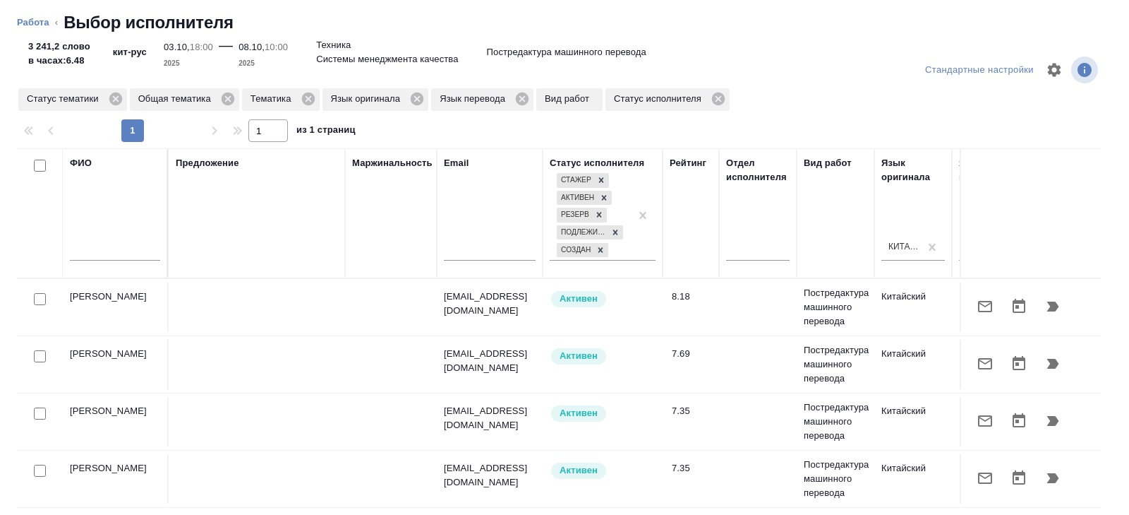
click at [627, 328] on td "Активен" at bounding box center [603, 306] width 120 height 49
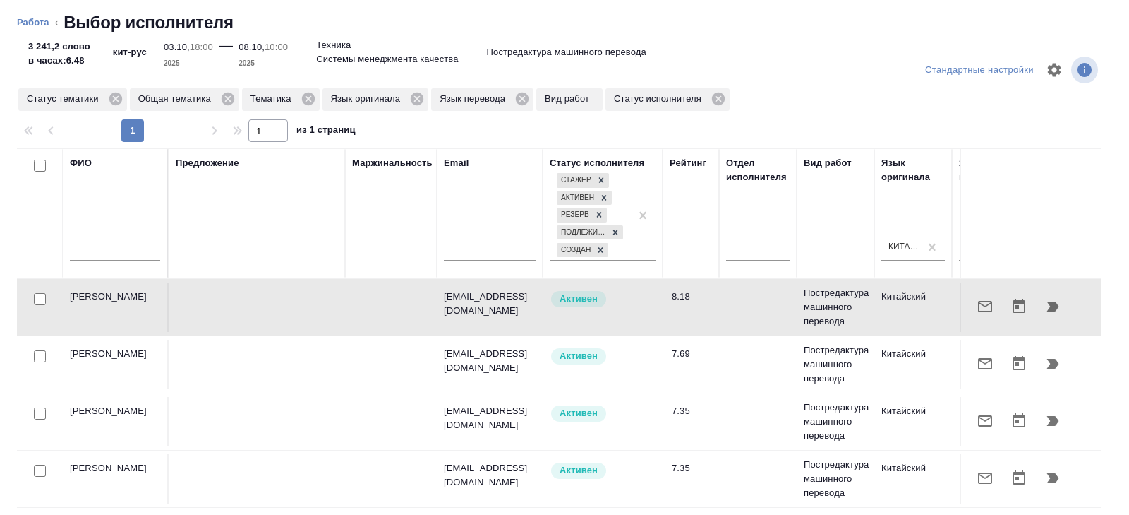
click at [739, 329] on td at bounding box center [758, 306] width 78 height 49
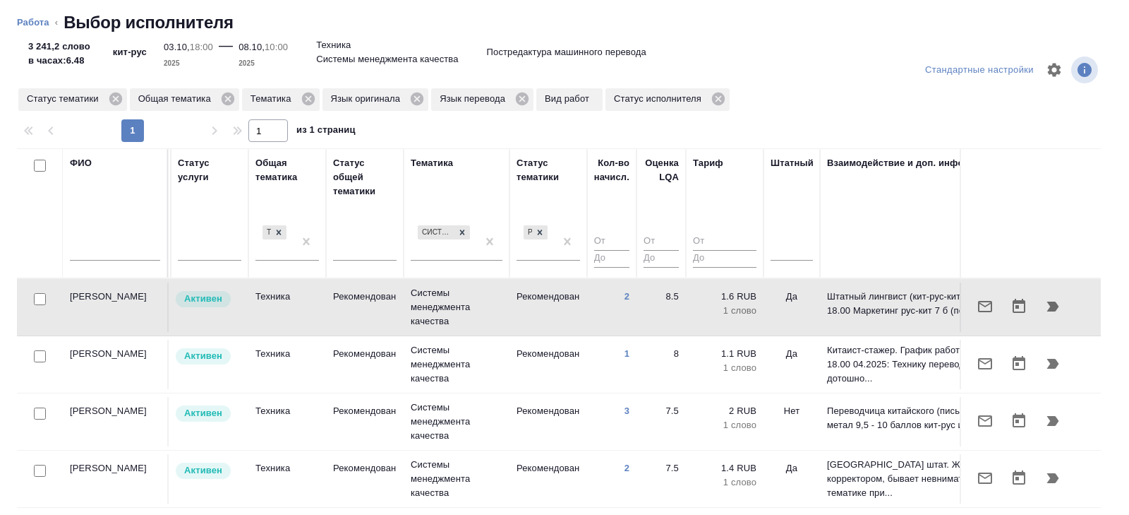
scroll to position [0, 966]
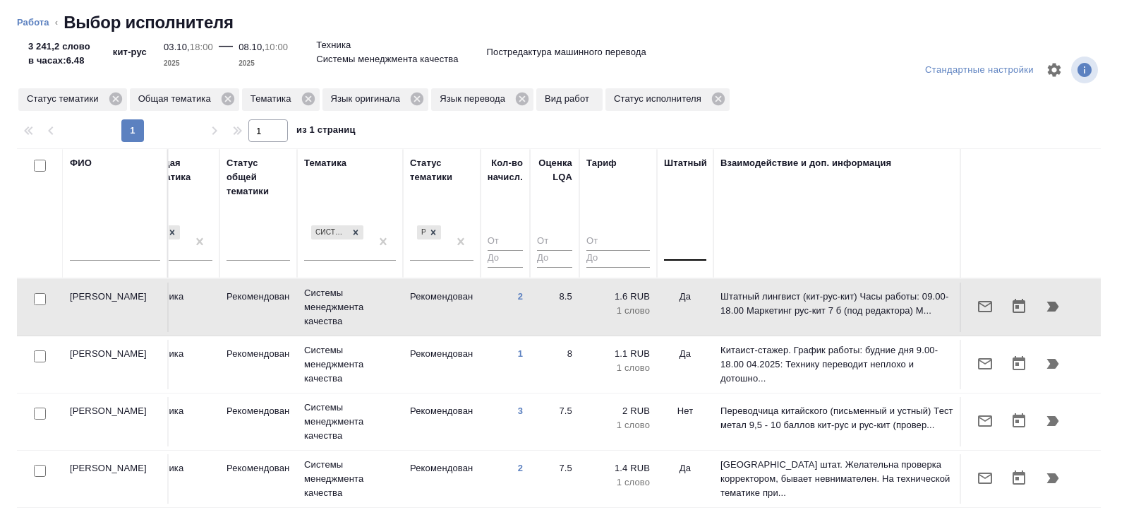
click at [690, 249] on div at bounding box center [685, 246] width 42 height 20
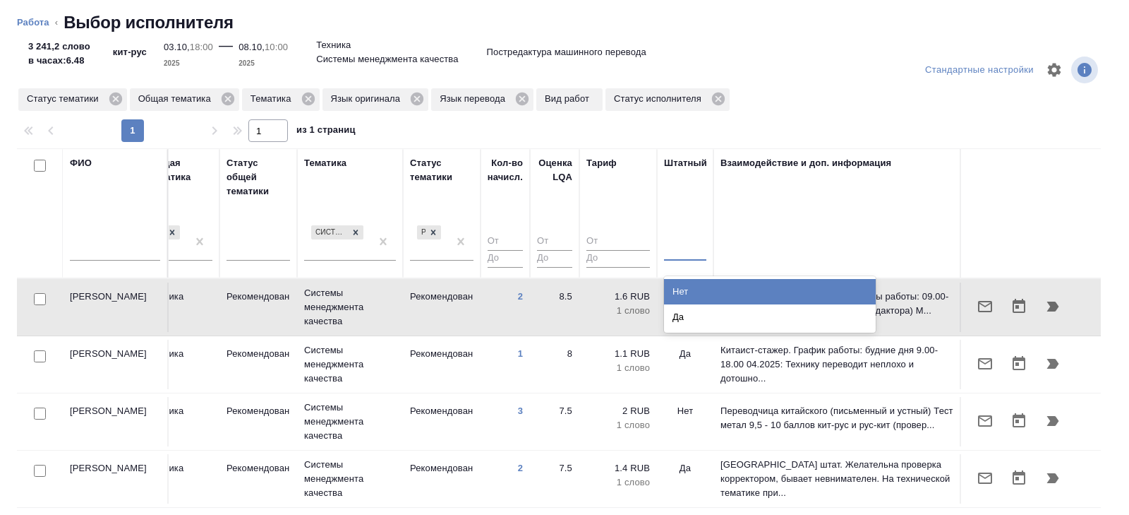
click at [690, 295] on div "Нет" at bounding box center [770, 291] width 212 height 25
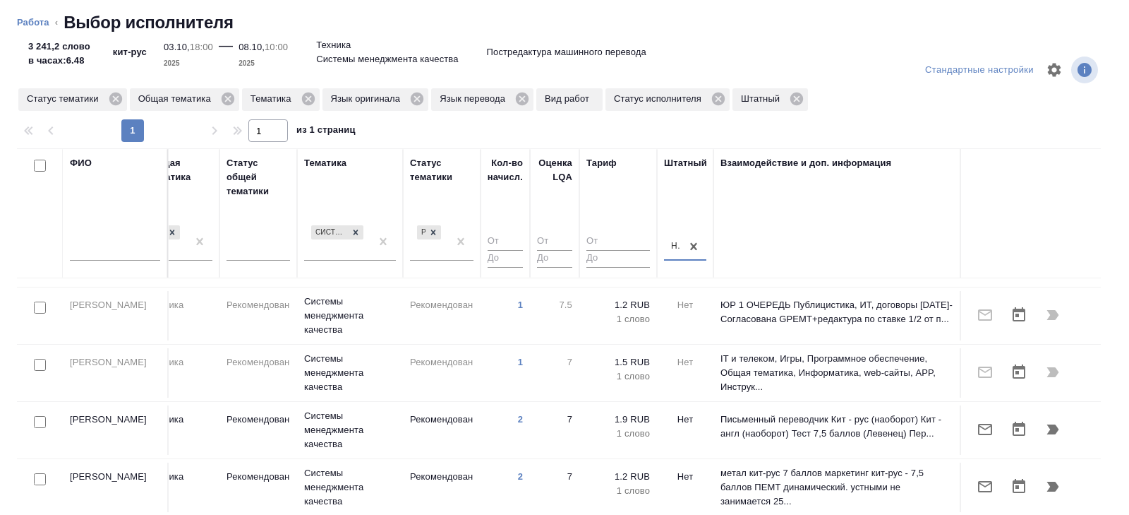
scroll to position [196, 966]
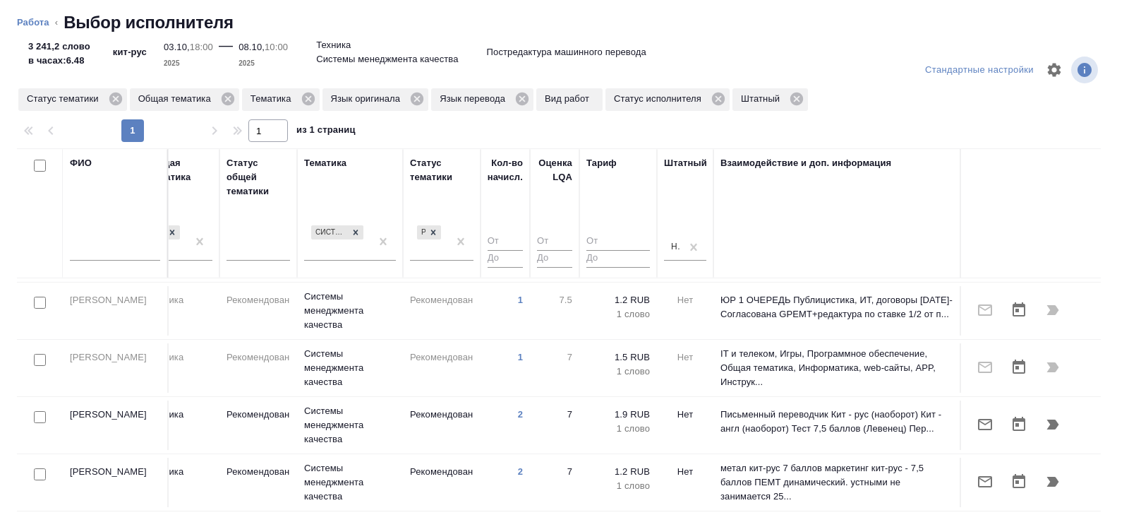
click at [37, 407] on div at bounding box center [40, 417] width 32 height 20
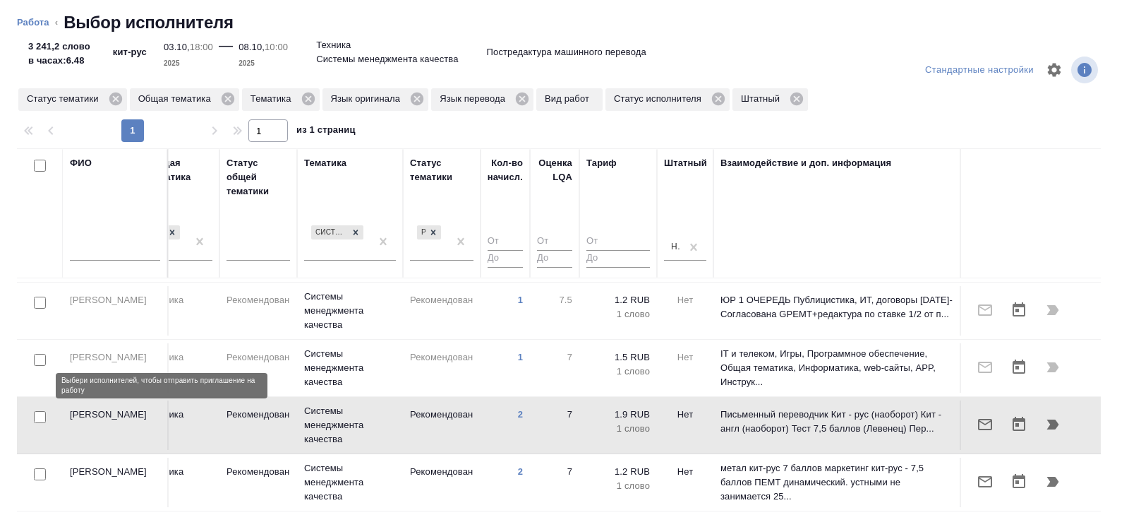
click at [37, 411] on input "checkbox" at bounding box center [40, 417] width 12 height 12
checkbox input "true"
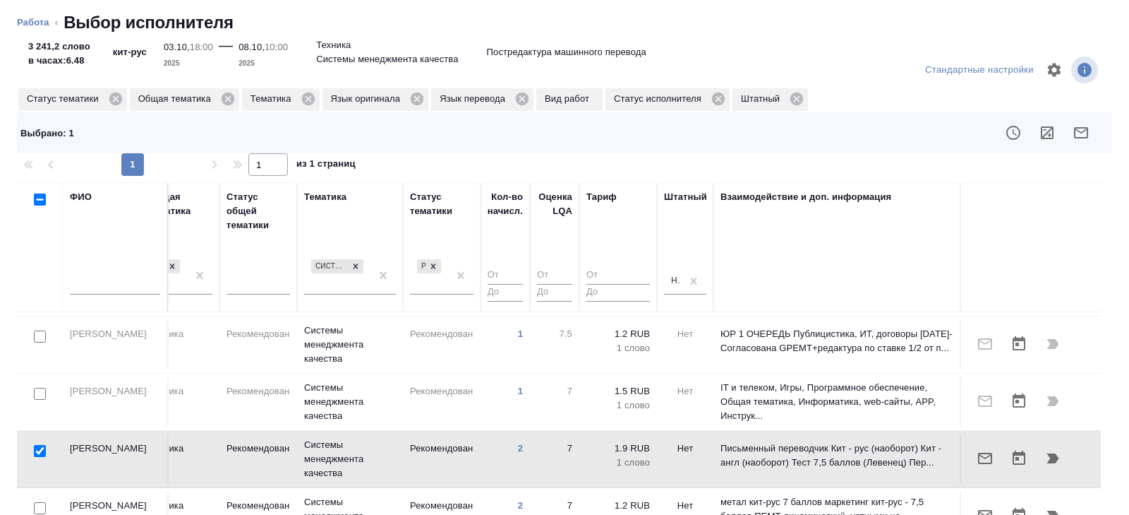
scroll to position [196, 966]
click at [38, 503] on input "checkbox" at bounding box center [40, 509] width 12 height 12
checkbox input "true"
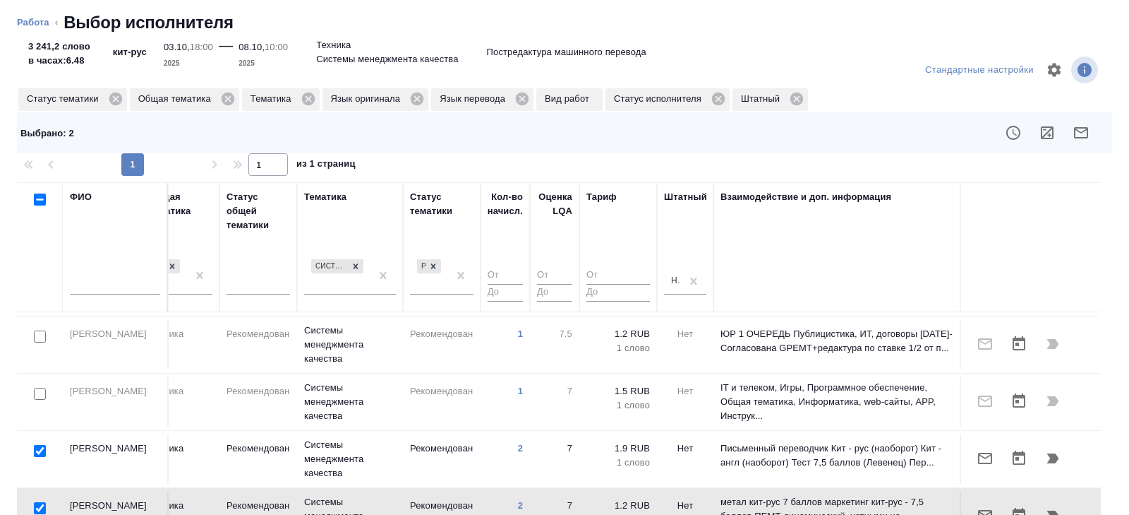
scroll to position [118, 0]
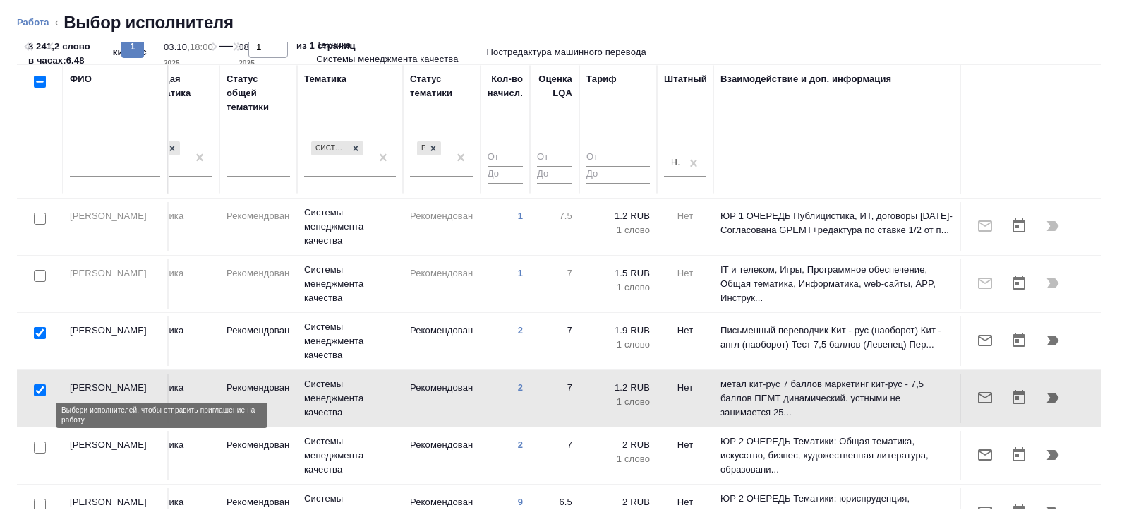
click at [38, 441] on input "checkbox" at bounding box center [40, 447] width 12 height 12
checkbox input "true"
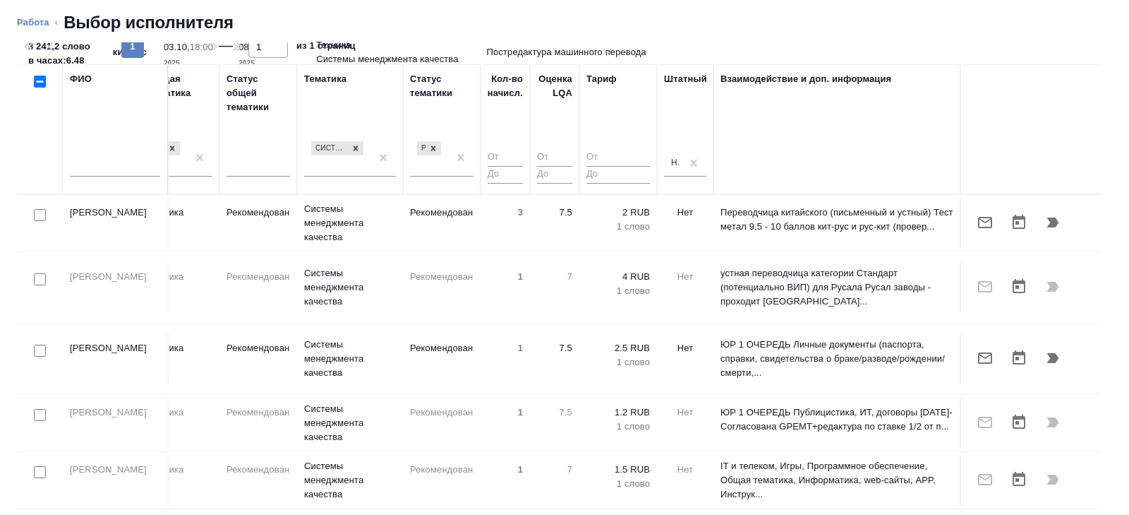
scroll to position [0, 0]
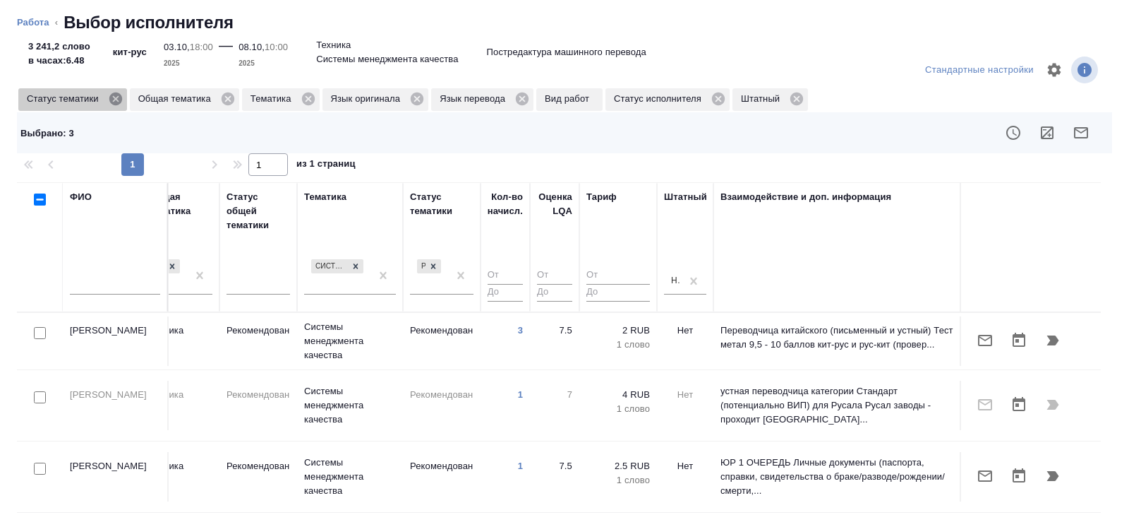
click at [121, 102] on icon at bounding box center [116, 99] width 16 height 16
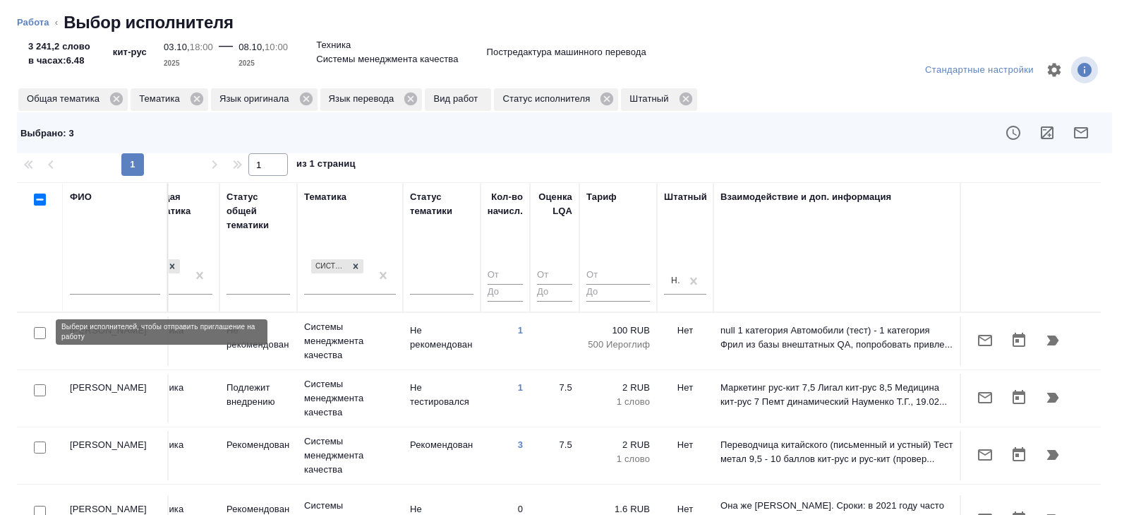
click at [40, 335] on input "checkbox" at bounding box center [40, 333] width 12 height 12
checkbox input "true"
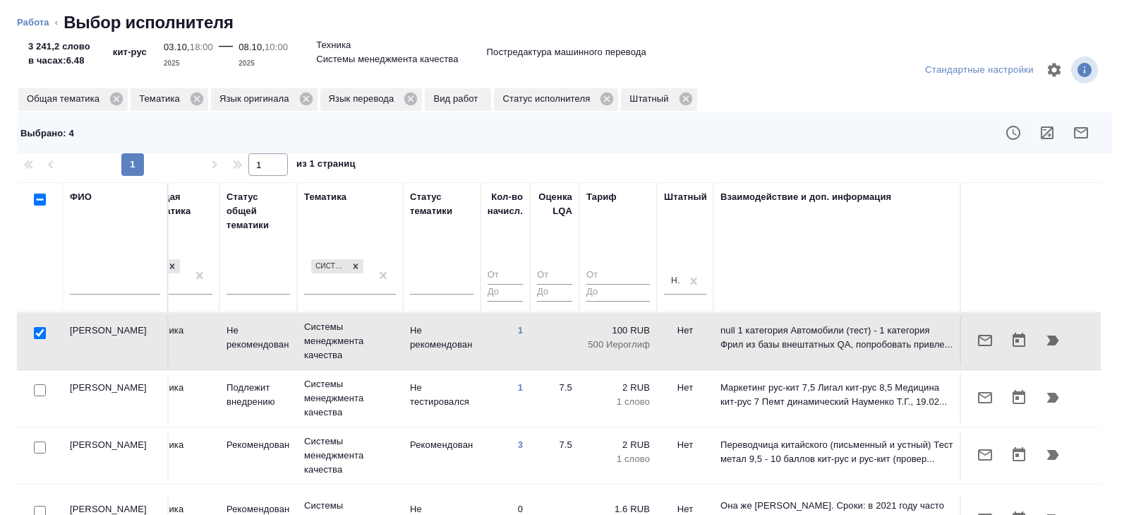
click at [1077, 135] on icon "button" at bounding box center [1081, 132] width 17 height 17
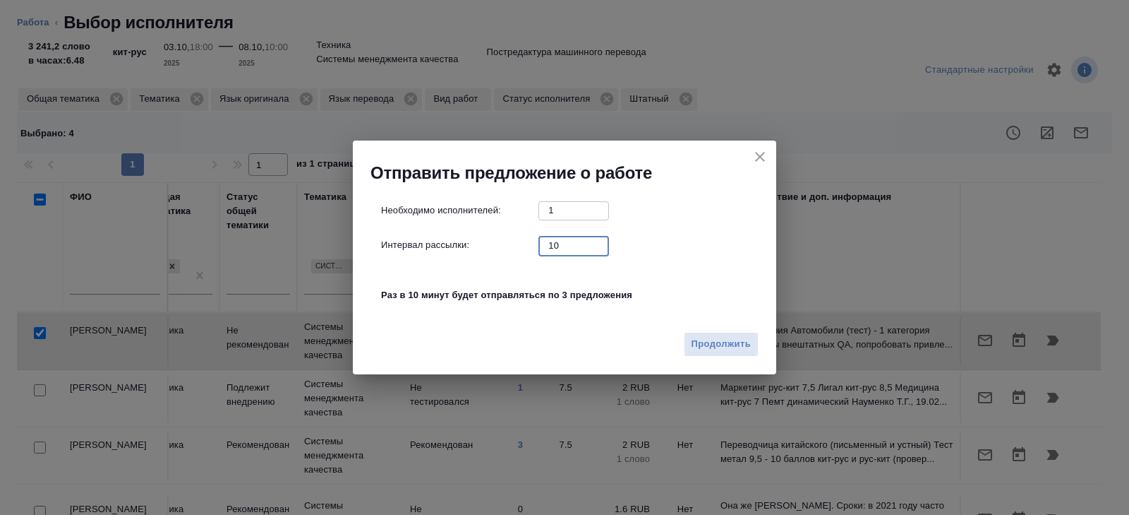
drag, startPoint x: 570, startPoint y: 246, endPoint x: 494, endPoint y: 237, distance: 76.8
click at [494, 237] on div "Интервал рассылки: 10 ​" at bounding box center [570, 245] width 378 height 18
type input "0"
click at [762, 354] on div "Продолжить" at bounding box center [565, 349] width 424 height 49
click at [736, 338] on span "Продолжить" at bounding box center [721, 344] width 59 height 16
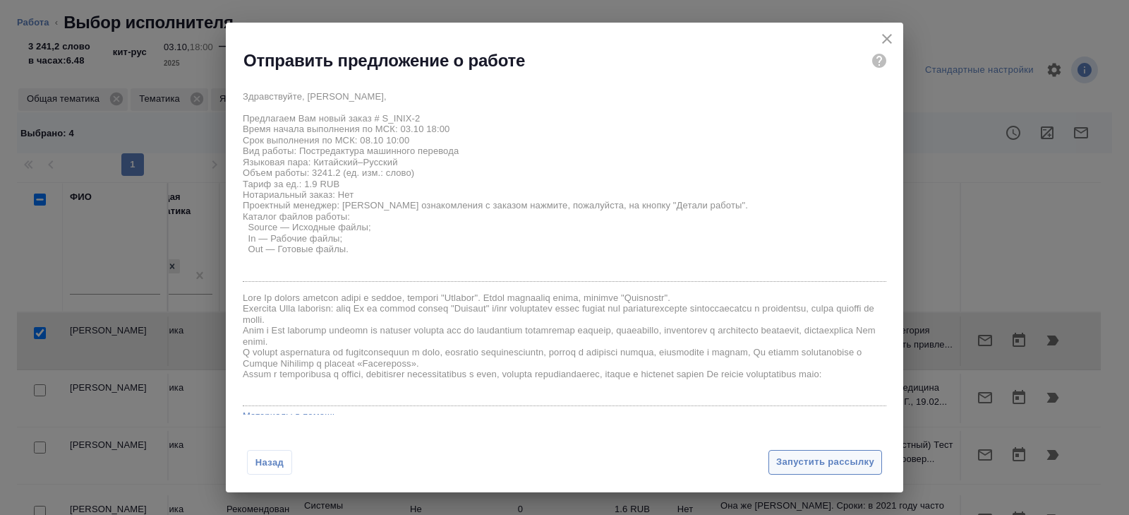
click at [805, 461] on span "Запустить рассылку" at bounding box center [826, 462] width 98 height 16
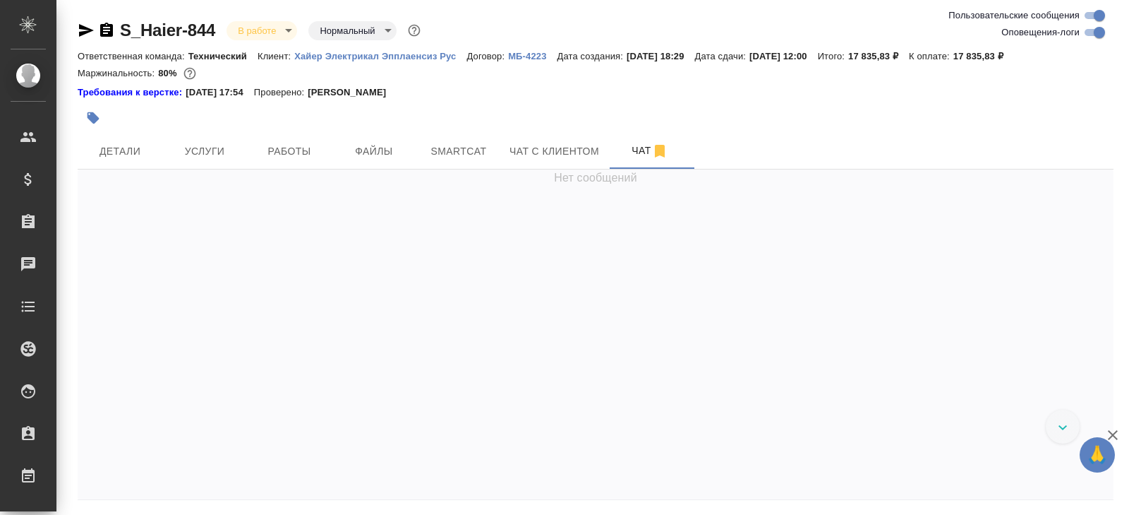
click at [1092, 30] on input "Оповещения-логи" at bounding box center [1099, 32] width 51 height 17
checkbox input "false"
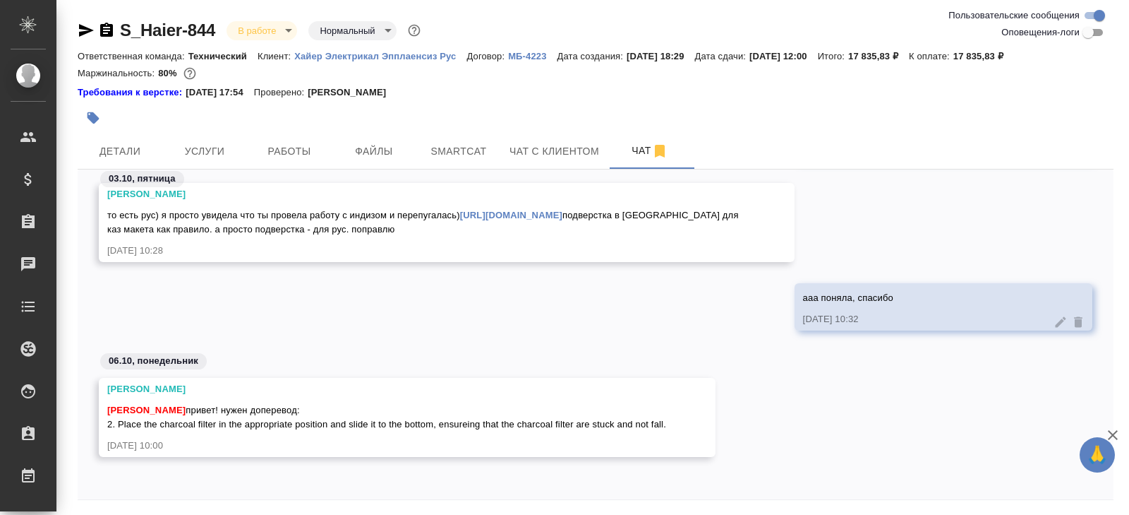
scroll to position [48, 0]
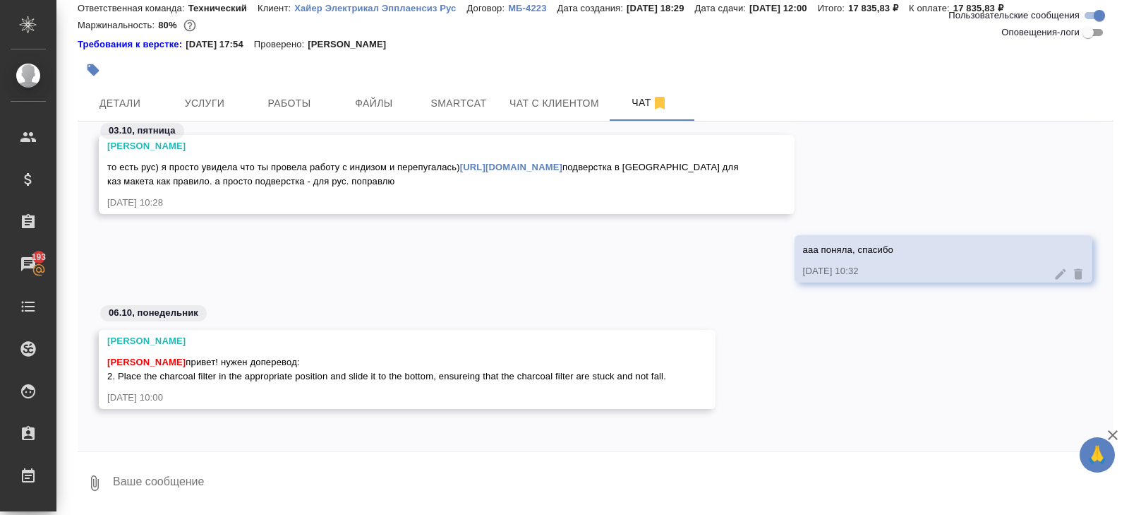
drag, startPoint x: 107, startPoint y: 375, endPoint x: 692, endPoint y: 376, distance: 585.2
click at [692, 376] on div "[PERSON_NAME] [PERSON_NAME] привет! нужен доперевод: 2. Place the charcoal filt…" at bounding box center [407, 369] width 617 height 79
copy span "2. Place the charcoal filter in the appropriate position and slide it to the bo…"
click at [284, 107] on span "Работы" at bounding box center [290, 104] width 68 height 18
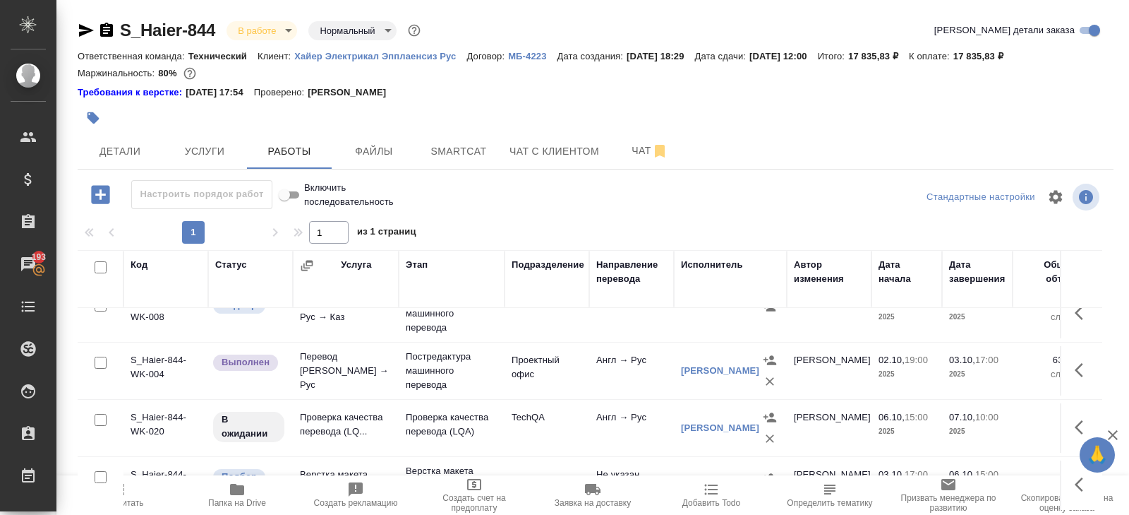
click at [78, 30] on icon "button" at bounding box center [86, 30] width 17 height 17
click at [665, 154] on icon "button" at bounding box center [660, 151] width 10 height 13
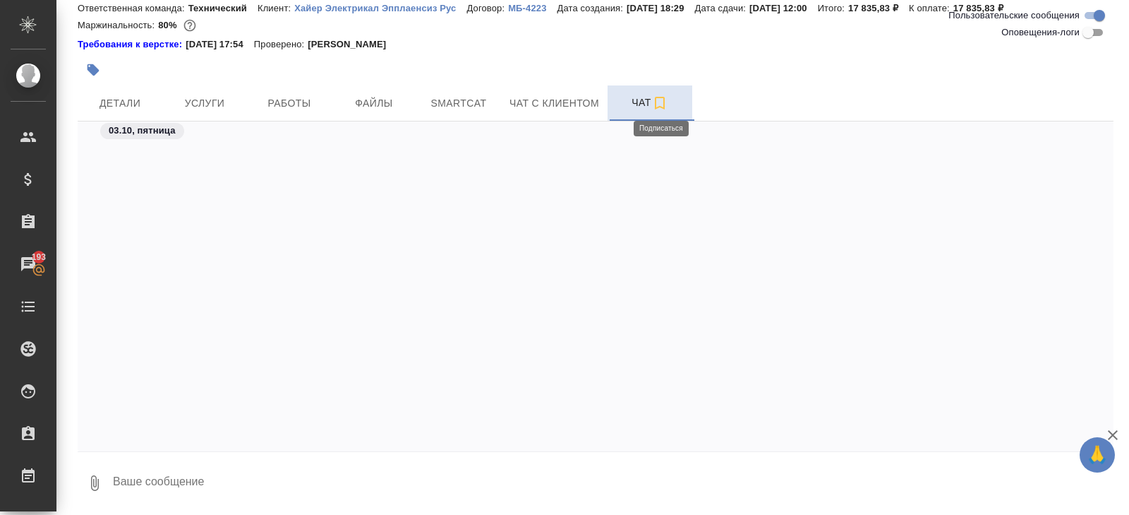
scroll to position [1391, 0]
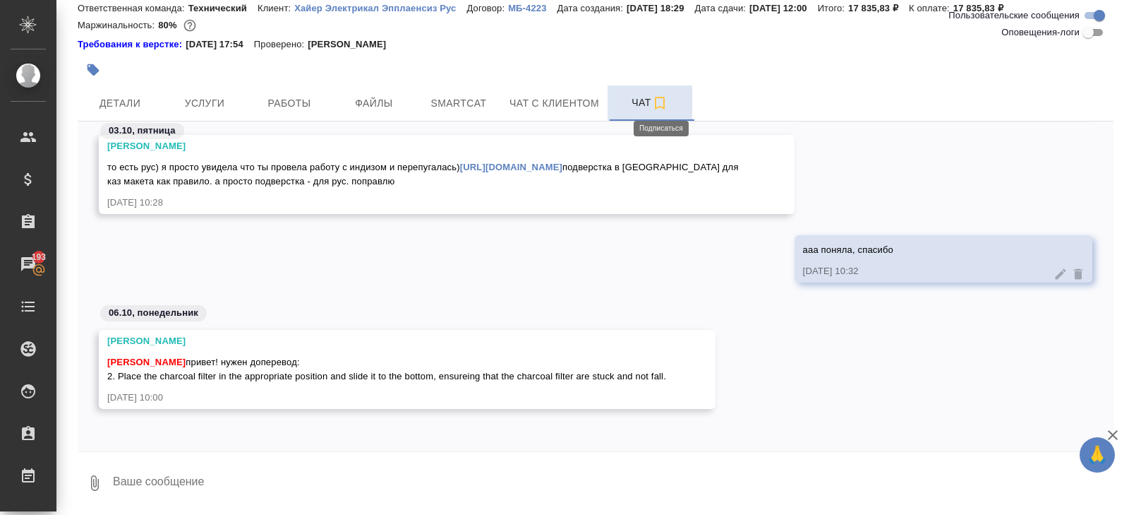
drag, startPoint x: 106, startPoint y: 376, endPoint x: 685, endPoint y: 378, distance: 579.6
click at [685, 378] on div "[PERSON_NAME] [PERSON_NAME] привет! нужен доперевод: 2. Place the charcoal filt…" at bounding box center [407, 369] width 617 height 79
copy span "2. Place the charcoal filter in the appropriate position and slide it to the bo…"
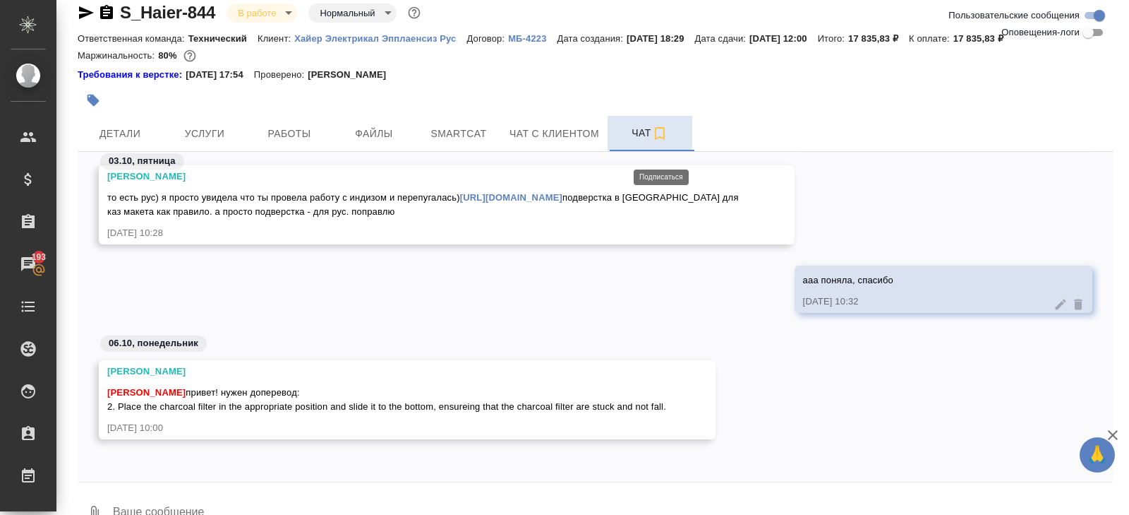
scroll to position [0, 0]
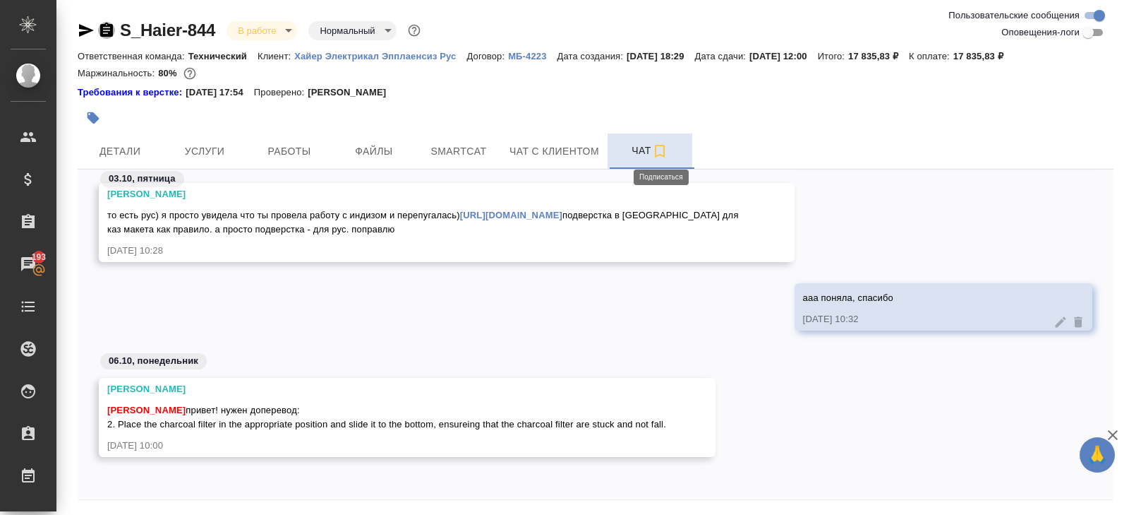
click at [107, 29] on icon "button" at bounding box center [106, 30] width 13 height 14
copy span "2. Place the charcoal filter in the appropriate position and slide it to the bo…"
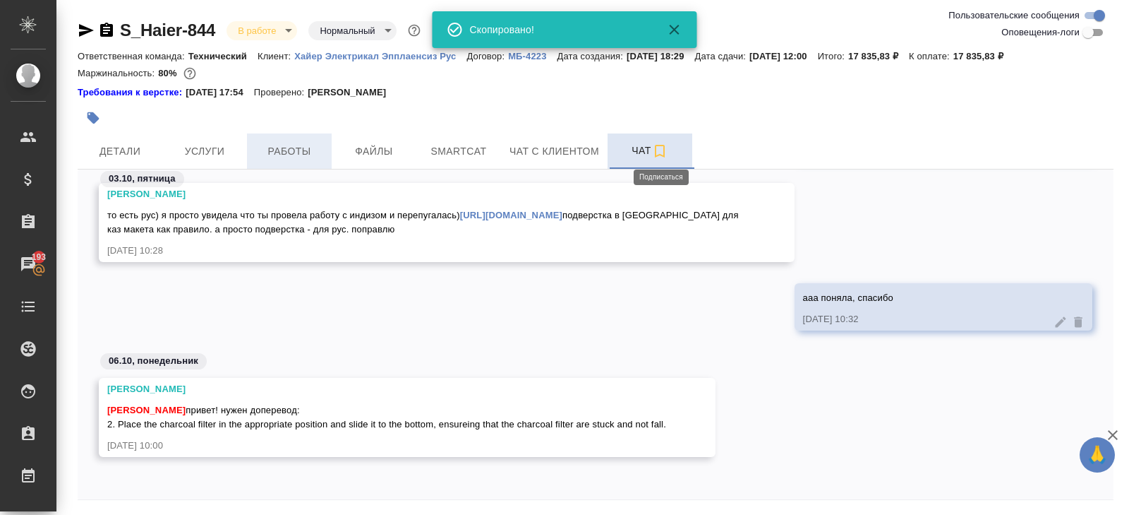
click at [292, 160] on span "Работы" at bounding box center [290, 152] width 68 height 18
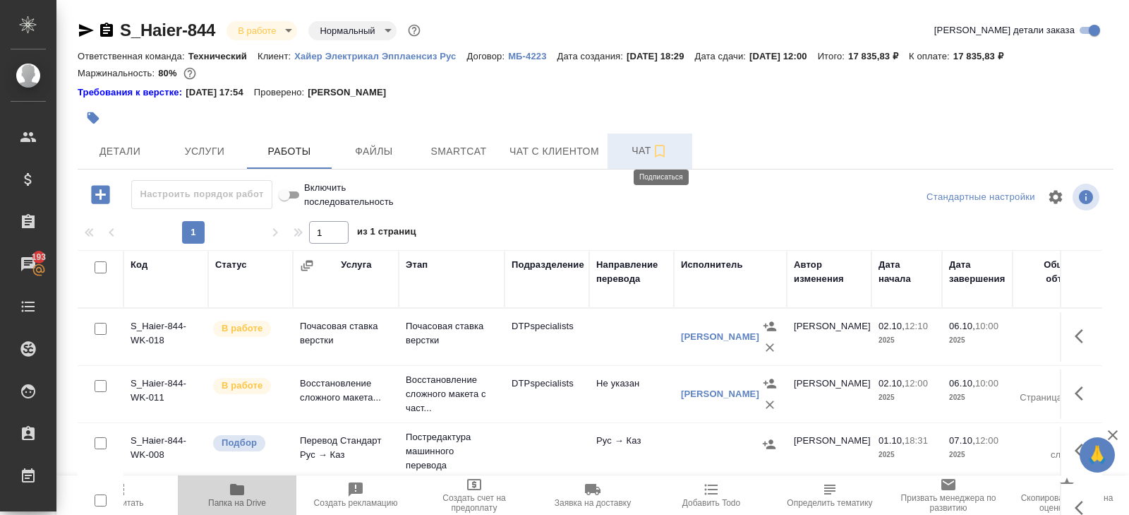
click at [244, 493] on icon "button" at bounding box center [237, 489] width 14 height 11
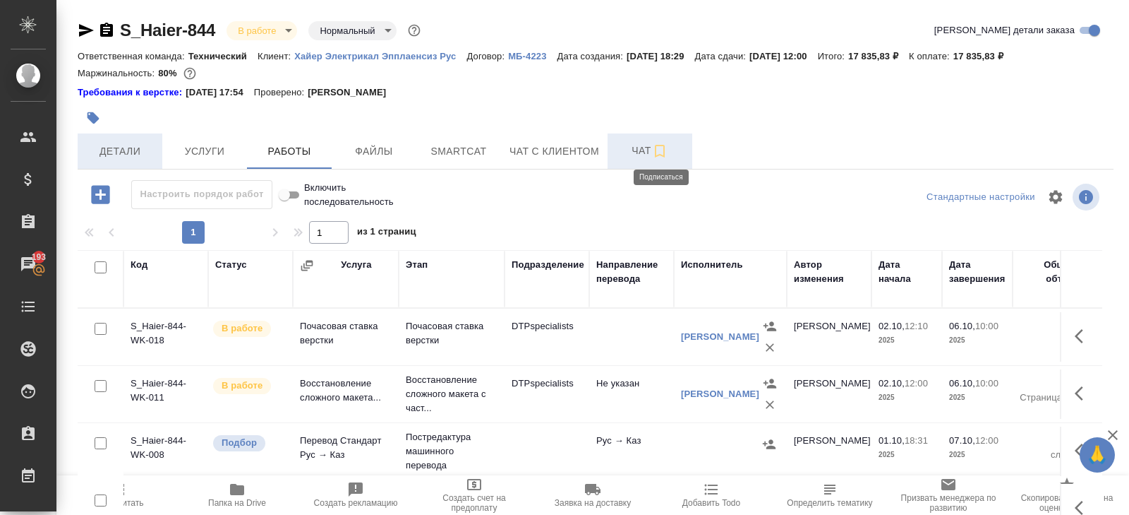
click at [111, 140] on button "Детали" at bounding box center [120, 150] width 85 height 35
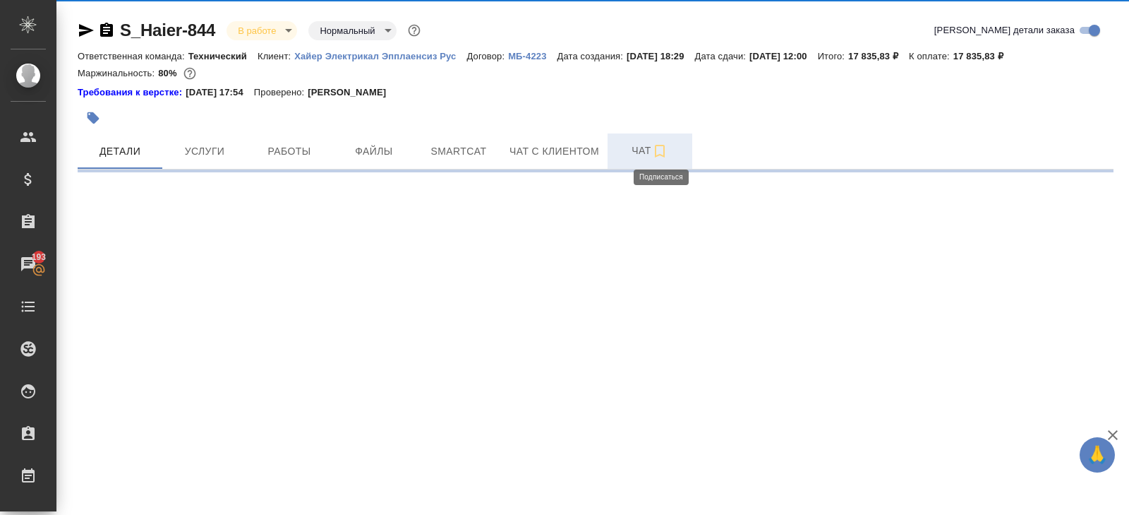
select select "RU"
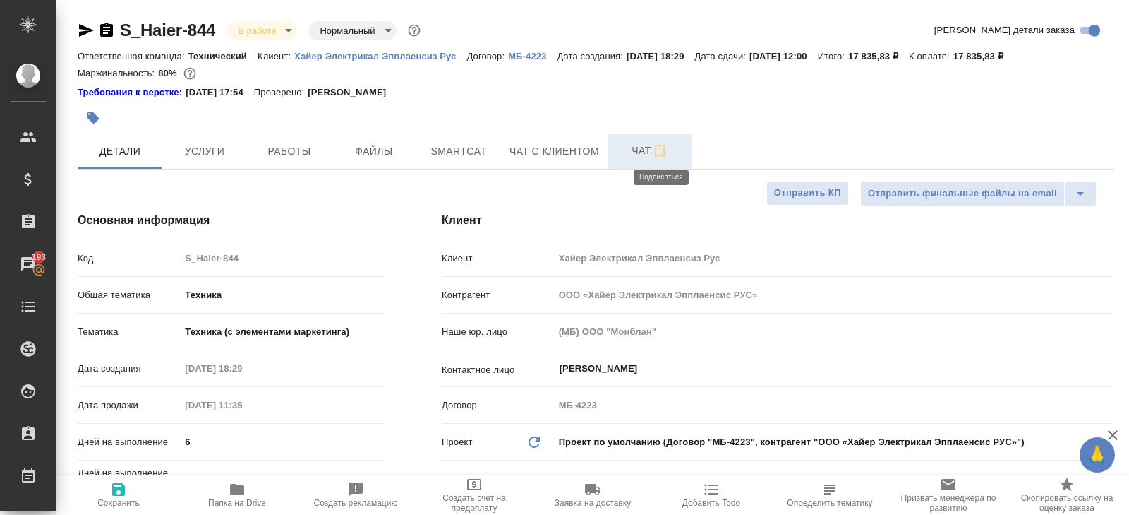
type textarea "x"
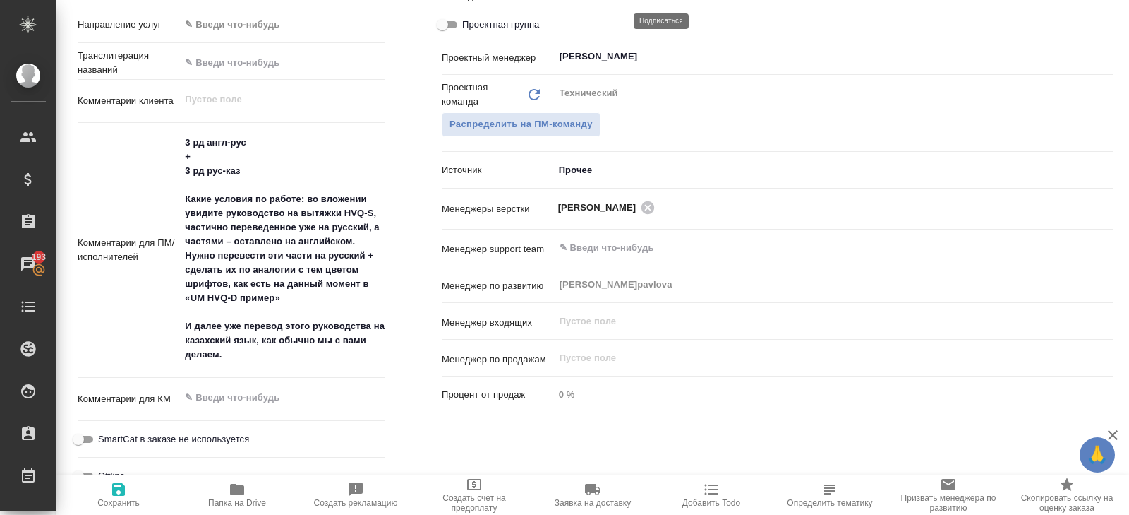
scroll to position [724, 0]
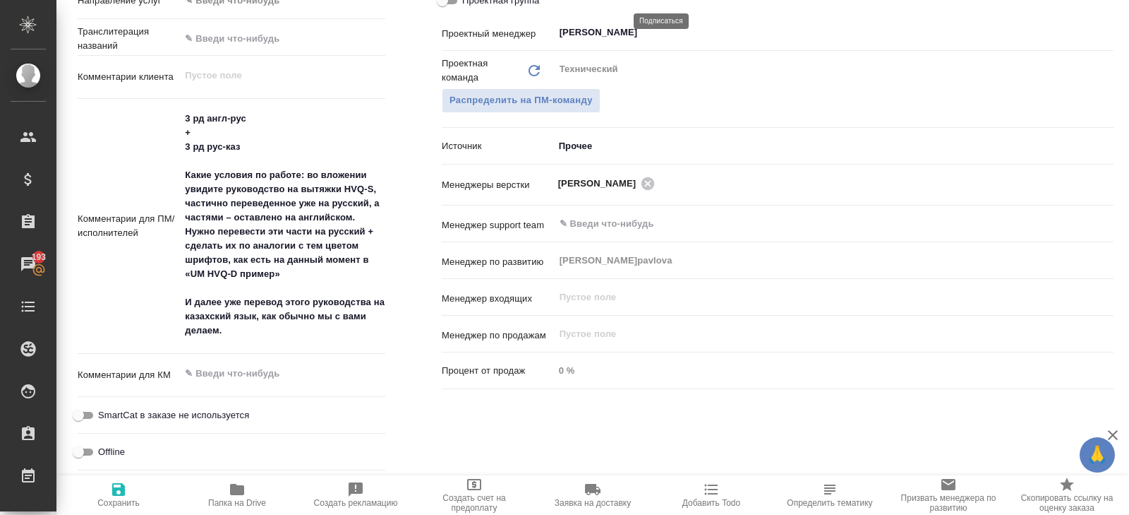
type textarea "x"
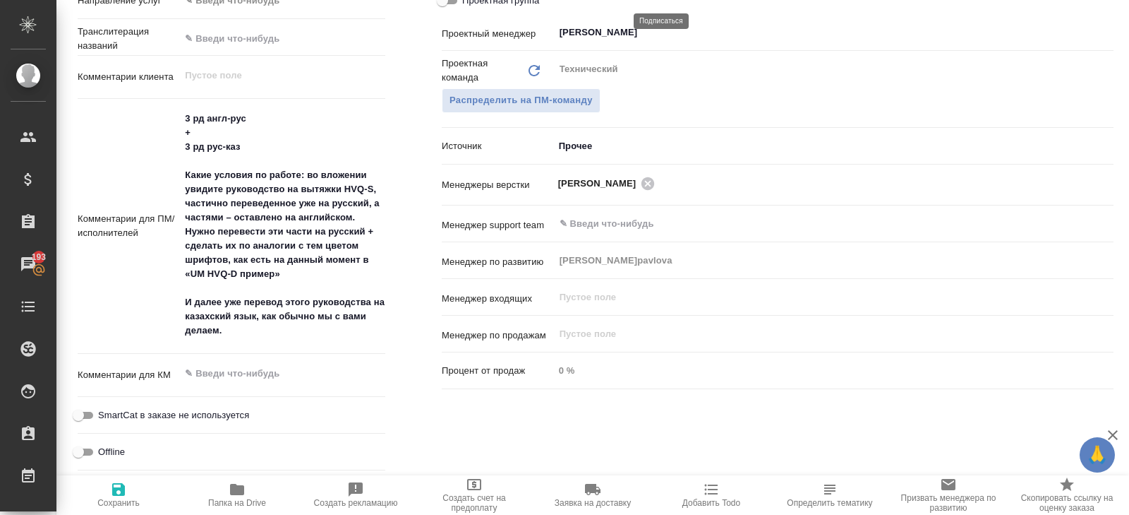
type textarea "x"
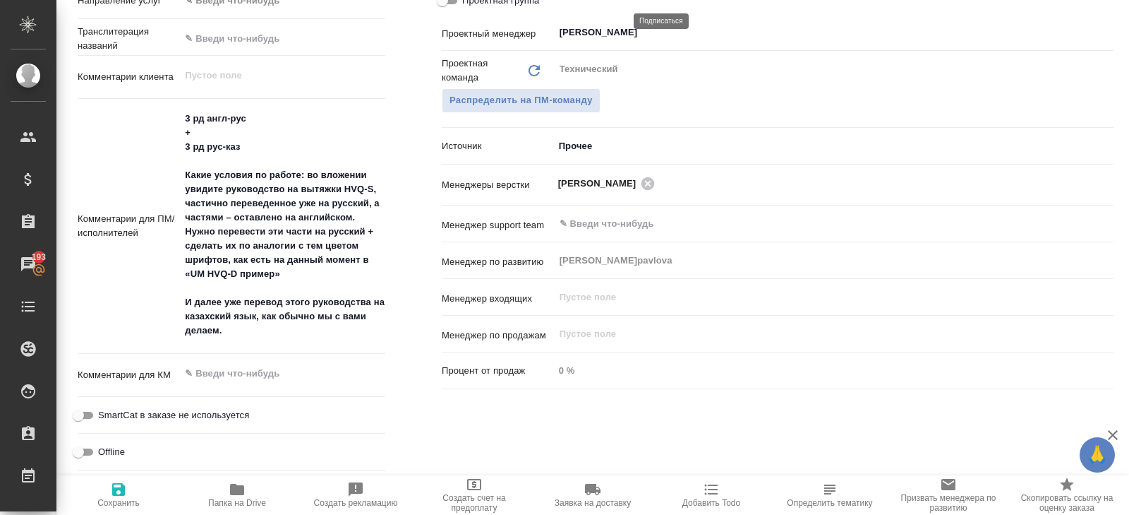
type textarea "x"
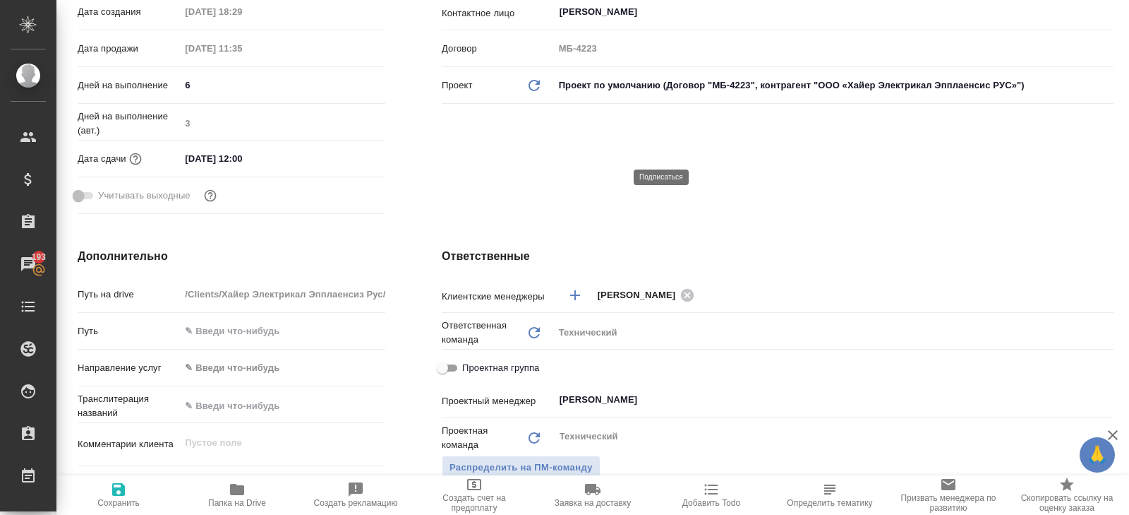
scroll to position [0, 0]
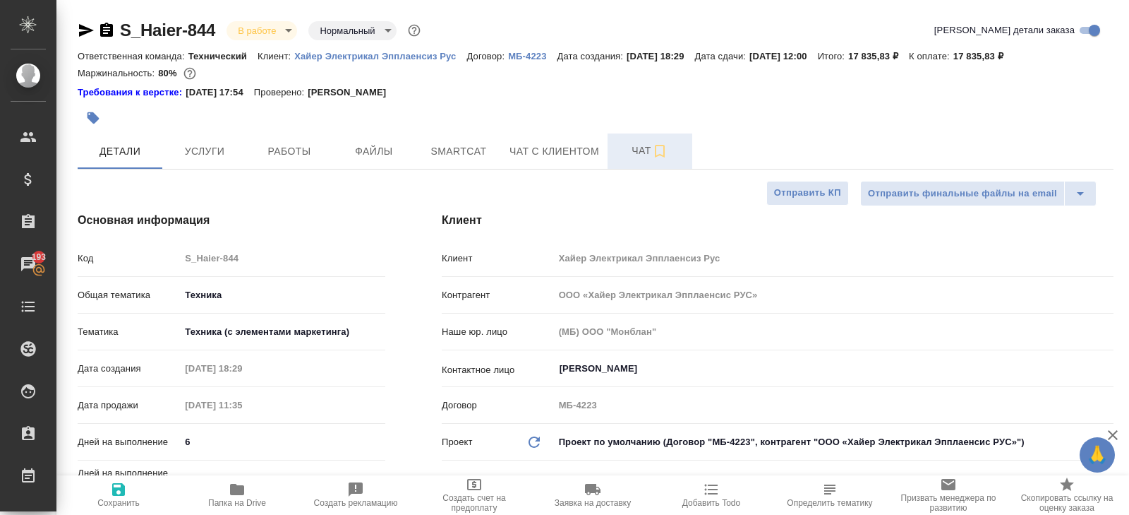
click at [658, 144] on icon "button" at bounding box center [660, 151] width 17 height 17
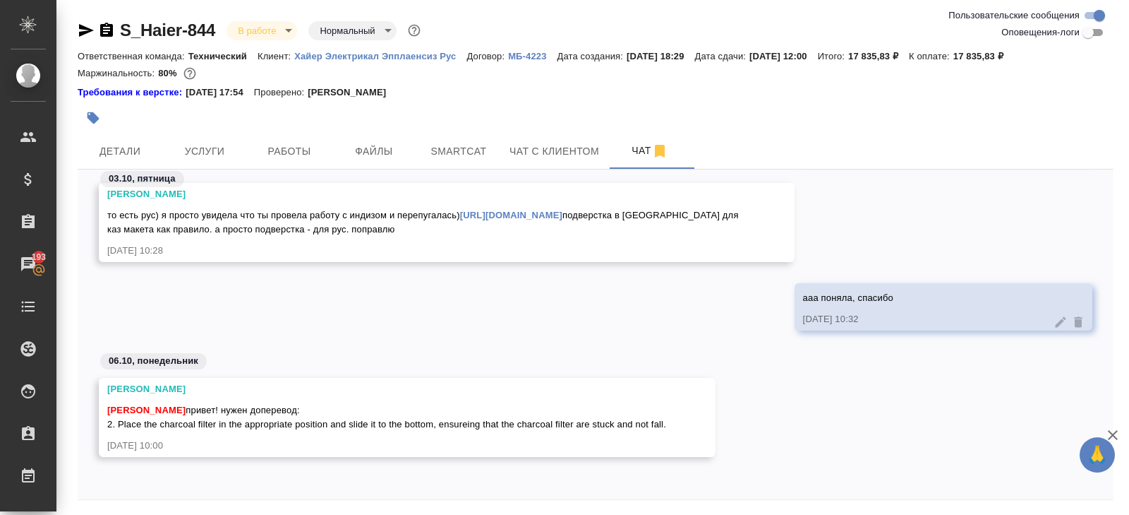
scroll to position [48, 0]
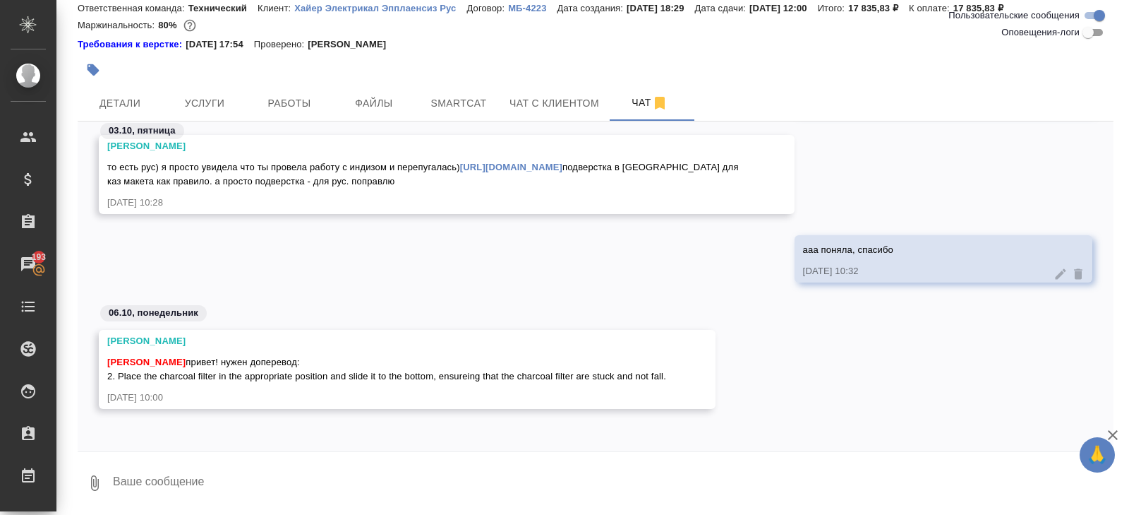
click at [152, 496] on textarea at bounding box center [613, 483] width 1002 height 48
paste textarea "2. Установите угольный фильтр в соответствующее положение и сдвиньте его вниз д…"
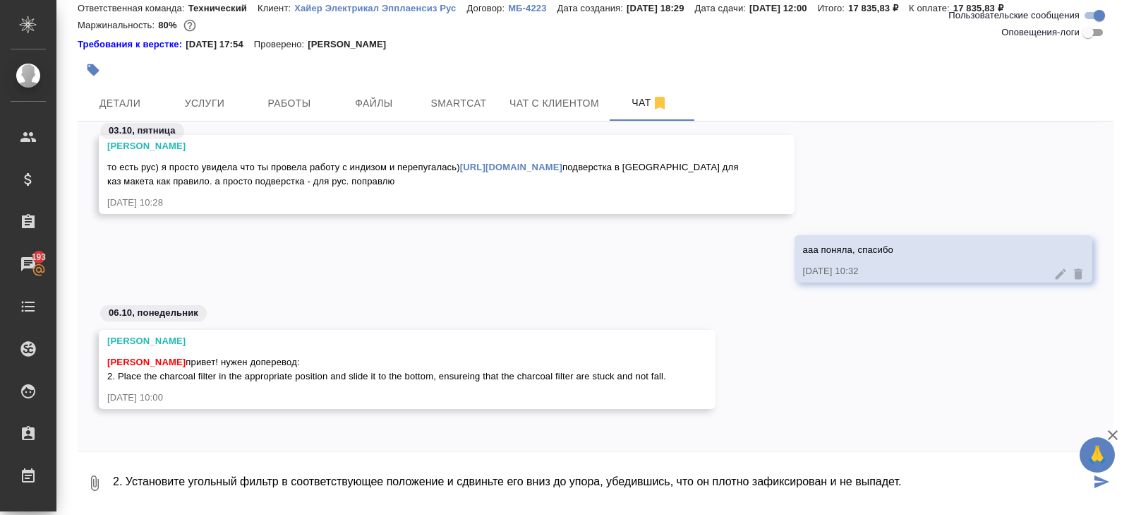
type textarea "2. Установите угольный фильтр в соответствующее положение и сдвиньте его вниз д…"
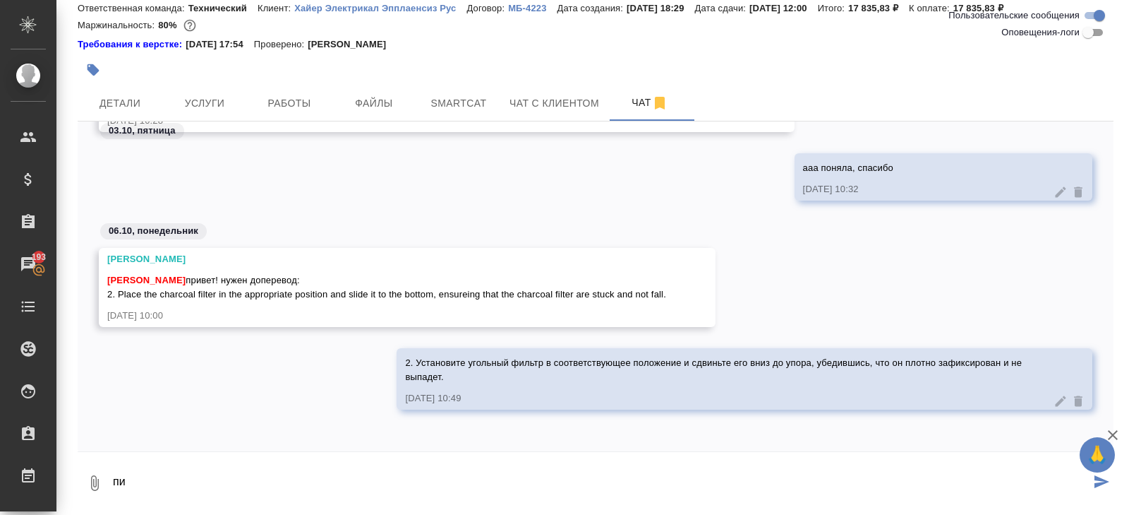
type textarea "п"
type textarea "привет и тут!"
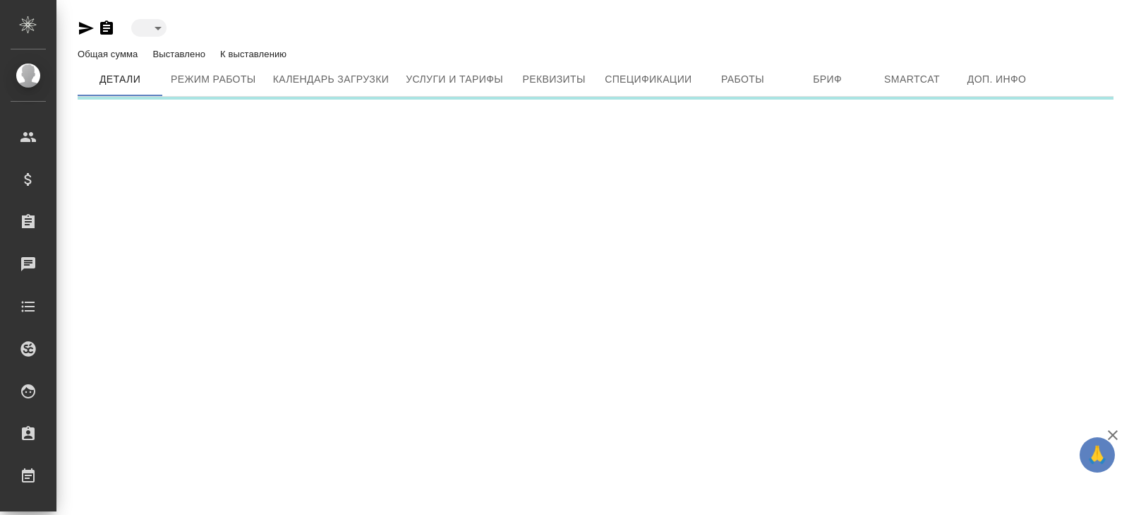
type input "active"
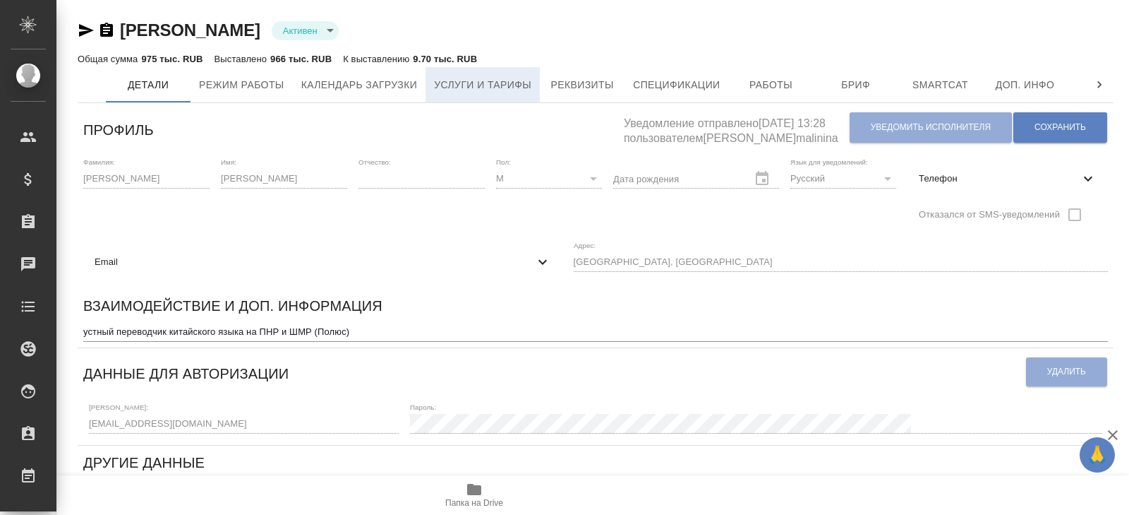
click at [486, 89] on span "Услуги и тарифы" at bounding box center [482, 85] width 97 height 18
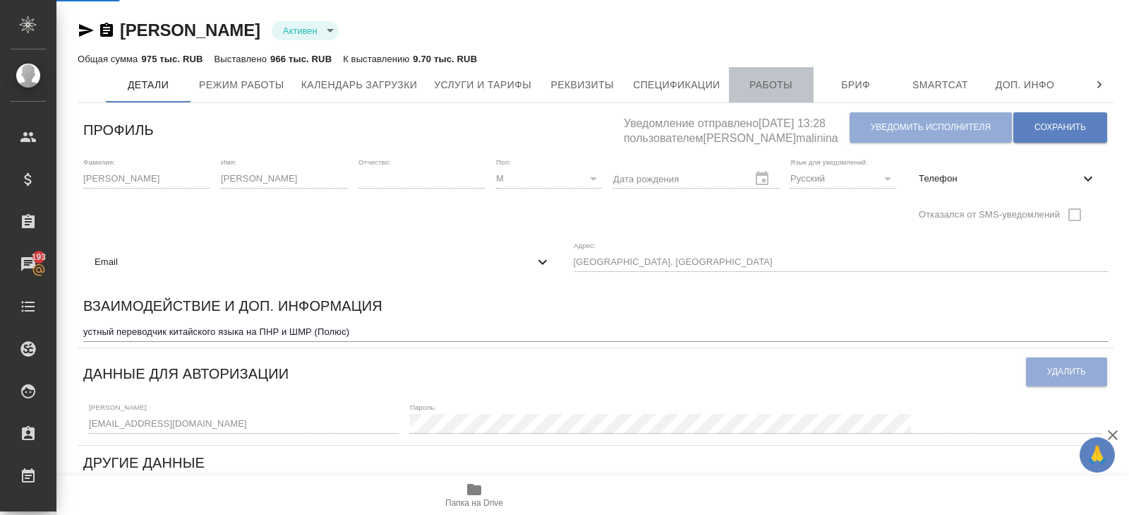
click at [764, 89] on span "Работы" at bounding box center [772, 85] width 68 height 18
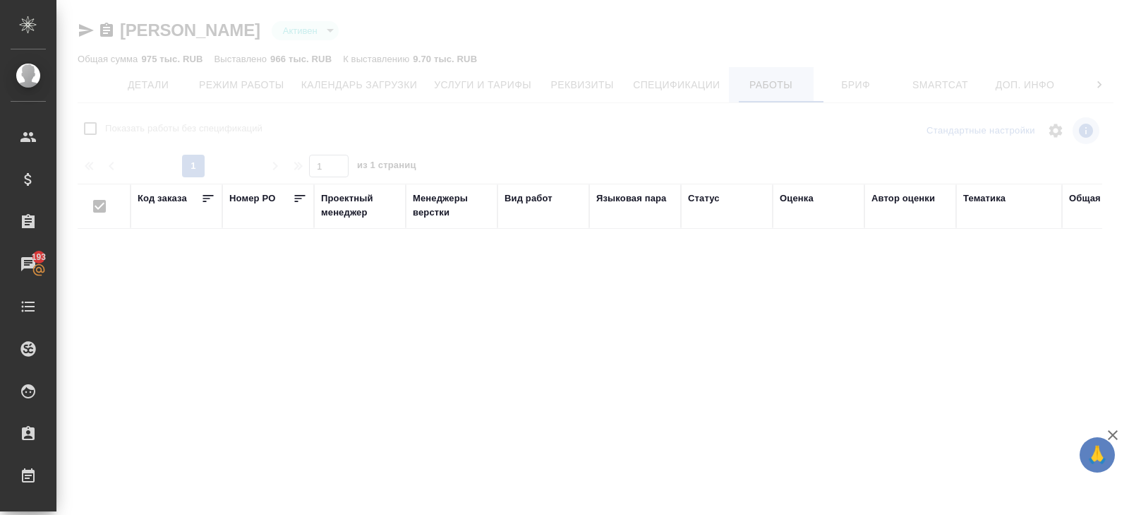
checkbox input "false"
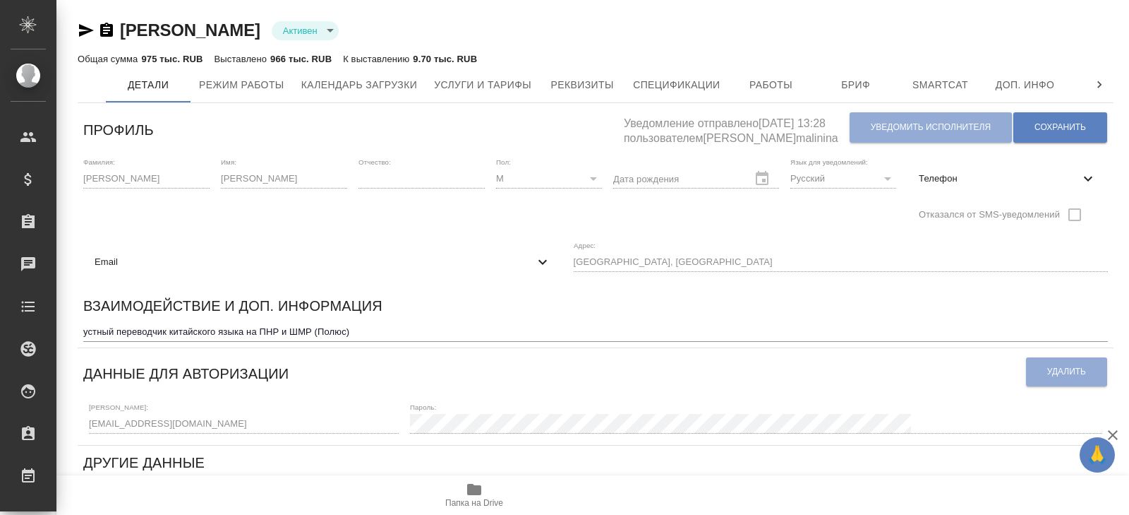
click at [76, 423] on div "[PERSON_NAME] active Общая сумма 975 тыс. RUB Выставлено 966 тыс. RUB К выставл…" at bounding box center [596, 473] width 1052 height 947
